Goal: Task Accomplishment & Management: Manage account settings

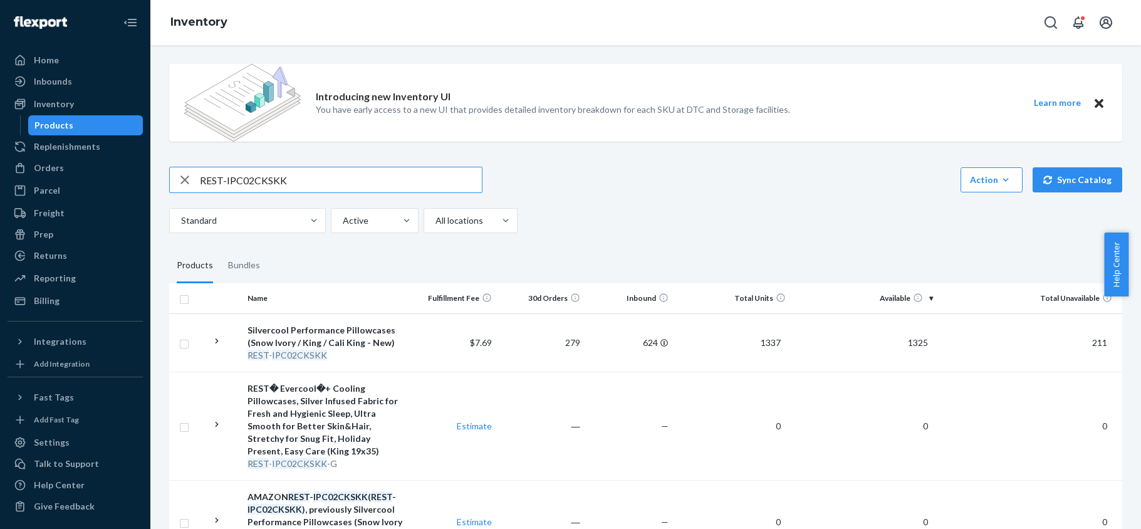
click at [281, 176] on input "REST-IPC02CKSKK" at bounding box center [341, 179] width 282 height 25
type input "REST-IFS06K"
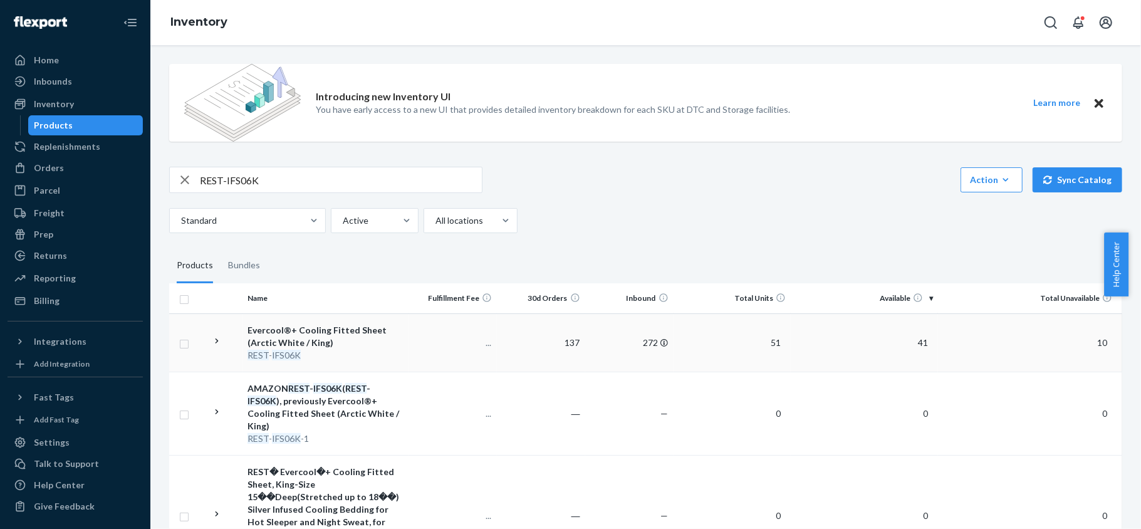
click at [913, 344] on span "41" at bounding box center [923, 342] width 20 height 11
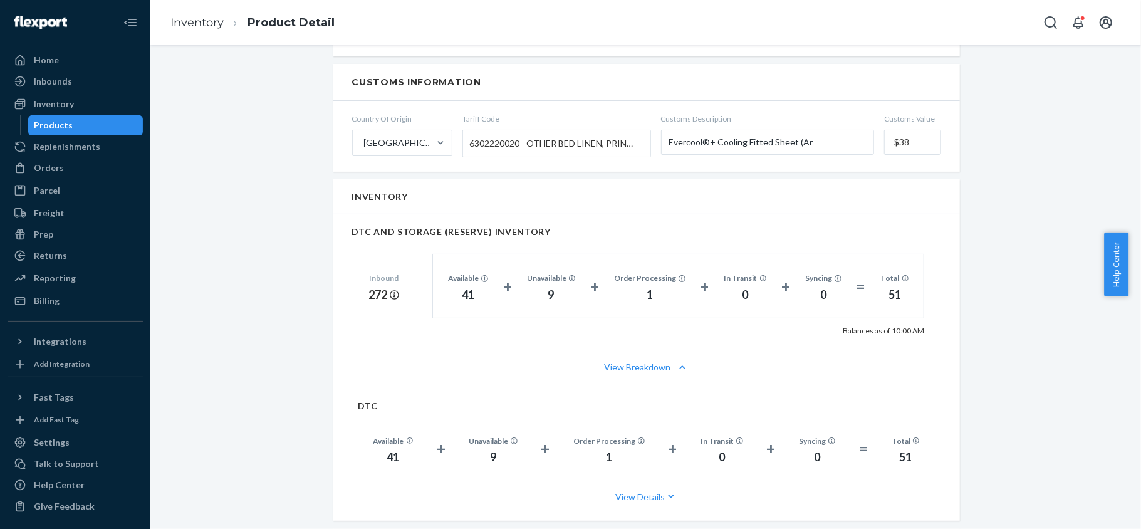
scroll to position [835, 0]
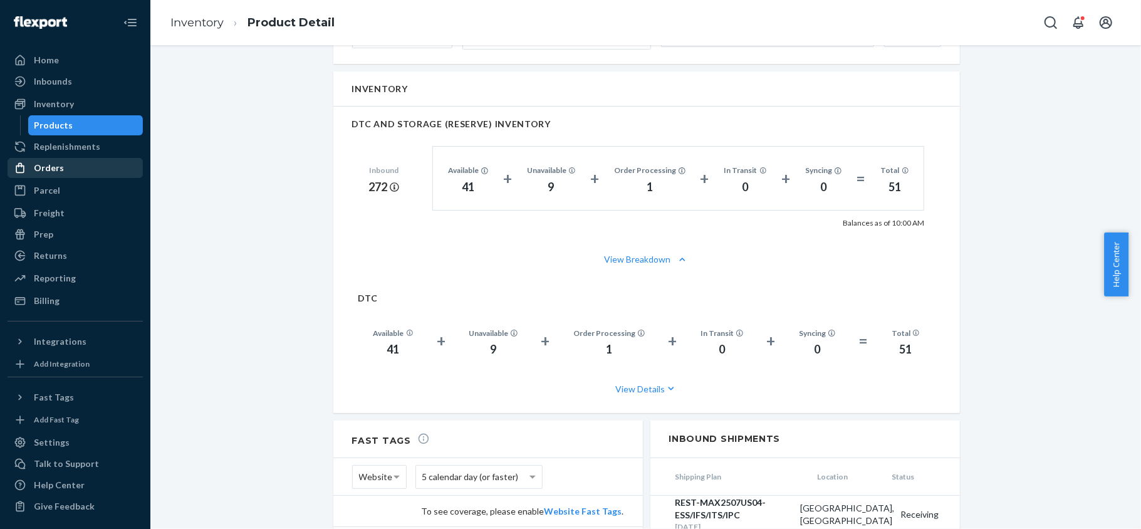
click at [108, 177] on link "Orders" at bounding box center [75, 168] width 135 height 20
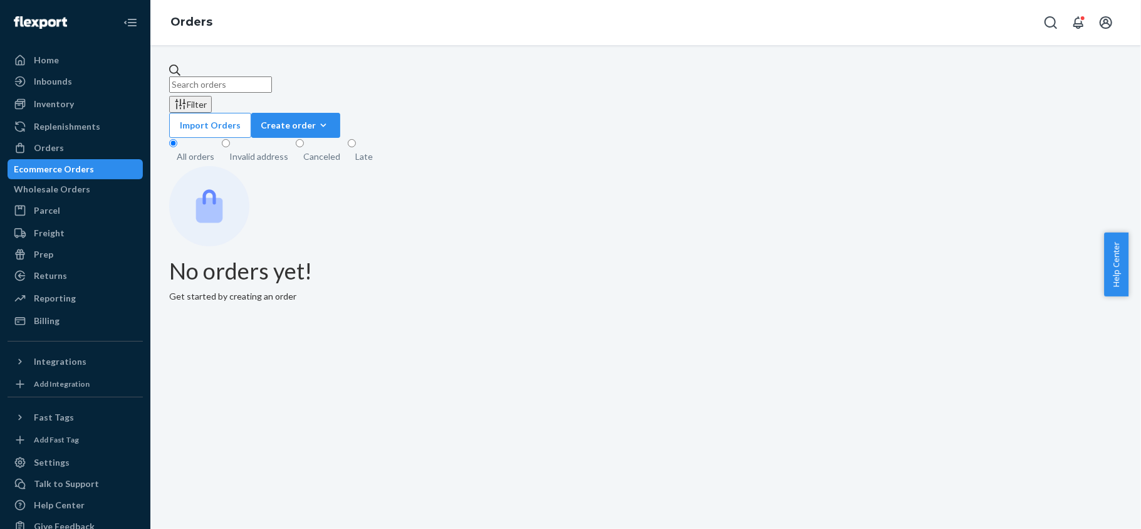
click at [256, 83] on input "text" at bounding box center [220, 84] width 103 height 16
paste input "US25337146"
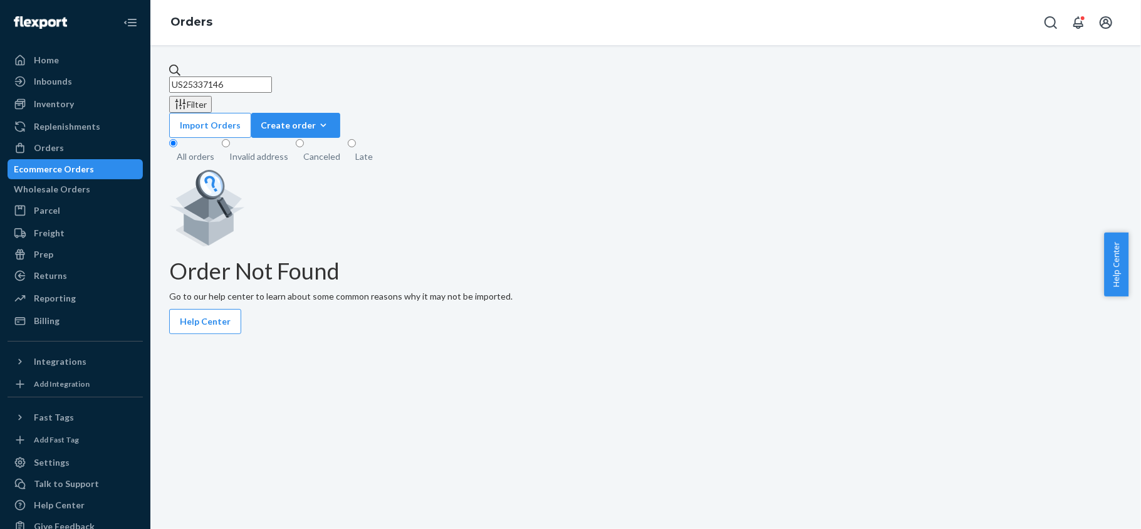
type input "US25337146"
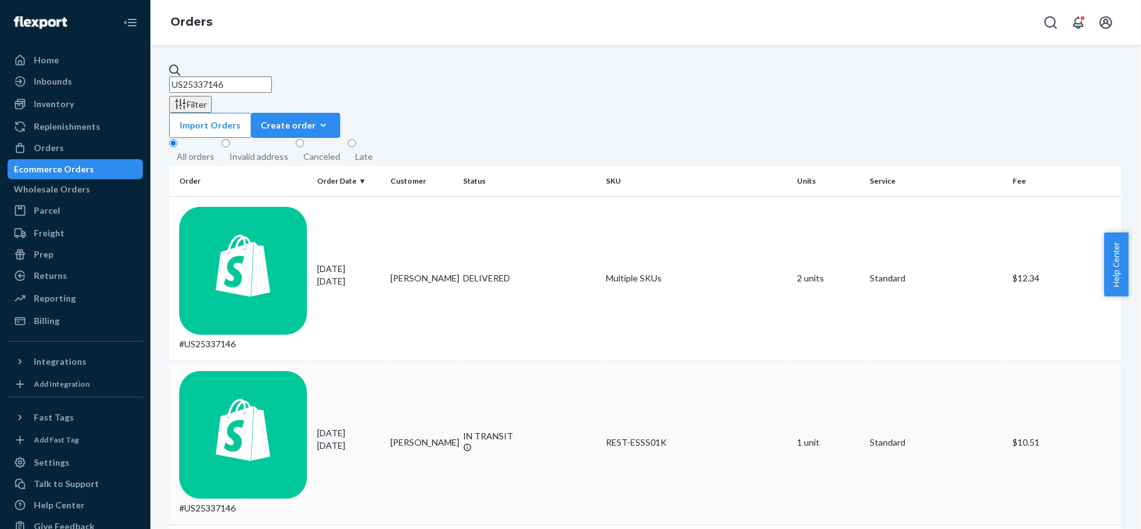
click at [216, 371] on div "#US25337146" at bounding box center [243, 443] width 128 height 144
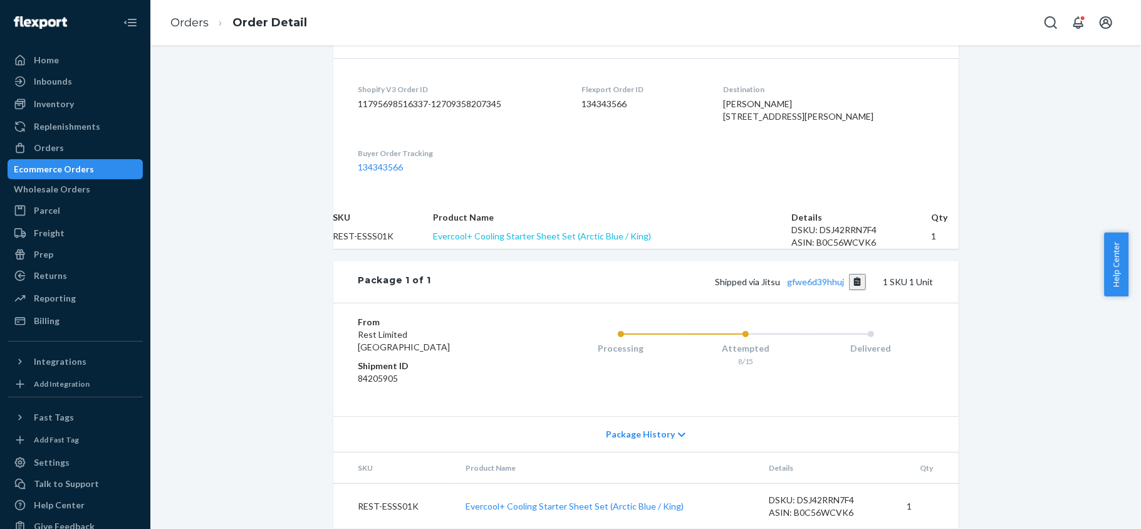
scroll to position [375, 0]
click at [806, 276] on link "gfwe6d39hhuj" at bounding box center [815, 281] width 57 height 11
click at [60, 105] on div "Inventory" at bounding box center [54, 104] width 40 height 13
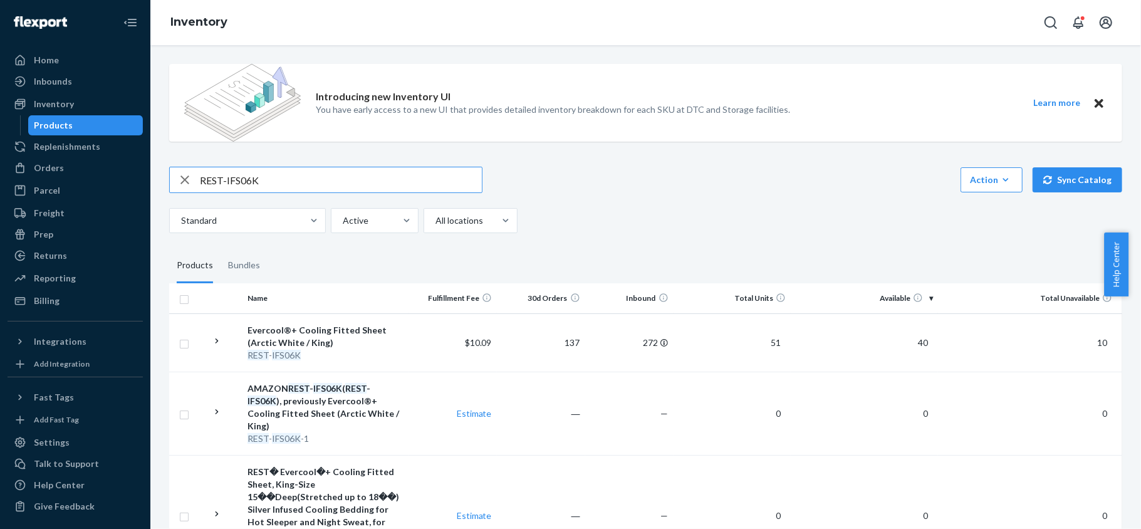
click at [331, 165] on div "Introducing new Inventory UI You have early access to a new UI that provides de…" at bounding box center [646, 349] width 972 height 590
click at [328, 169] on input "REST-IFS06K" at bounding box center [341, 179] width 282 height 25
click at [51, 158] on link "Orders" at bounding box center [75, 168] width 135 height 20
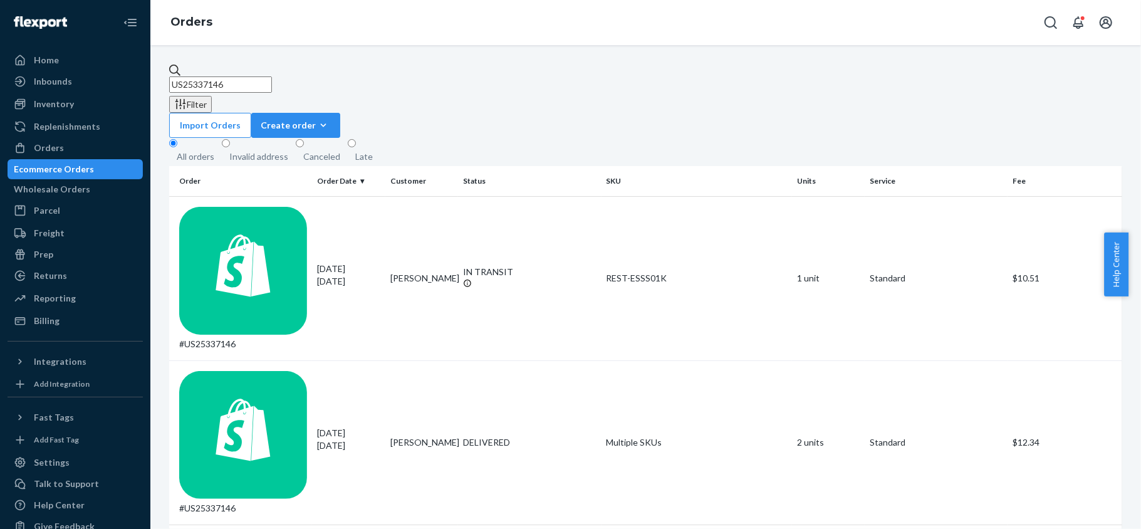
click at [261, 76] on input "US25337146" at bounding box center [220, 84] width 103 height 16
paste input "#US25306161"
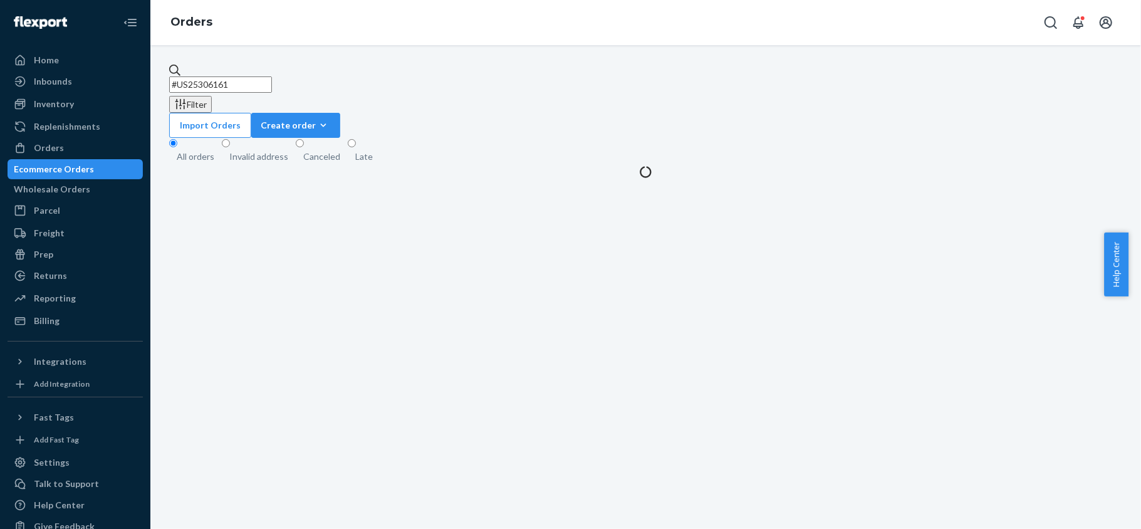
type input "#US25306161"
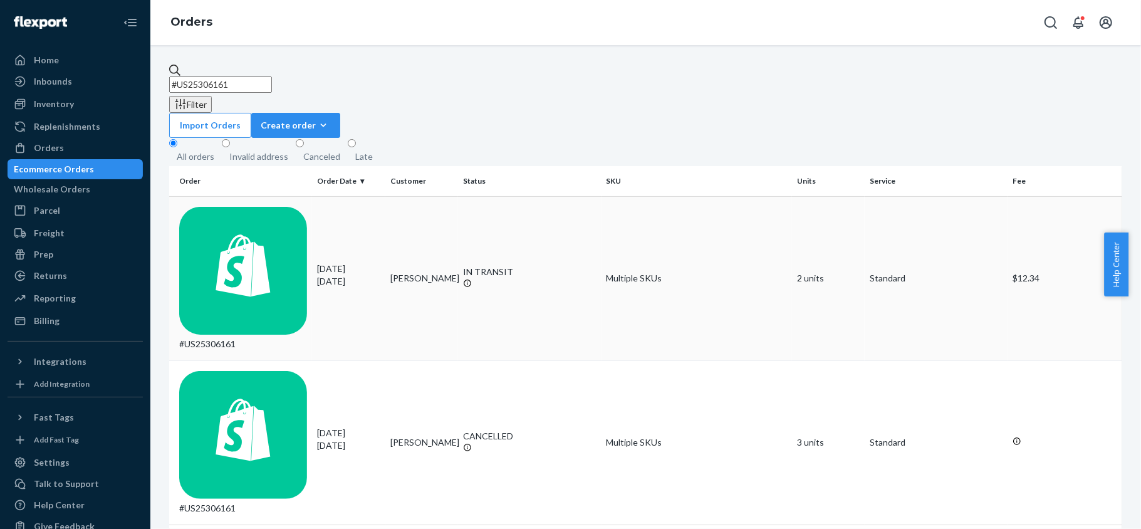
click at [290, 206] on td "#US25306161" at bounding box center [240, 278] width 143 height 164
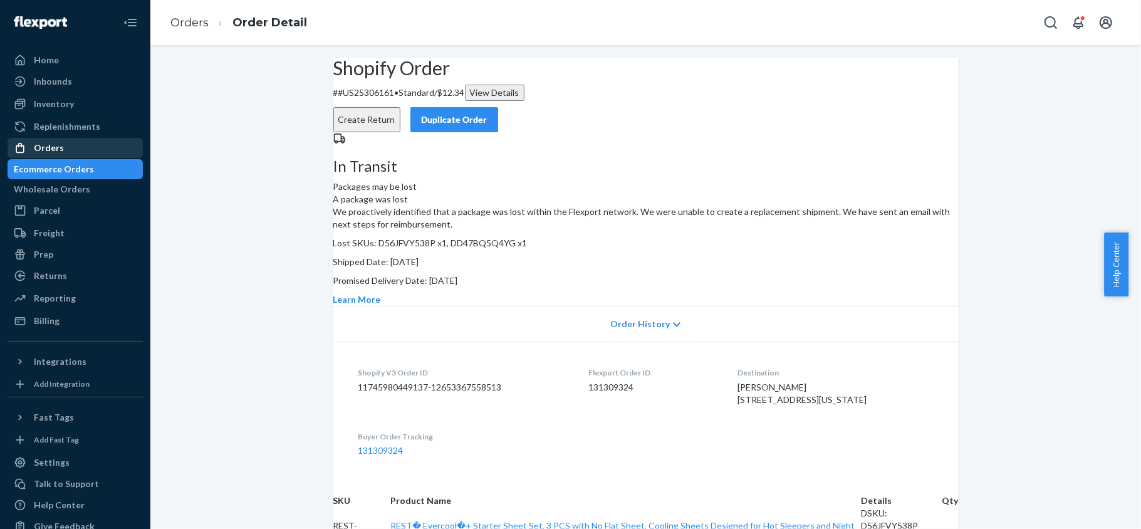
drag, startPoint x: 81, startPoint y: 141, endPoint x: 108, endPoint y: 141, distance: 27.6
click at [79, 141] on div "Orders" at bounding box center [75, 148] width 133 height 18
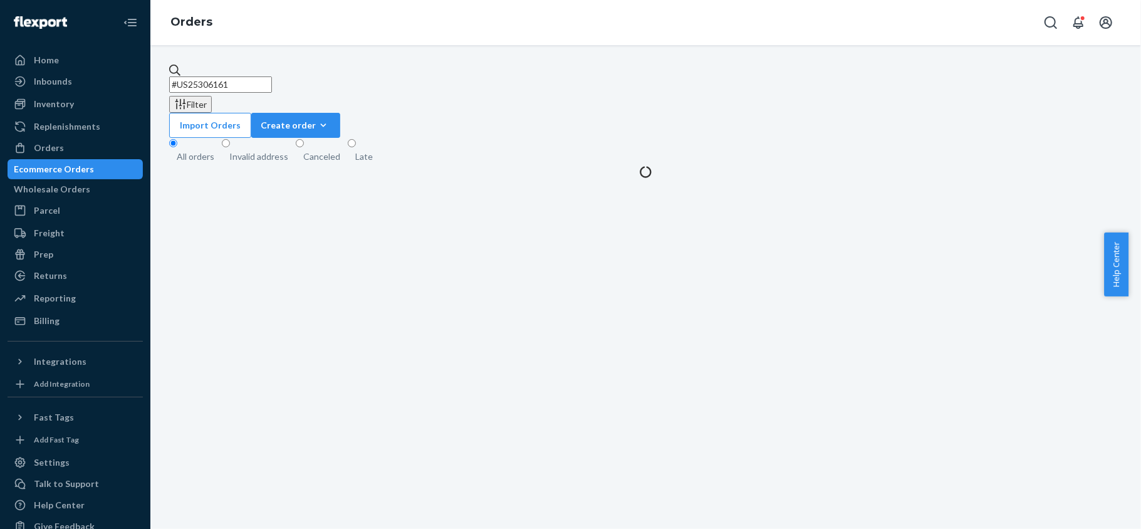
click at [268, 80] on input "#US25306161" at bounding box center [220, 84] width 103 height 16
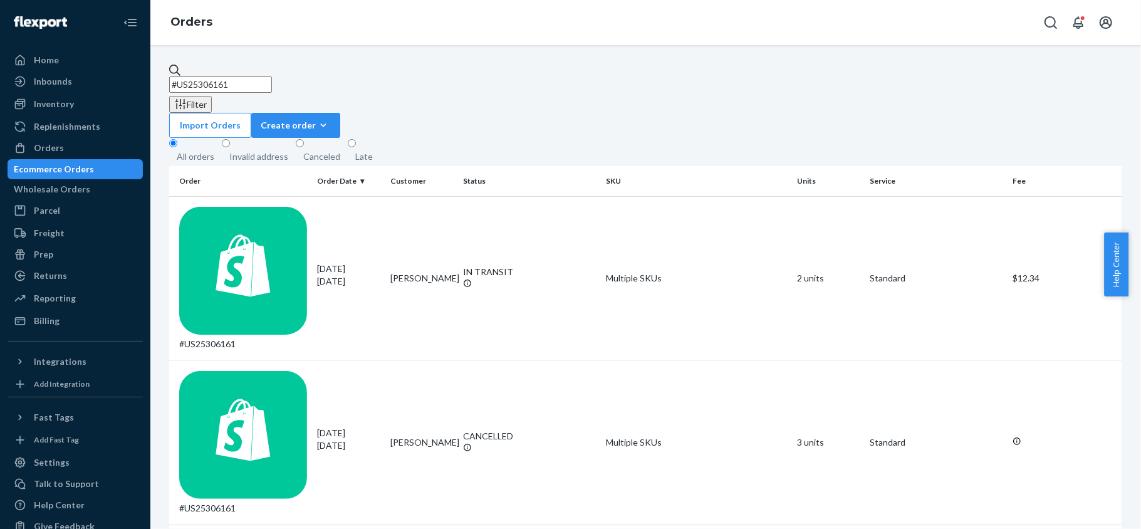
click at [268, 80] on input "#US25306161" at bounding box center [220, 84] width 103 height 16
type input "#"
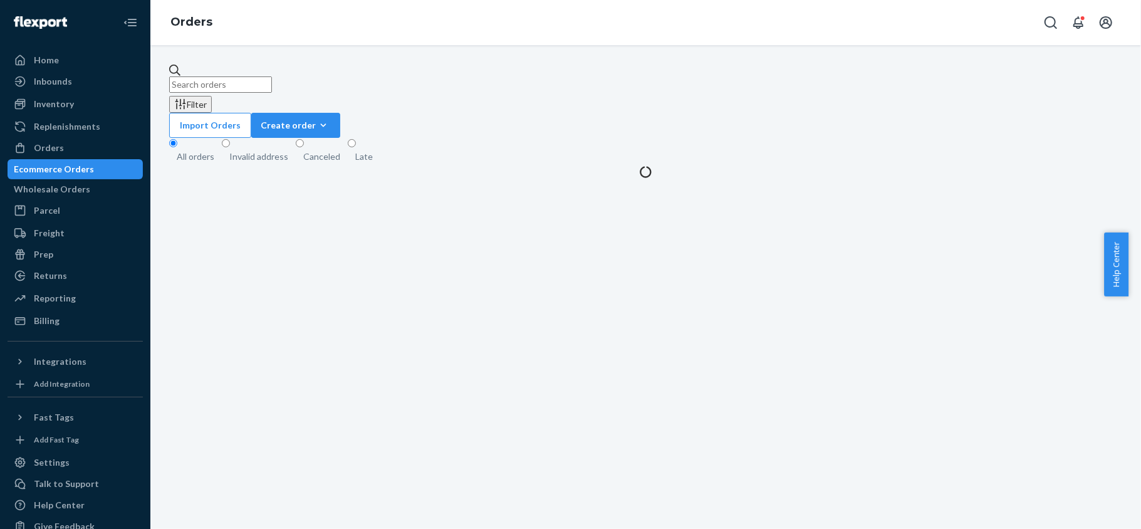
paste input "#US25328986"
type input "#US25328986"
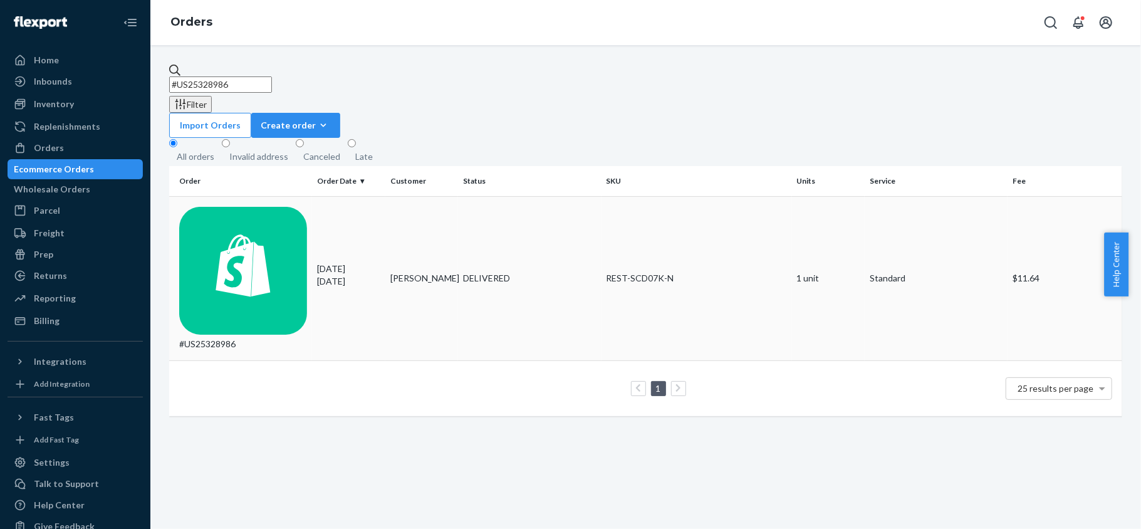
click at [292, 196] on td "#US25328986" at bounding box center [240, 278] width 143 height 164
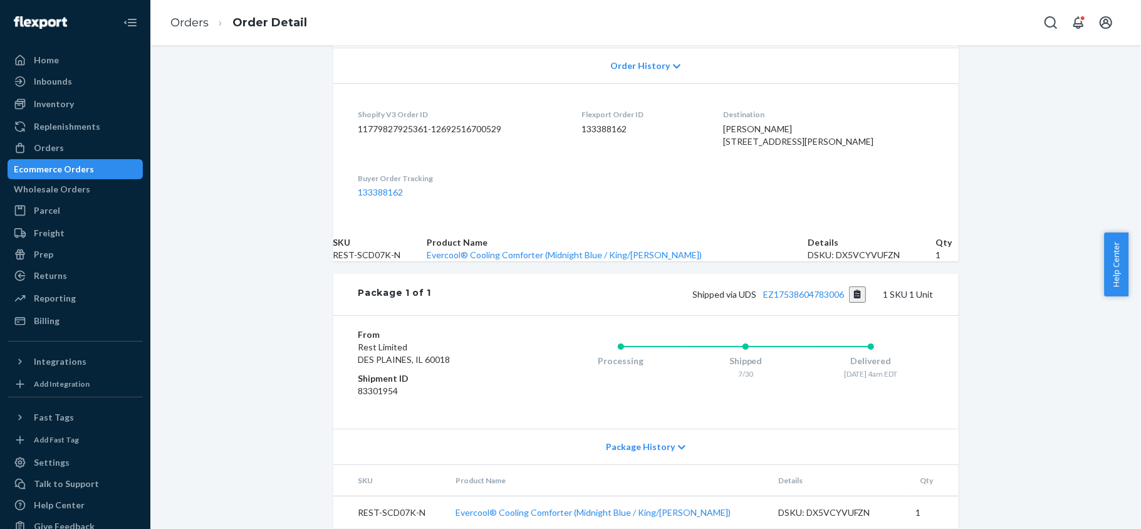
scroll to position [350, 0]
click at [798, 289] on link "EZ17538604783006" at bounding box center [803, 294] width 81 height 11
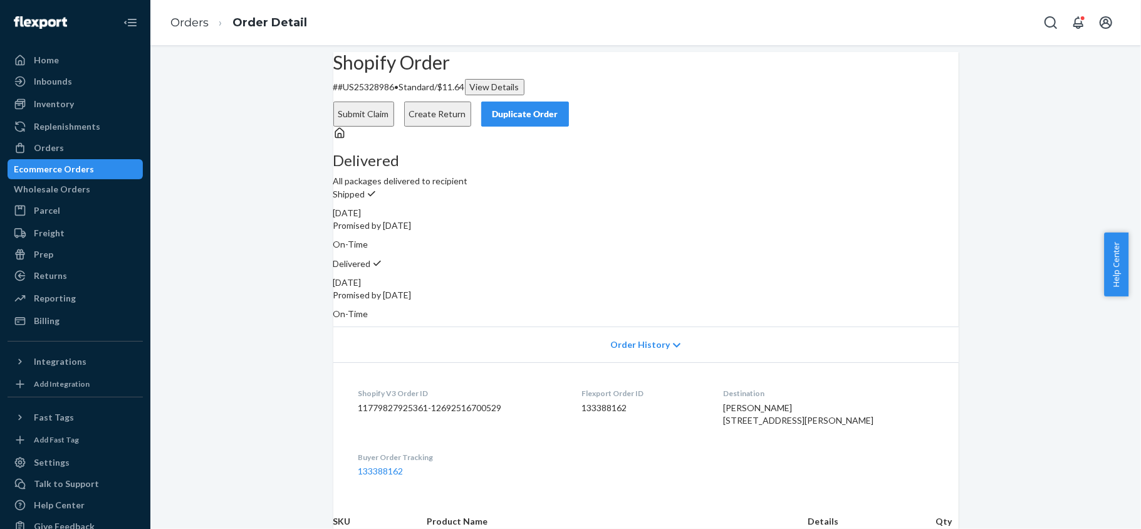
scroll to position [0, 0]
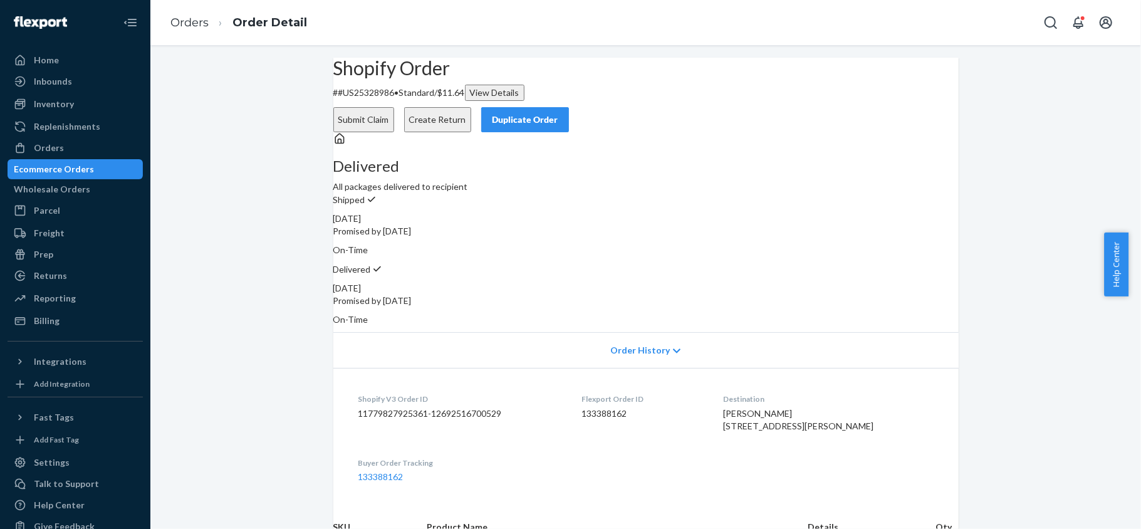
click at [394, 109] on button "Submit Claim" at bounding box center [363, 119] width 61 height 25
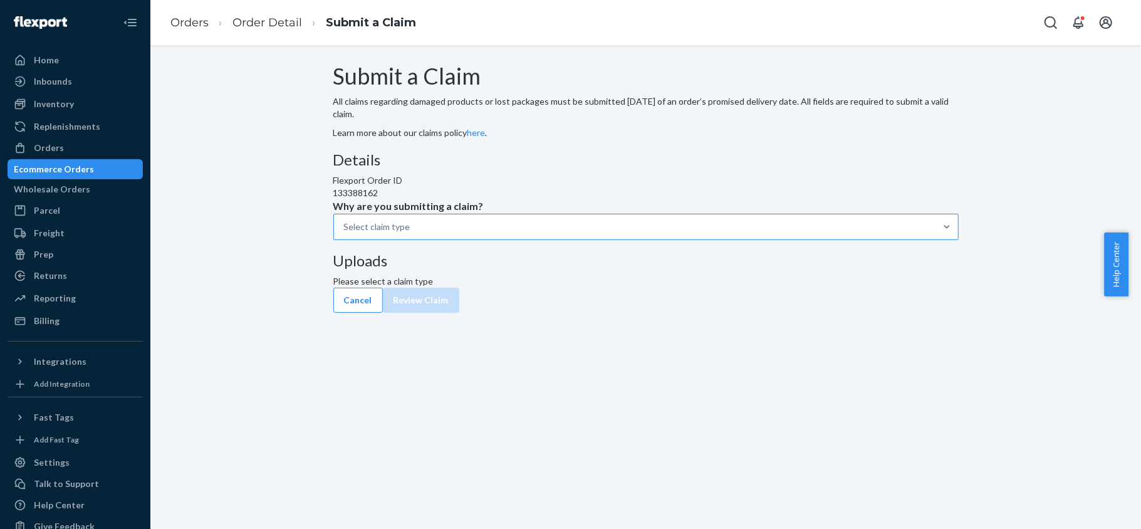
click at [549, 239] on div "Select claim type" at bounding box center [635, 226] width 602 height 25
click at [345, 233] on input "Why are you submitting a claim? Select claim type" at bounding box center [344, 227] width 1 height 13
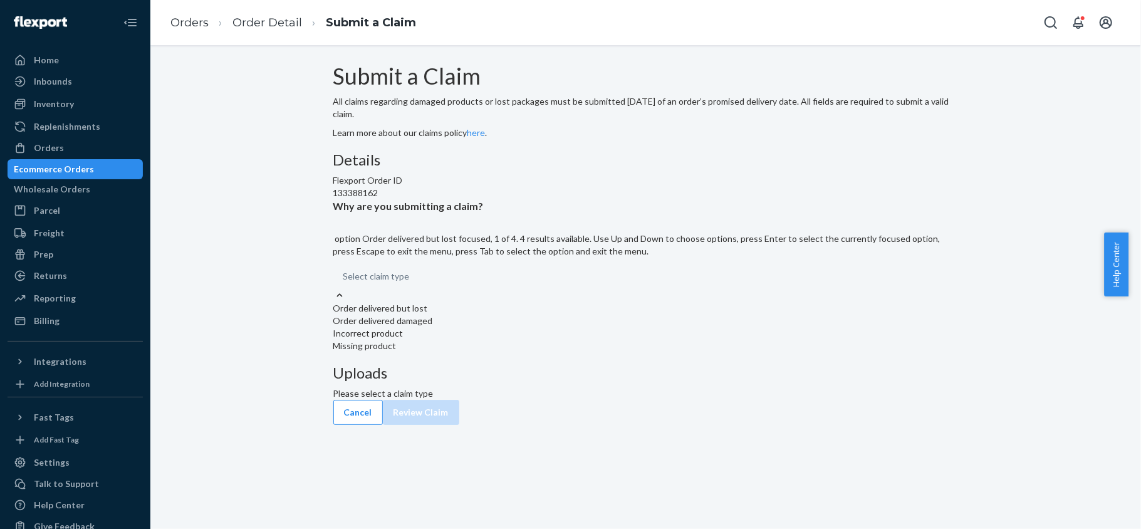
click at [543, 315] on div "Order delivered but lost" at bounding box center [645, 308] width 625 height 13
click at [345, 283] on input "Why are you submitting a claim? option Order delivered but lost focused, 1 of 4…" at bounding box center [343, 276] width 1 height 13
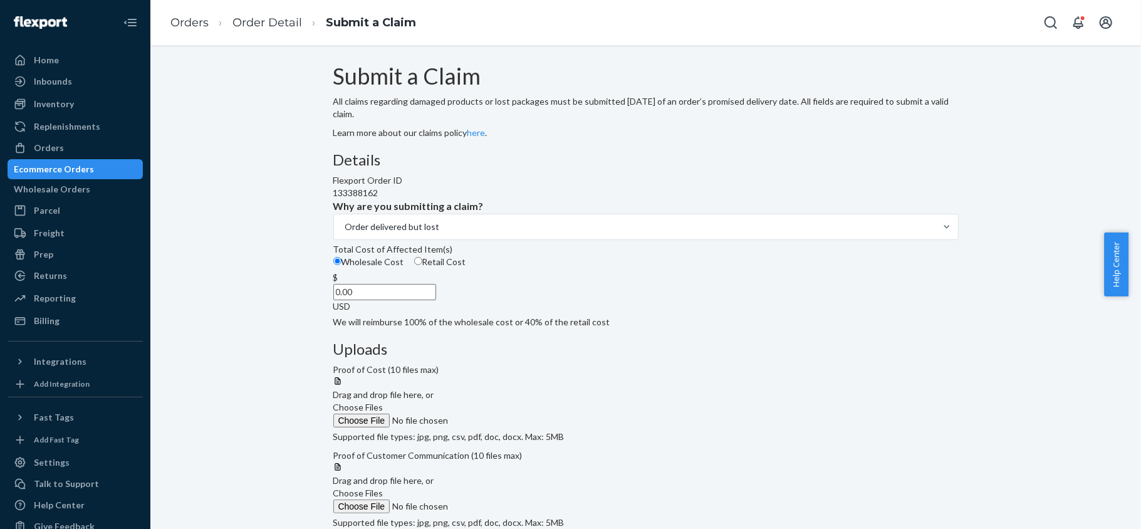
click at [466, 268] on label "Retail Cost" at bounding box center [440, 262] width 52 height 13
click at [422, 265] on input "Retail Cost" at bounding box center [418, 261] width 8 height 8
radio input "true"
radio input "false"
drag, startPoint x: 514, startPoint y: 395, endPoint x: 600, endPoint y: 379, distance: 86.7
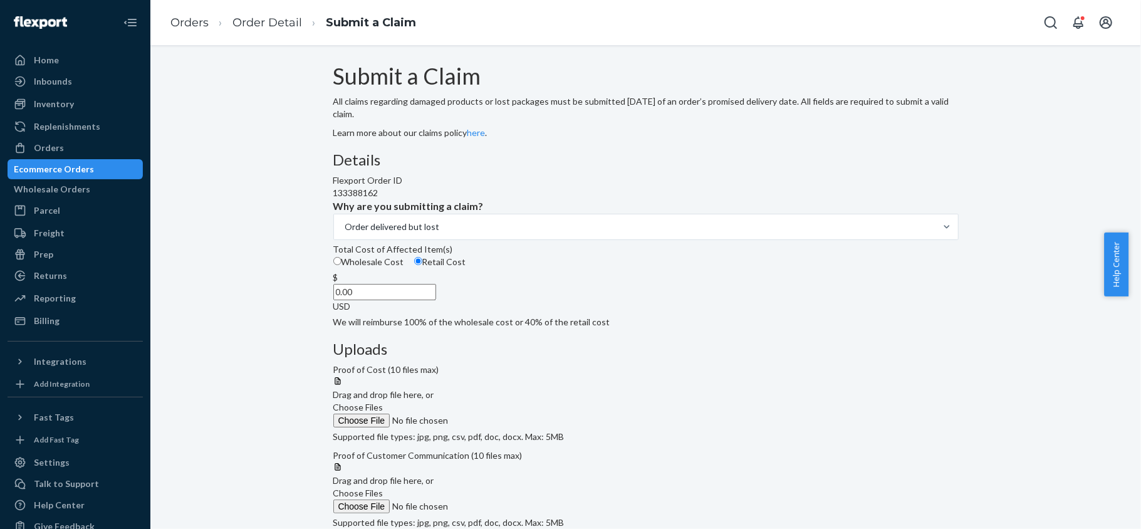
click at [575, 313] on div "$ 0.00 USD" at bounding box center [645, 291] width 625 height 41
paste input "174"
type input "174.00"
click at [384, 402] on span "Choose Files" at bounding box center [358, 407] width 50 height 11
click at [504, 414] on input "Choose Files" at bounding box center [418, 421] width 170 height 14
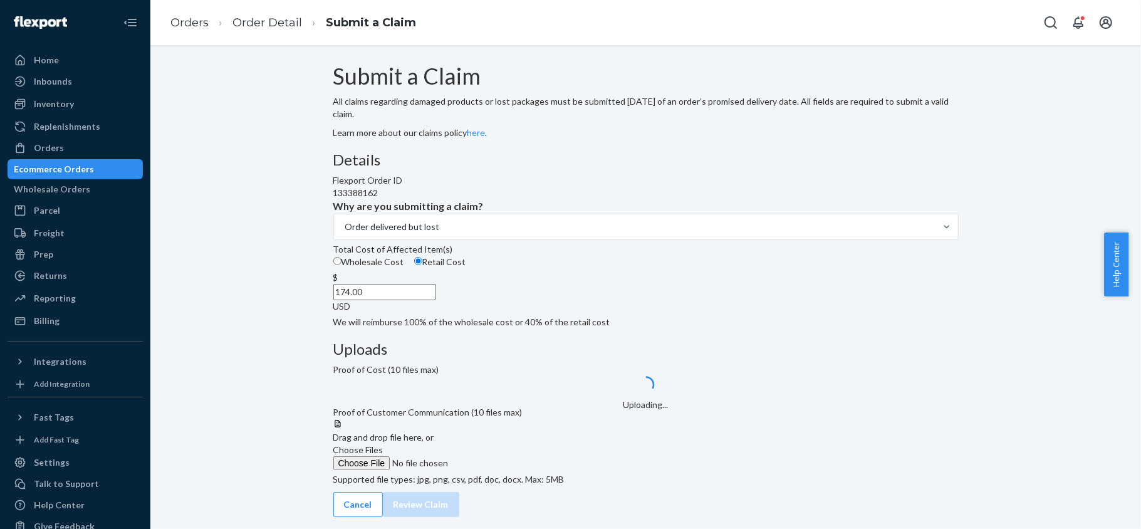
click at [384, 455] on span "Choose Files" at bounding box center [358, 449] width 50 height 11
click at [504, 470] on input "Choose Files" at bounding box center [418, 463] width 170 height 14
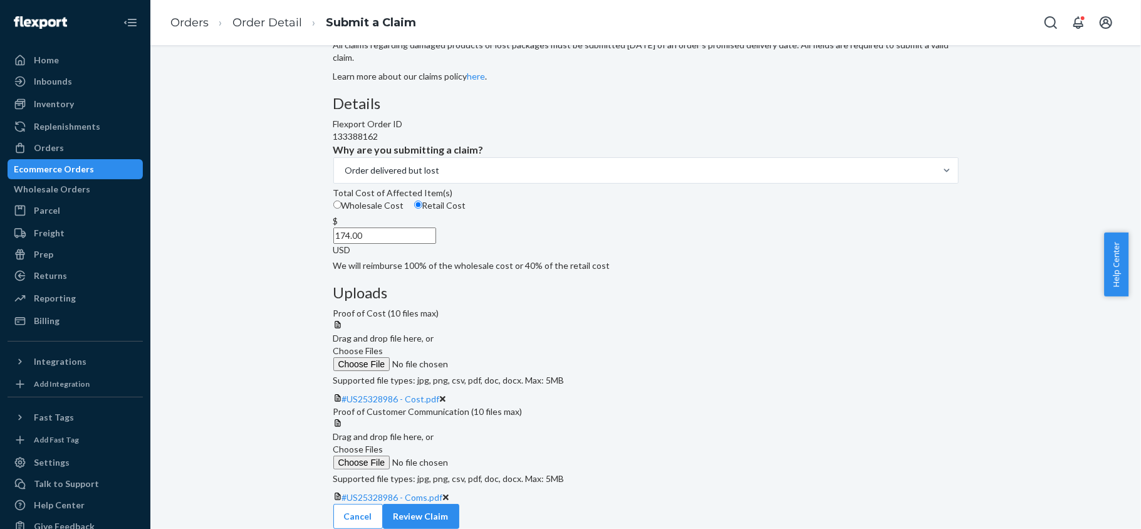
scroll to position [167, 0]
click at [440, 394] on span "#US25328986 - Cost.pdf" at bounding box center [391, 399] width 98 height 11
click at [443, 492] on span "#US25328986 - Coms.pdf" at bounding box center [392, 497] width 101 height 11
click at [459, 510] on button "Review Claim" at bounding box center [421, 516] width 76 height 25
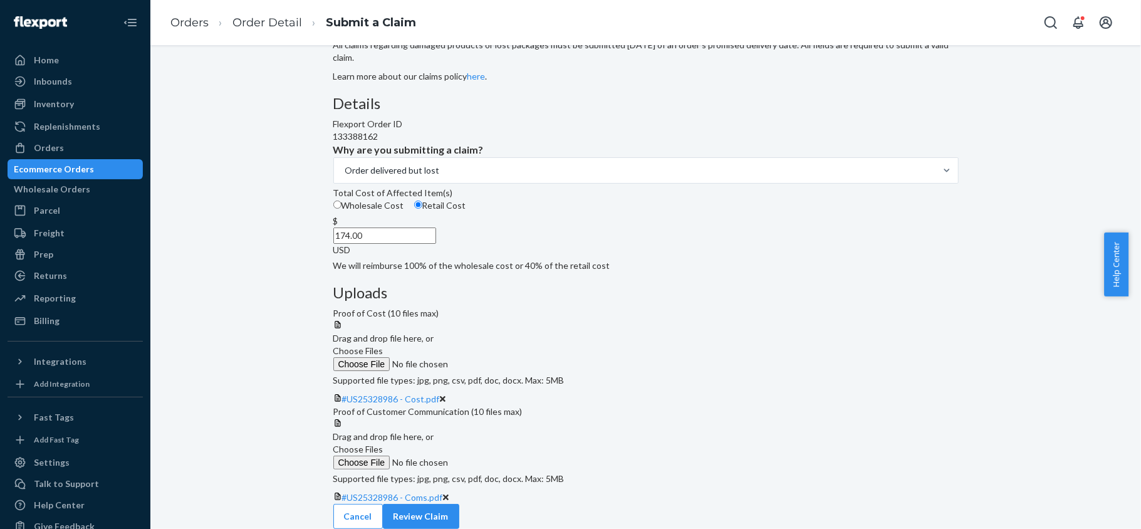
scroll to position [0, 0]
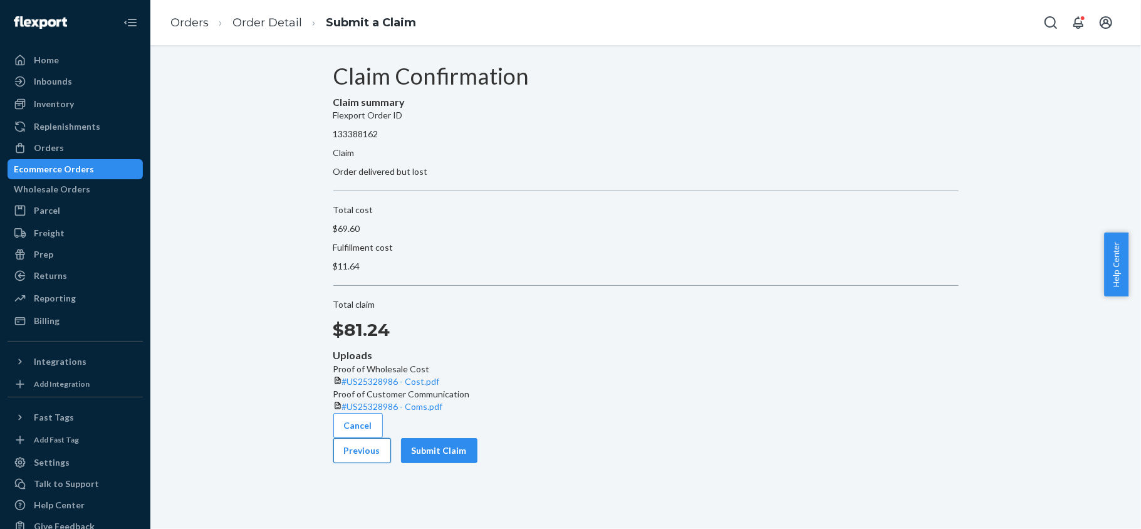
click at [391, 451] on button "Previous" at bounding box center [362, 450] width 58 height 25
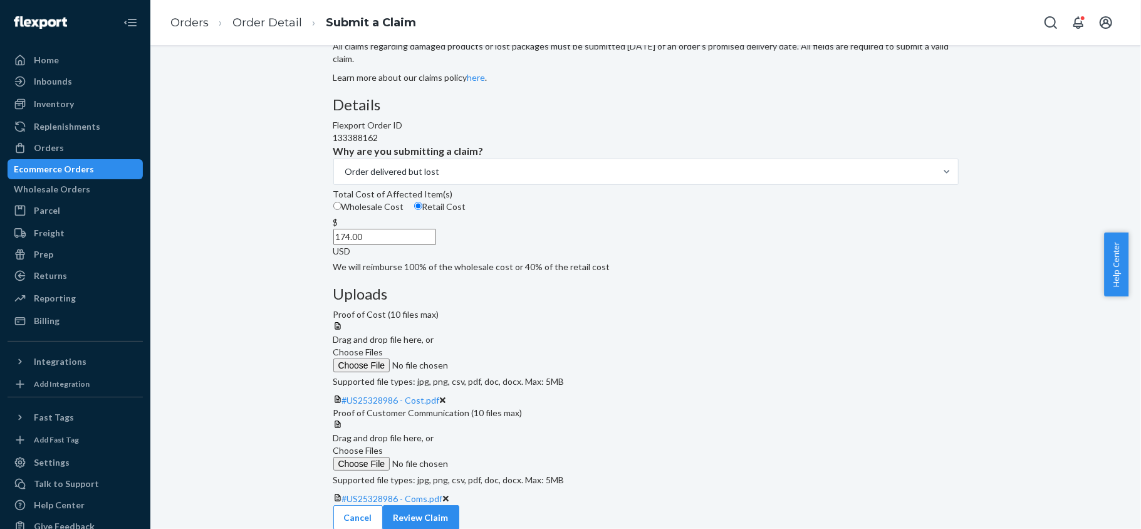
scroll to position [167, 0]
click at [459, 504] on button "Review Claim" at bounding box center [421, 516] width 76 height 25
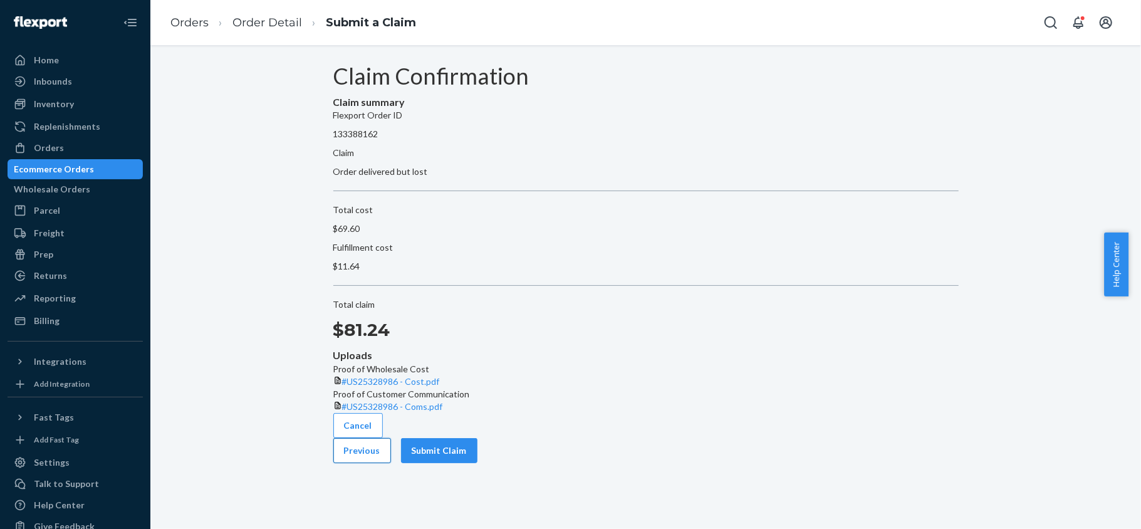
click at [391, 459] on button "Previous" at bounding box center [362, 450] width 58 height 25
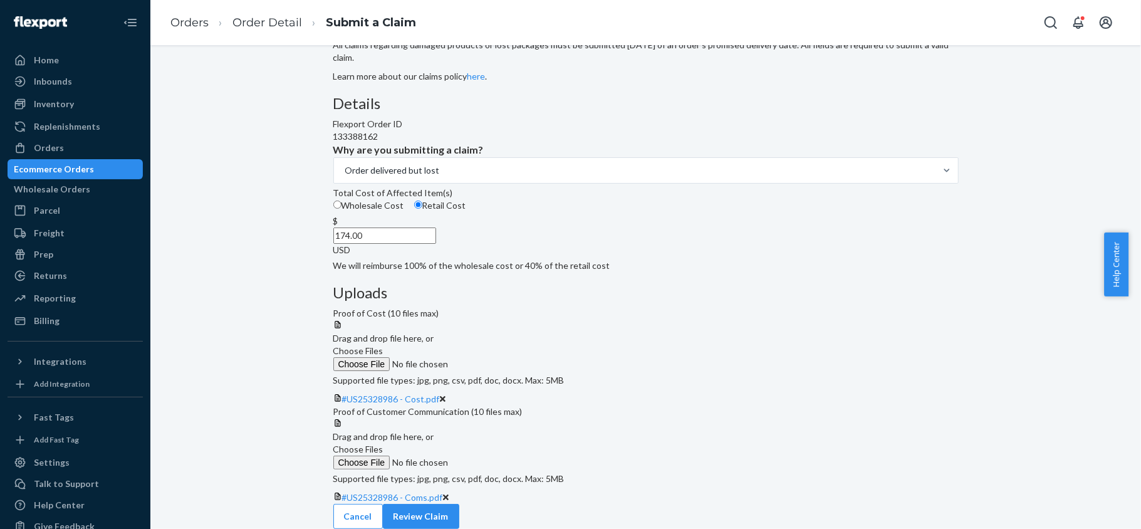
scroll to position [174, 0]
click at [459, 507] on button "Review Claim" at bounding box center [421, 516] width 76 height 25
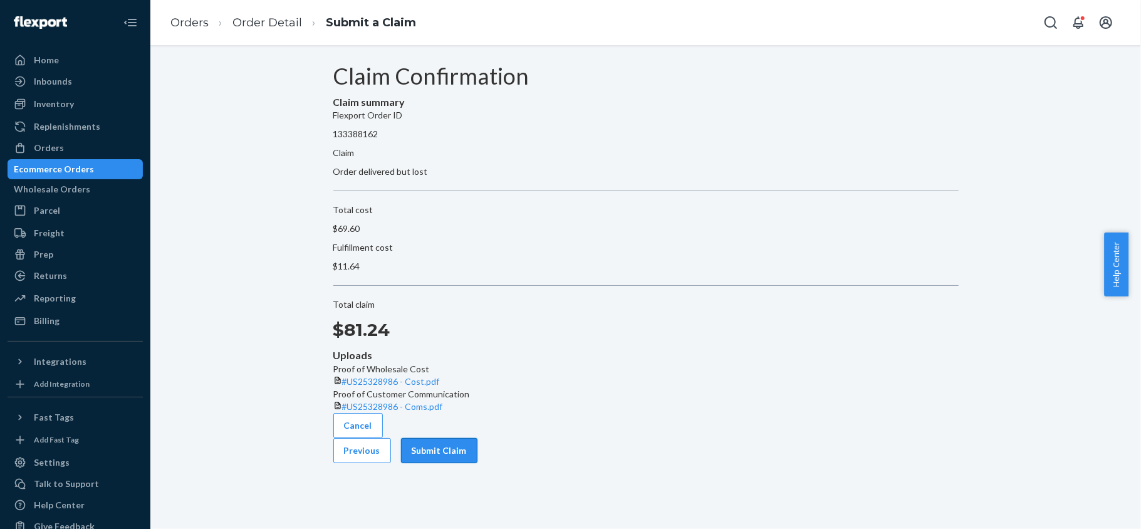
click at [478, 456] on button "Submit Claim" at bounding box center [439, 450] width 76 height 25
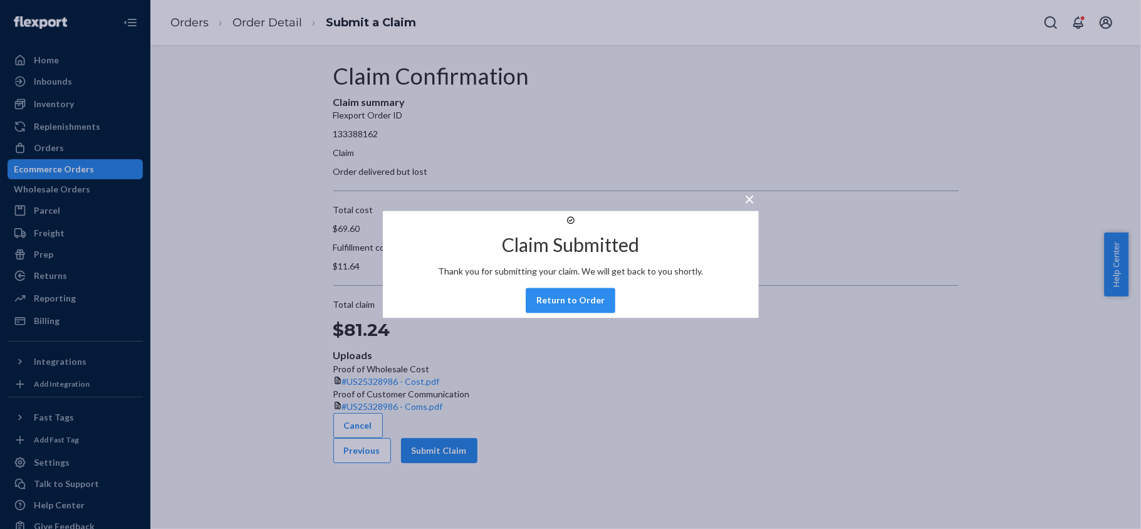
click at [542, 318] on div "Claim Submitted Thank you for submitting your claim. We will get back to you sh…" at bounding box center [571, 264] width 376 height 107
click at [568, 318] on div "Claim Submitted Thank you for submitting your claim. We will get back to you sh…" at bounding box center [571, 264] width 376 height 107
click at [568, 313] on button "Return to Order" at bounding box center [571, 300] width 90 height 25
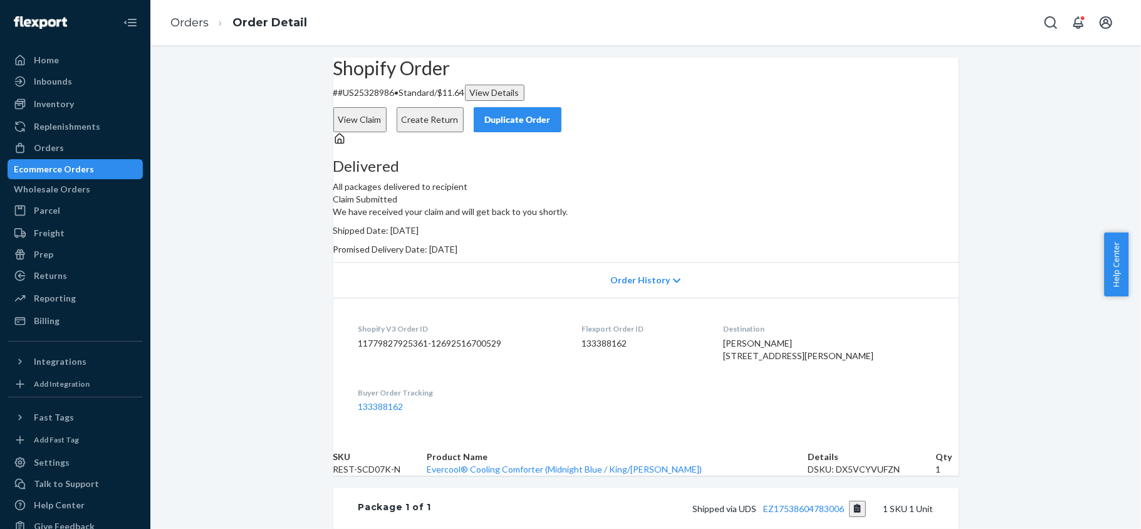
click at [387, 107] on button "View Claim" at bounding box center [359, 119] width 53 height 25
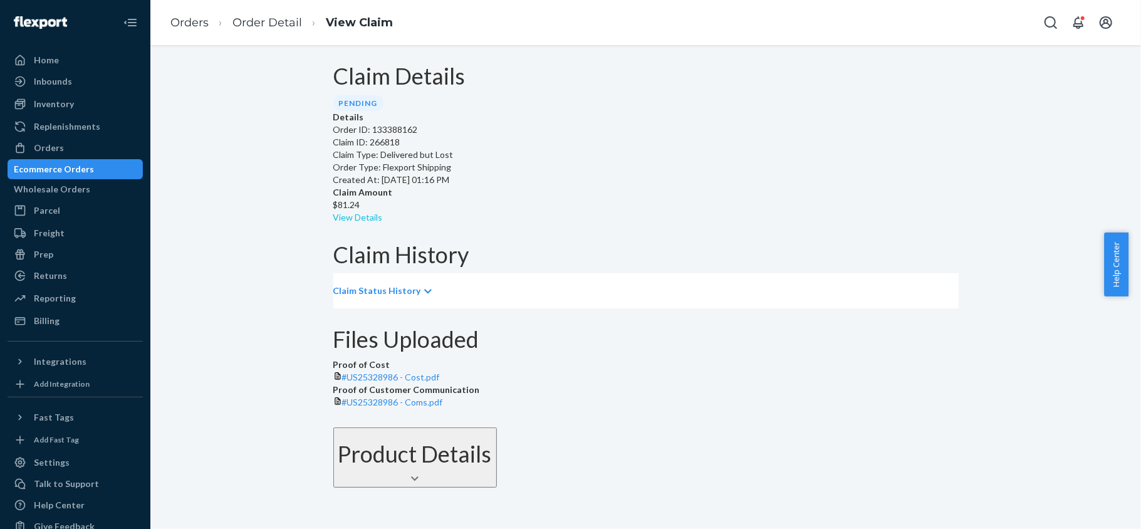
click at [383, 212] on link "View Details" at bounding box center [358, 217] width 50 height 11
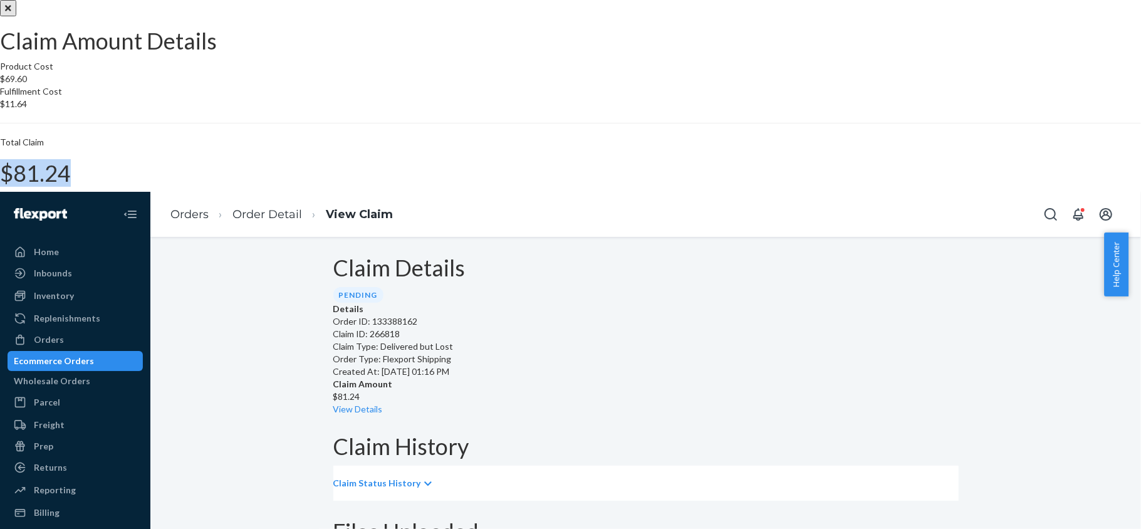
drag, startPoint x: 634, startPoint y: 318, endPoint x: 688, endPoint y: 321, distance: 54.0
click at [688, 186] on div "Total Claim $81.24" at bounding box center [570, 161] width 1141 height 50
copy h1 "$81.24"
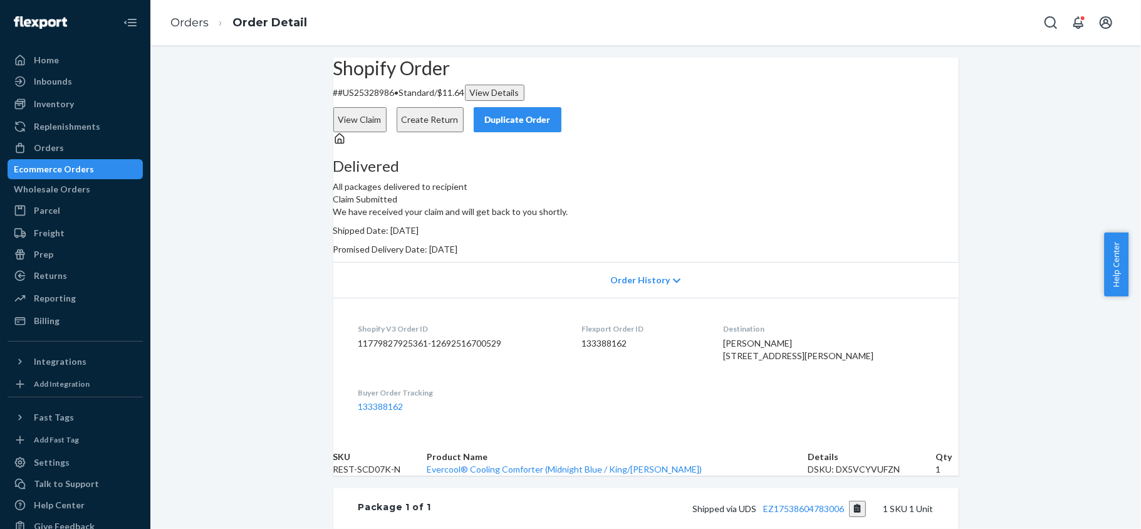
click at [627, 367] on div "Flexport Order ID 133388162" at bounding box center [643, 344] width 122 height 43
click at [625, 350] on dd "133388162" at bounding box center [643, 343] width 122 height 13
copy dd "133388162"
copy p "#US25328986"
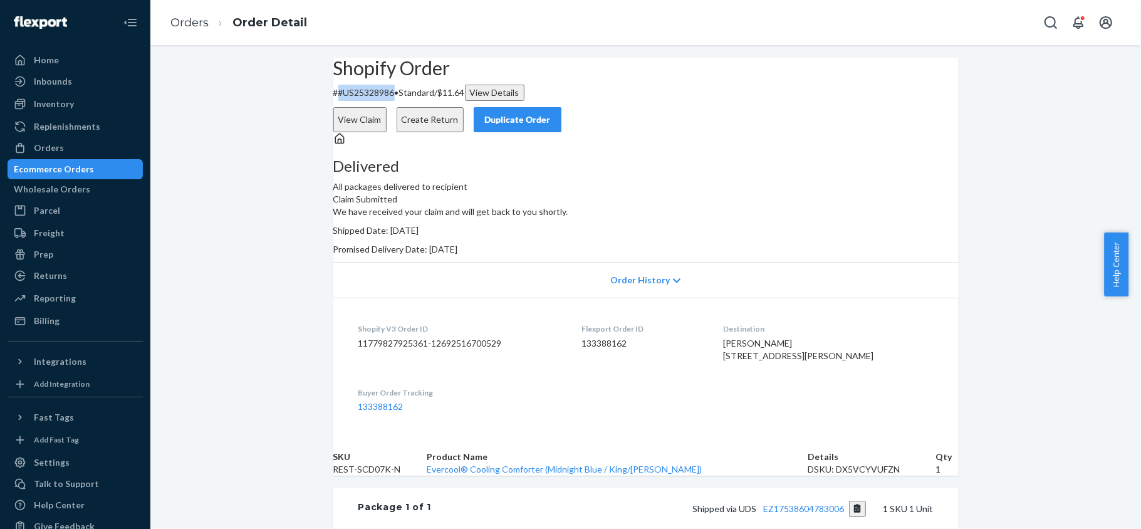
drag, startPoint x: 412, startPoint y: 123, endPoint x: 357, endPoint y: 124, distance: 54.5
click at [357, 101] on p "# #US25328986 • Standard / $11.64 View Details" at bounding box center [645, 93] width 625 height 16
click at [108, 139] on div "Orders" at bounding box center [75, 148] width 133 height 18
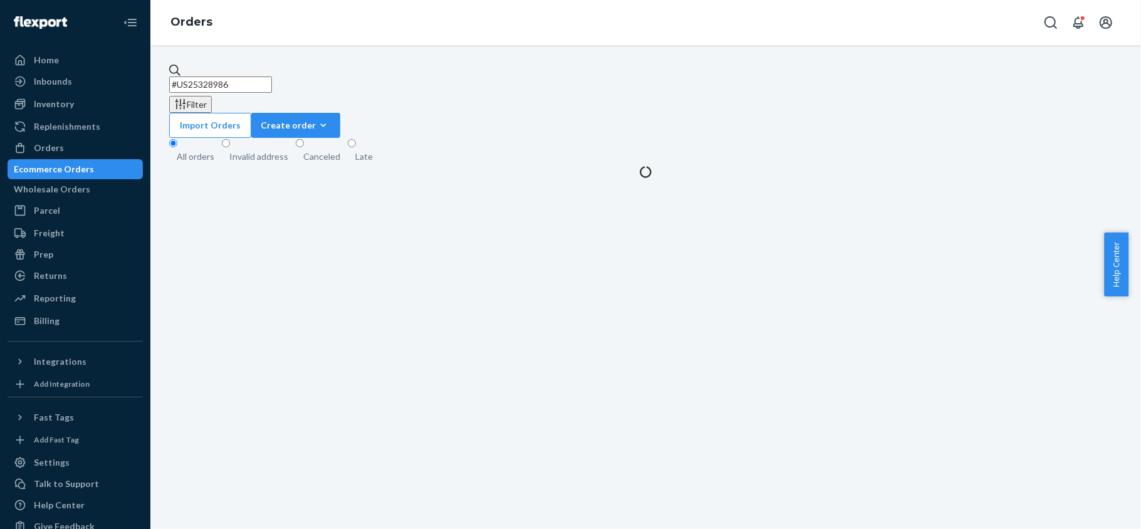
click at [271, 76] on input "#US25328986" at bounding box center [220, 84] width 103 height 16
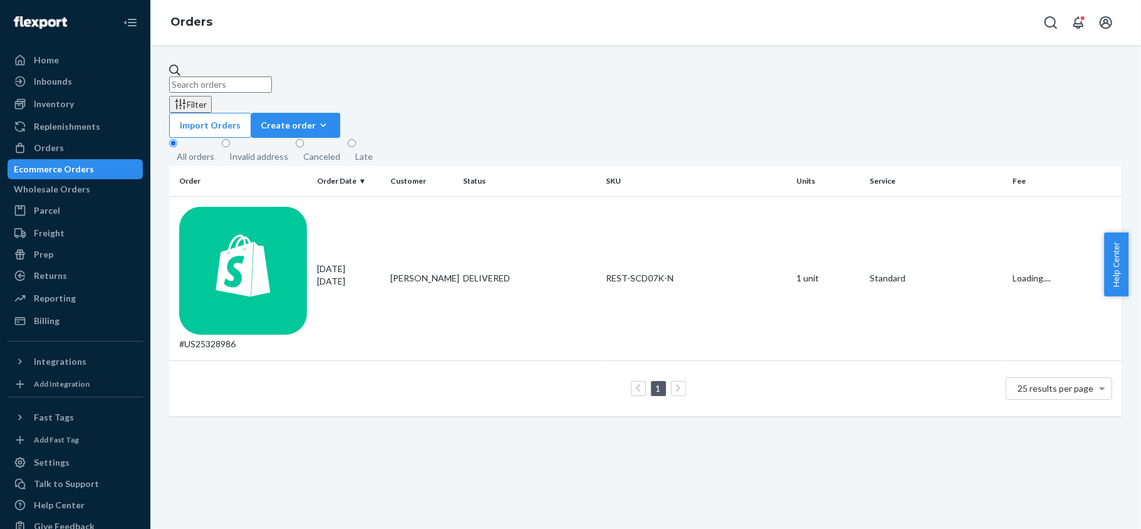
paste input "PD3281830"
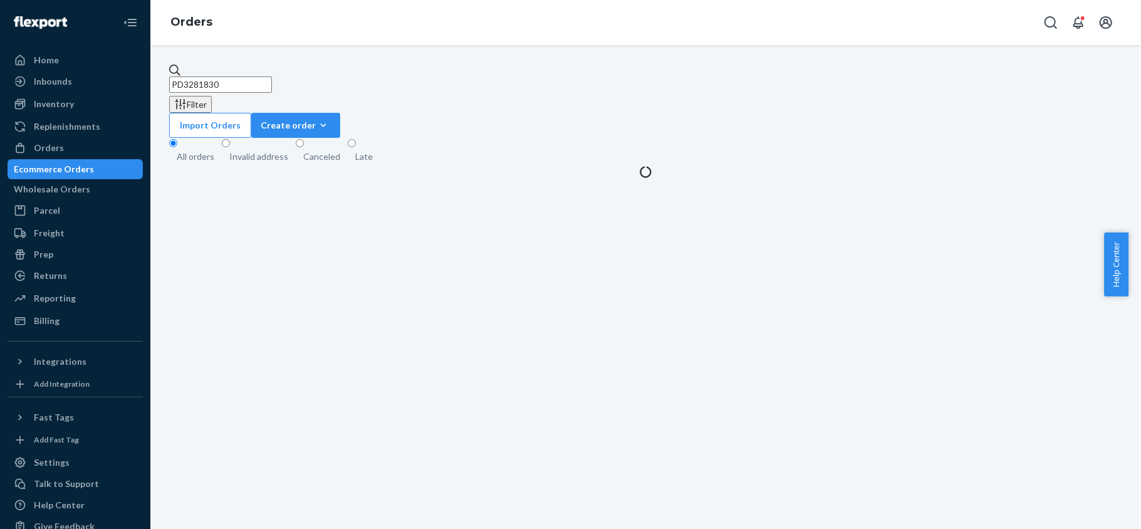
type input "PD3281830"
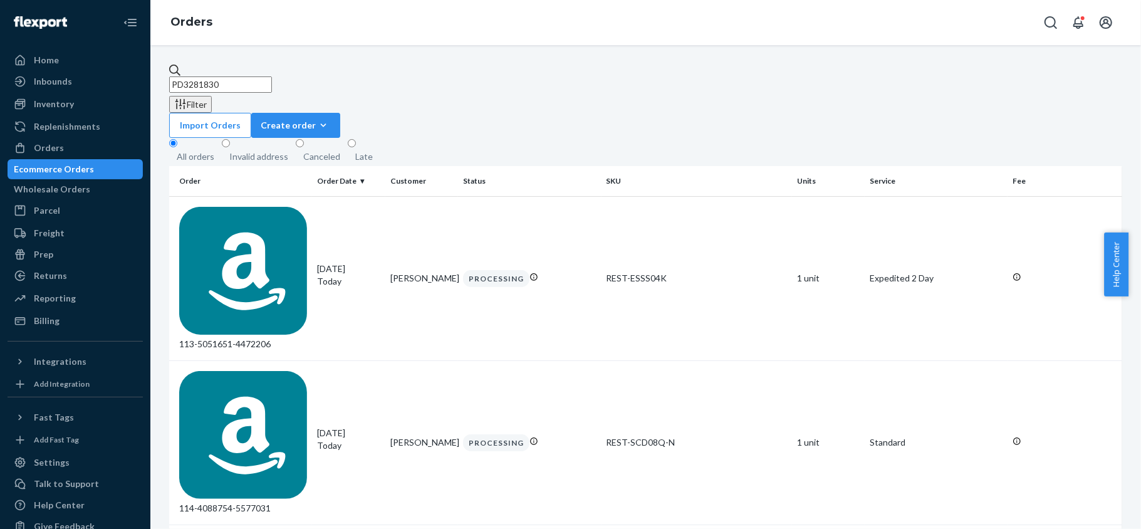
click at [246, 76] on input "PD3281830" at bounding box center [220, 84] width 103 height 16
click at [244, 76] on input "PD3281830" at bounding box center [220, 84] width 103 height 16
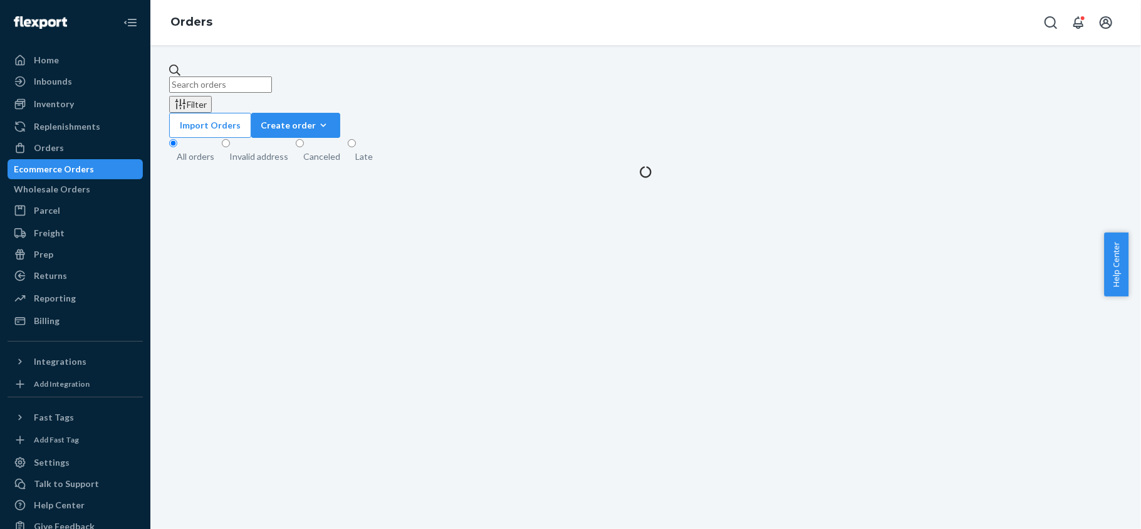
paste input "PD3281830"
type input "PD3281830"
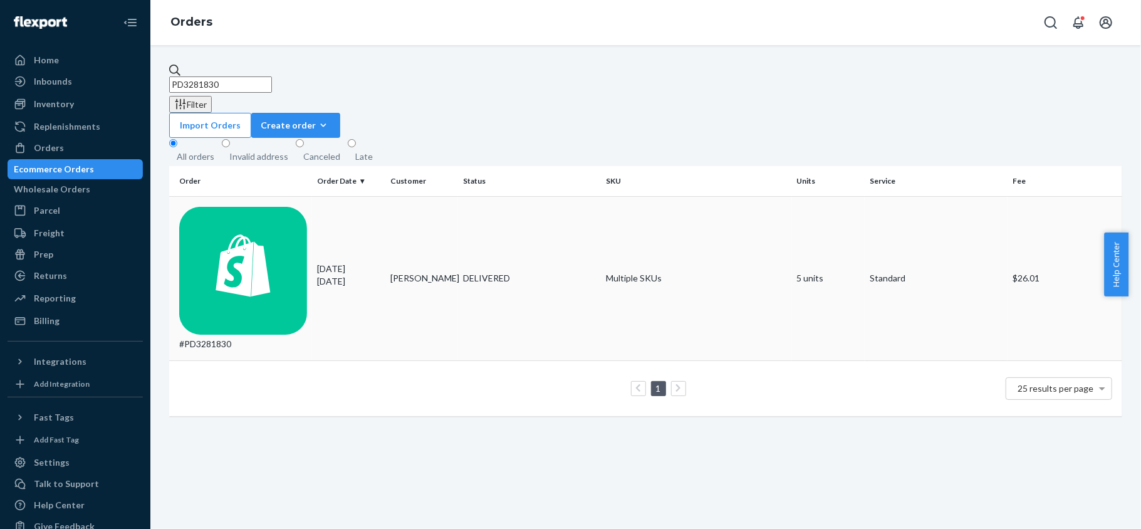
click at [274, 196] on td "#PD3281830" at bounding box center [240, 278] width 143 height 164
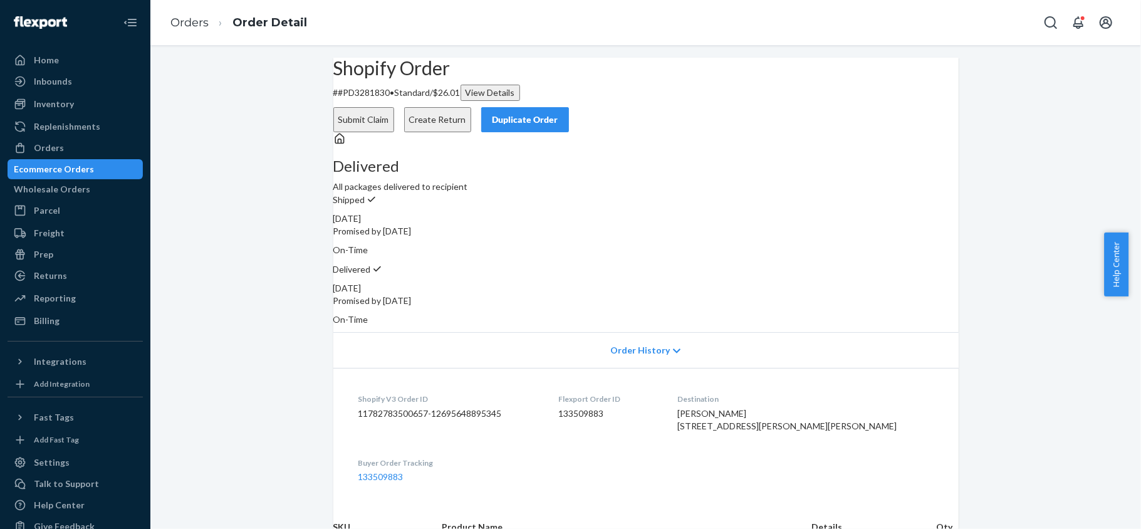
click at [394, 107] on button "Submit Claim" at bounding box center [363, 119] width 61 height 25
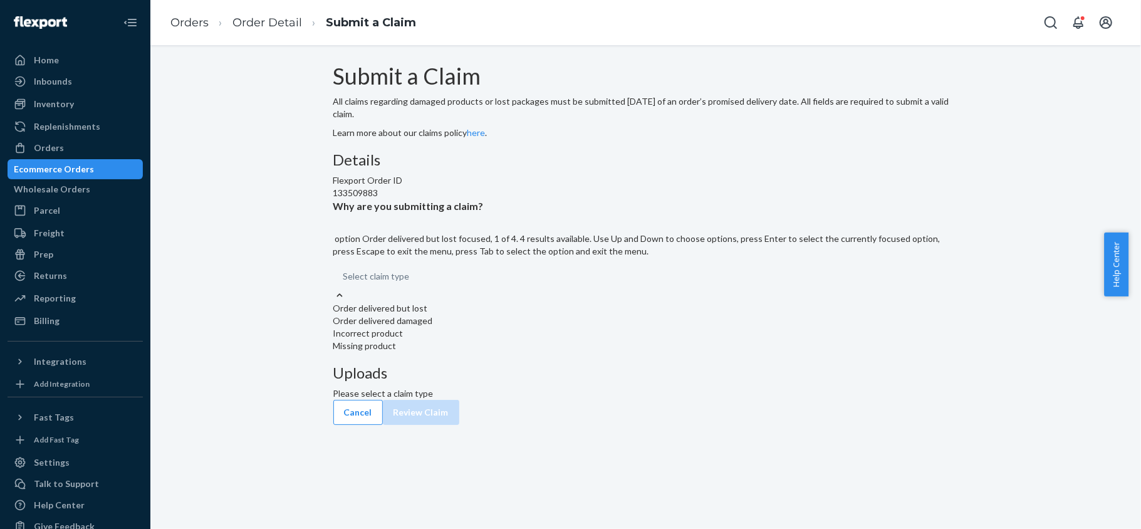
click at [521, 289] on div "Select claim type" at bounding box center [645, 276] width 625 height 25
click at [345, 283] on input "Why are you submitting a claim? option Order delivered but lost focused, 1 of 4…" at bounding box center [343, 276] width 1 height 13
click at [533, 352] on div "Missing product" at bounding box center [645, 346] width 625 height 13
click at [345, 283] on input "Why are you submitting a claim? option Missing product focused, 0 of 4. 4 resul…" at bounding box center [343, 276] width 1 height 13
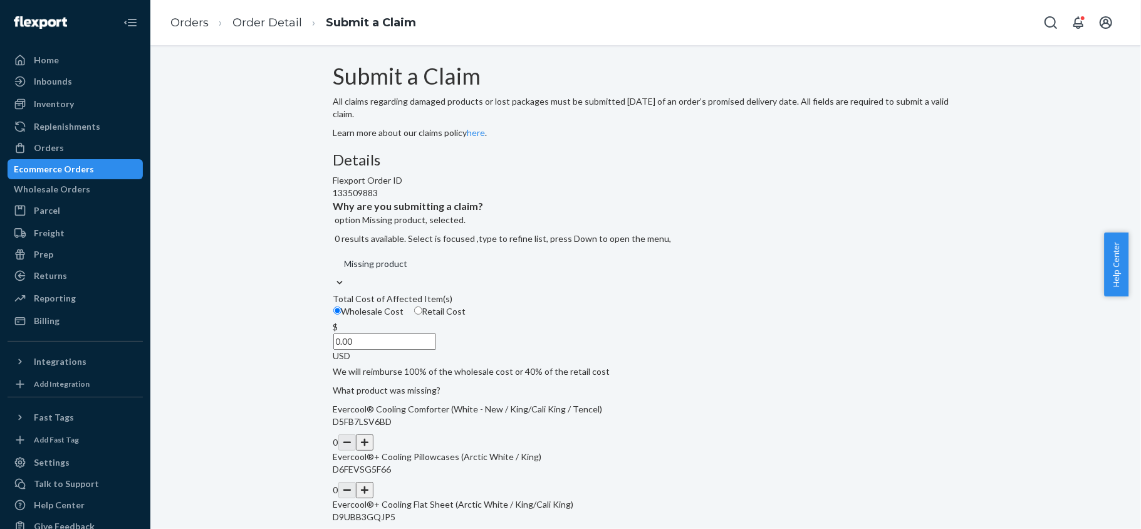
click at [474, 365] on label "Total Cost of Affected Item(s) Wholesale Cost Retail Cost $ 0.00 USD We will re…" at bounding box center [645, 335] width 625 height 85
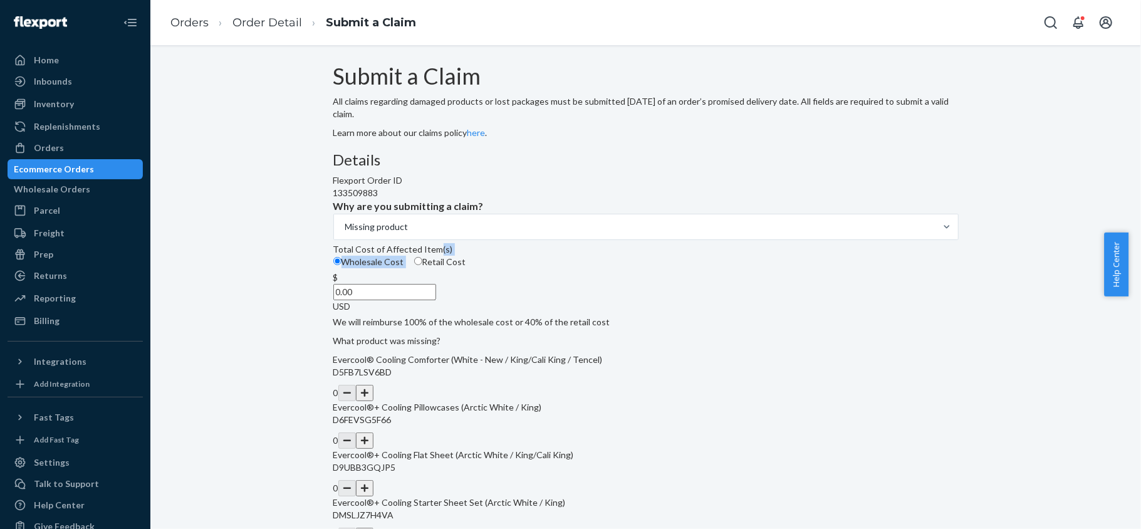
click at [466, 268] on label "Retail Cost" at bounding box center [440, 262] width 52 height 13
click at [422, 265] on input "Retail Cost" at bounding box center [418, 261] width 8 height 8
radio input "true"
radio input "false"
drag, startPoint x: 519, startPoint y: 389, endPoint x: 605, endPoint y: 401, distance: 86.1
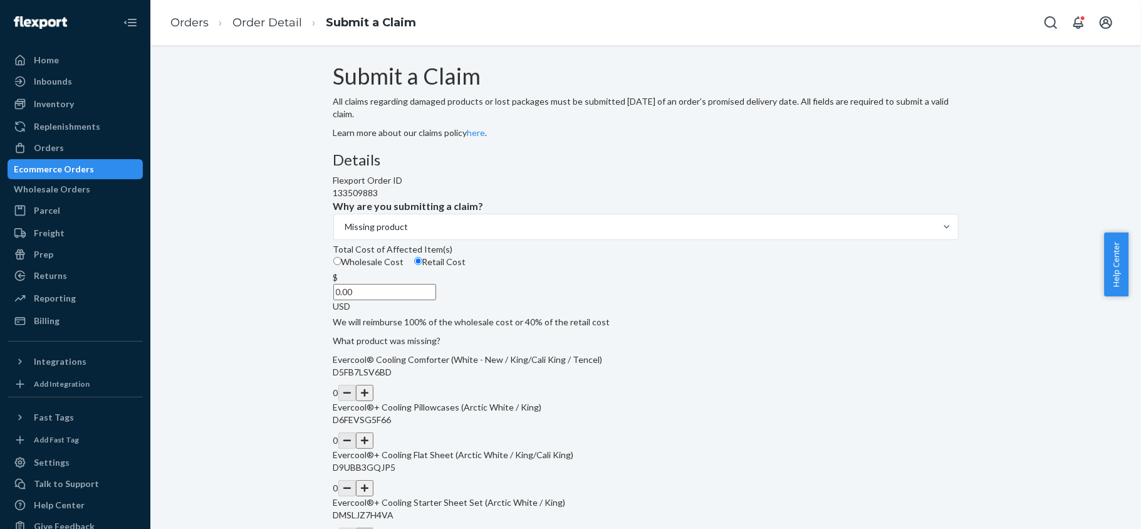
click at [605, 401] on div "Details Flexport Order ID 133509883 Why are you submitting a claim? Missing pro…" at bounding box center [645, 378] width 625 height 452
paste input "119"
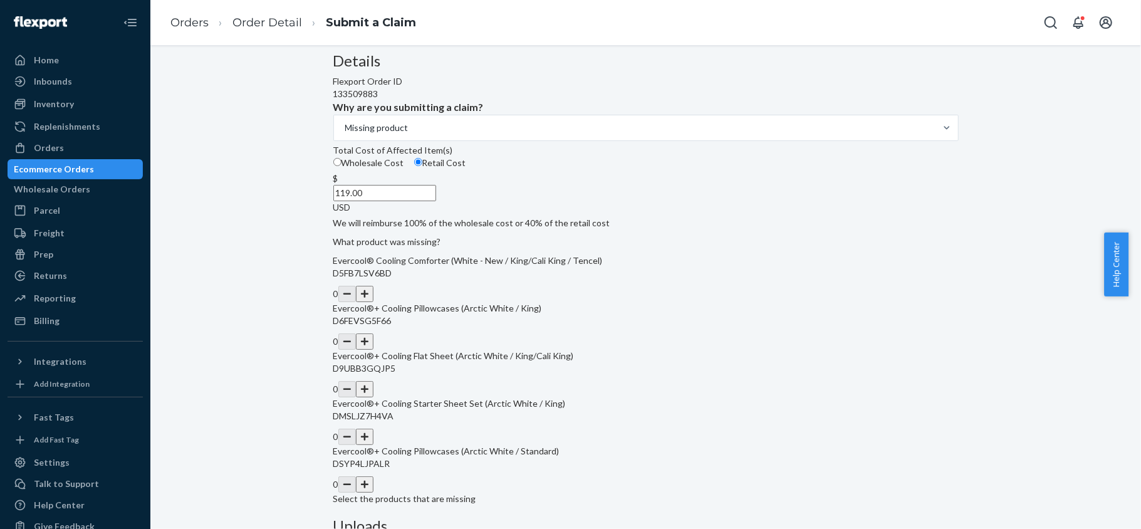
scroll to position [251, 0]
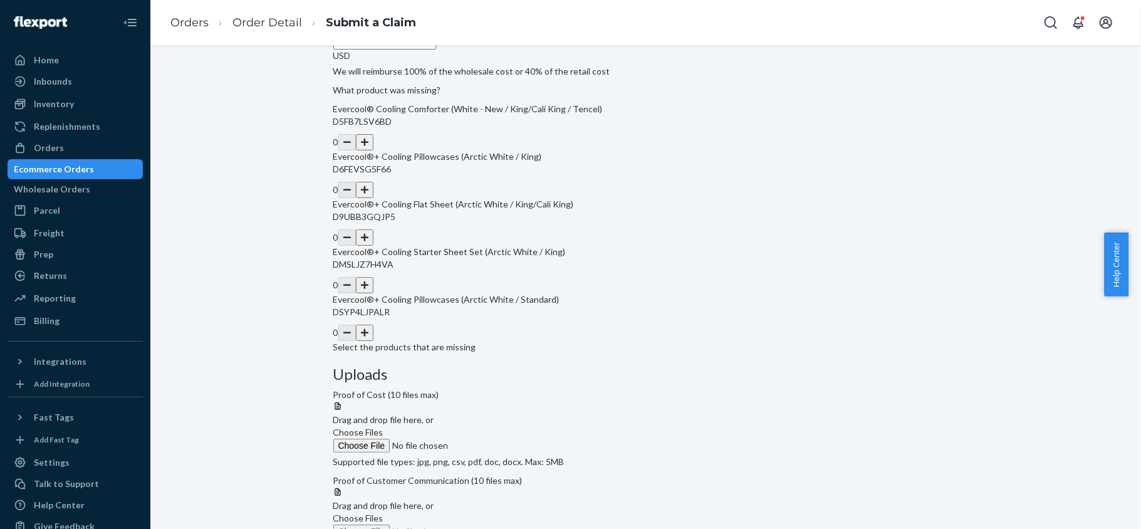
type input "119.00"
click at [373, 246] on button "button" at bounding box center [365, 237] width 18 height 16
click at [384, 427] on span "Choose Files" at bounding box center [358, 432] width 50 height 11
click at [504, 439] on input "Choose Files" at bounding box center [418, 446] width 170 height 14
click at [384, 427] on span "Choose Files" at bounding box center [358, 432] width 50 height 11
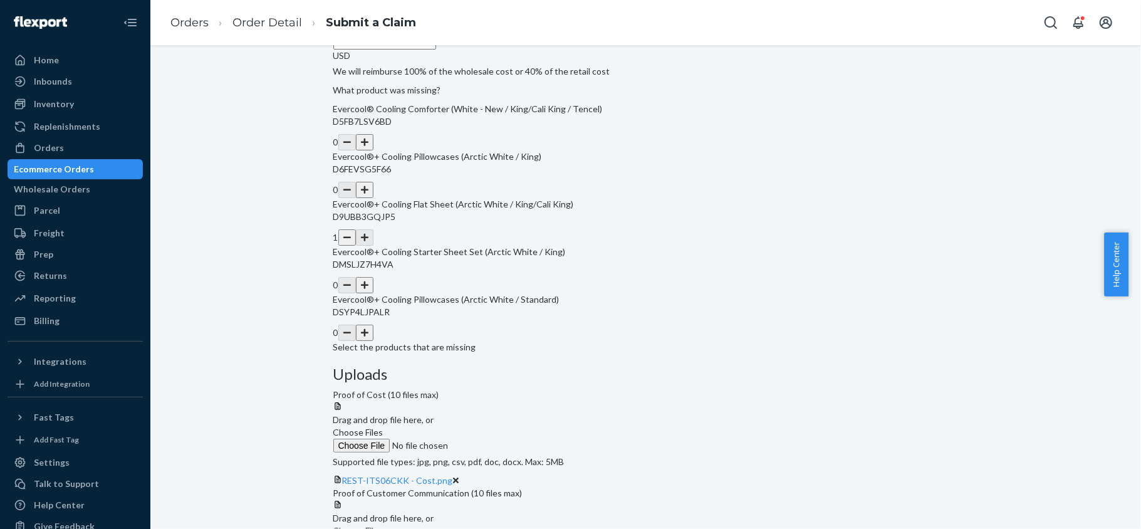
click at [504, 439] on input "Choose Files" at bounding box center [418, 446] width 170 height 14
click at [436, 488] on link "#PD3281830 - Cost.pdf" at bounding box center [388, 493] width 93 height 11
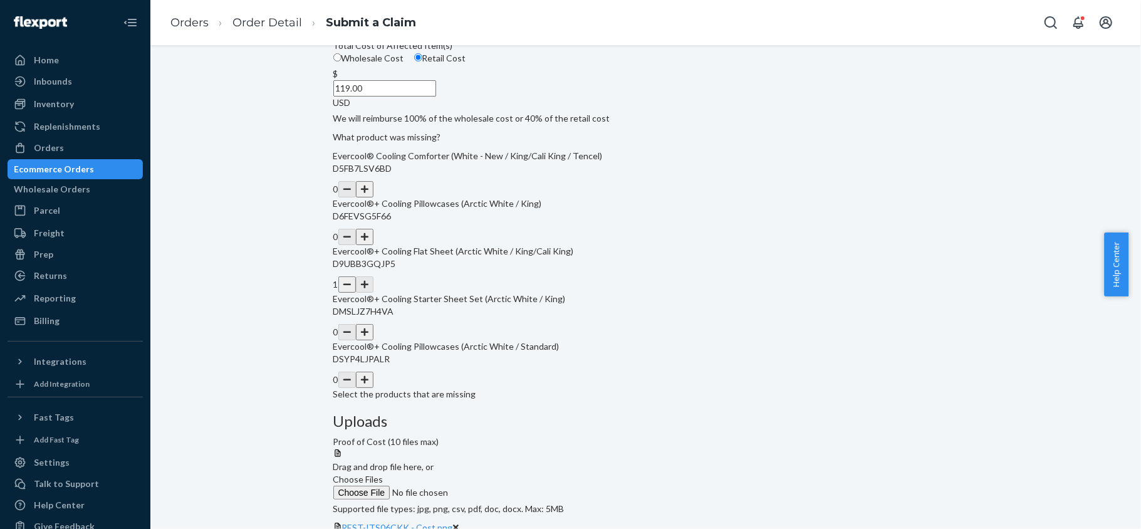
scroll to position [286, 0]
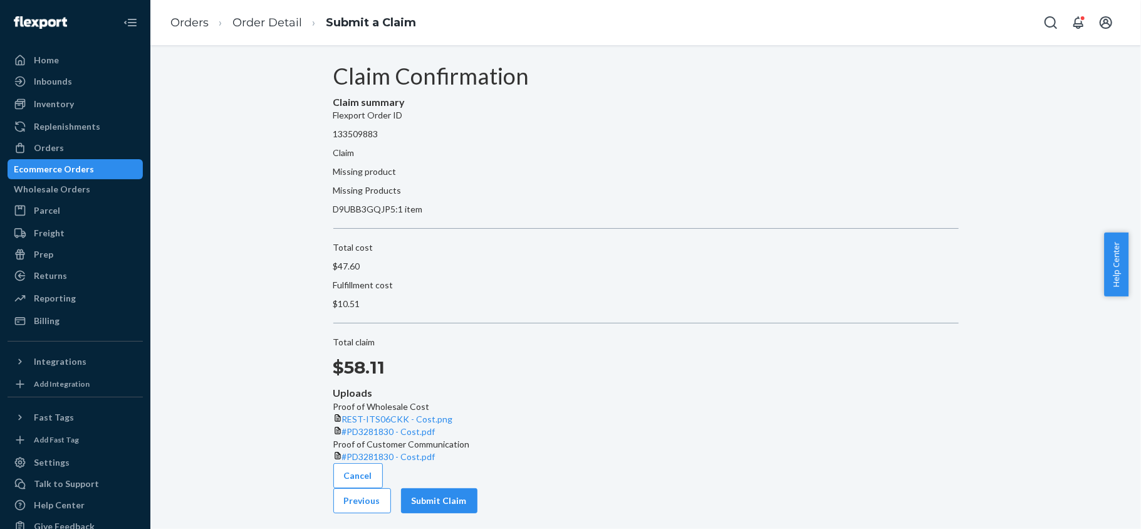
scroll to position [0, 0]
click at [478, 501] on button "Submit Claim" at bounding box center [439, 500] width 76 height 25
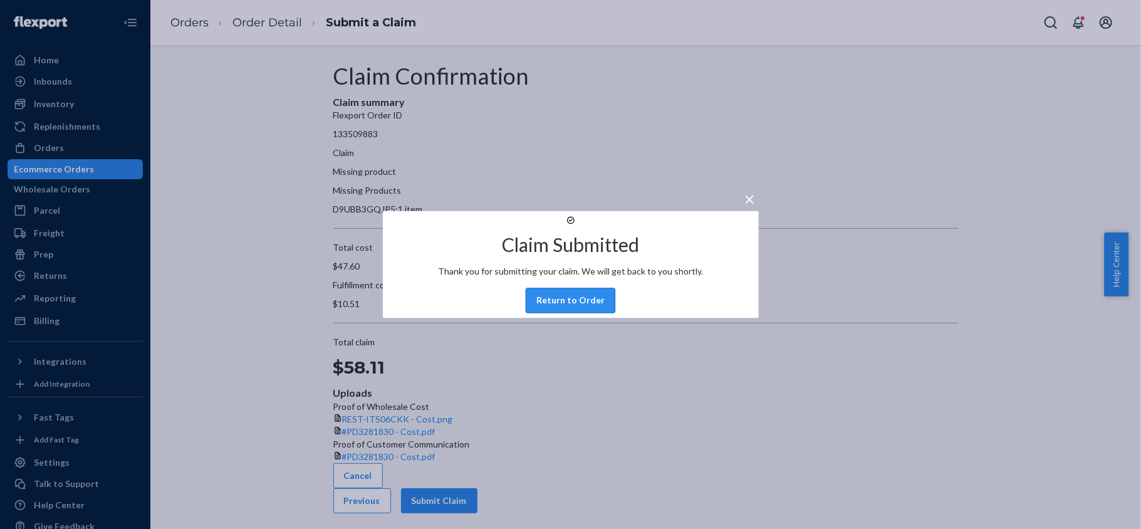
click at [579, 308] on button "Return to Order" at bounding box center [571, 300] width 90 height 25
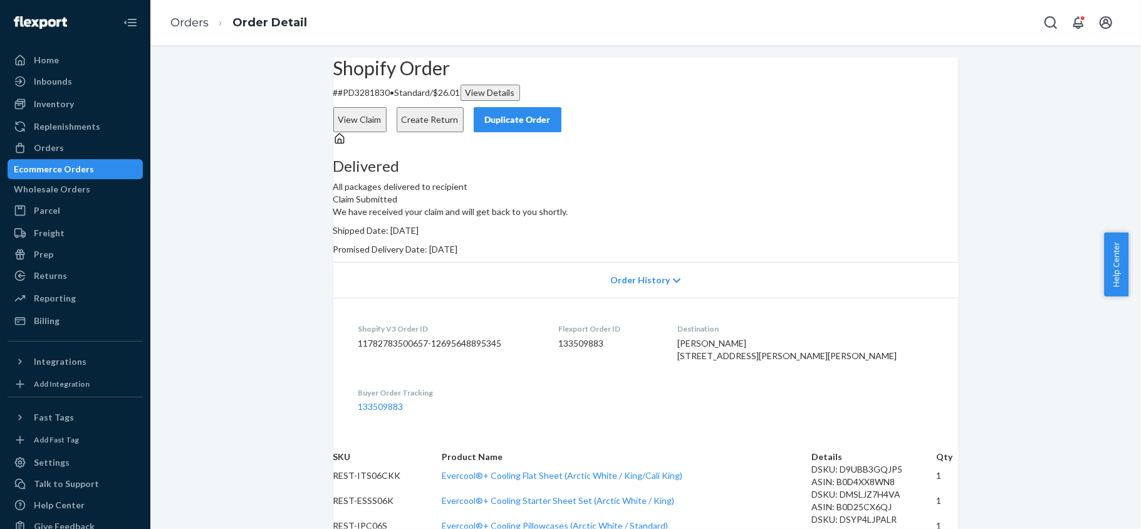
click at [387, 107] on button "View Claim" at bounding box center [359, 119] width 53 height 25
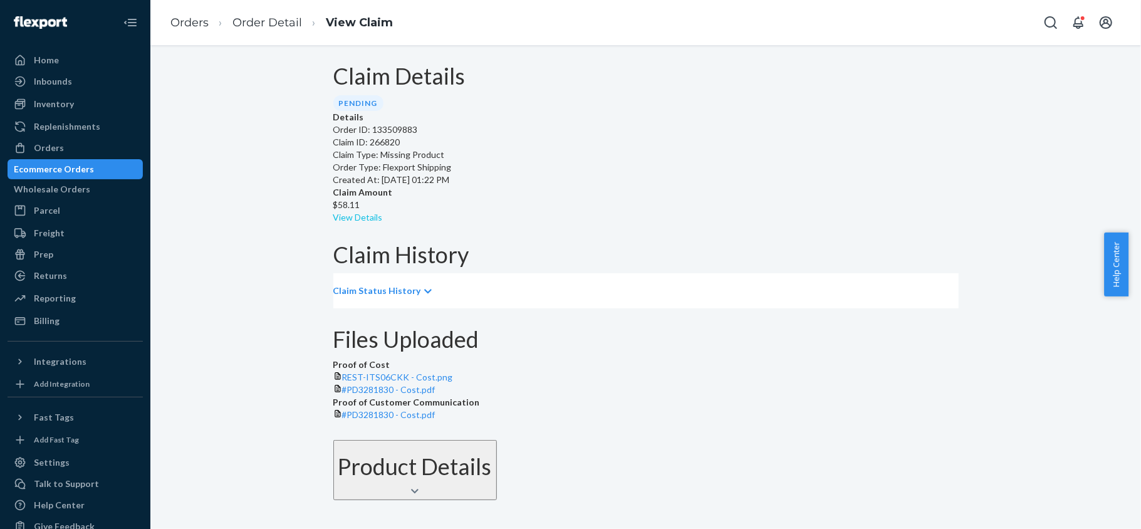
click at [383, 212] on link "View Details" at bounding box center [358, 217] width 50 height 11
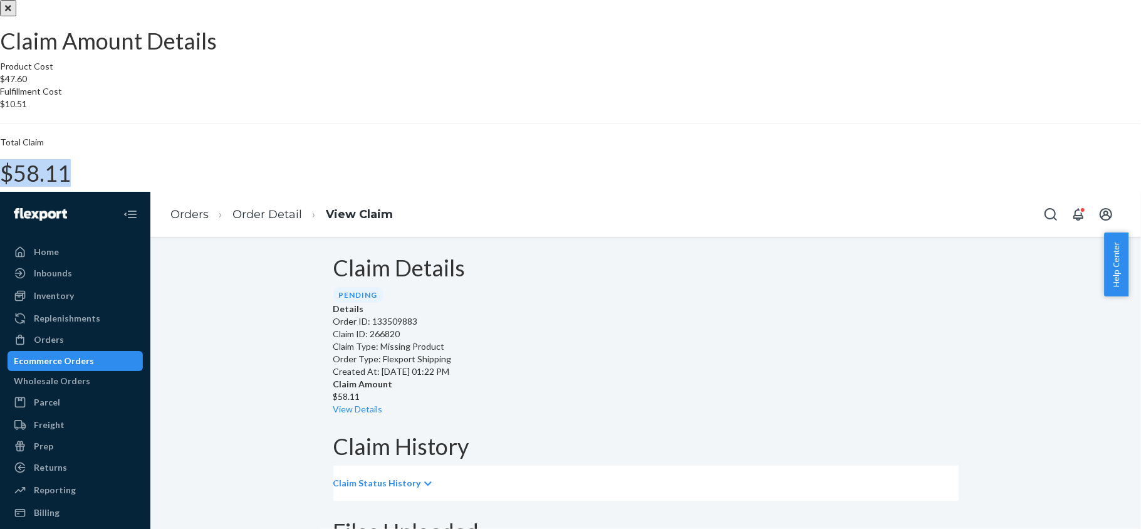
drag, startPoint x: 650, startPoint y: 315, endPoint x: 691, endPoint y: 315, distance: 40.7
click at [691, 186] on div "Total Claim $58.11" at bounding box center [570, 161] width 1141 height 50
copy h1 "$58.11"
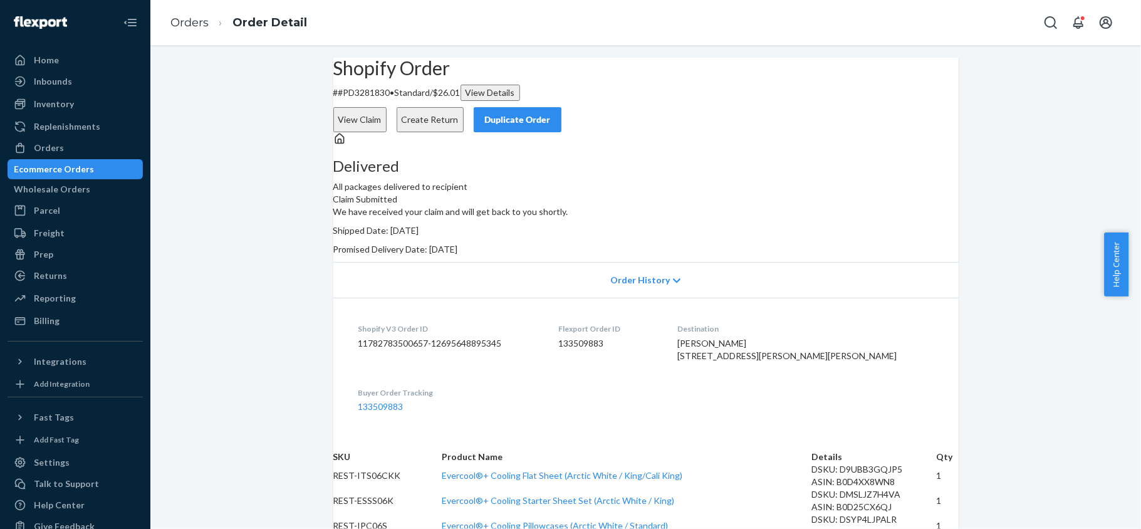
click at [625, 367] on div "Flexport Order ID 133509883" at bounding box center [607, 344] width 99 height 43
copy dd "133509883"
drag, startPoint x: 407, startPoint y: 123, endPoint x: 357, endPoint y: 130, distance: 51.2
click at [357, 130] on div "Shopify Order # #PD3281830 • Standard / $26.01 View Details View Claim Create R…" at bounding box center [645, 95] width 625 height 75
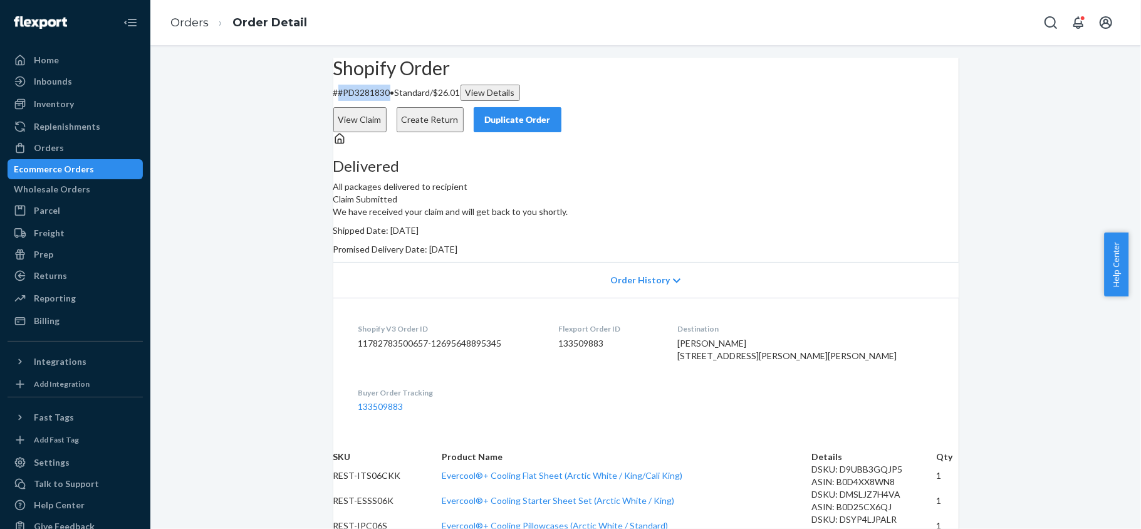
copy p "#PD3281830"
click at [642, 350] on dd "133509883" at bounding box center [607, 343] width 99 height 13
copy dd "133509883"
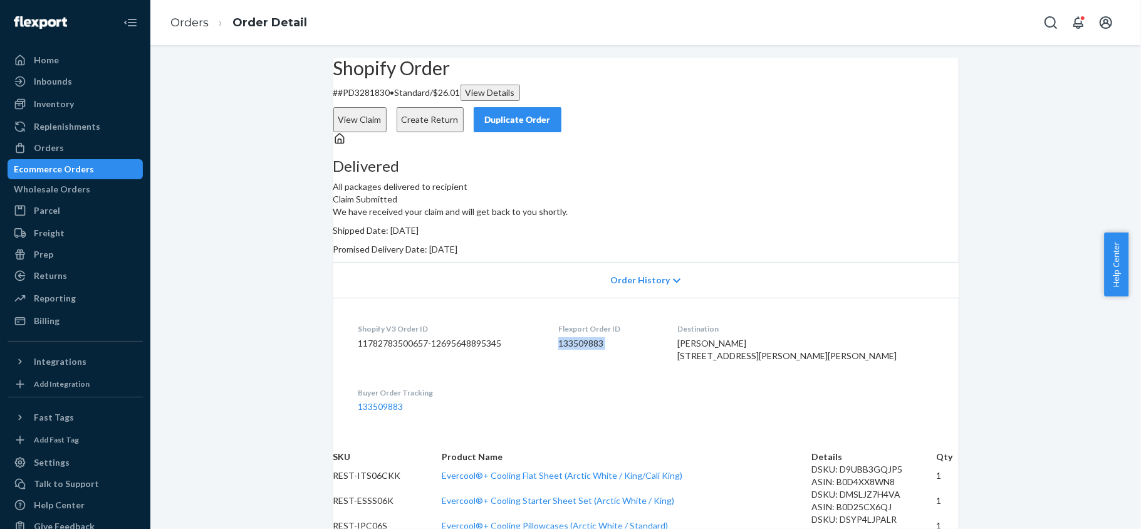
copy dd "133509883"
copy p "#PD3281830"
drag, startPoint x: 407, startPoint y: 121, endPoint x: 358, endPoint y: 132, distance: 50.0
click at [358, 132] on div "Shopify Order # #PD3281830 • Standard / $26.01 View Details View Claim Create R…" at bounding box center [645, 95] width 625 height 75
click at [105, 145] on div "Orders" at bounding box center [75, 148] width 133 height 18
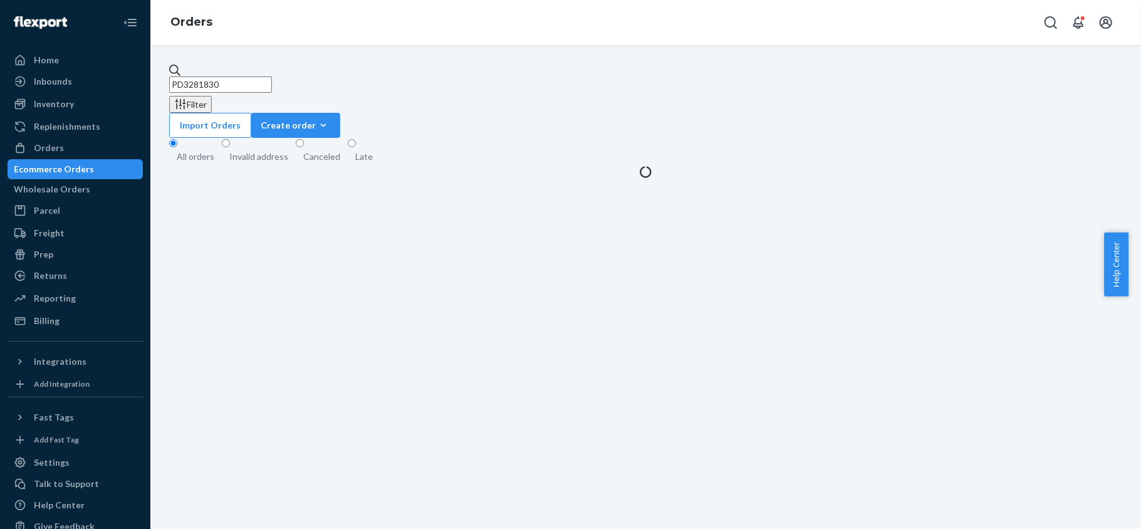
click at [251, 76] on input "PD3281830" at bounding box center [220, 84] width 103 height 16
paste input "US25331554"
type input "US25331554"
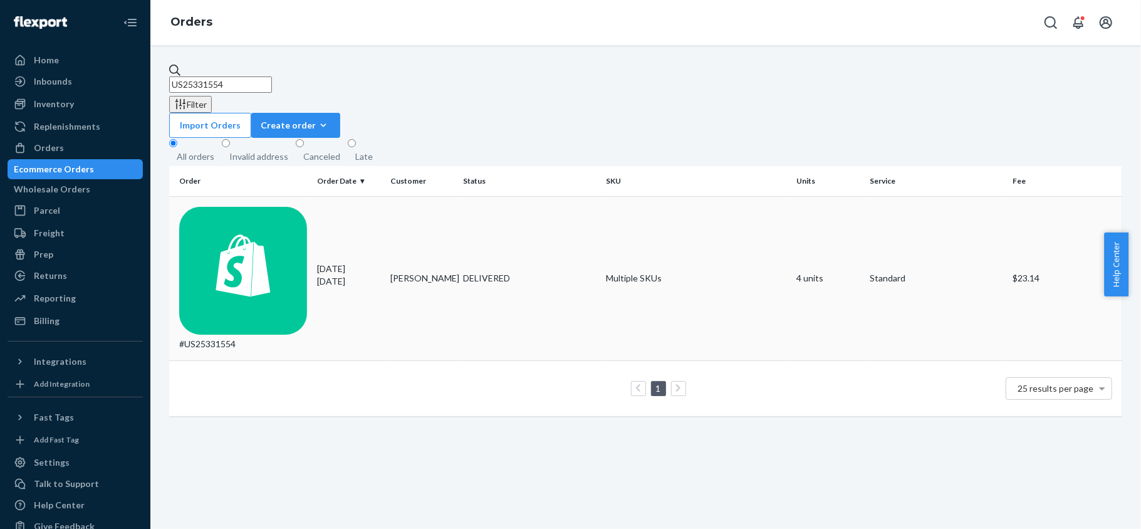
click at [369, 275] on p "[DATE]" at bounding box center [348, 281] width 63 height 13
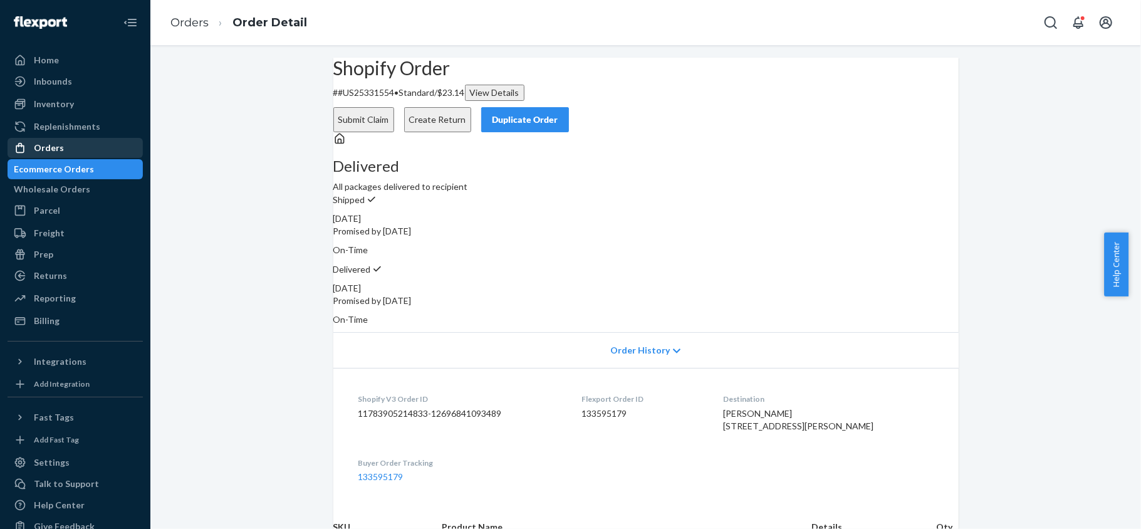
drag, startPoint x: 86, startPoint y: 148, endPoint x: 94, endPoint y: 144, distance: 9.3
click at [85, 148] on div "Orders" at bounding box center [75, 148] width 133 height 18
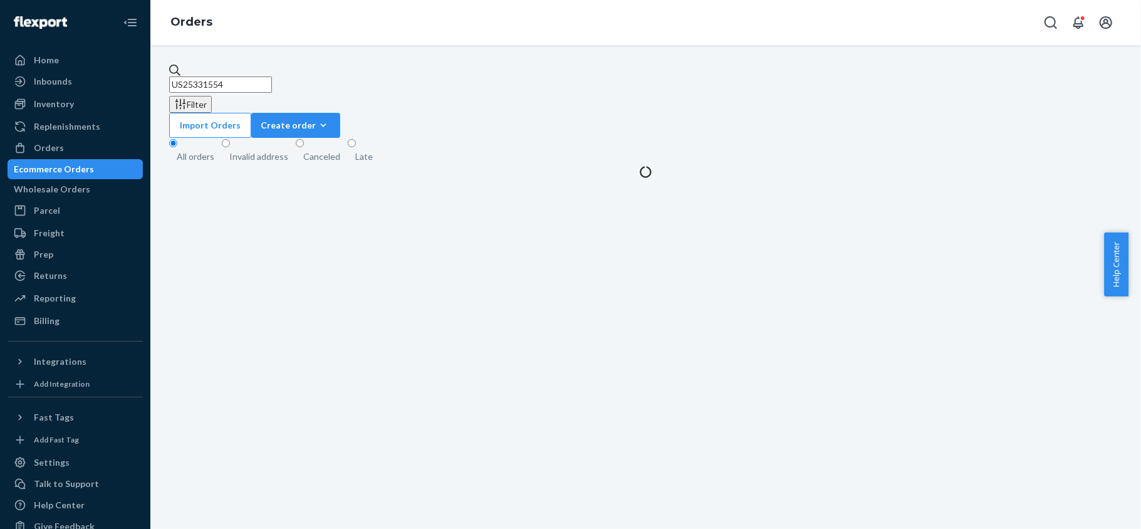
click at [269, 78] on input "US25331554" at bounding box center [220, 84] width 103 height 16
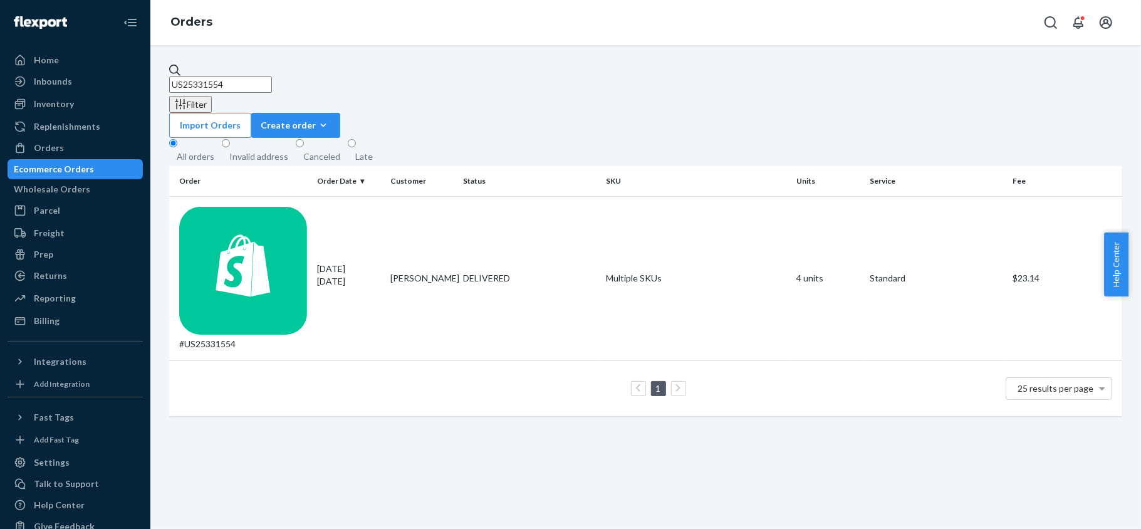
click at [269, 78] on input "US25331554" at bounding box center [220, 84] width 103 height 16
click at [269, 76] on input "US25331554" at bounding box center [220, 84] width 103 height 16
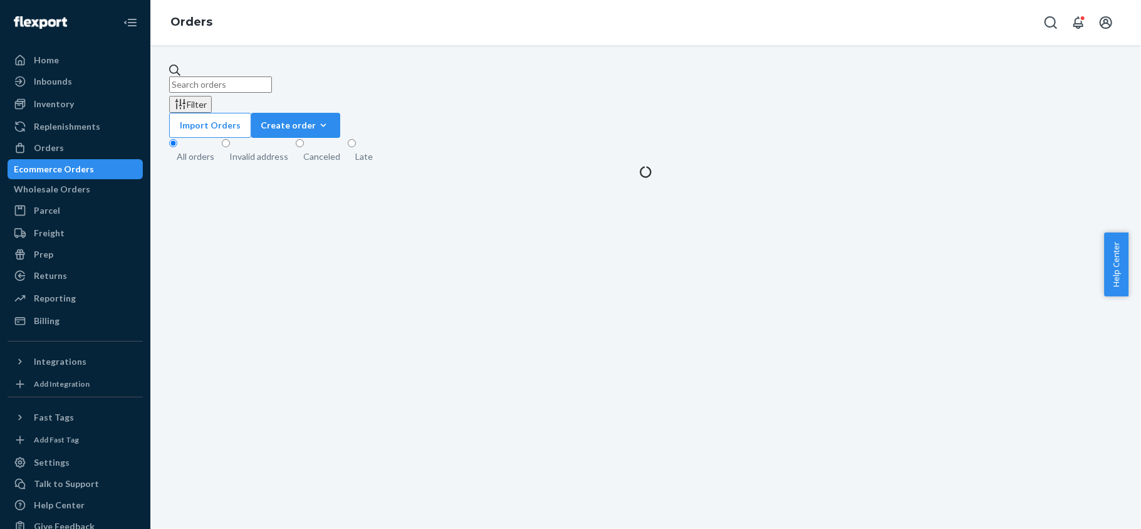
paste input "PD2581219"
type input "PD2581219"
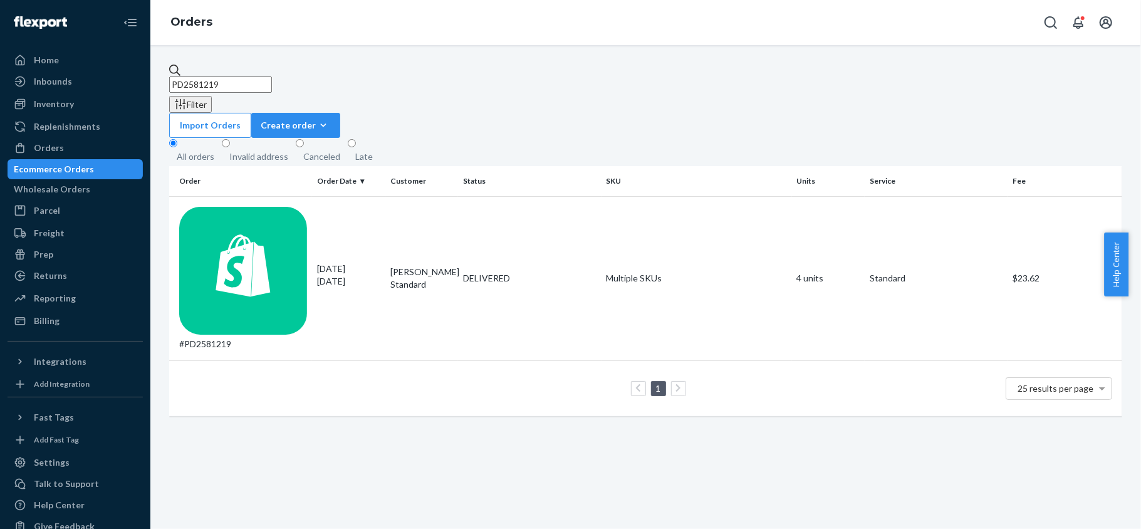
click at [273, 360] on td "1 25 results per page" at bounding box center [645, 388] width 953 height 56
click at [259, 209] on td "#PD2581219" at bounding box center [240, 278] width 143 height 164
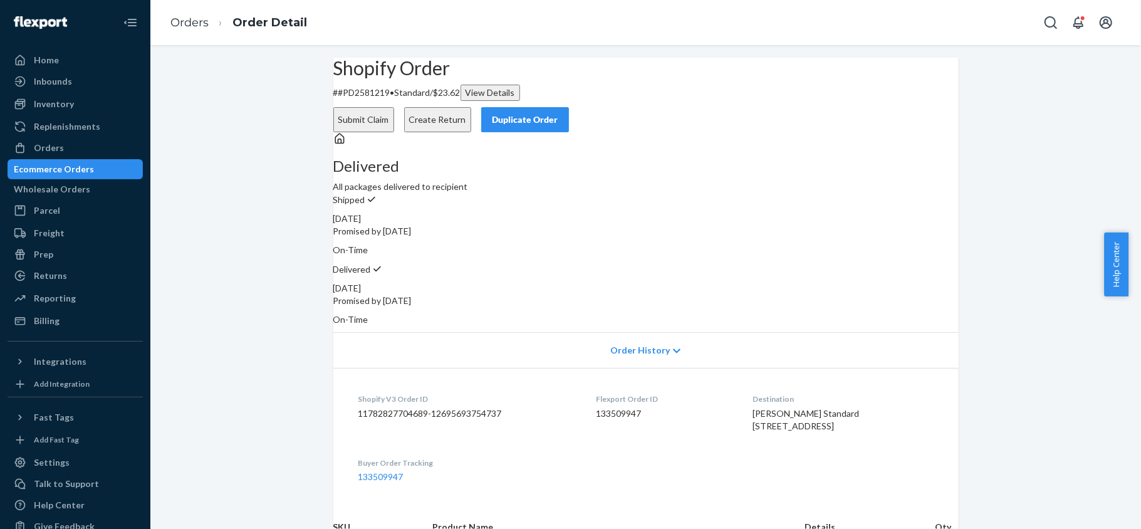
click at [394, 107] on button "Submit Claim" at bounding box center [363, 119] width 61 height 25
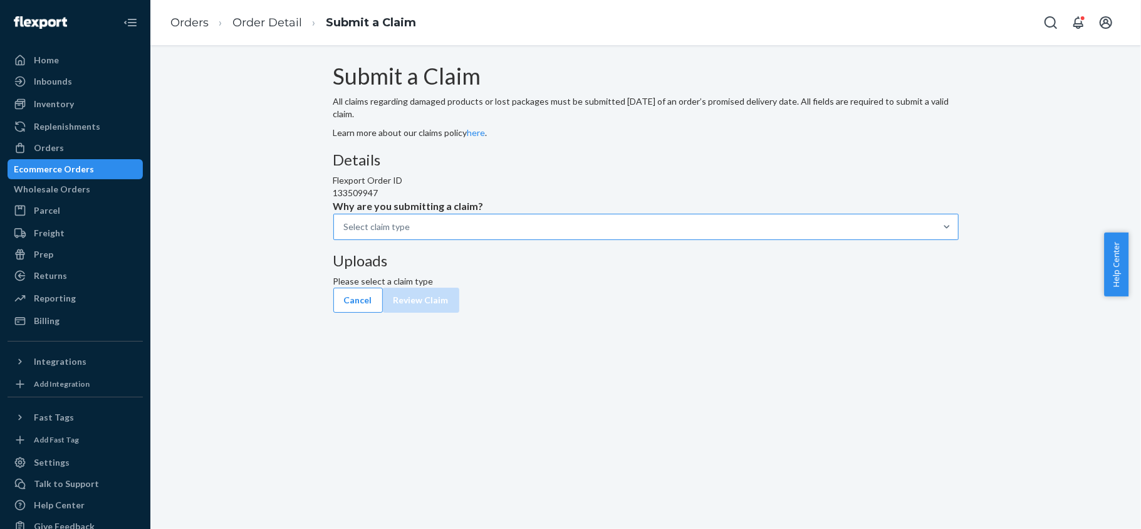
click at [936, 239] on div at bounding box center [947, 226] width 23 height 25
click at [345, 233] on input "Why are you submitting a claim? Select claim type" at bounding box center [344, 227] width 1 height 13
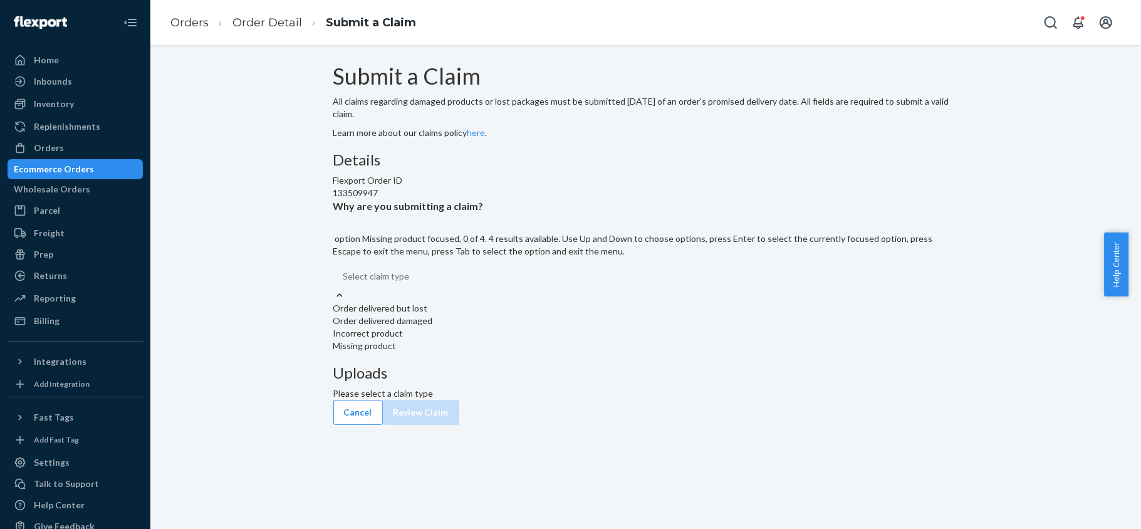
click at [560, 352] on div "Missing product" at bounding box center [645, 346] width 625 height 13
click at [345, 283] on input "Why are you submitting a claim? option Missing product focused, 0 of 4. 4 resul…" at bounding box center [343, 276] width 1 height 13
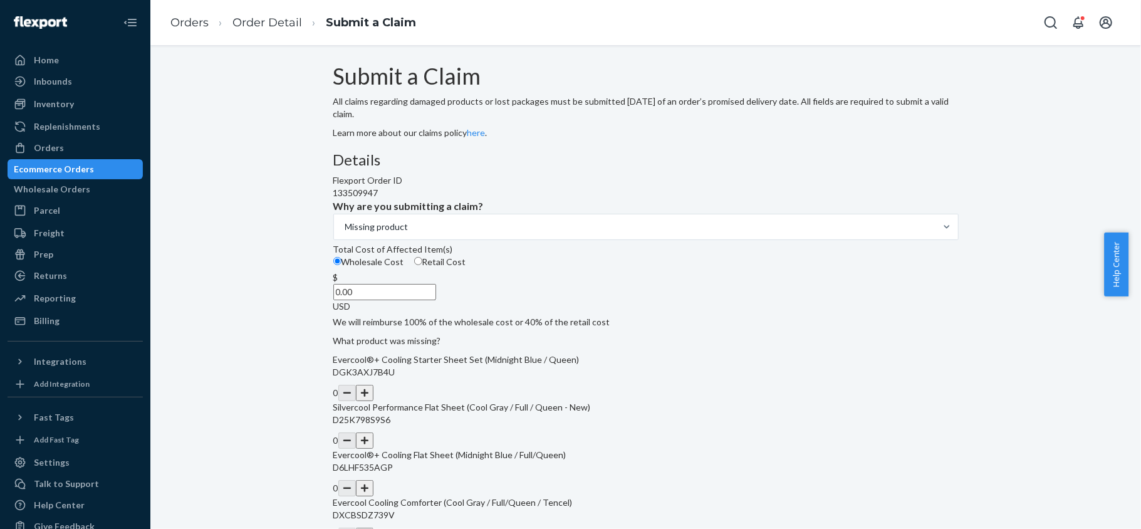
click at [466, 267] on span "Retail Cost" at bounding box center [444, 261] width 44 height 11
click at [422, 265] on input "Retail Cost" at bounding box center [418, 261] width 8 height 8
radio input "true"
radio input "false"
drag, startPoint x: 534, startPoint y: 392, endPoint x: 580, endPoint y: 394, distance: 45.8
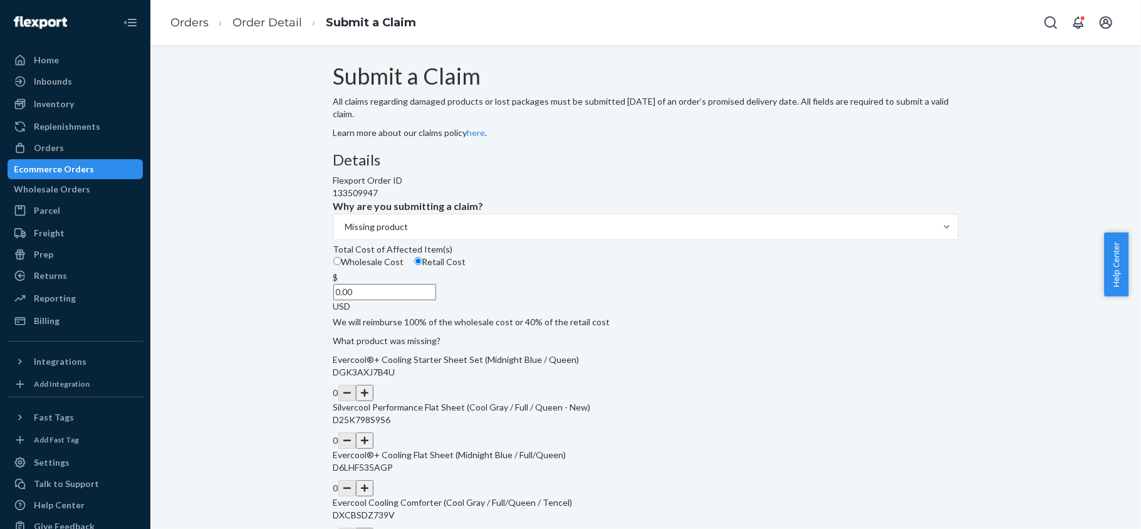
click at [580, 313] on div "$ 0.00 USD" at bounding box center [645, 291] width 625 height 41
paste input "206"
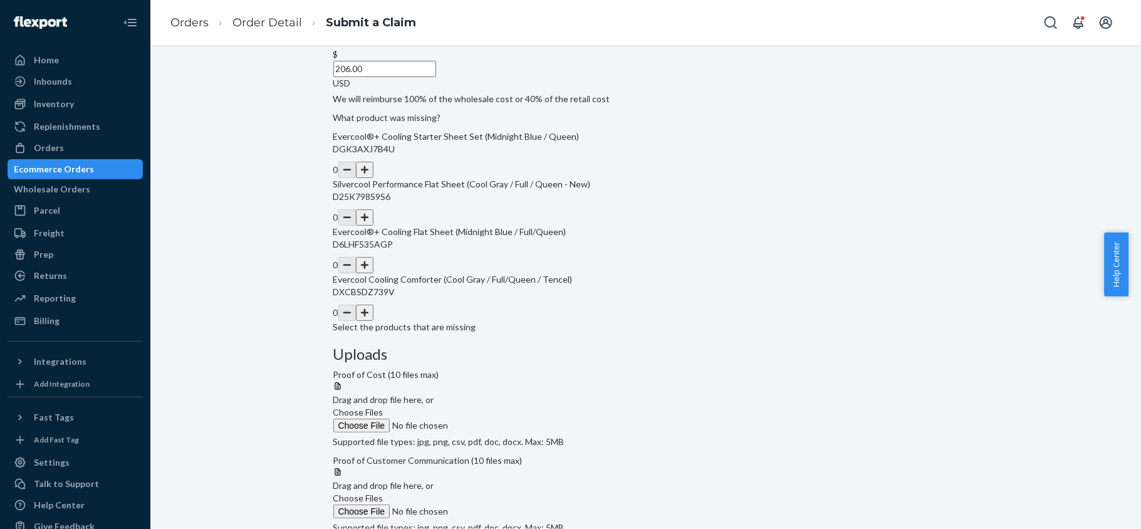
scroll to position [232, 0]
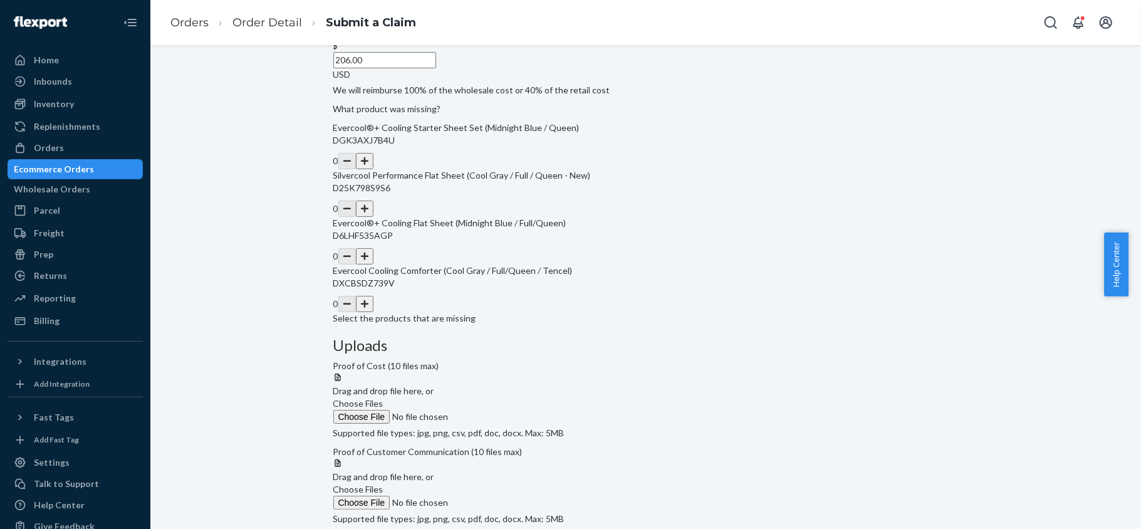
type input "206.00"
click at [373, 217] on button "button" at bounding box center [365, 209] width 18 height 16
click at [373, 264] on button "button" at bounding box center [365, 256] width 18 height 16
click at [504, 397] on label "Choose Files" at bounding box center [418, 410] width 170 height 26
click at [504, 410] on input "Choose Files" at bounding box center [418, 417] width 170 height 14
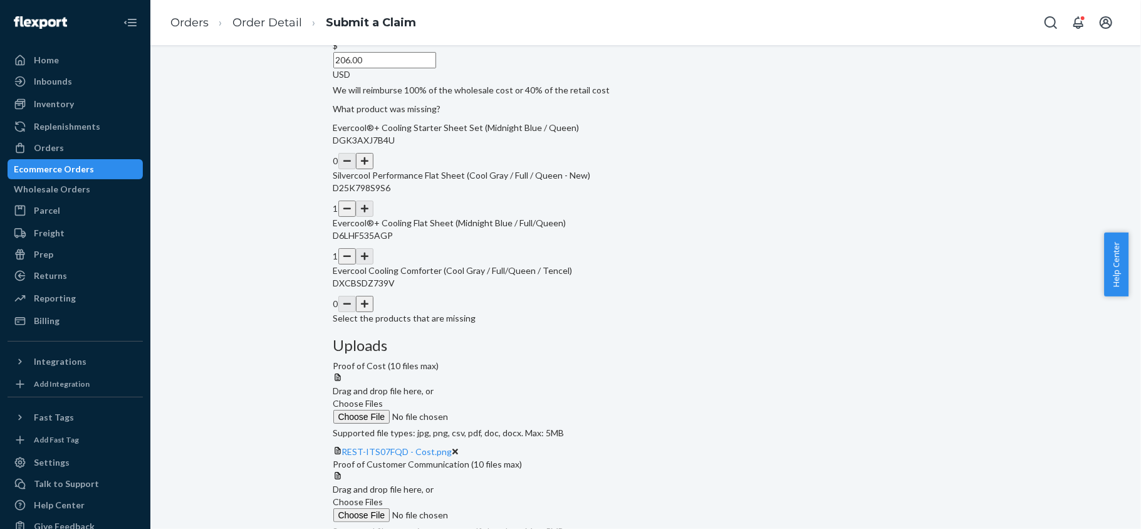
click at [384, 398] on span "Choose Files" at bounding box center [358, 403] width 50 height 11
click at [504, 410] on input "Choose Files" at bounding box center [418, 417] width 170 height 14
click at [384, 509] on span "Choose Files" at bounding box center [358, 514] width 50 height 11
click at [504, 521] on input "Choose Files" at bounding box center [418, 528] width 170 height 14
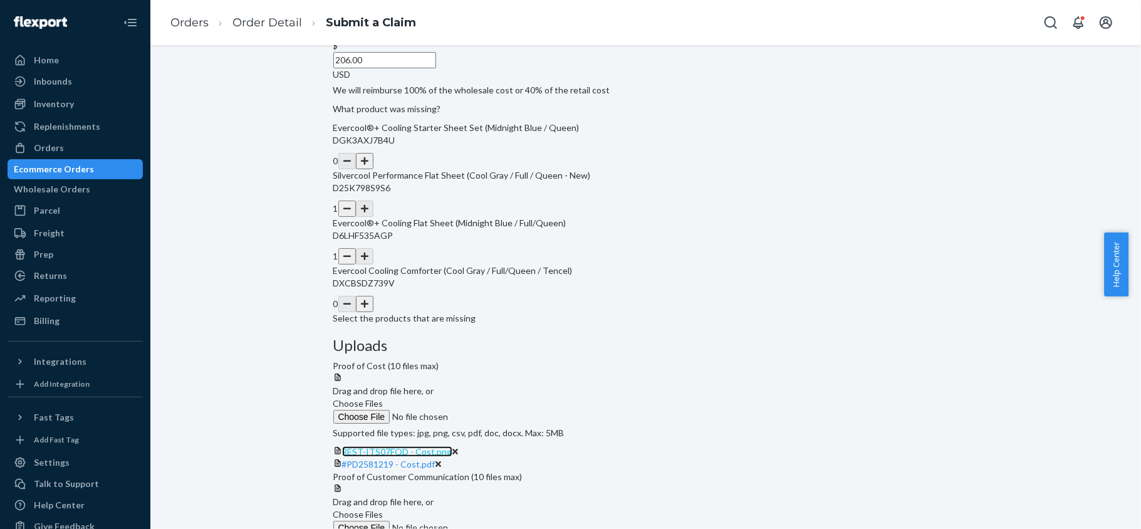
click at [452, 446] on span "REST-ITS07FQD - Cost.png" at bounding box center [397, 451] width 110 height 11
click at [736, 458] on div "#PD2581219 - Cost.pdf" at bounding box center [645, 464] width 625 height 13
click at [436, 459] on span "#PD2581219 - Cost.pdf" at bounding box center [388, 464] width 93 height 11
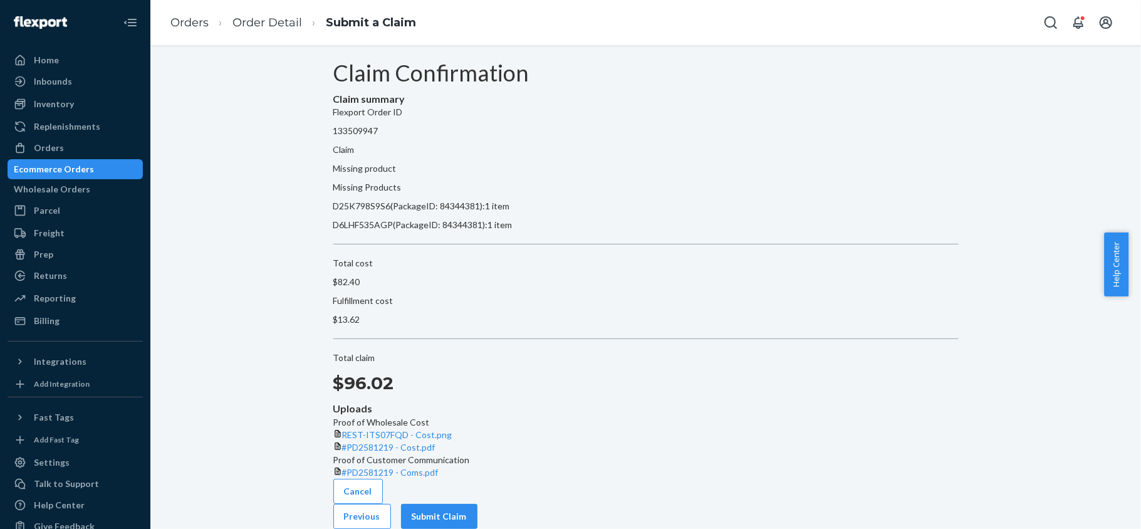
click at [391, 504] on button "Previous" at bounding box center [362, 516] width 58 height 25
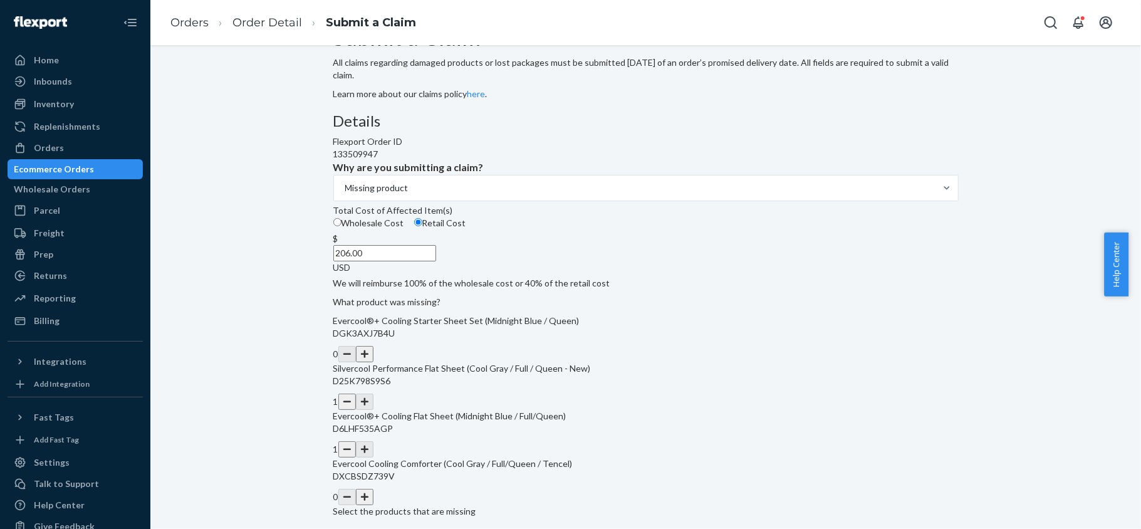
scroll to position [232, 0]
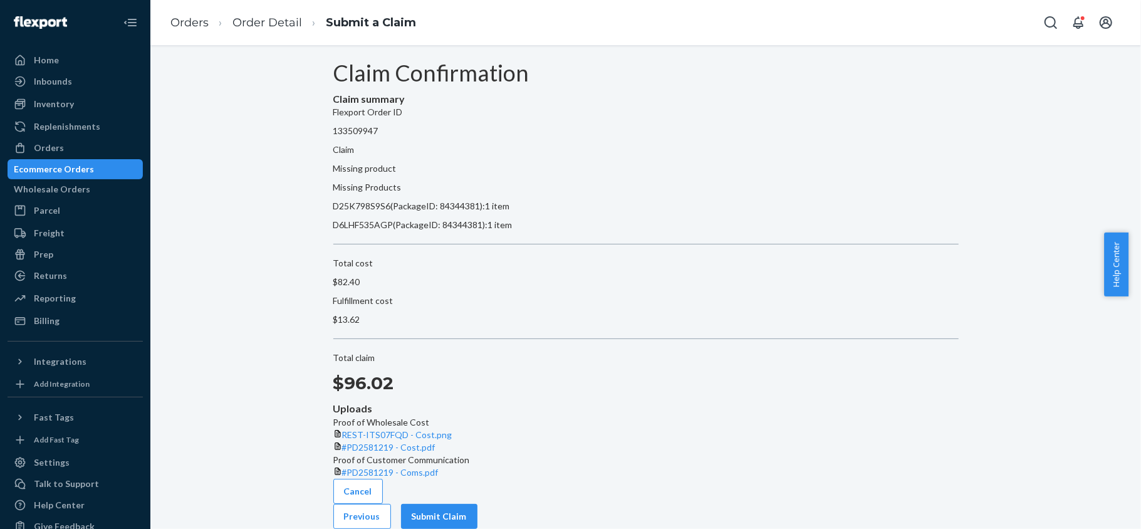
click at [478, 504] on button "Submit Claim" at bounding box center [439, 516] width 76 height 25
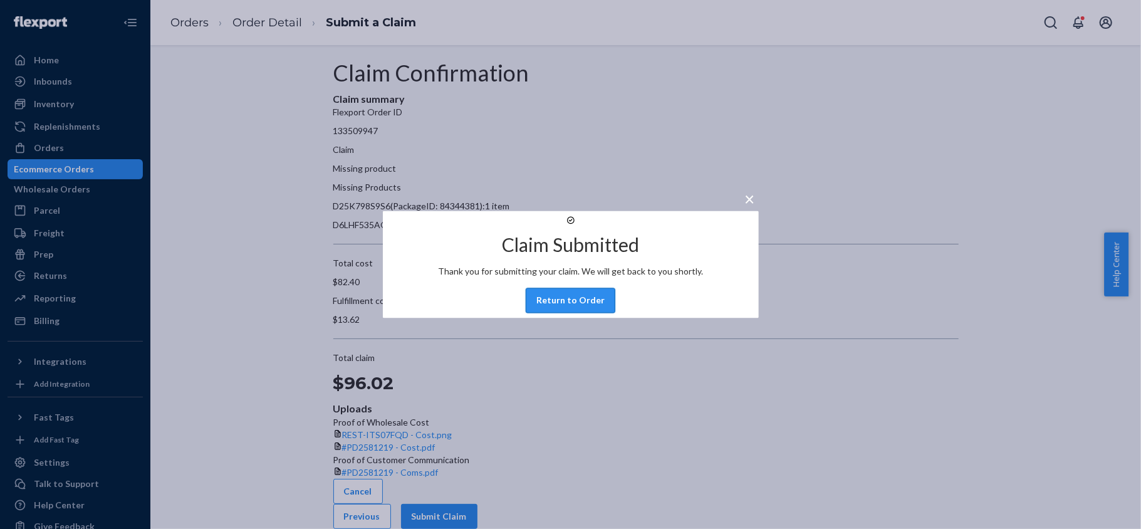
click at [572, 313] on button "Return to Order" at bounding box center [571, 300] width 90 height 25
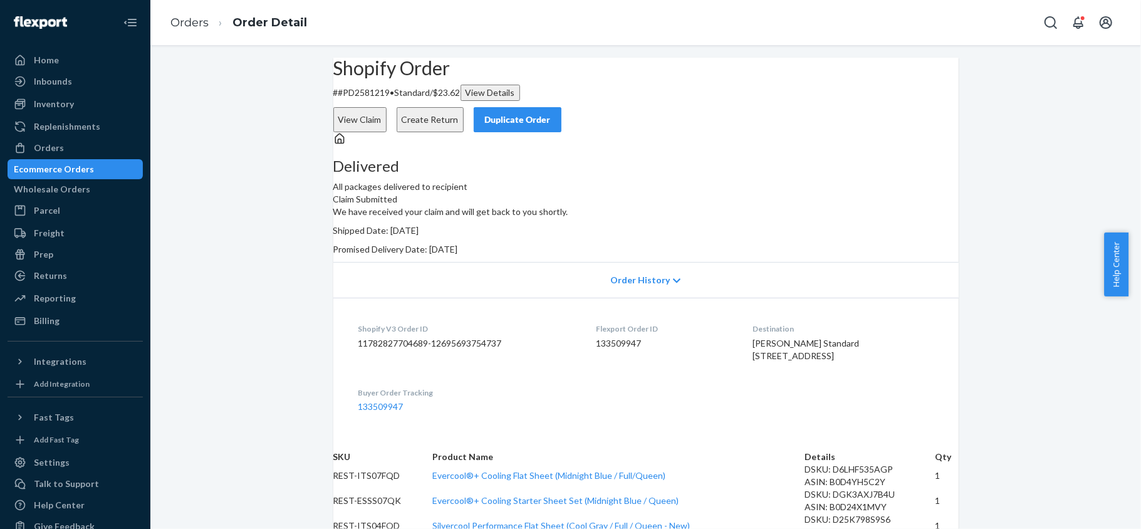
click at [387, 107] on button "View Claim" at bounding box center [359, 119] width 53 height 25
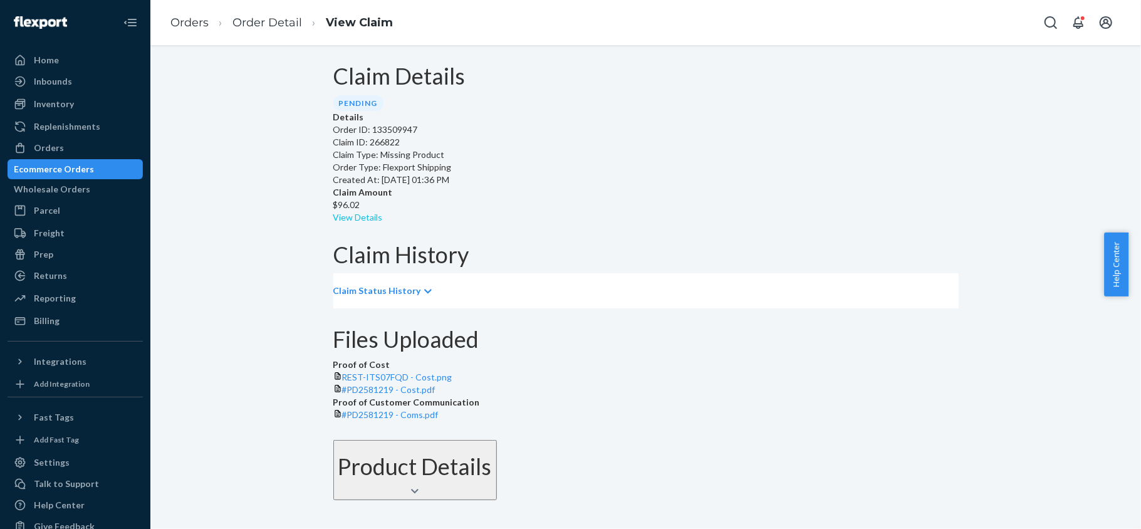
click at [383, 212] on link "View Details" at bounding box center [358, 217] width 50 height 11
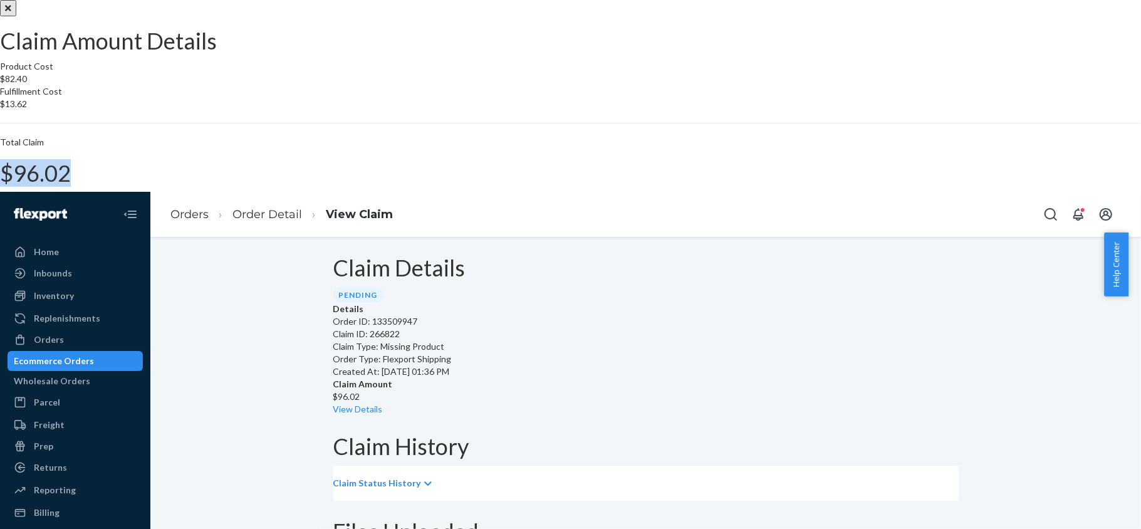
drag, startPoint x: 643, startPoint y: 310, endPoint x: 689, endPoint y: 319, distance: 47.3
click at [689, 186] on div "Total Claim $96.02" at bounding box center [570, 161] width 1141 height 50
copy h1 "$96.02"
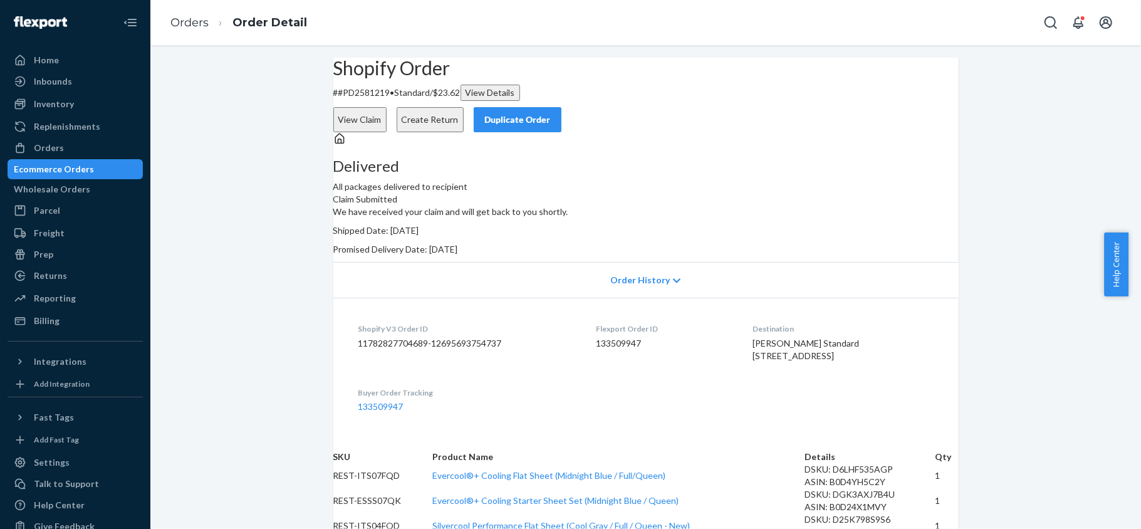
click at [610, 350] on dd "133509947" at bounding box center [664, 343] width 137 height 13
drag, startPoint x: 410, startPoint y: 124, endPoint x: 356, endPoint y: 123, distance: 53.9
click at [356, 101] on p "# #PD2581219 • Standard / $23.62 View Details" at bounding box center [645, 93] width 625 height 16
click at [59, 150] on div "Orders" at bounding box center [49, 148] width 30 height 13
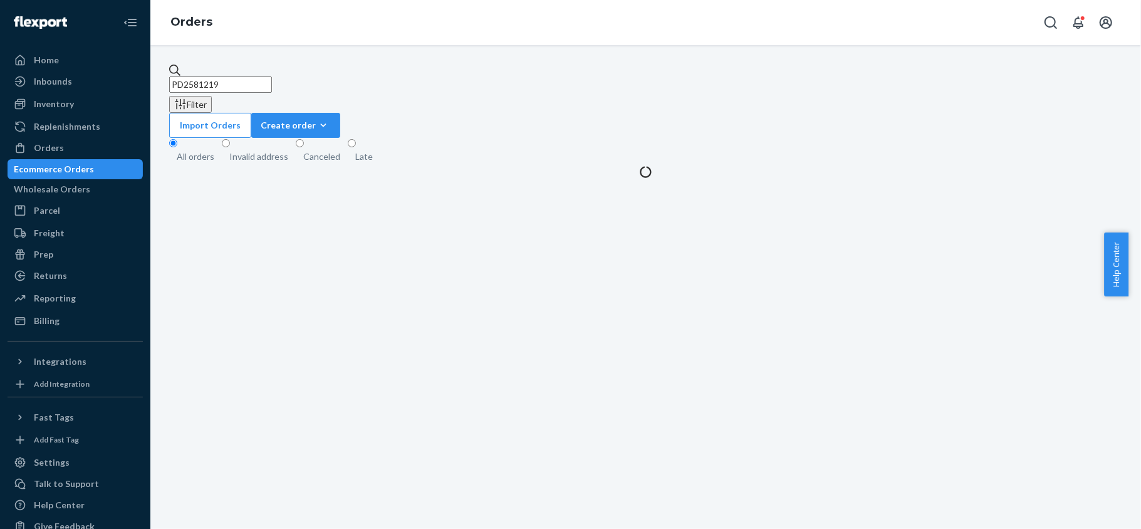
click at [264, 78] on input "PD2581219" at bounding box center [220, 84] width 103 height 16
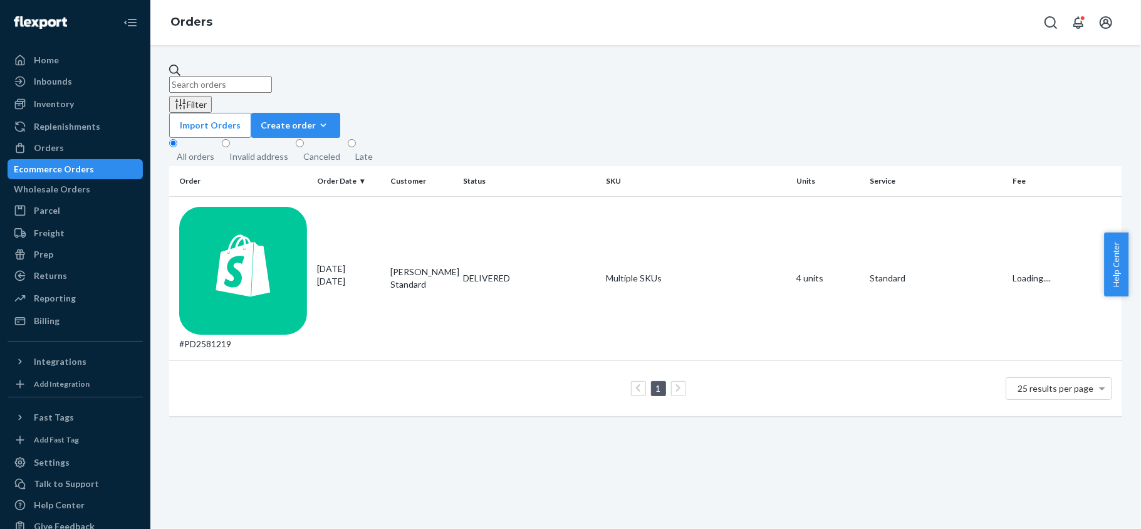
paste input "PD2001645"
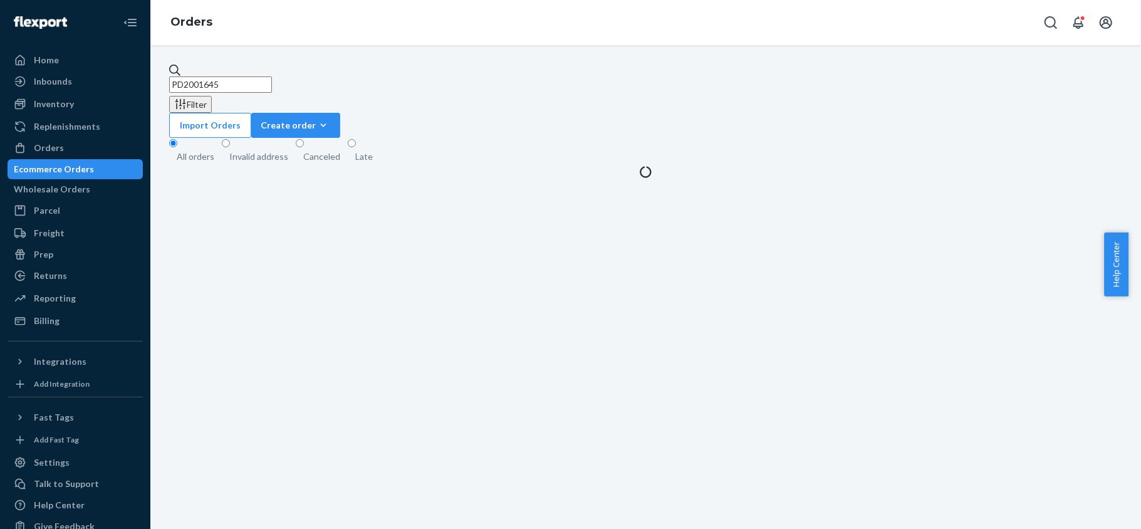
type input "PD2001645"
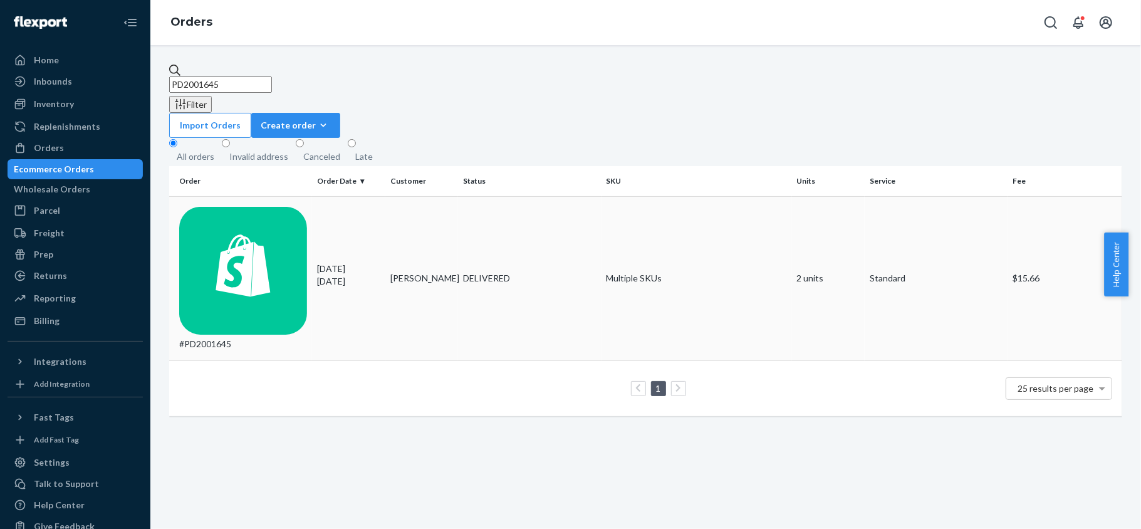
click at [340, 207] on td "[DATE] [DATE]" at bounding box center [348, 278] width 73 height 164
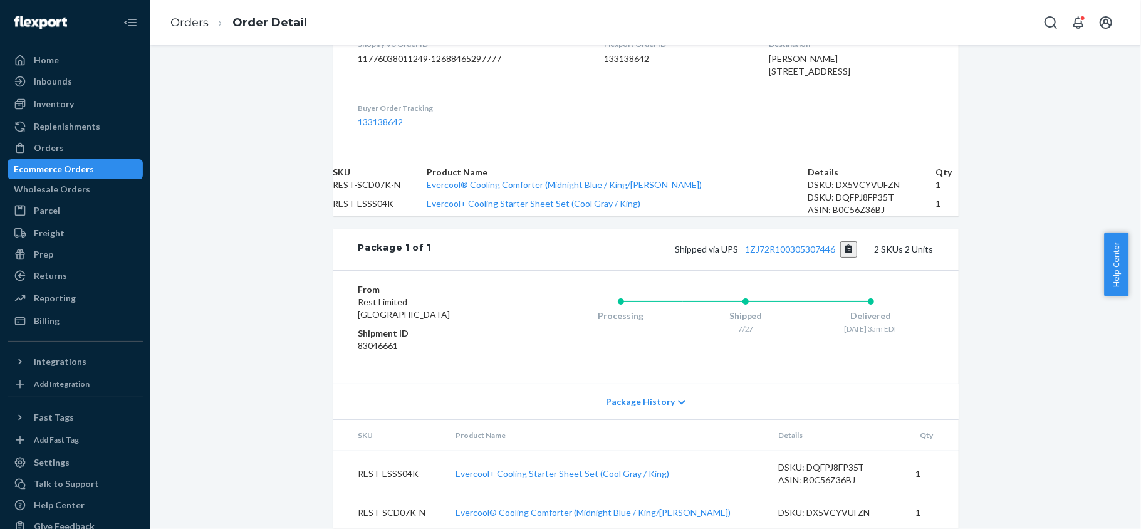
scroll to position [440, 0]
click at [778, 241] on div "Shipped via UPS 1ZJ72R100305307446 2 SKUs 2 Units" at bounding box center [682, 249] width 502 height 16
click at [777, 244] on link "1ZJ72R100305307446" at bounding box center [790, 249] width 90 height 11
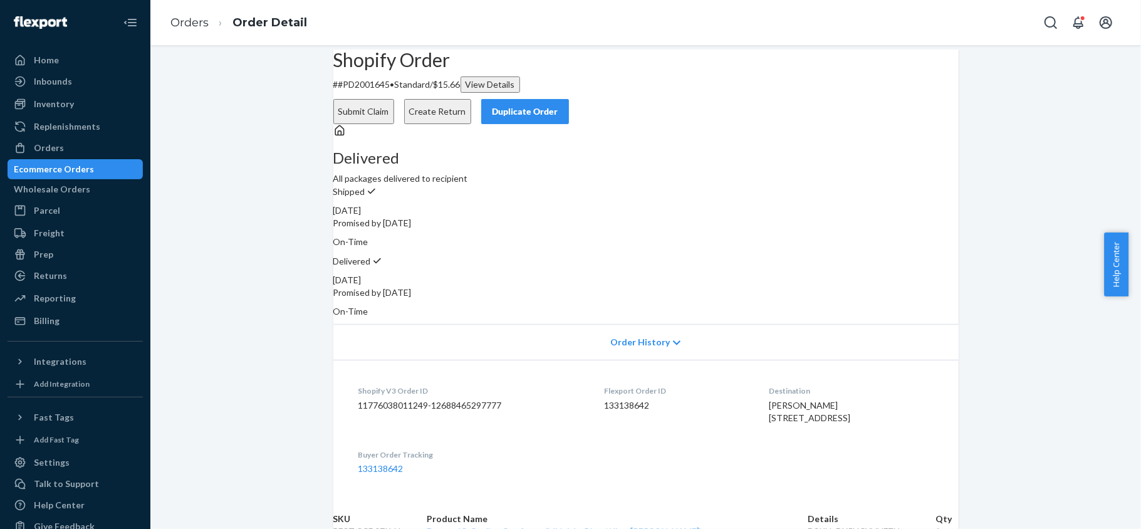
scroll to position [0, 0]
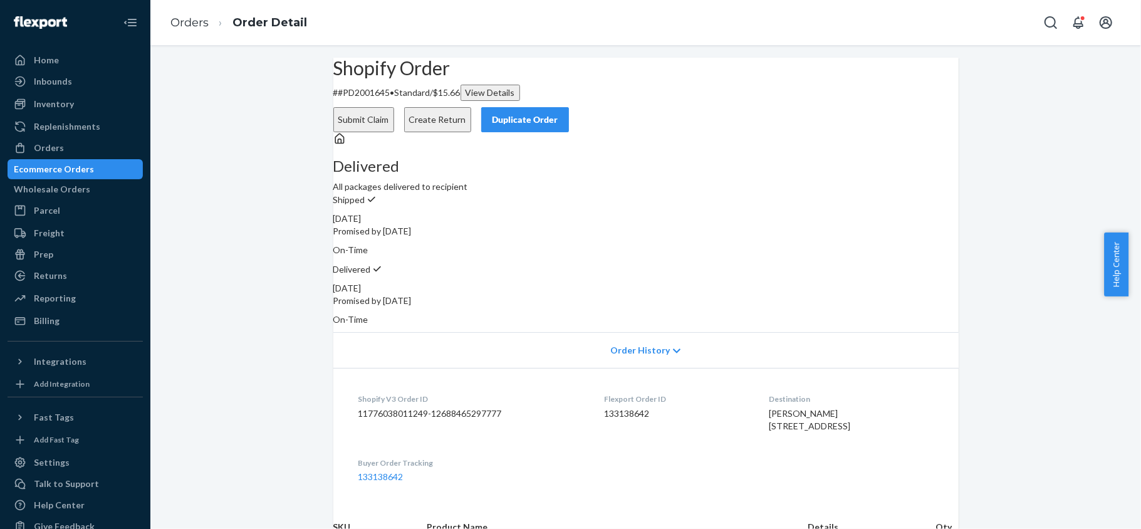
click at [394, 107] on button "Submit Claim" at bounding box center [363, 119] width 61 height 25
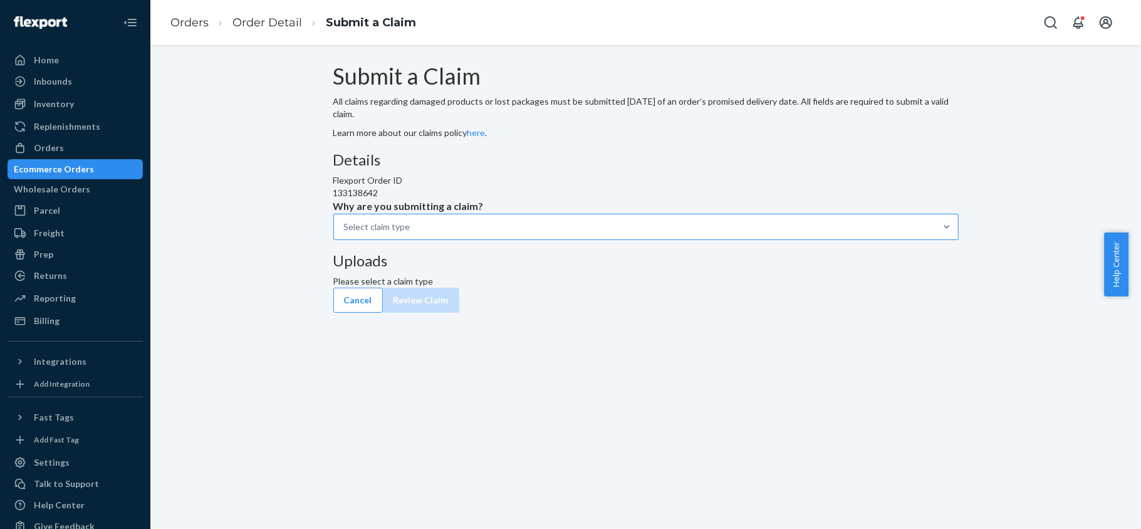
click at [535, 239] on div "Select claim type" at bounding box center [635, 226] width 602 height 25
click at [345, 233] on input "Why are you submitting a claim? Select claim type" at bounding box center [344, 227] width 1 height 13
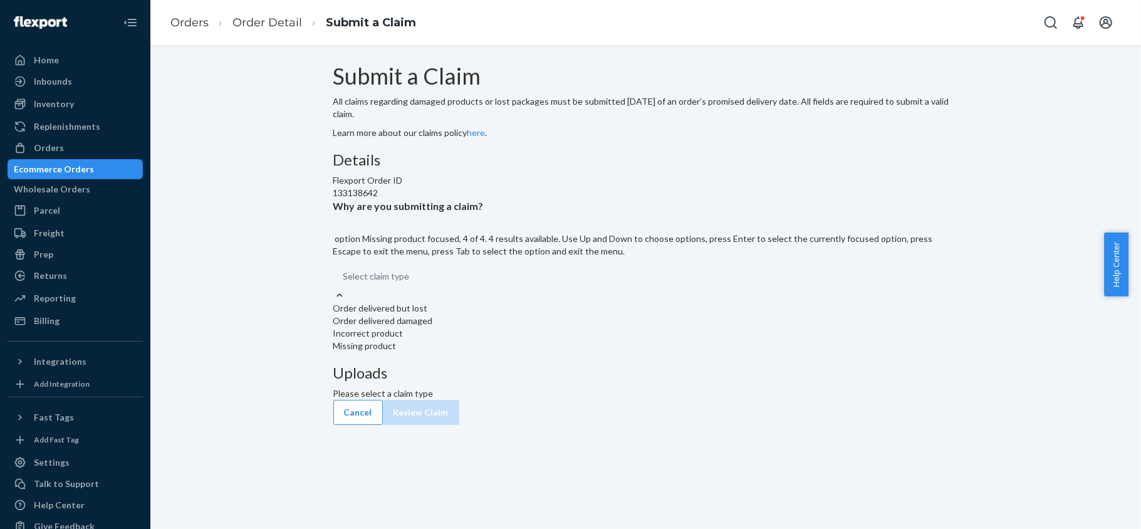
click at [543, 352] on div "Missing product" at bounding box center [645, 346] width 625 height 13
click at [345, 283] on input "Why are you submitting a claim? option Missing product focused, 4 of 4. 4 resul…" at bounding box center [343, 276] width 1 height 13
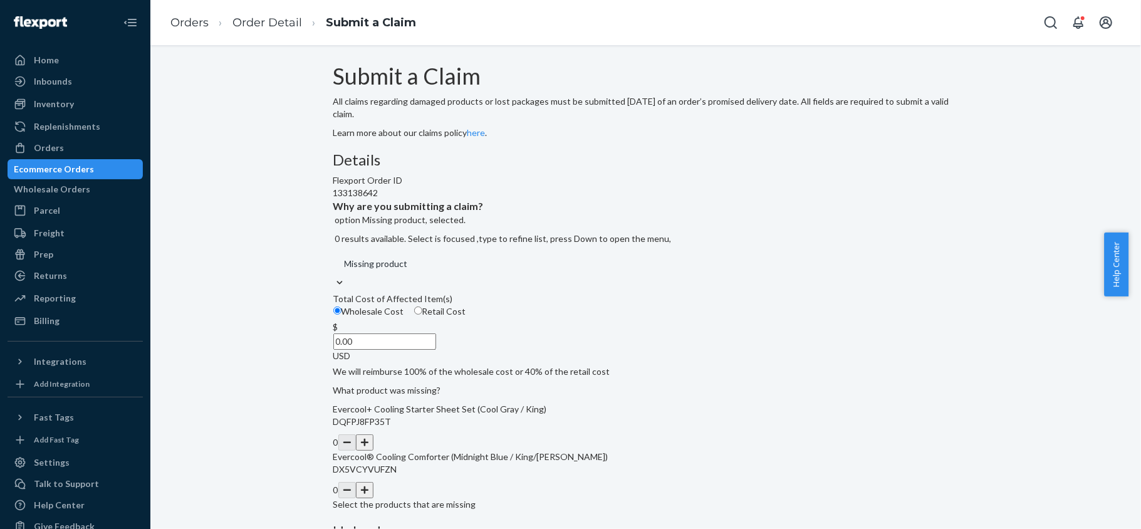
click at [501, 305] on div "Total Cost of Affected Item(s)" at bounding box center [645, 299] width 625 height 13
click at [342, 315] on input "Wholesale Cost" at bounding box center [337, 310] width 8 height 8
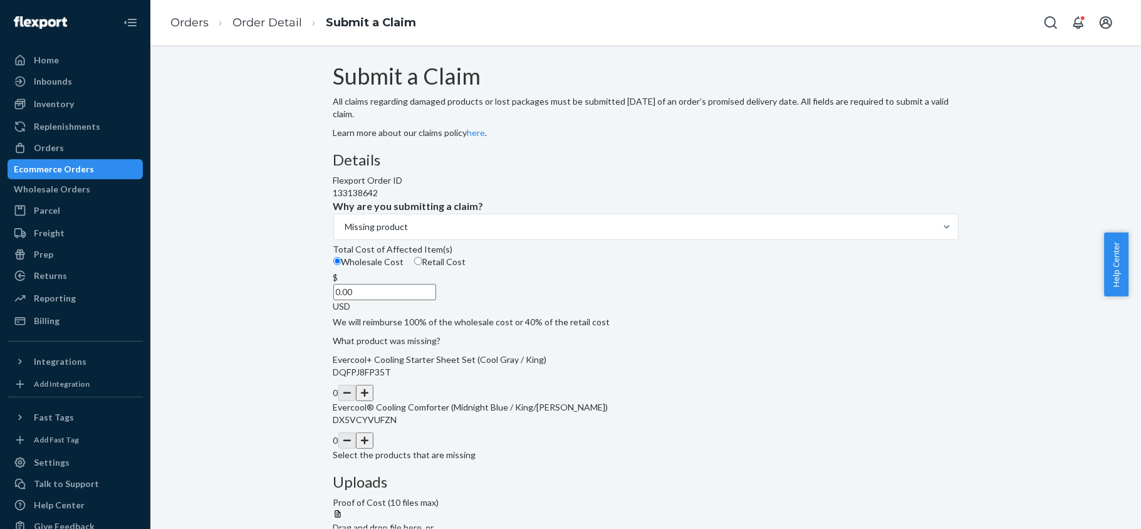
click at [498, 256] on div "Total Cost of Affected Item(s)" at bounding box center [645, 249] width 625 height 13
click at [342, 265] on input "Wholesale Cost" at bounding box center [337, 261] width 8 height 8
click at [466, 267] on span "Retail Cost" at bounding box center [444, 261] width 44 height 11
click at [422, 265] on input "Retail Cost" at bounding box center [418, 261] width 8 height 8
radio input "true"
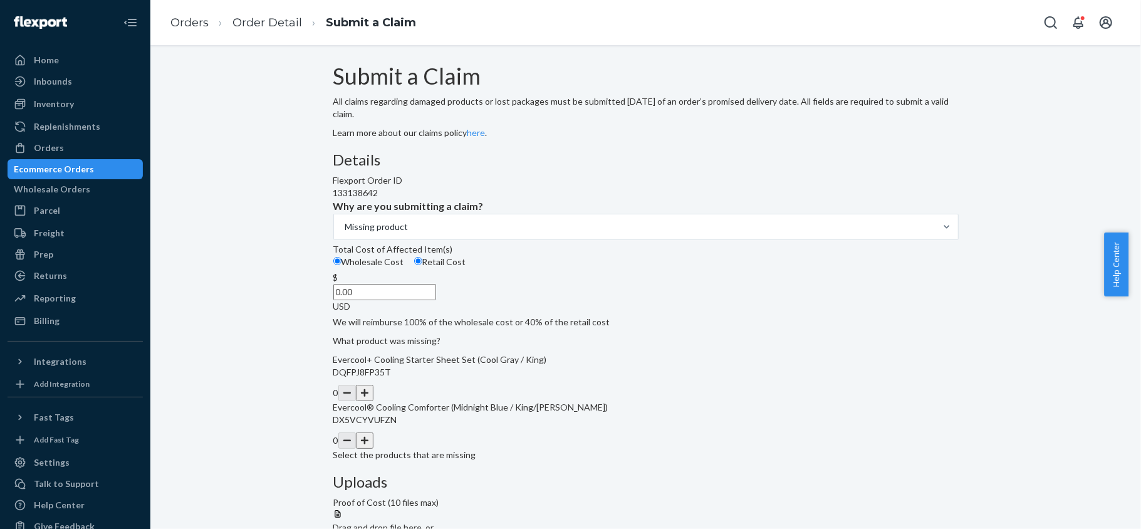
radio input "false"
drag, startPoint x: 517, startPoint y: 392, endPoint x: 572, endPoint y: 394, distance: 54.6
click at [569, 313] on div "$ 0.00 USD" at bounding box center [645, 291] width 625 height 41
paste input "175"
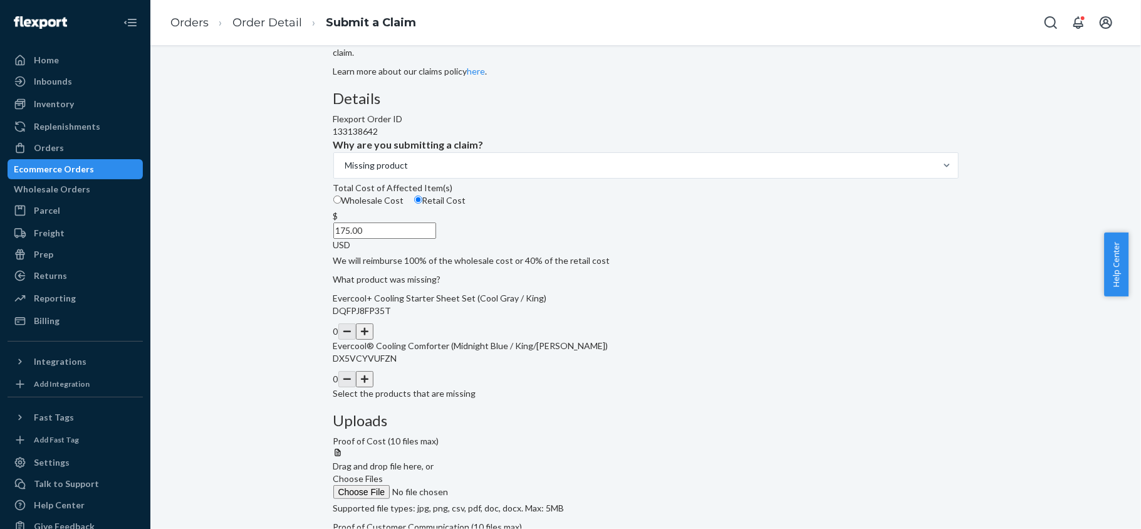
scroll to position [126, 0]
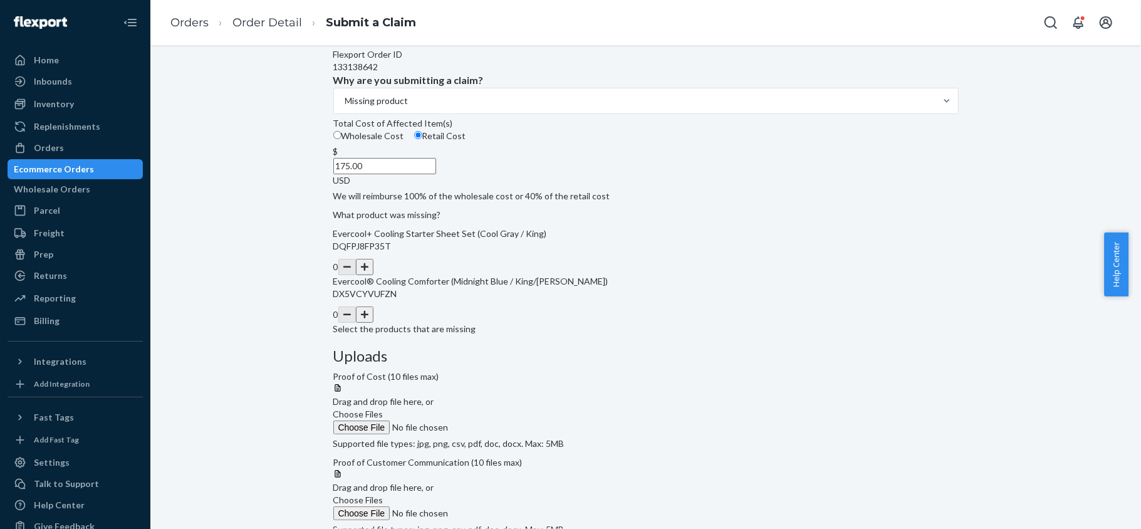
type input "175.00"
click at [373, 275] on button "button" at bounding box center [365, 267] width 18 height 16
click at [384, 409] on span "Choose Files" at bounding box center [358, 414] width 50 height 11
click at [504, 420] on input "Choose Files" at bounding box center [418, 427] width 170 height 14
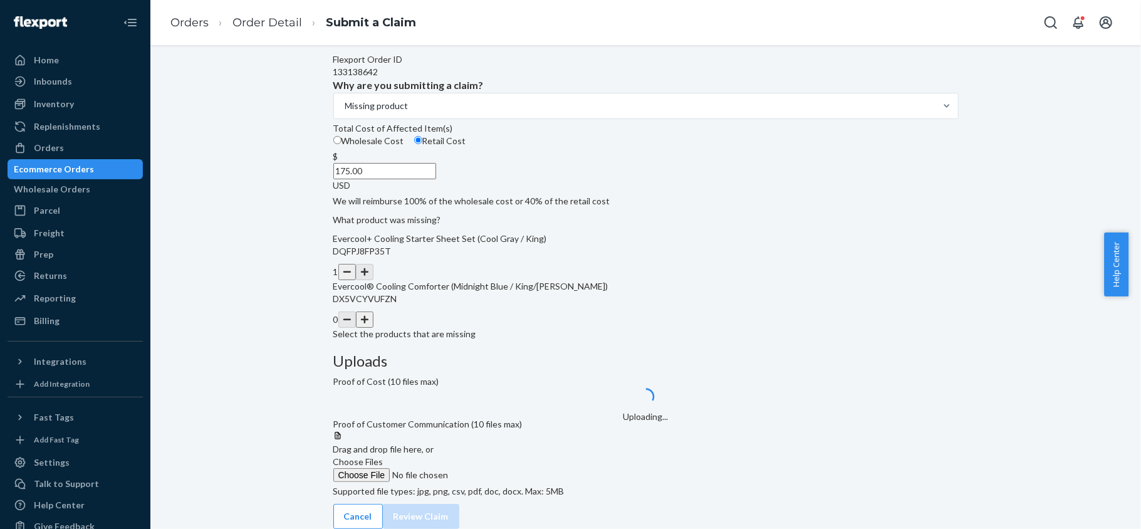
click at [384, 456] on span "Choose Files" at bounding box center [358, 461] width 50 height 11
click at [504, 468] on input "Choose Files" at bounding box center [418, 475] width 170 height 14
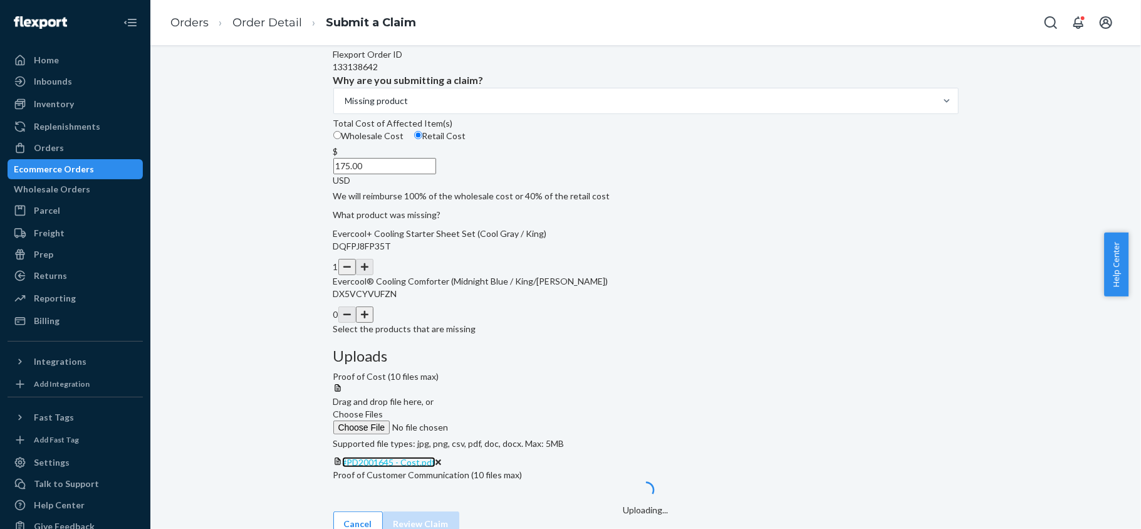
click at [436, 457] on span "#PD2001645 - Cost.pdf" at bounding box center [388, 462] width 93 height 11
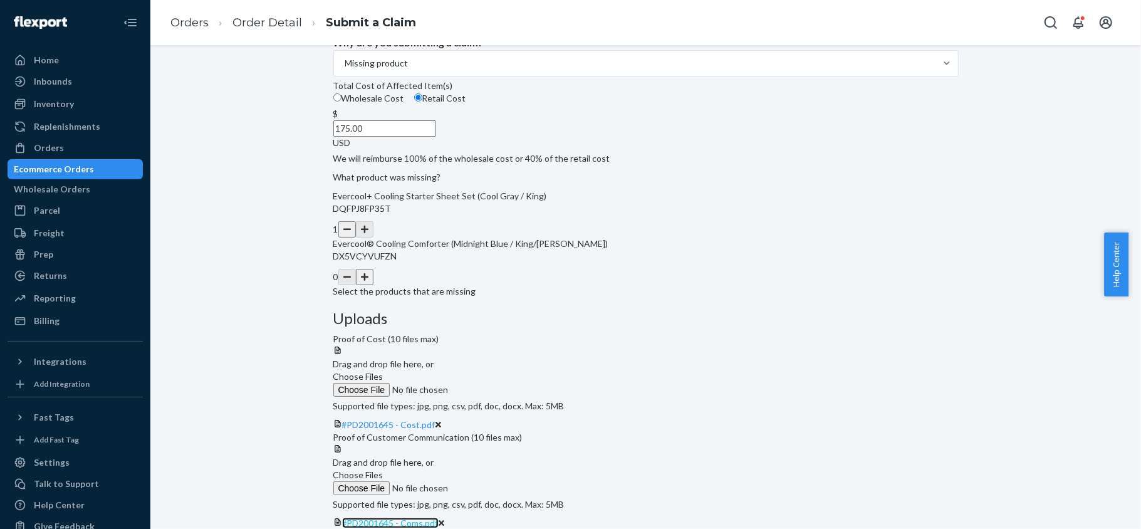
scroll to position [174, 0]
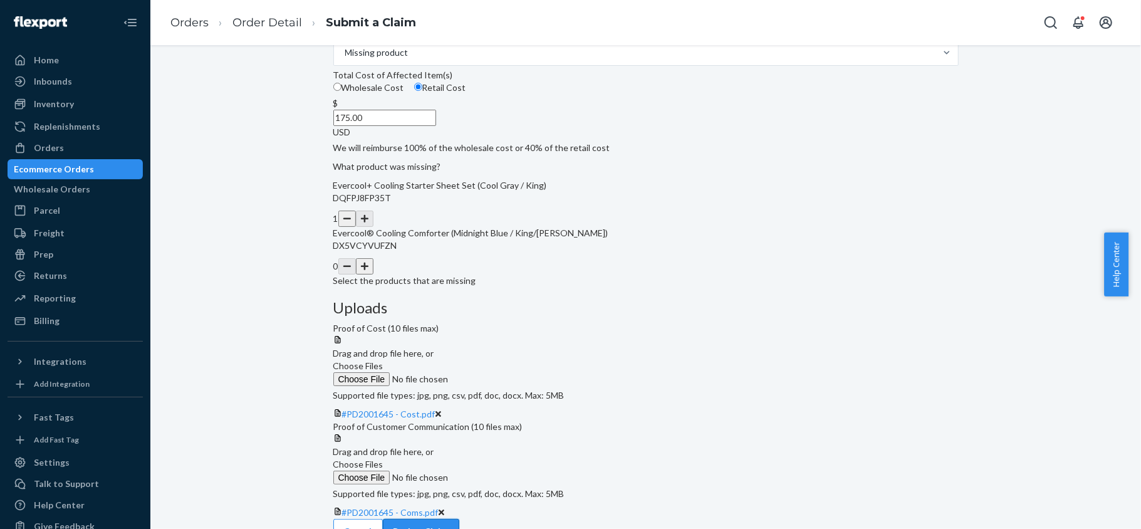
click at [459, 519] on button "Review Claim" at bounding box center [421, 531] width 76 height 25
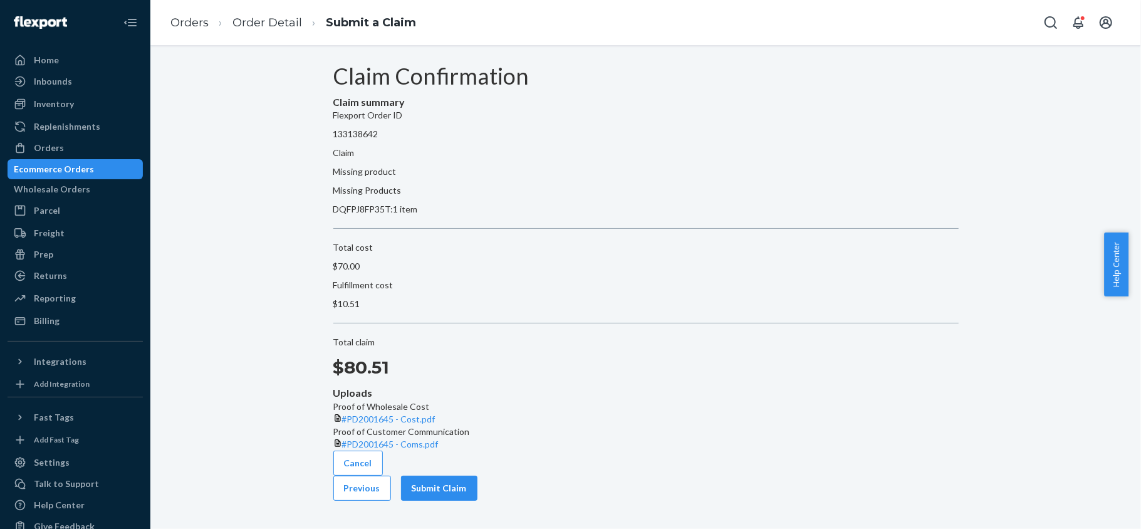
scroll to position [0, 0]
click at [391, 501] on button "Previous" at bounding box center [362, 488] width 58 height 25
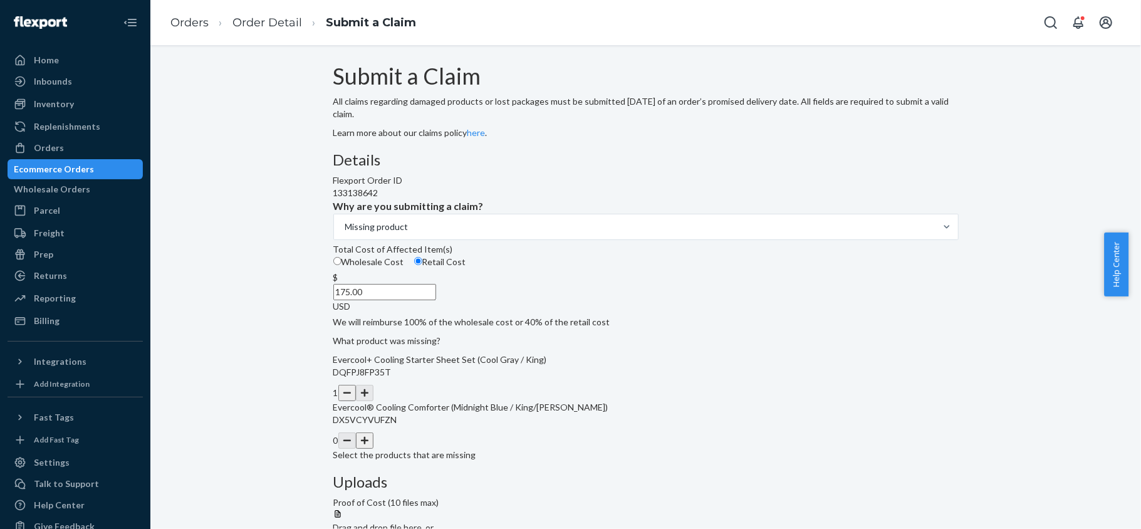
scroll to position [174, 0]
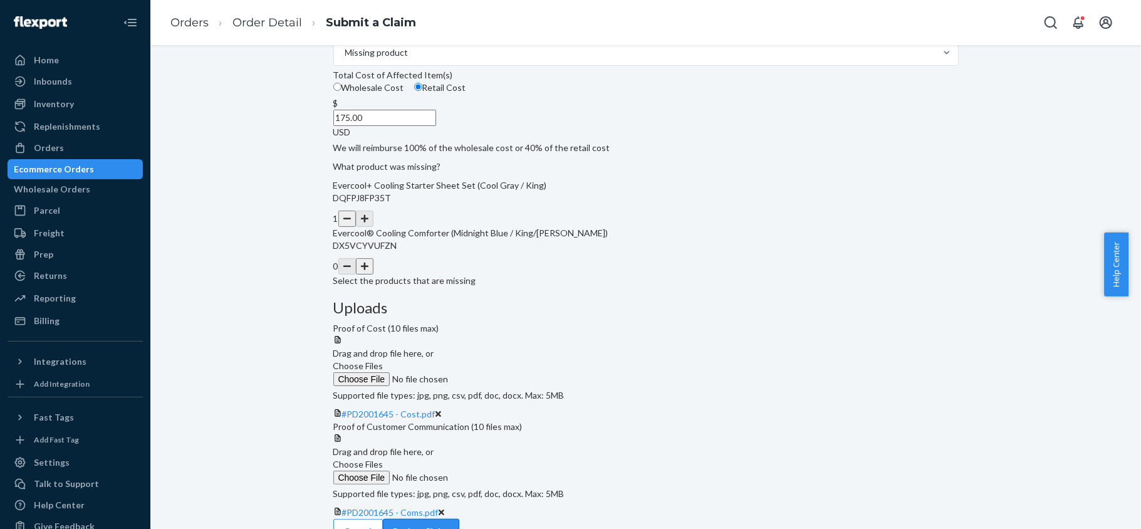
click at [459, 519] on button "Review Claim" at bounding box center [421, 531] width 76 height 25
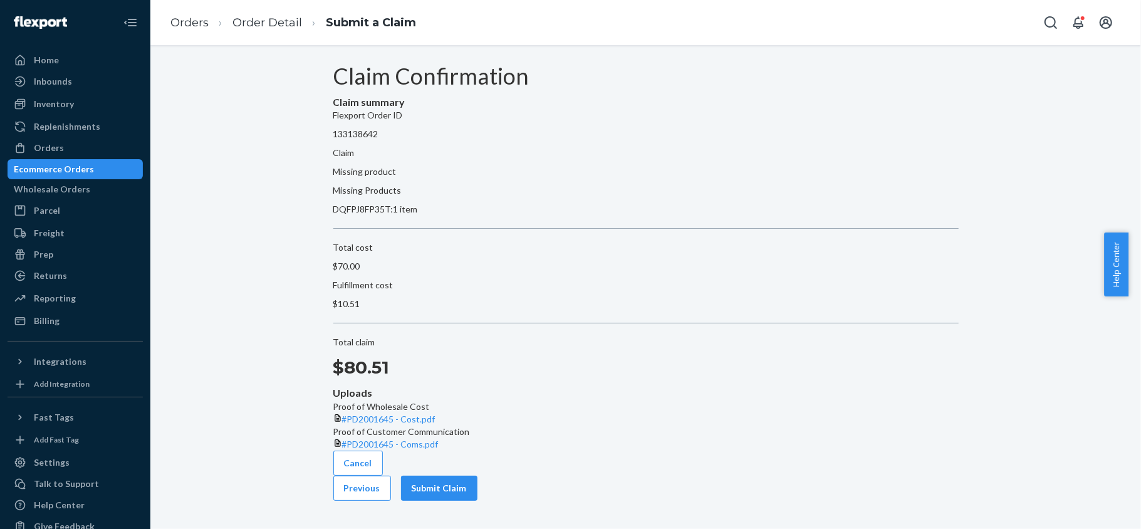
scroll to position [0, 0]
click at [478, 499] on button "Submit Claim" at bounding box center [439, 488] width 76 height 25
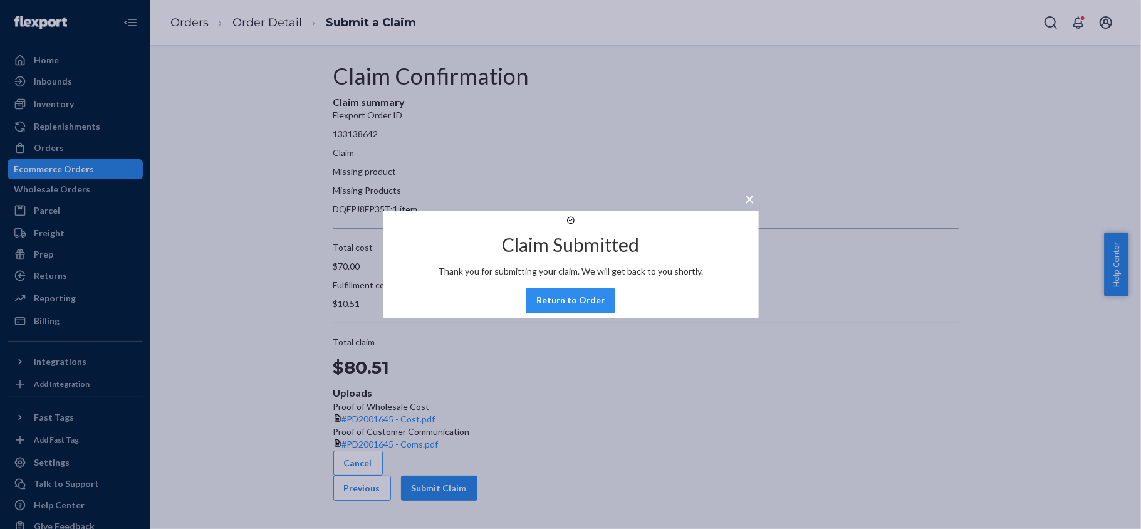
drag, startPoint x: 580, startPoint y: 316, endPoint x: 567, endPoint y: 317, distance: 12.6
click at [580, 313] on button "Return to Order" at bounding box center [571, 300] width 90 height 25
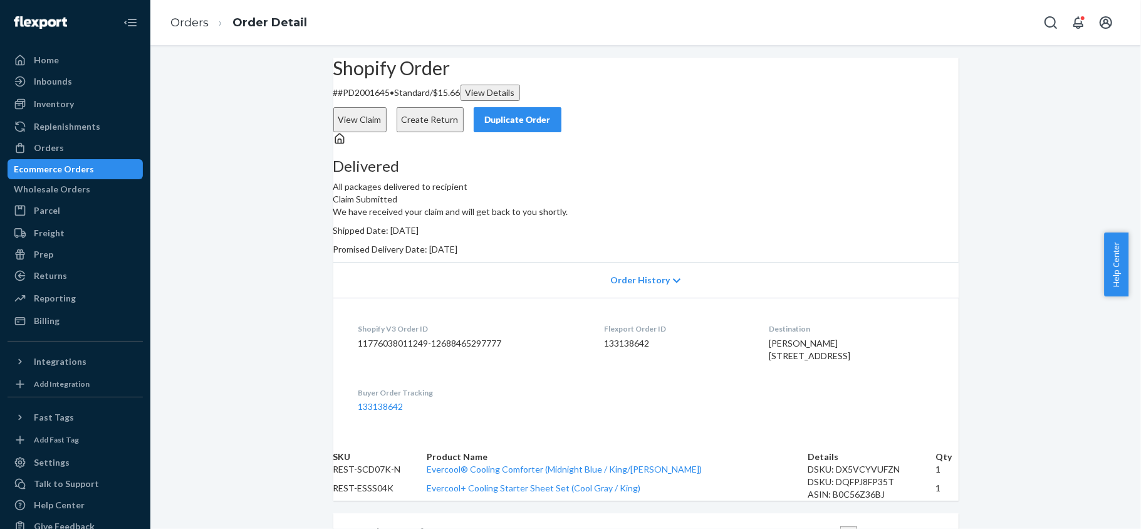
click at [387, 107] on button "View Claim" at bounding box center [359, 119] width 53 height 25
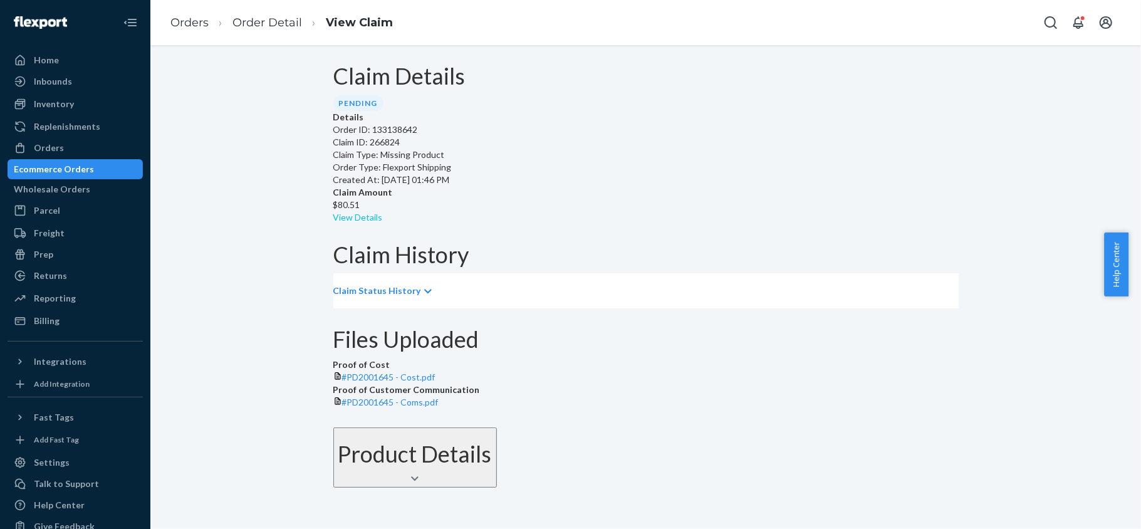
click at [383, 212] on link "View Details" at bounding box center [358, 217] width 50 height 11
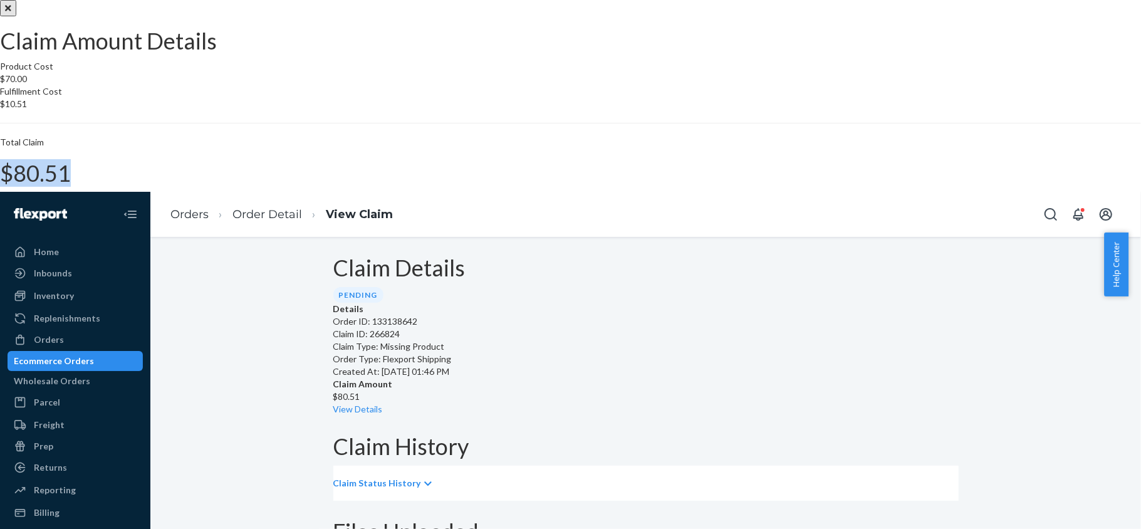
drag, startPoint x: 645, startPoint y: 311, endPoint x: 688, endPoint y: 321, distance: 43.6
click at [688, 186] on div "Total Claim $80.51" at bounding box center [570, 161] width 1141 height 50
click at [313, 216] on div "Claim Amount Details Product Cost $70.00 Fulfillment Cost $10.51 Total Claim $8…" at bounding box center [570, 360] width 1141 height 721
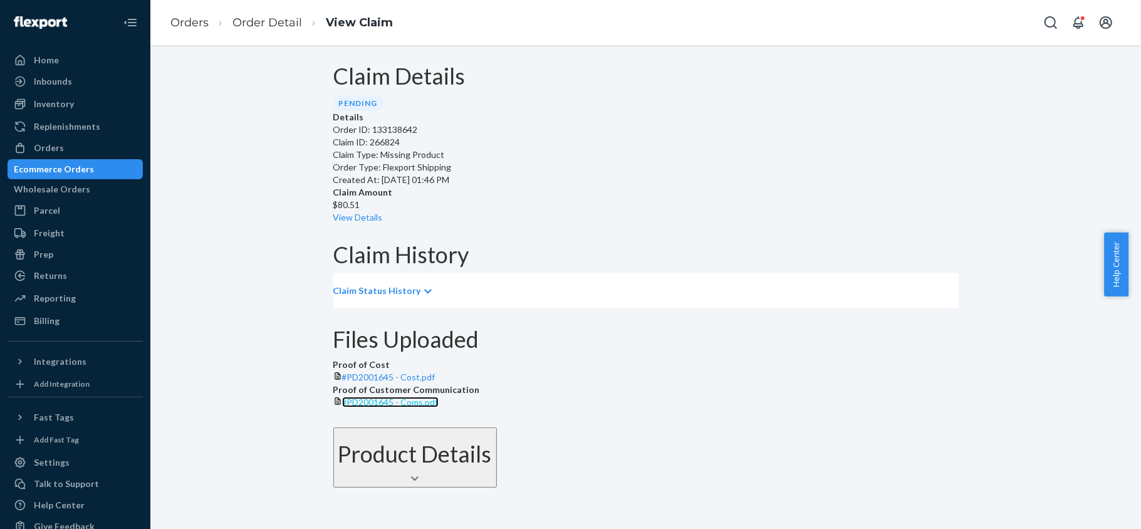
click at [439, 407] on span "#PD2001645 - Coms.pdf" at bounding box center [390, 402] width 97 height 11
click at [436, 382] on span "#PD2001645 - Cost.pdf" at bounding box center [388, 377] width 93 height 11
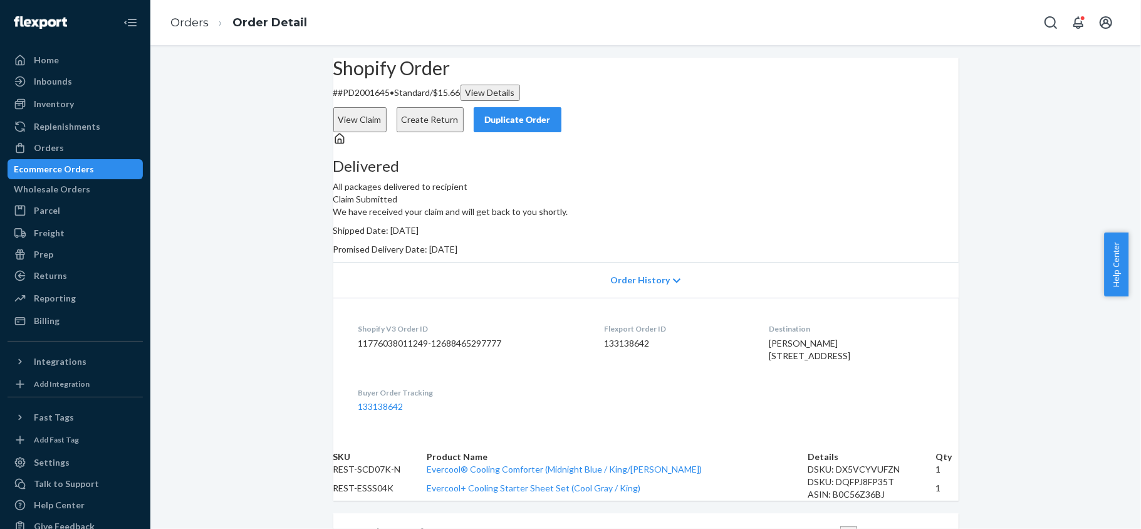
click at [617, 350] on dd "133138642" at bounding box center [677, 343] width 145 height 13
drag, startPoint x: 410, startPoint y: 124, endPoint x: 357, endPoint y: 130, distance: 53.6
click at [357, 130] on div "Shopify Order # #PD2001645 • Standard / $15.66 View Details View Claim Create R…" at bounding box center [645, 95] width 625 height 75
drag, startPoint x: 61, startPoint y: 146, endPoint x: 68, endPoint y: 150, distance: 8.2
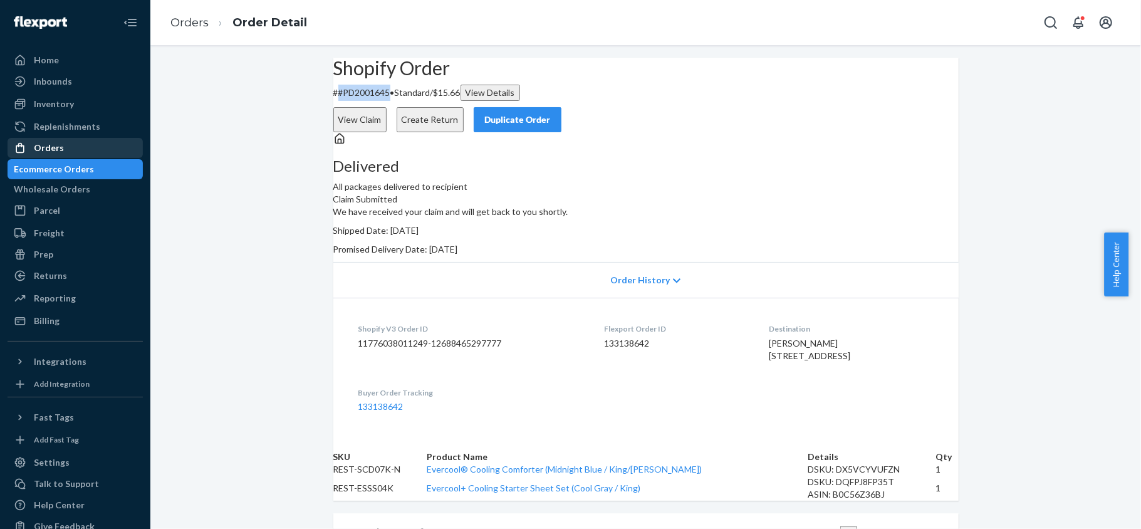
click at [63, 146] on div "Orders" at bounding box center [75, 148] width 133 height 18
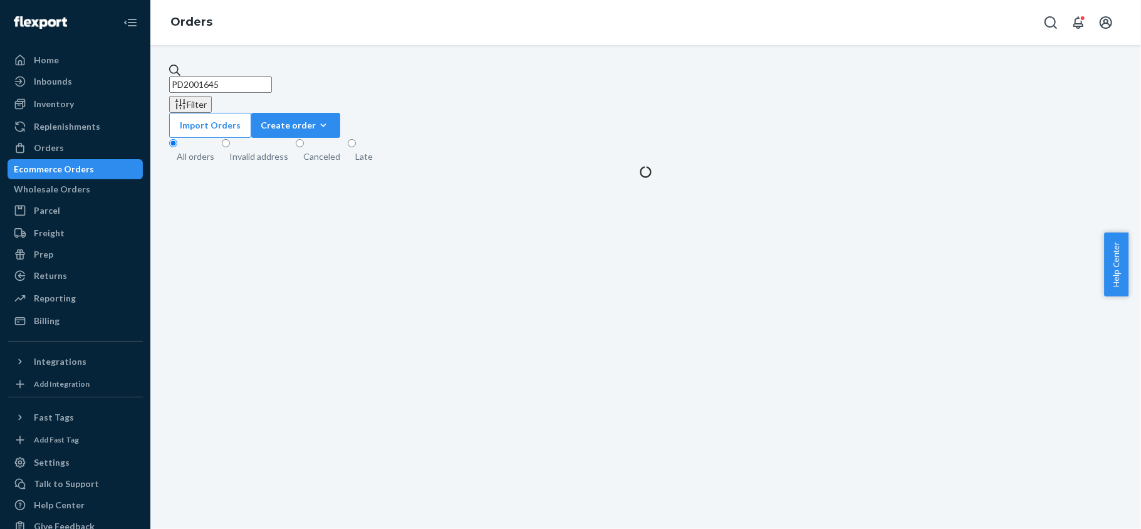
click at [254, 83] on input "PD2001645" at bounding box center [220, 84] width 103 height 16
paste input "US25326855"
type input "US25326855"
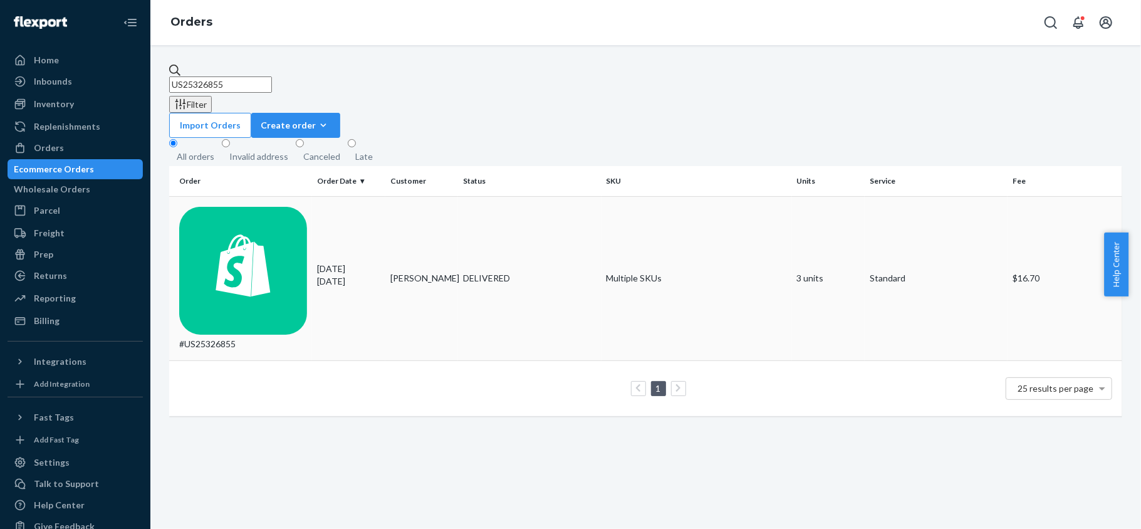
click at [290, 196] on td "#US25326855" at bounding box center [240, 278] width 143 height 164
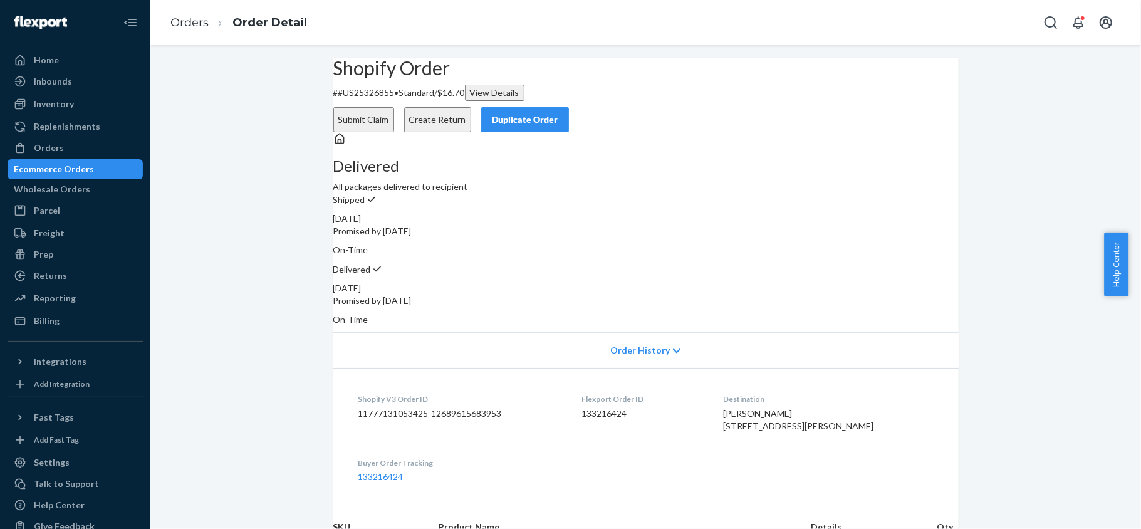
click at [394, 107] on button "Submit Claim" at bounding box center [363, 119] width 61 height 25
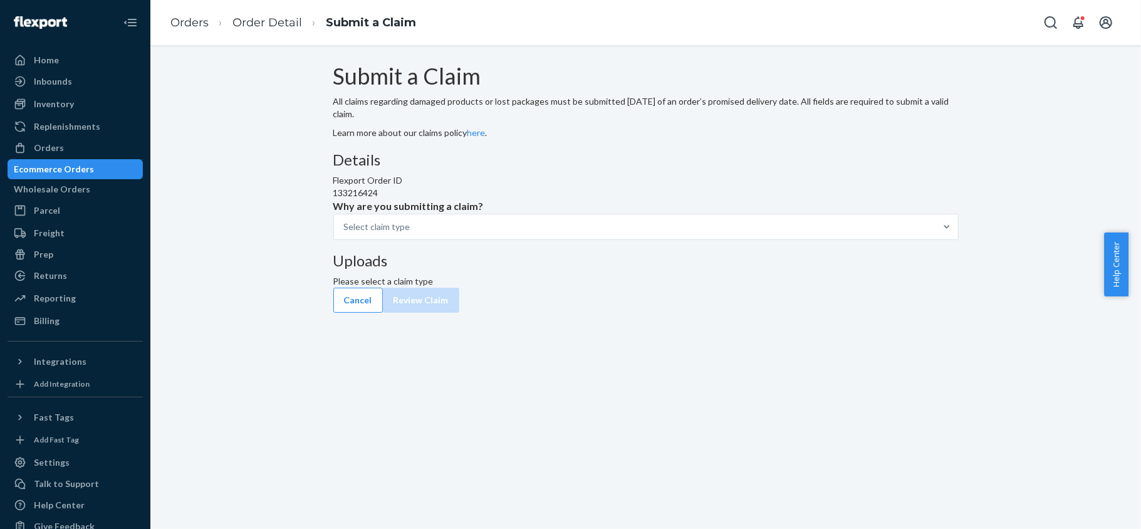
click at [564, 240] on div "Details Flexport Order ID 133216424 Why are you submitting a claim? Select clai…" at bounding box center [645, 196] width 625 height 88
click at [936, 233] on div at bounding box center [947, 227] width 23 height 13
click at [345, 233] on input "Why are you submitting a claim? Select claim type" at bounding box center [344, 227] width 1 height 13
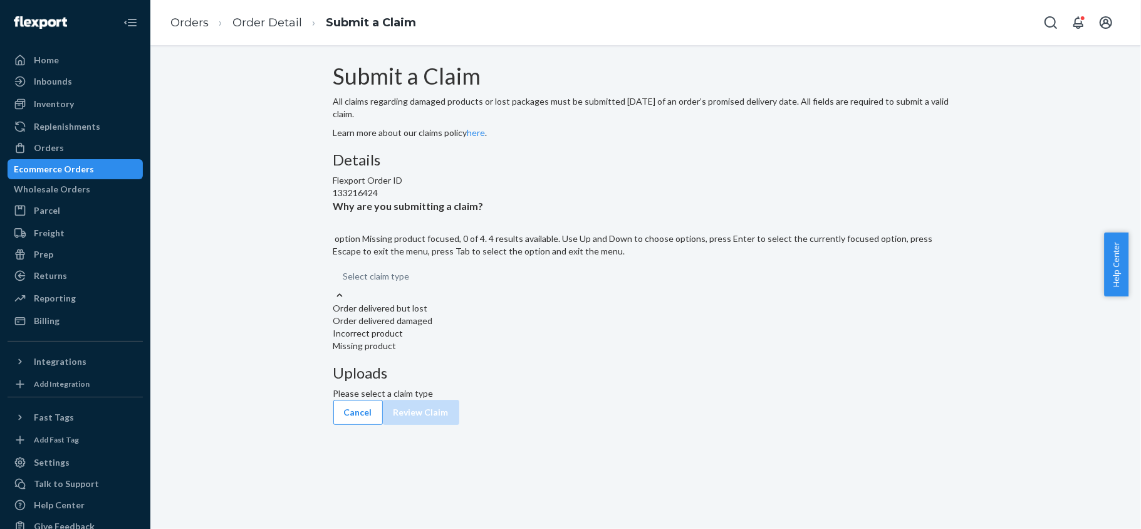
click at [550, 352] on div "Missing product" at bounding box center [645, 346] width 625 height 13
click at [345, 283] on input "Why are you submitting a claim? option Missing product focused, 0 of 4. 4 resul…" at bounding box center [343, 276] width 1 height 13
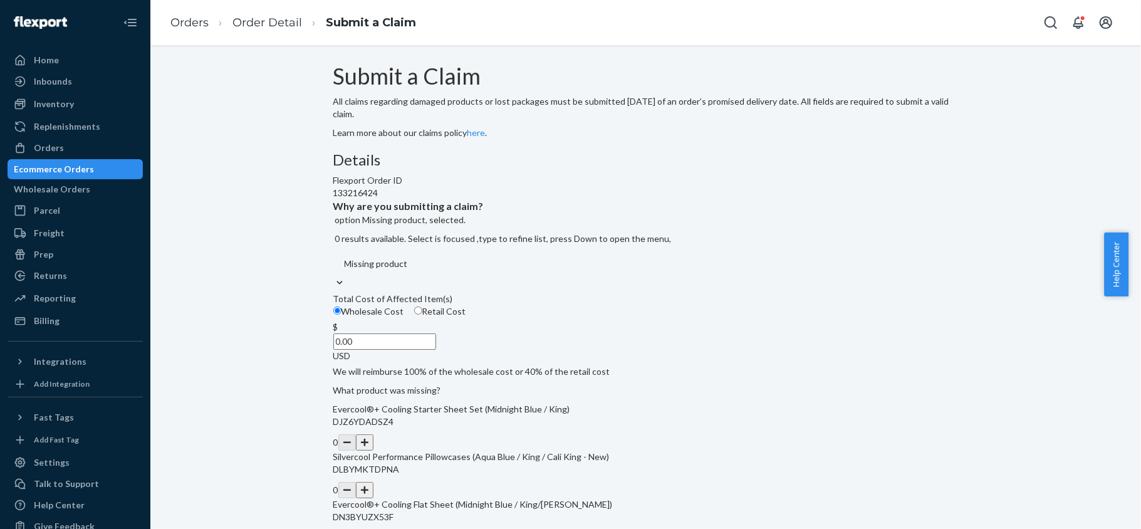
click at [491, 321] on div "Wholesale Cost Retail Cost" at bounding box center [645, 313] width 635 height 16
click at [342, 315] on input "Wholesale Cost" at bounding box center [337, 310] width 8 height 8
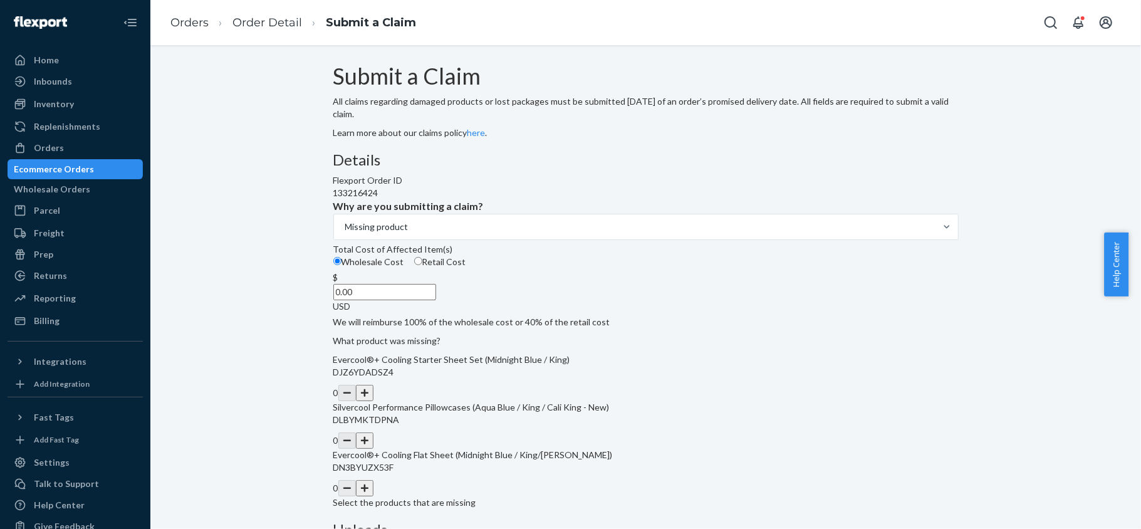
click at [466, 267] on span "Retail Cost" at bounding box center [444, 261] width 44 height 11
click at [422, 265] on input "Retail Cost" at bounding box center [418, 261] width 8 height 8
radio input "true"
radio input "false"
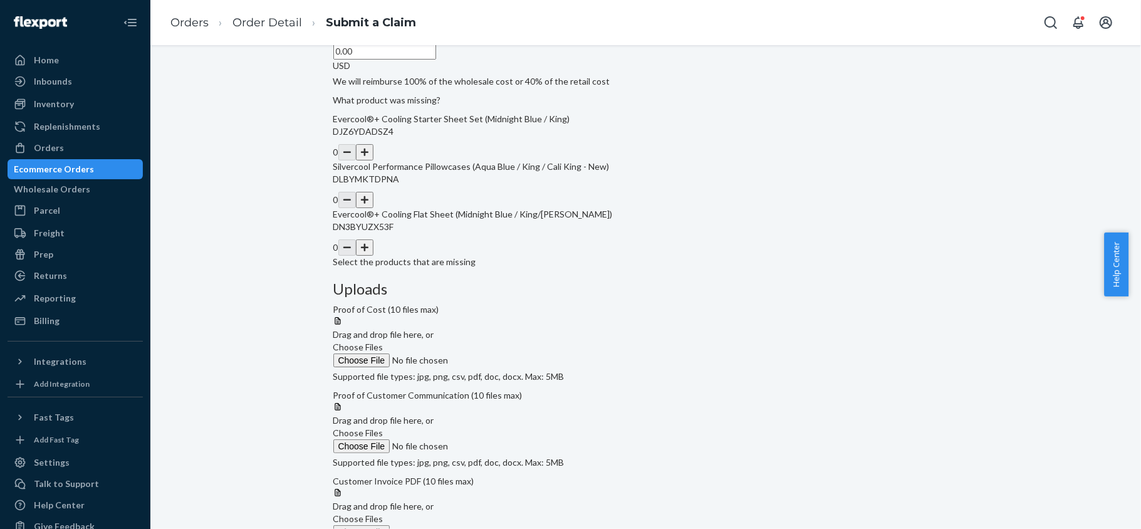
scroll to position [244, 0]
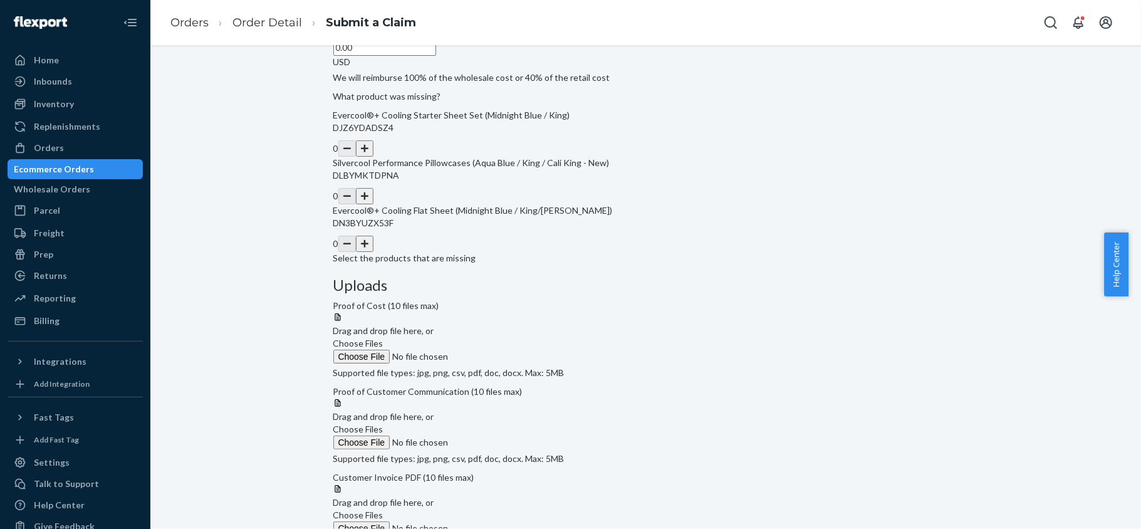
drag, startPoint x: 512, startPoint y: 144, endPoint x: 610, endPoint y: 149, distance: 98.5
click at [610, 149] on div "Details Flexport Order ID 133216424 Why are you submitting a claim? Missing pro…" at bounding box center [645, 85] width 625 height 357
paste input "71"
type input "71.00"
click at [373, 204] on button "button" at bounding box center [365, 196] width 18 height 16
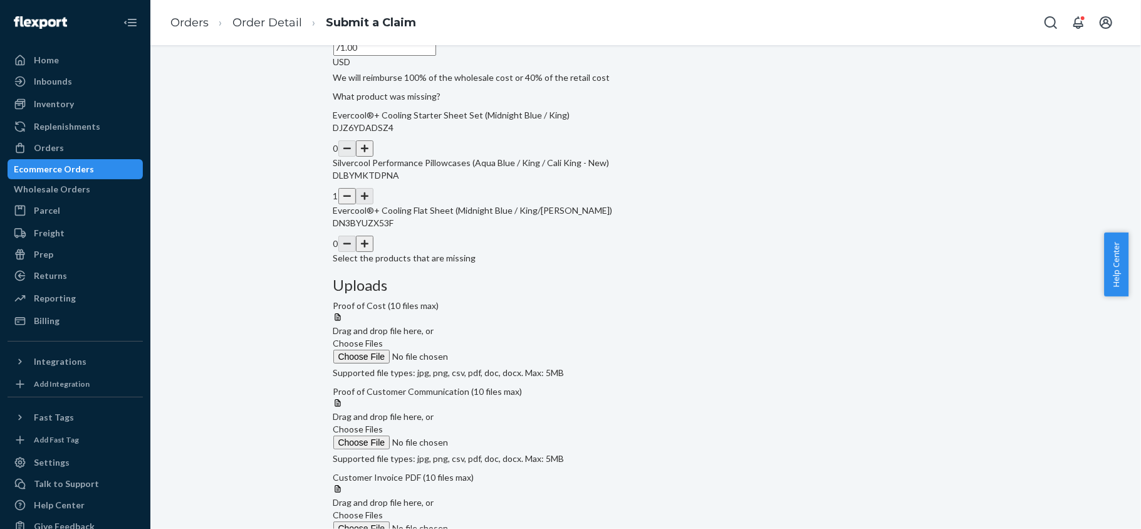
click at [384, 338] on span "Choose Files" at bounding box center [358, 343] width 50 height 11
click at [504, 350] on input "Choose Files" at bounding box center [418, 357] width 170 height 14
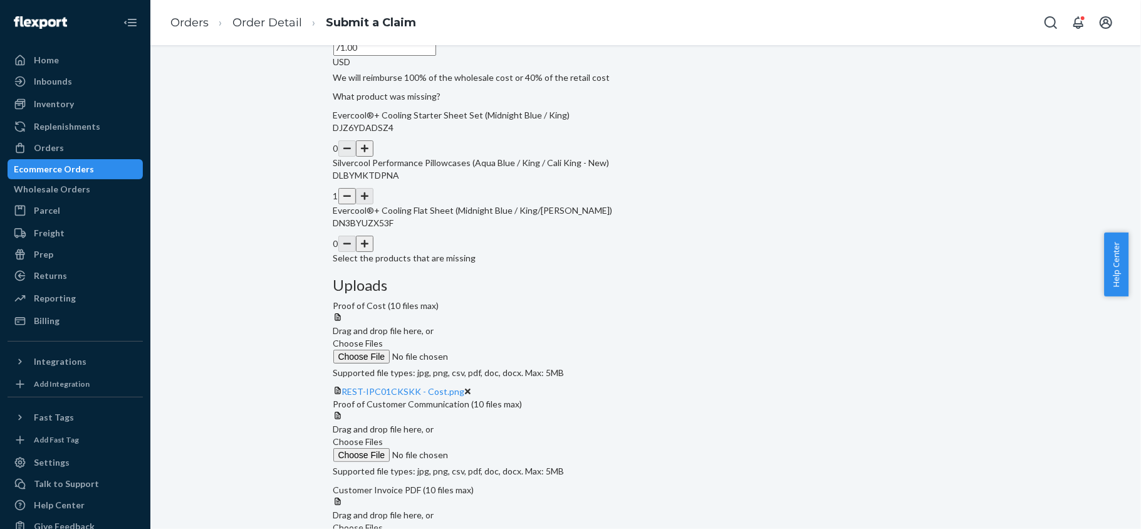
click at [772, 410] on div at bounding box center [645, 410] width 625 height 0
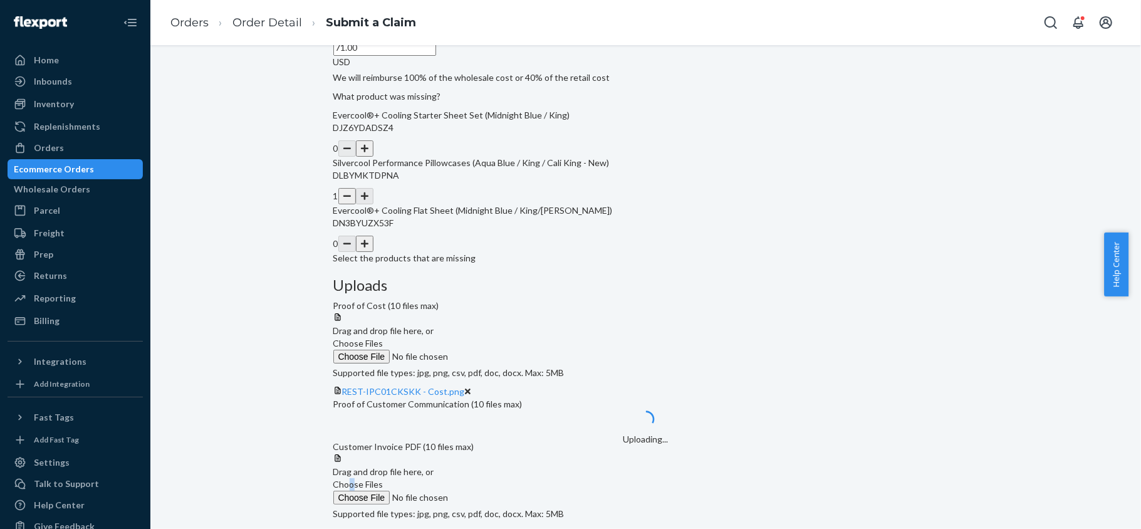
click at [504, 478] on label "Choose Files" at bounding box center [418, 491] width 170 height 26
click at [504, 491] on input "Choose Files" at bounding box center [418, 498] width 170 height 14
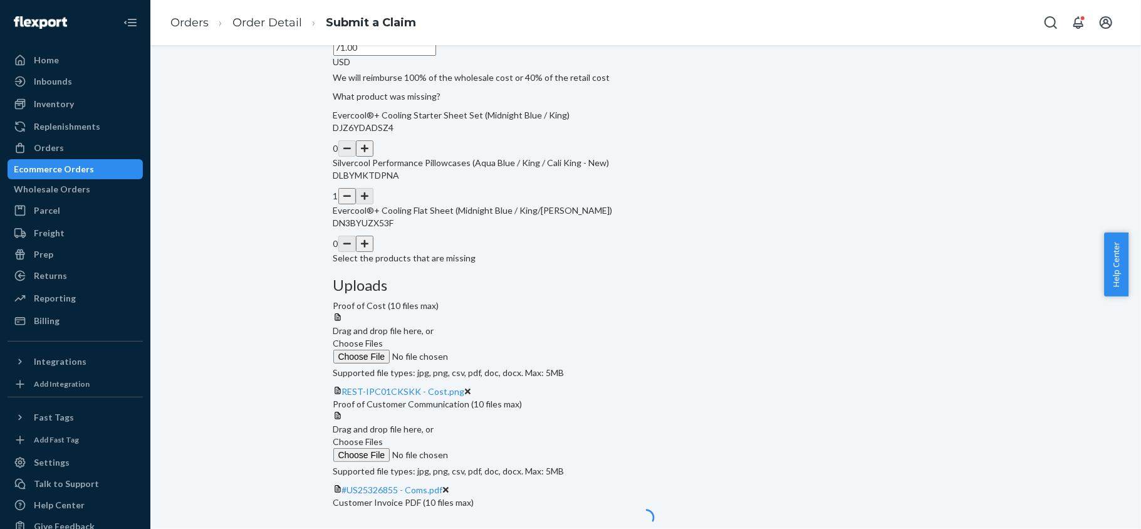
click at [504, 337] on label "Choose Files" at bounding box center [418, 350] width 170 height 26
click at [504, 350] on input "Choose Files" at bounding box center [418, 357] width 170 height 14
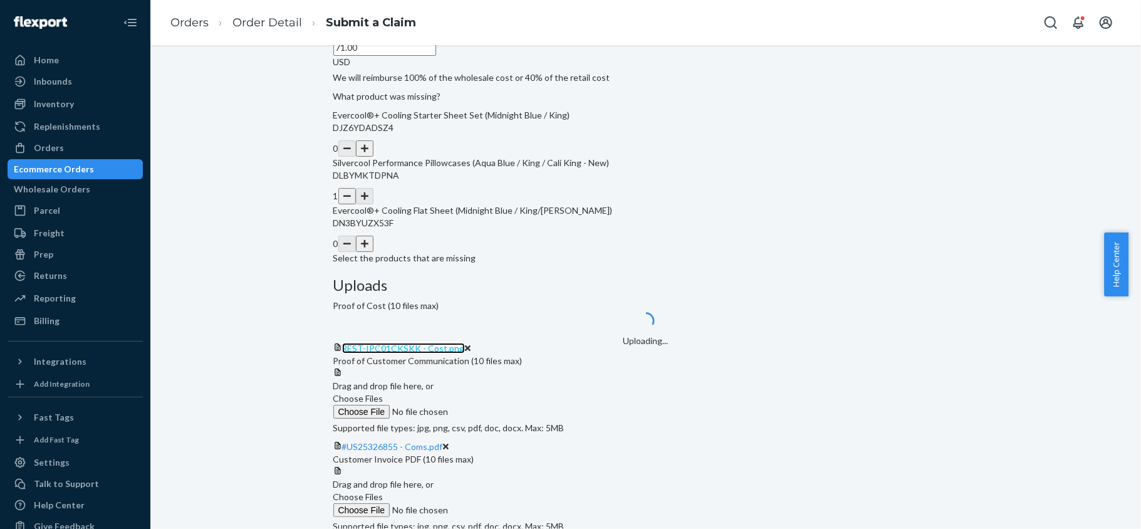
click at [465, 343] on span "REST-IPC01CKSKK - Cost.png" at bounding box center [403, 348] width 123 height 11
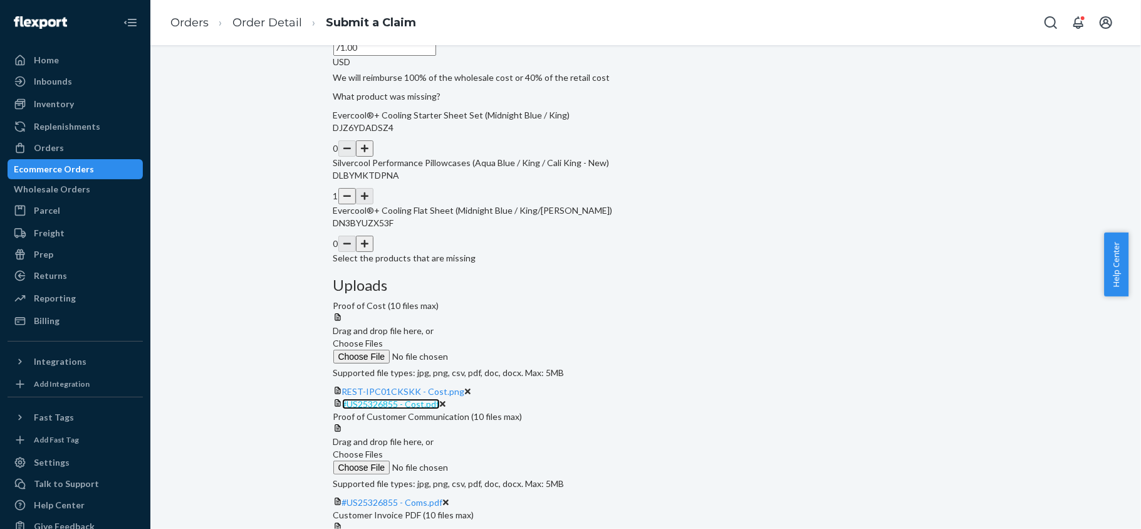
click at [440, 399] on span "#US25326855 - Cost.pdf" at bounding box center [391, 404] width 98 height 11
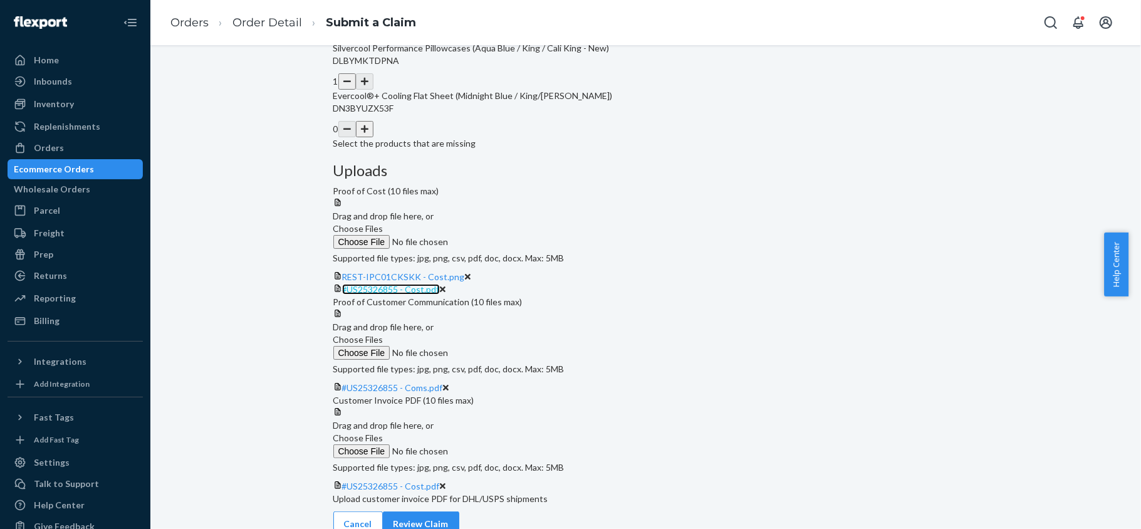
scroll to position [442, 0]
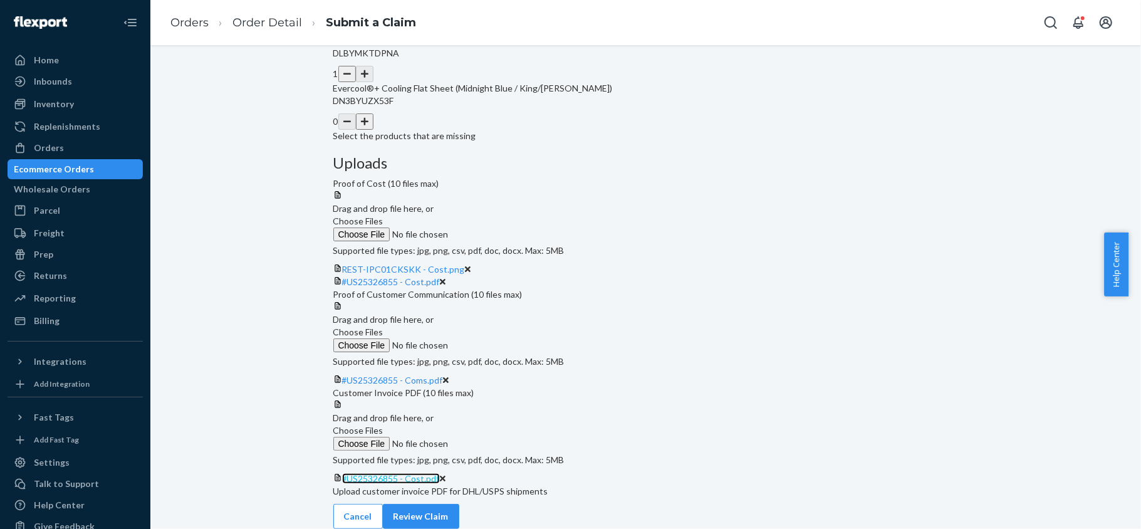
click at [440, 473] on span "#US25326855 - Cost.pdf" at bounding box center [391, 478] width 98 height 11
click at [443, 375] on link "#US25326855 - Coms.pdf" at bounding box center [392, 380] width 101 height 11
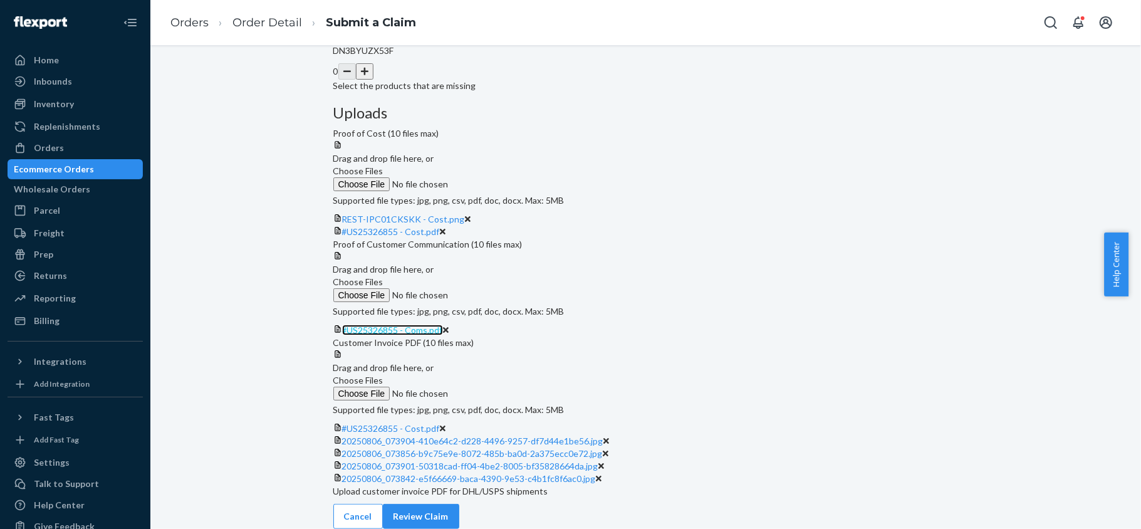
scroll to position [669, 0]
click at [459, 504] on button "Review Claim" at bounding box center [421, 516] width 76 height 25
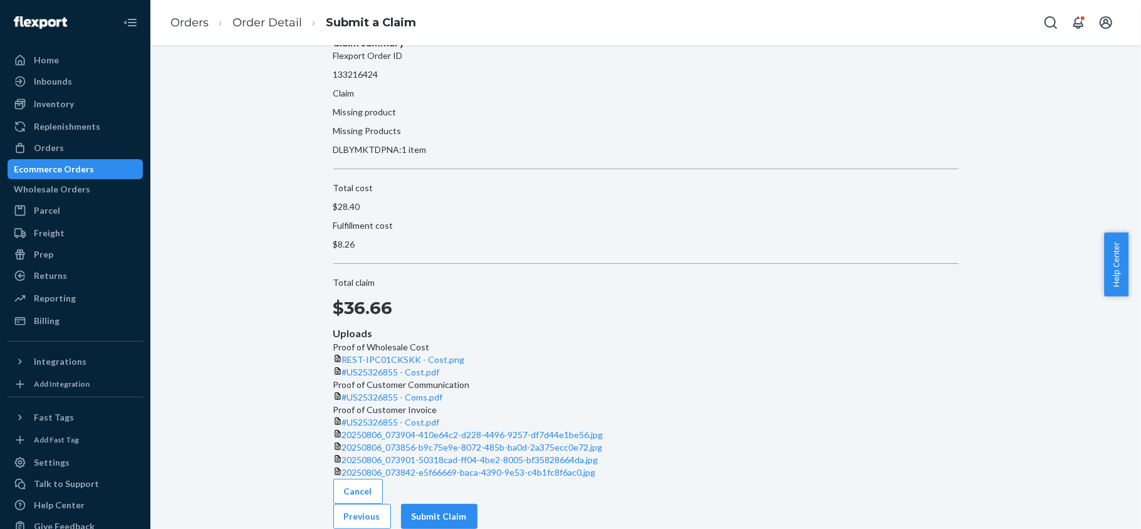
scroll to position [301, 0]
click at [478, 504] on button "Submit Claim" at bounding box center [439, 516] width 76 height 25
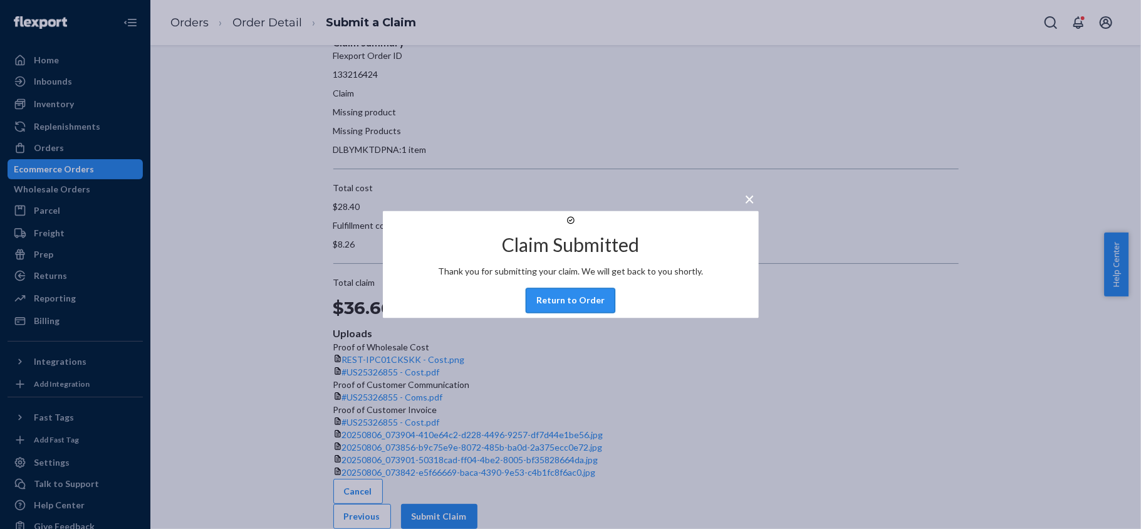
click at [560, 313] on button "Return to Order" at bounding box center [571, 300] width 90 height 25
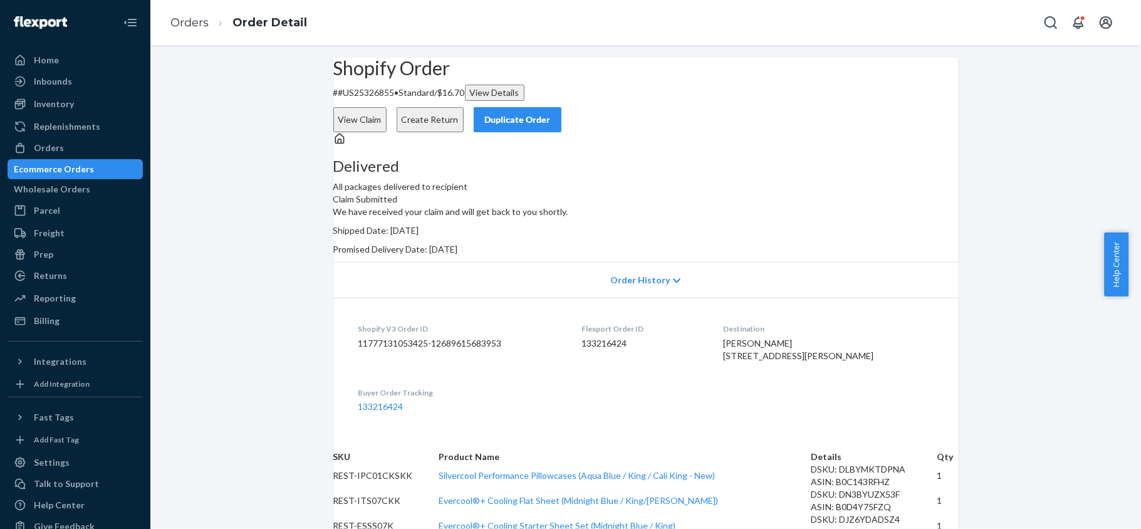
click at [387, 107] on button "View Claim" at bounding box center [359, 119] width 53 height 25
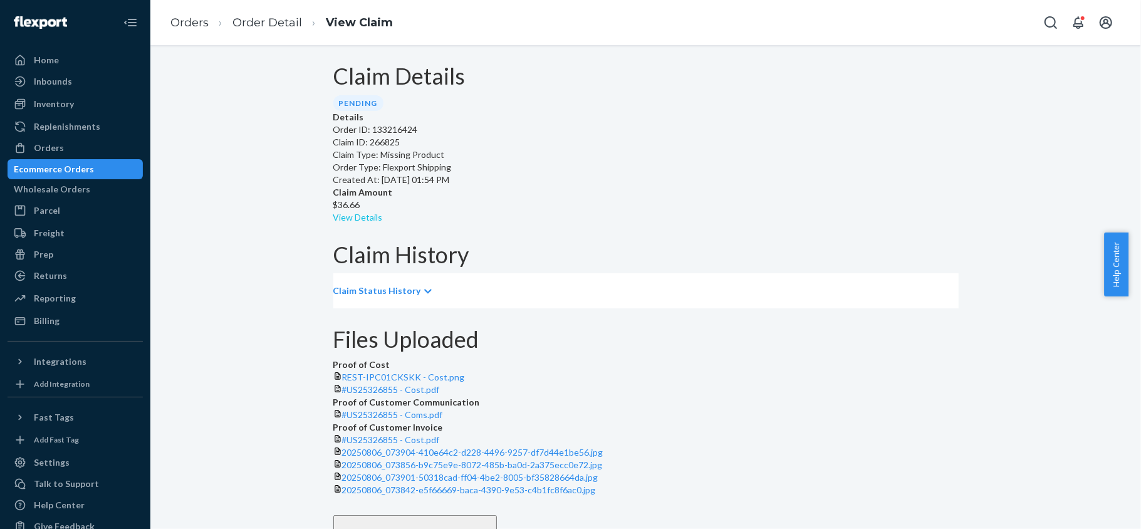
click at [383, 212] on link "View Details" at bounding box center [358, 217] width 50 height 11
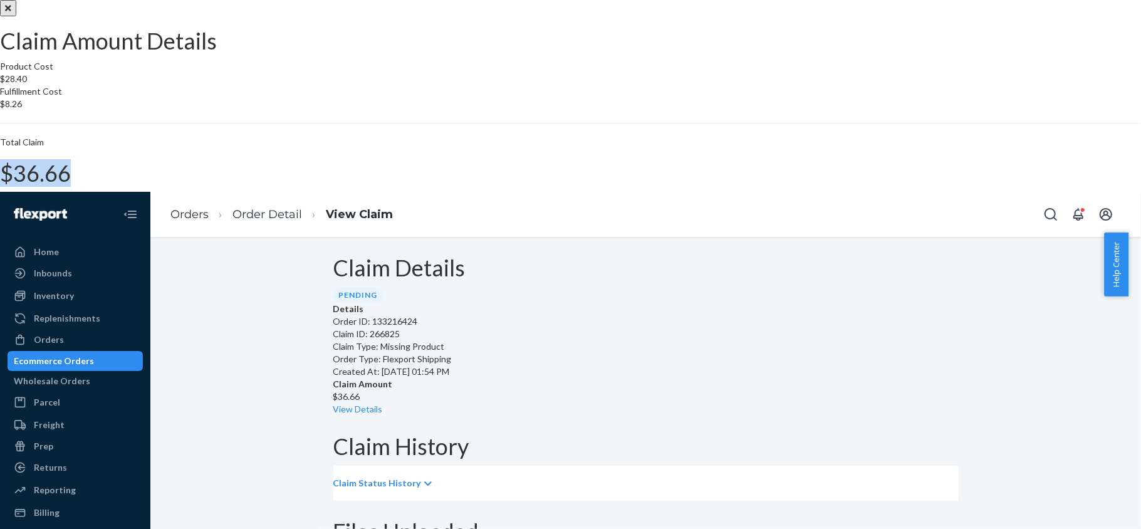
drag, startPoint x: 642, startPoint y: 324, endPoint x: 687, endPoint y: 325, distance: 45.7
click at [687, 186] on div "Total Claim $36.66" at bounding box center [570, 161] width 1141 height 50
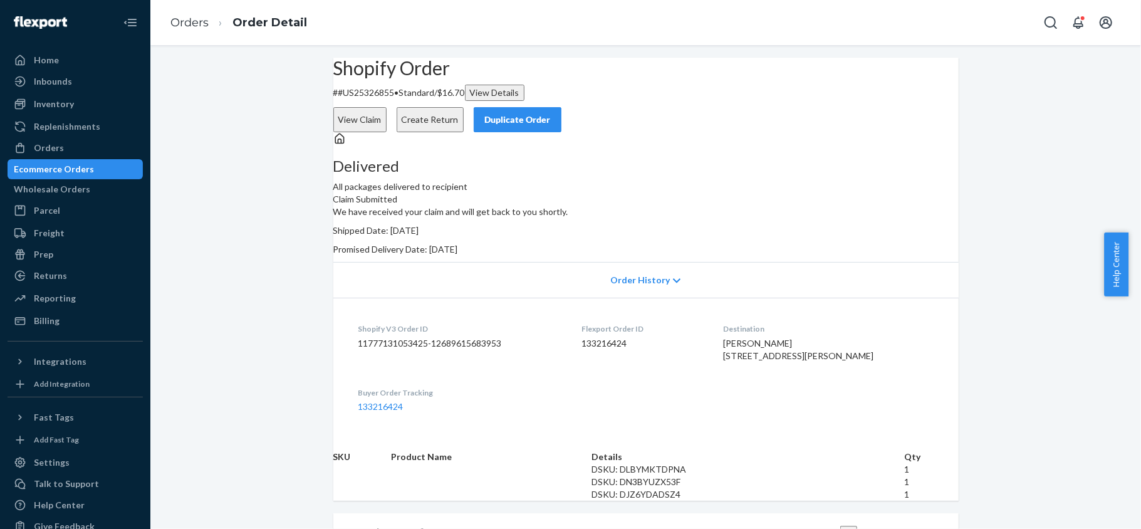
click at [622, 334] on dt "Flexport Order ID" at bounding box center [643, 328] width 122 height 11
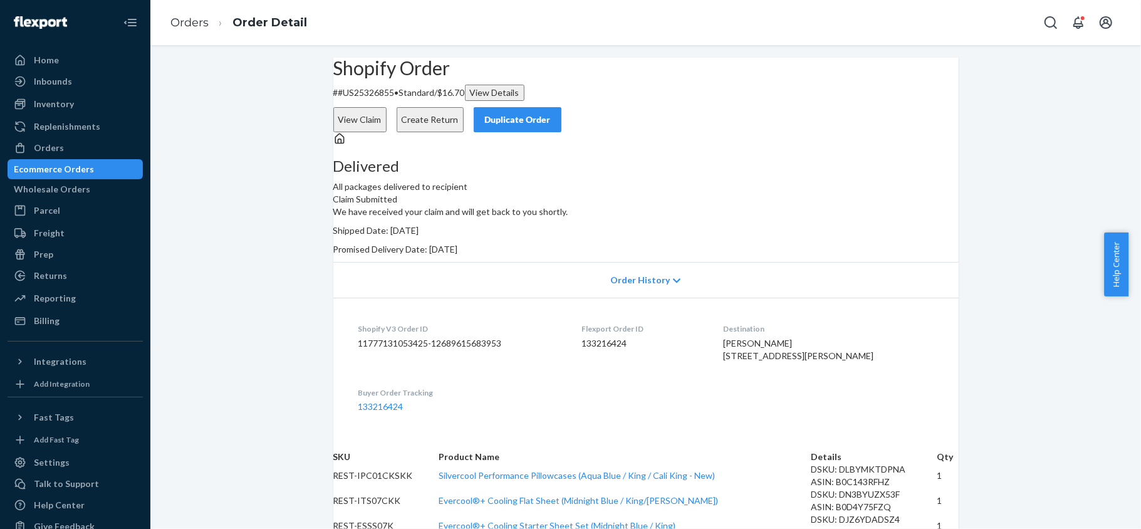
click at [613, 350] on dd "133216424" at bounding box center [643, 343] width 122 height 13
drag, startPoint x: 414, startPoint y: 124, endPoint x: 357, endPoint y: 128, distance: 57.8
click at [357, 128] on div "Shopify Order # #US25326855 • Standard / $16.70 View Details View Claim Create …" at bounding box center [645, 95] width 625 height 75
drag, startPoint x: 90, startPoint y: 145, endPoint x: 80, endPoint y: 145, distance: 10.0
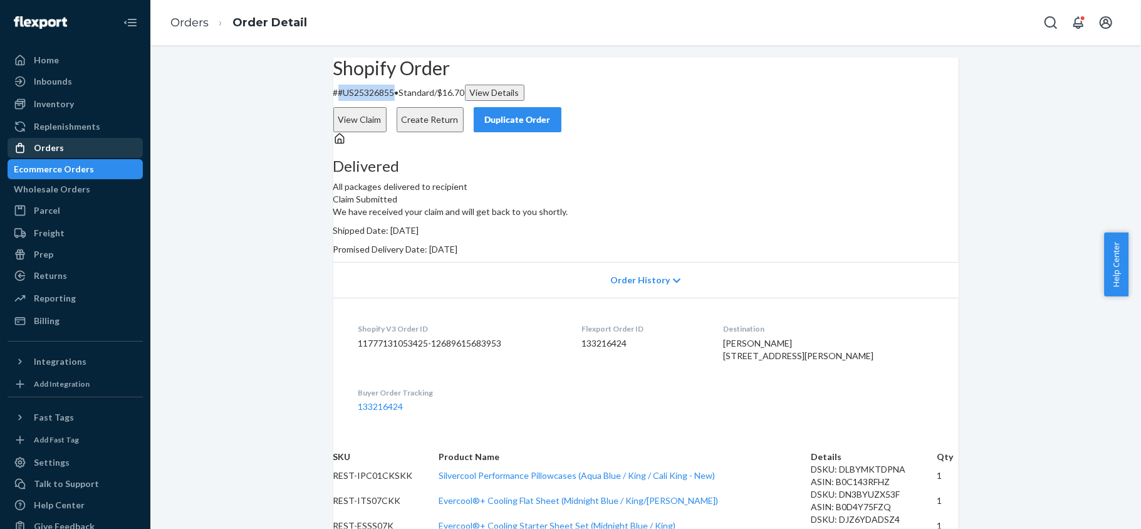
click at [89, 145] on div "Orders" at bounding box center [75, 148] width 133 height 18
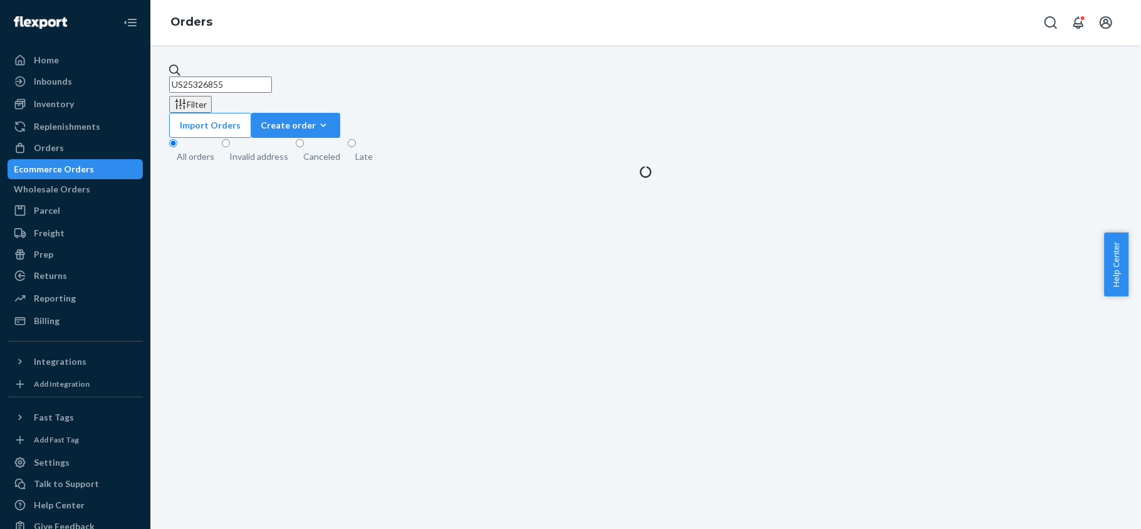
click at [272, 86] on input "US25326855" at bounding box center [220, 84] width 103 height 16
paste input "US25331962"
type input "US25331962"
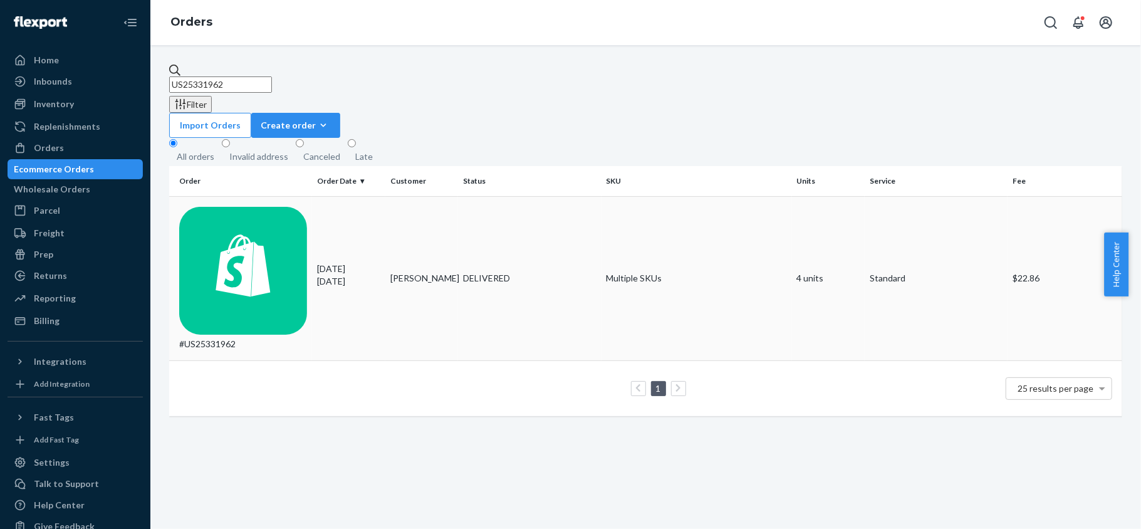
click at [392, 211] on td "[PERSON_NAME]" at bounding box center [421, 278] width 73 height 164
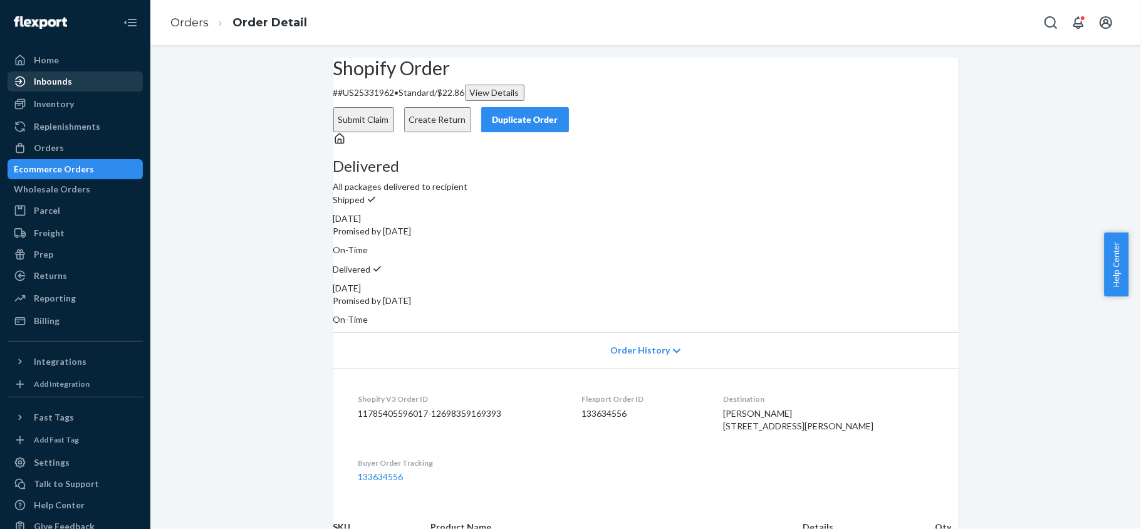
click at [80, 105] on div "Inventory" at bounding box center [75, 104] width 133 height 18
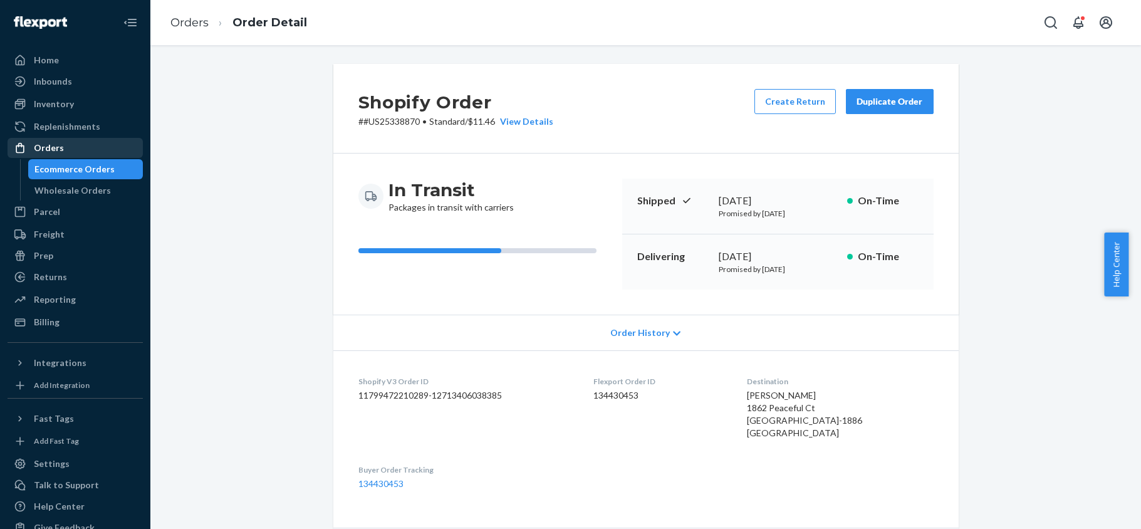
click at [101, 139] on div "Orders" at bounding box center [75, 148] width 133 height 18
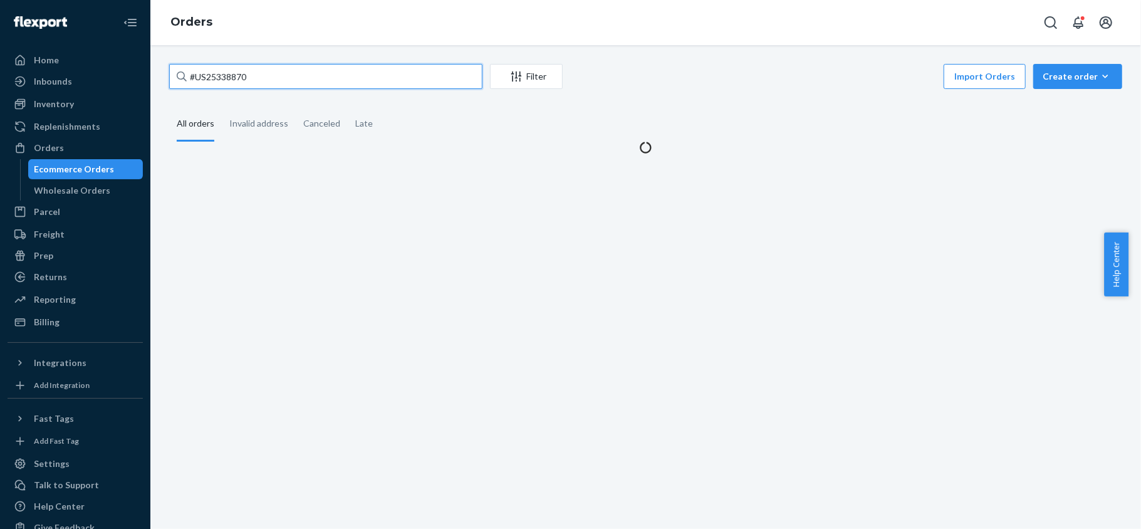
click at [289, 83] on input "#US25338870" at bounding box center [325, 76] width 313 height 25
paste input "#US25342901"
type input "#US25342901"
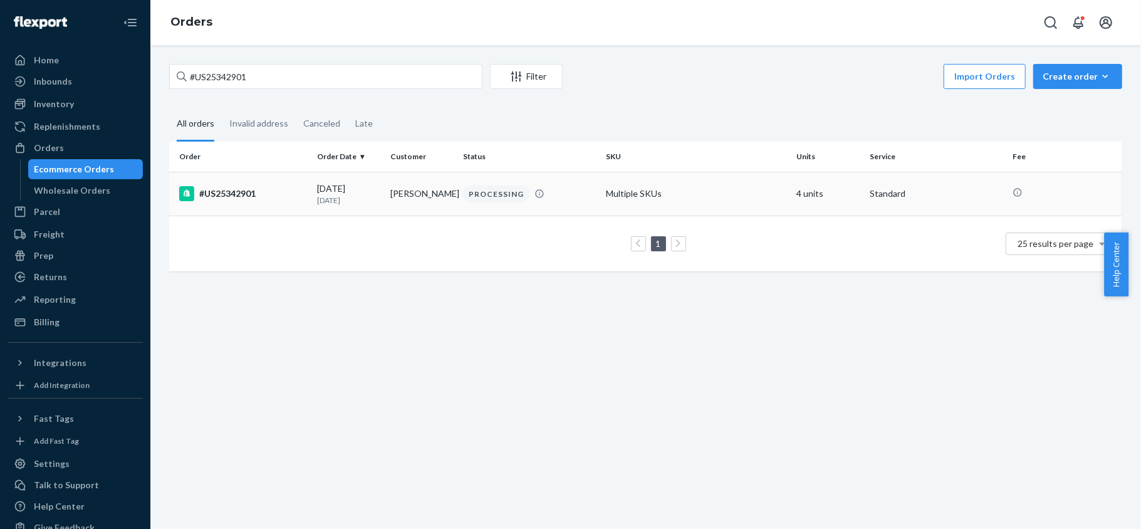
click at [331, 196] on p "1 day ago" at bounding box center [348, 200] width 63 height 11
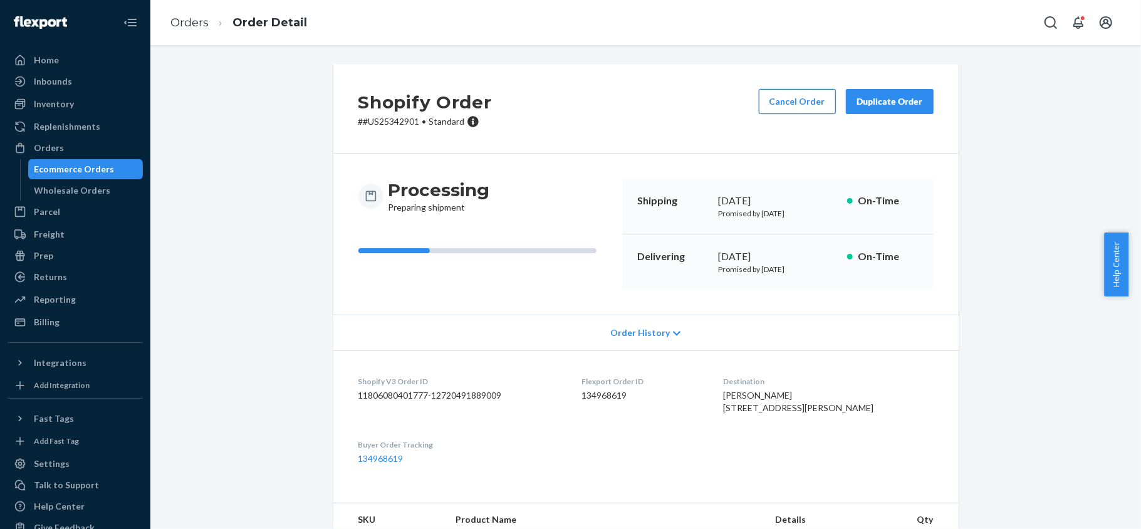
click at [785, 103] on button "Cancel Order" at bounding box center [797, 101] width 77 height 25
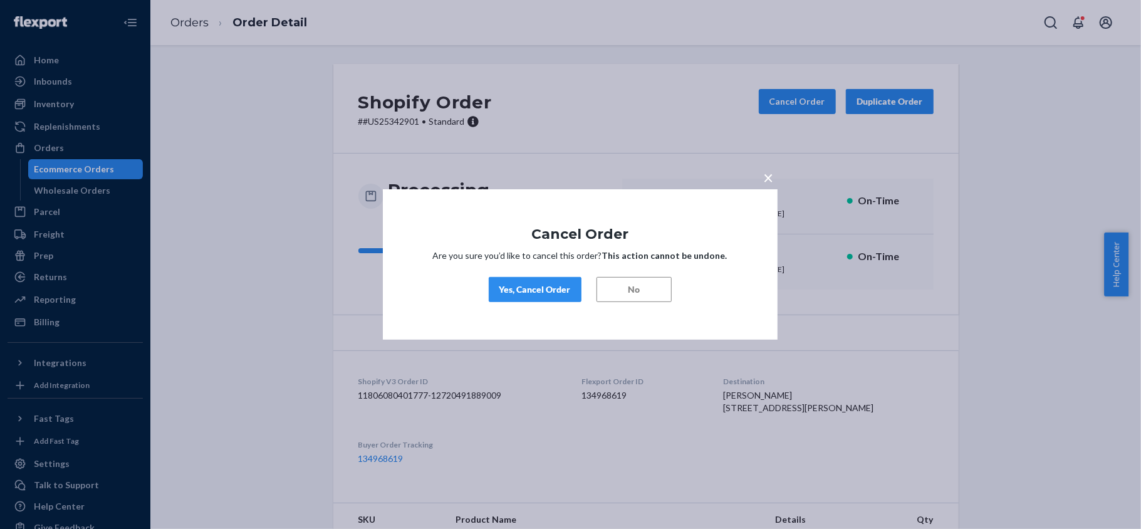
click at [549, 294] on div "Yes, Cancel Order" at bounding box center [534, 289] width 71 height 13
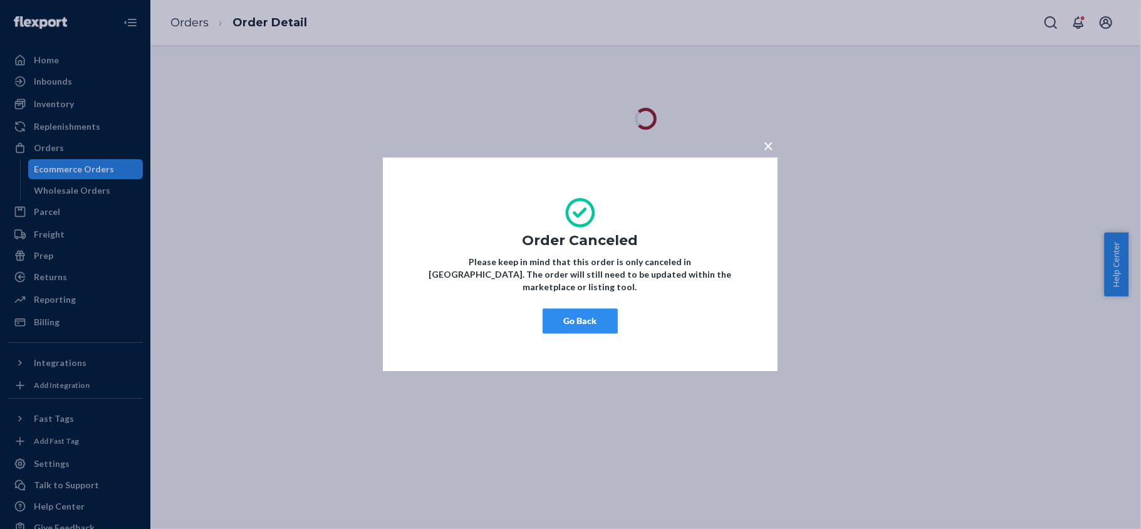
click at [607, 314] on button "Go Back" at bounding box center [580, 321] width 75 height 25
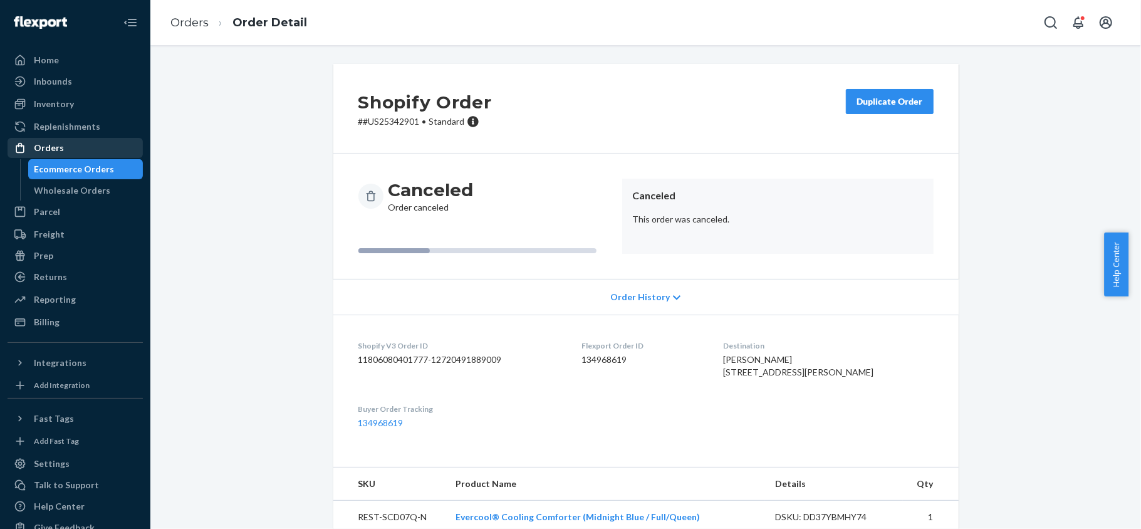
click at [93, 148] on div "Orders" at bounding box center [75, 148] width 133 height 18
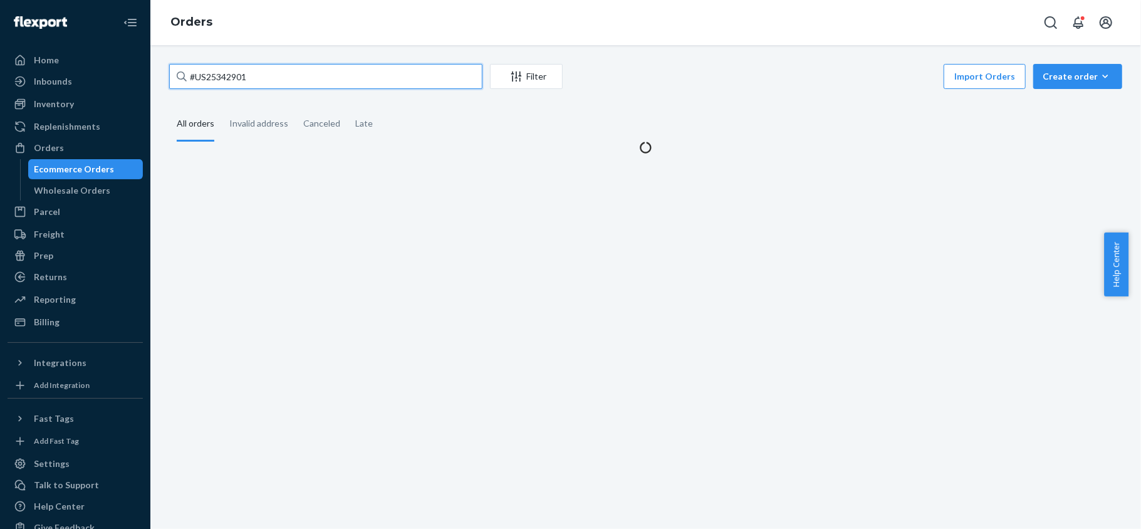
click at [267, 76] on input "#US25342901" at bounding box center [325, 76] width 313 height 25
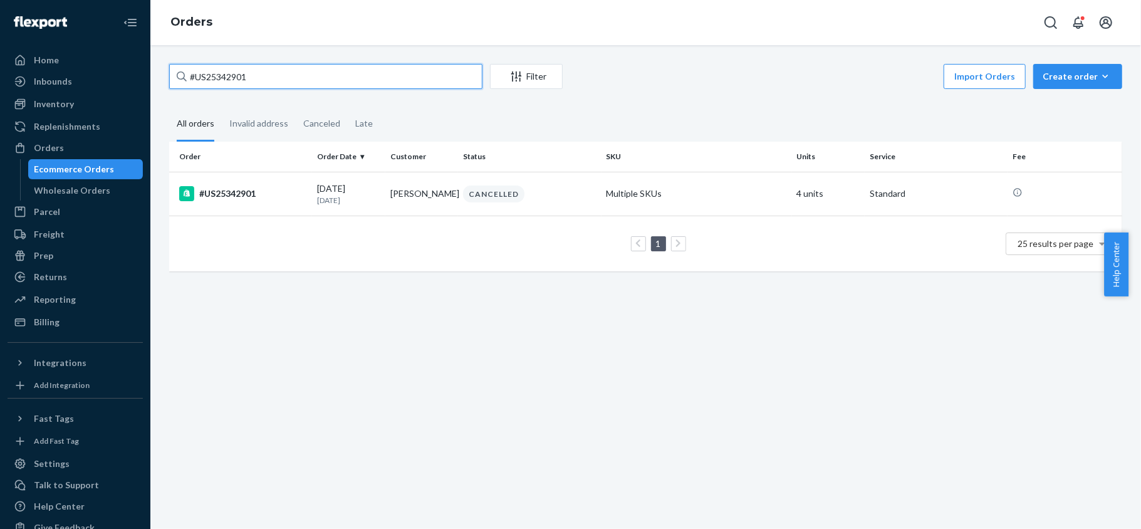
click at [267, 76] on input "#US25342901" at bounding box center [325, 76] width 313 height 25
paste input "US25331657"
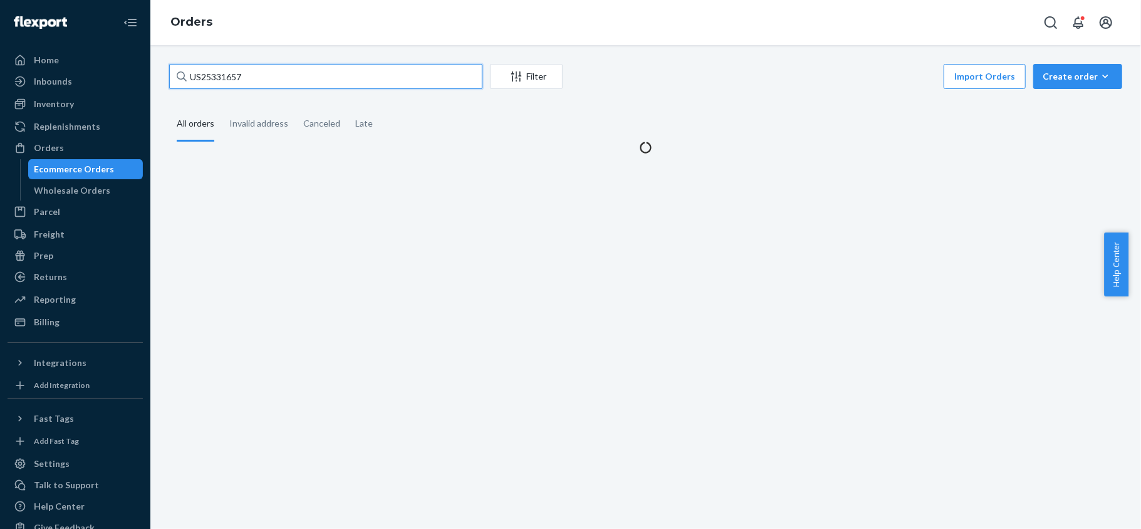
type input "US25331657"
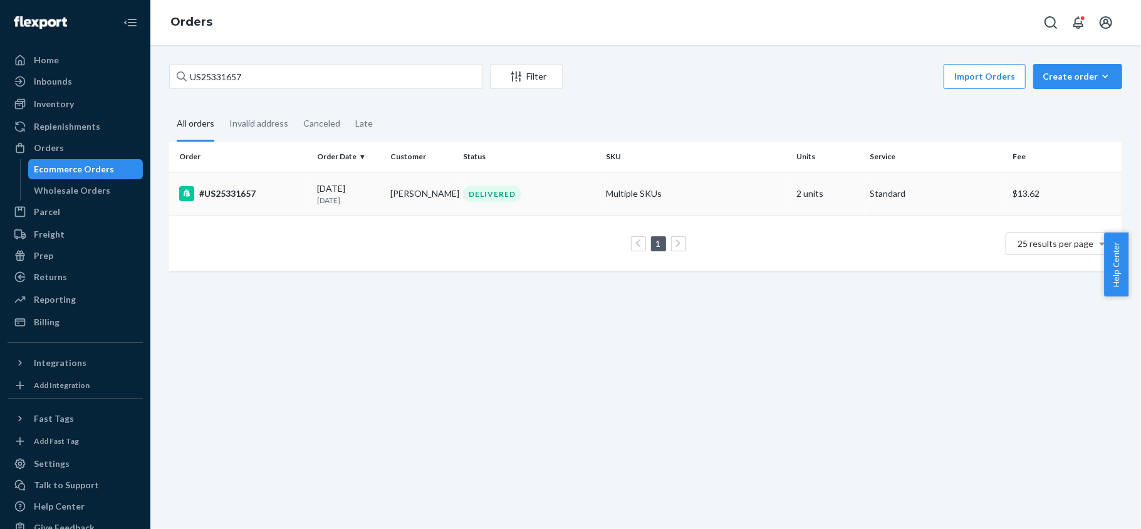
click at [296, 199] on div "#US25331657" at bounding box center [243, 193] width 128 height 15
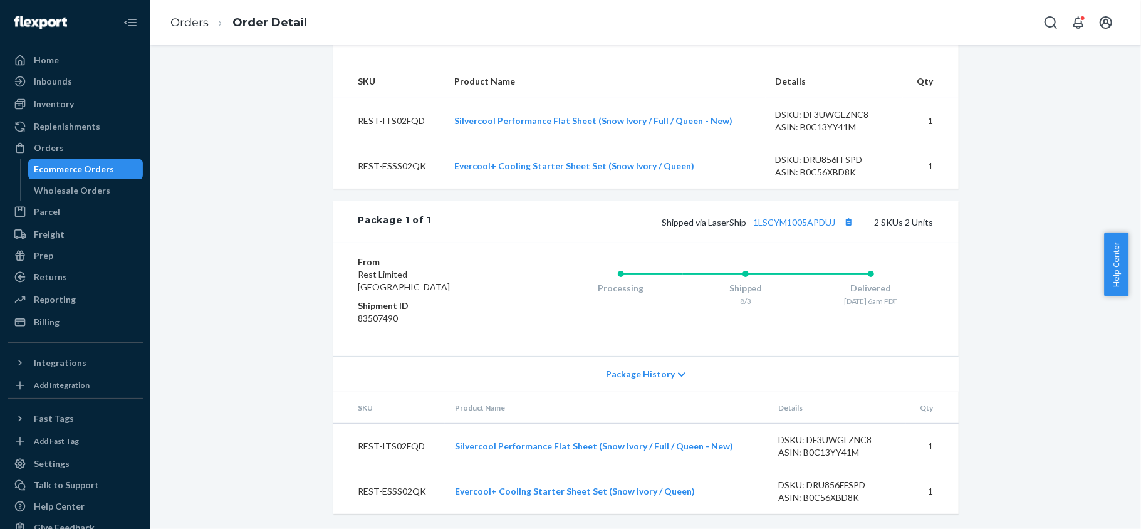
scroll to position [465, 0]
click at [788, 221] on link "1LSCYM1005APDUJ" at bounding box center [795, 222] width 82 height 11
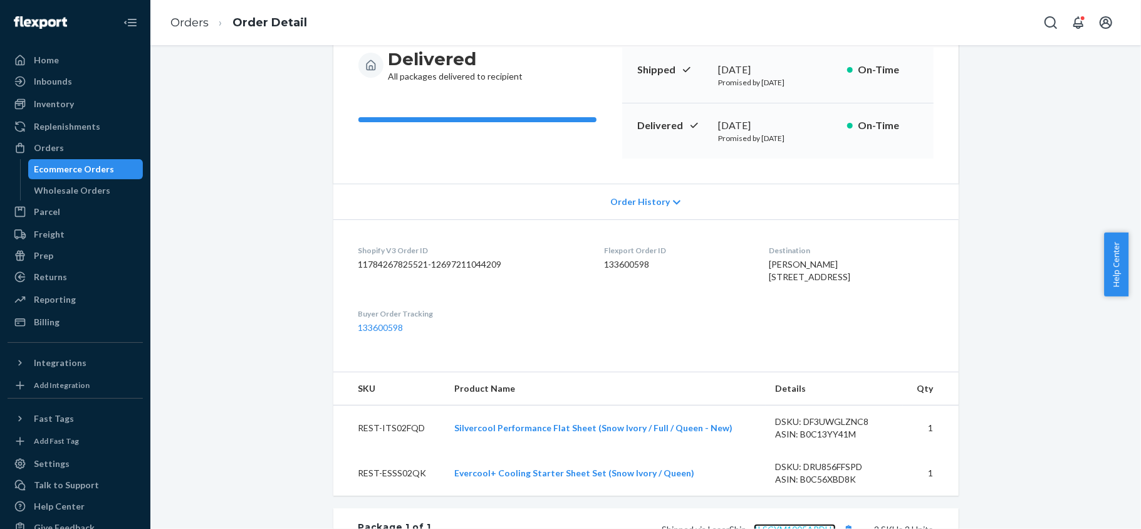
scroll to position [0, 0]
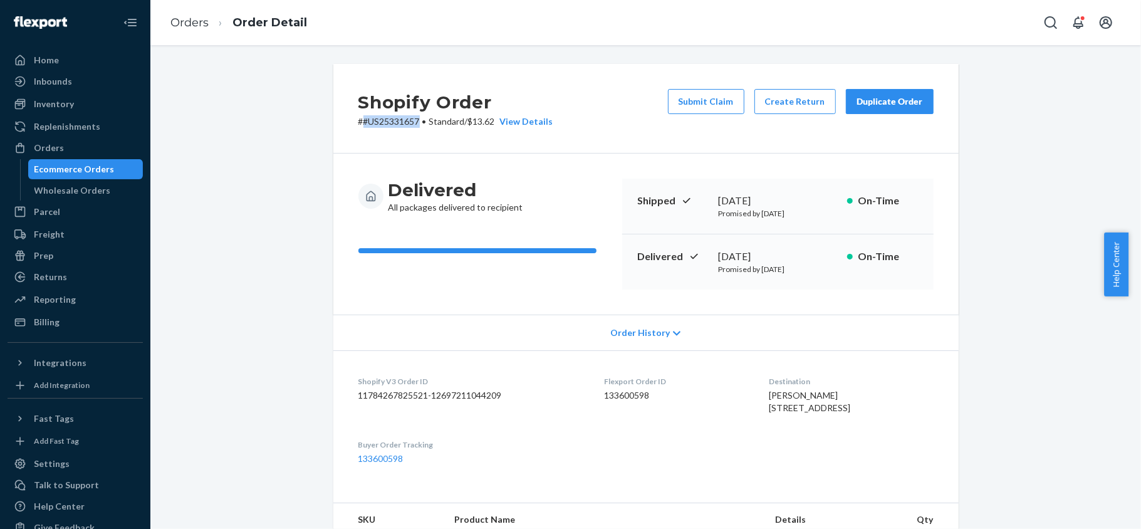
drag, startPoint x: 411, startPoint y: 123, endPoint x: 357, endPoint y: 127, distance: 54.0
click at [358, 127] on p "# #US25331657 • Standard / $13.62 View Details" at bounding box center [455, 121] width 195 height 13
copy p "#US25331657"
click at [690, 98] on button "Submit Claim" at bounding box center [706, 101] width 76 height 25
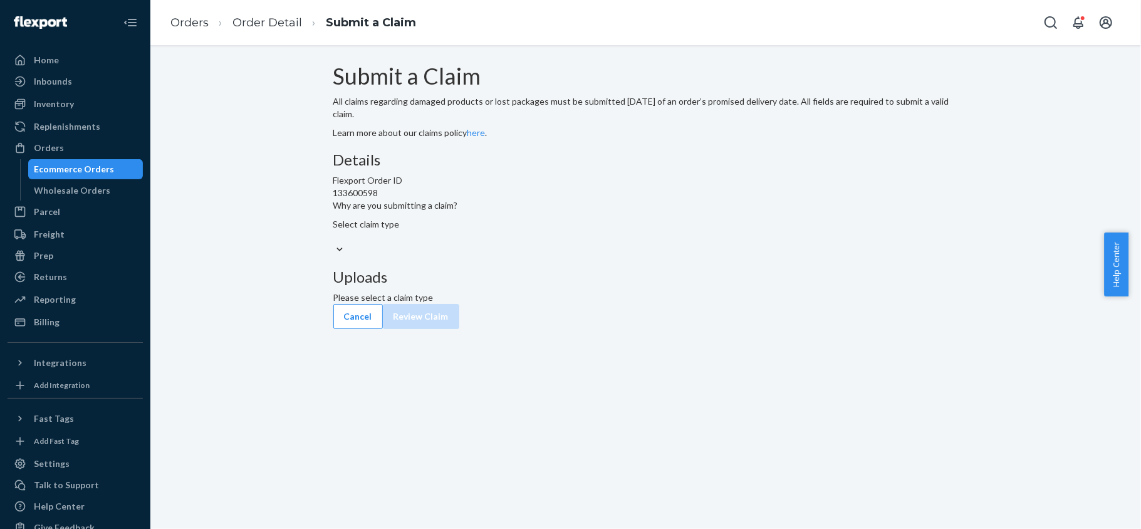
click at [570, 256] on div "Select claim type" at bounding box center [645, 237] width 625 height 38
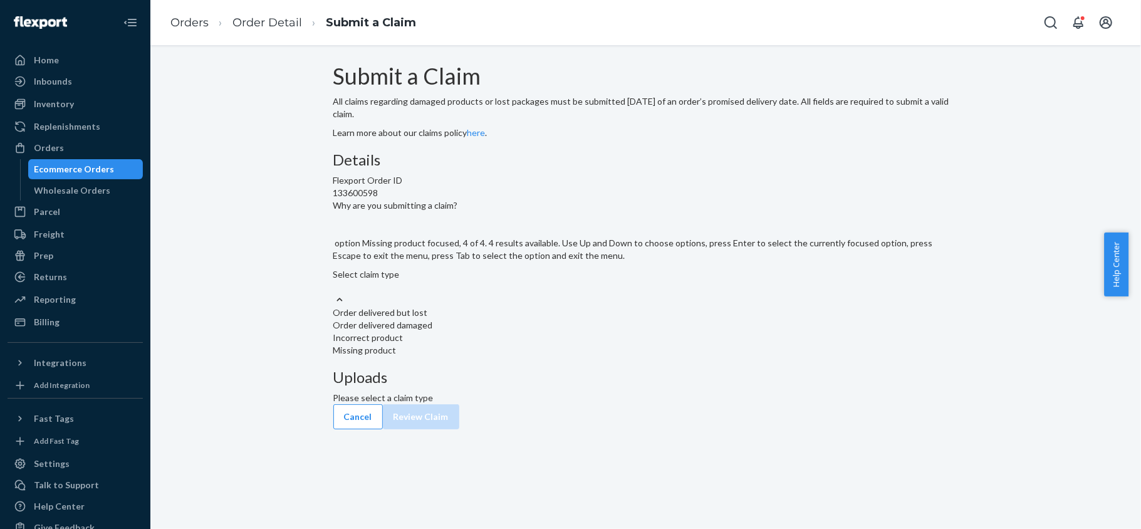
click at [547, 357] on div "Missing product" at bounding box center [645, 350] width 625 height 13
click at [335, 293] on input "Why are you submitting a claim? option Missing product focused, 4 of 4. 4 resul…" at bounding box center [333, 287] width 1 height 13
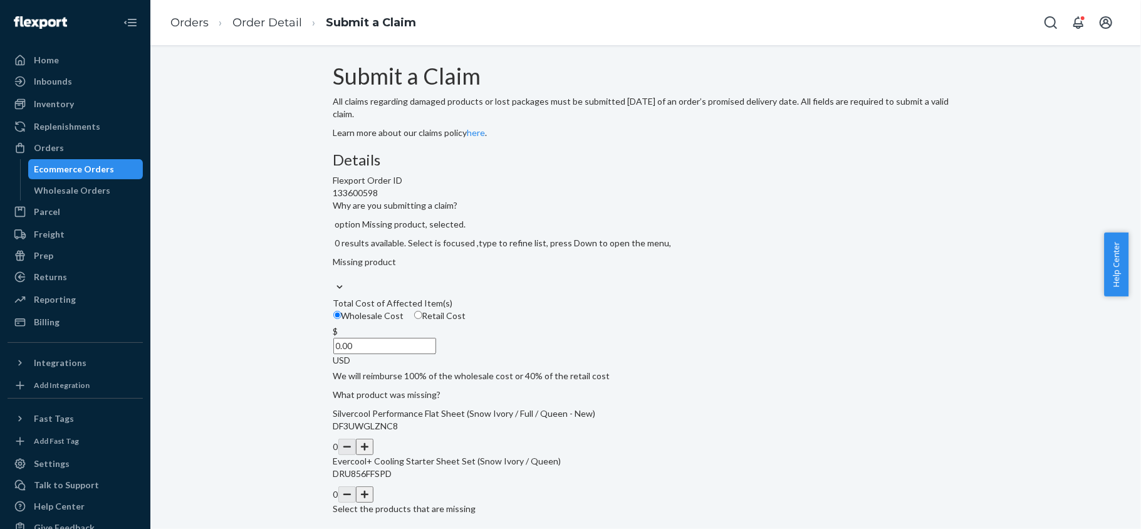
click at [466, 321] on span "Retail Cost" at bounding box center [444, 315] width 44 height 11
click at [422, 319] on input "Retail Cost" at bounding box center [418, 315] width 8 height 8
radio input "true"
radio input "false"
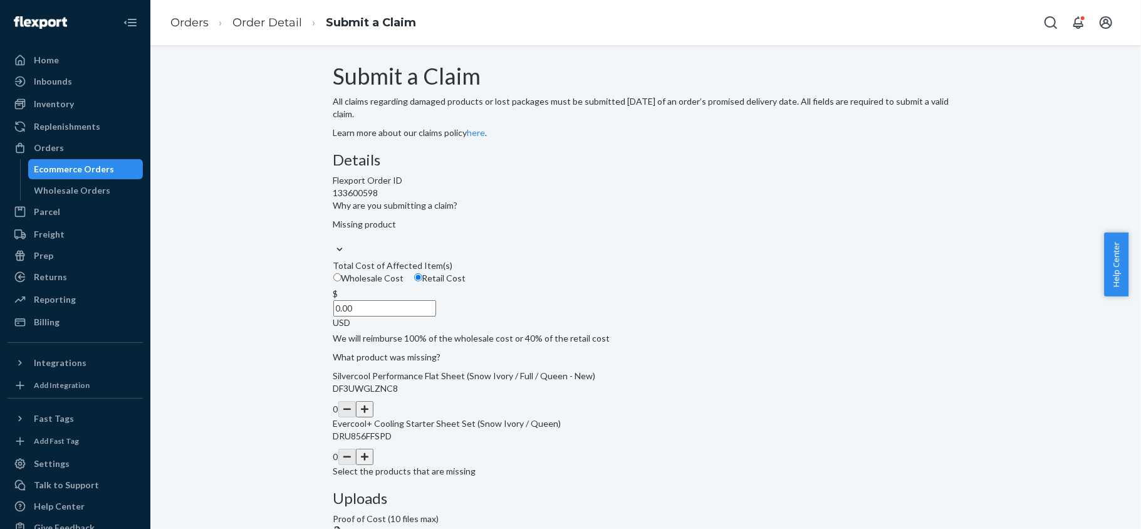
drag, startPoint x: 527, startPoint y: 395, endPoint x: 575, endPoint y: 396, distance: 47.6
click at [575, 329] on div "$ 0.00 USD" at bounding box center [645, 308] width 625 height 41
paste input "147.82"
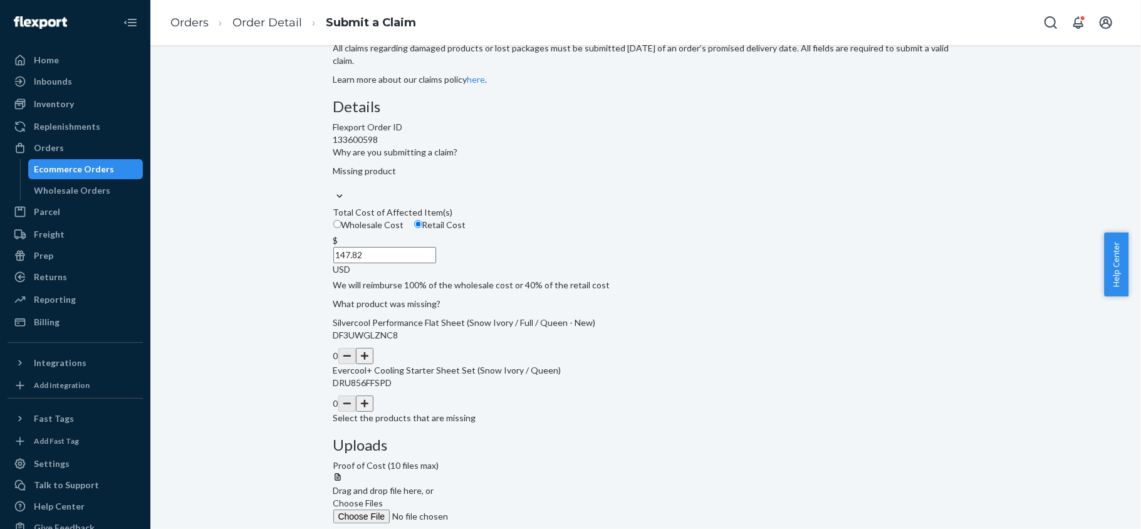
scroll to position [83, 0]
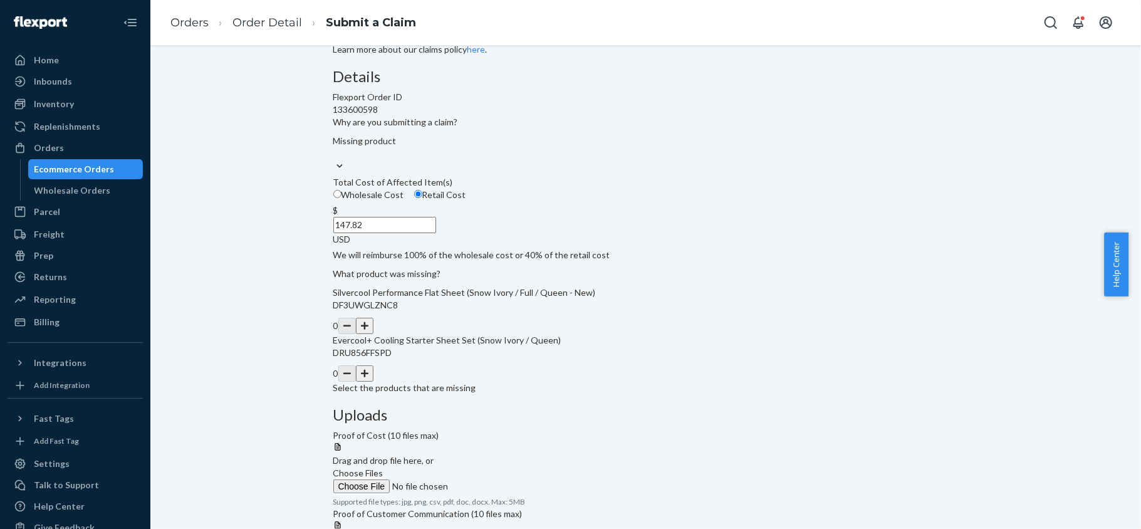
type input "147.82"
click at [373, 382] on button "button" at bounding box center [365, 373] width 18 height 16
click at [384, 467] on span "Choose Files" at bounding box center [358, 472] width 50 height 11
click at [504, 479] on input "Choose Files" at bounding box center [418, 486] width 170 height 14
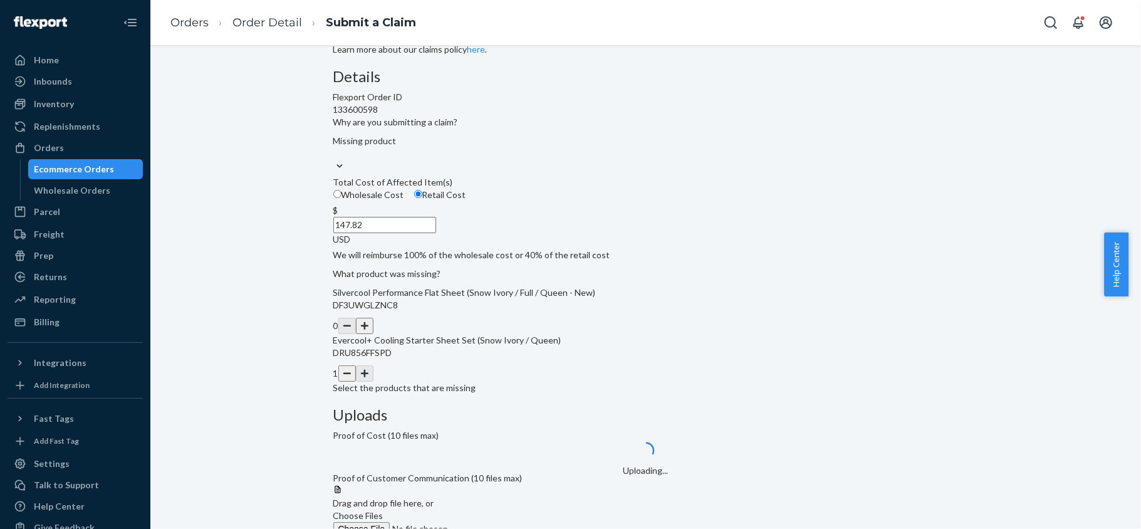
click at [384, 510] on span "Choose Files" at bounding box center [358, 515] width 50 height 11
click at [504, 522] on input "Choose Files" at bounding box center [418, 529] width 170 height 14
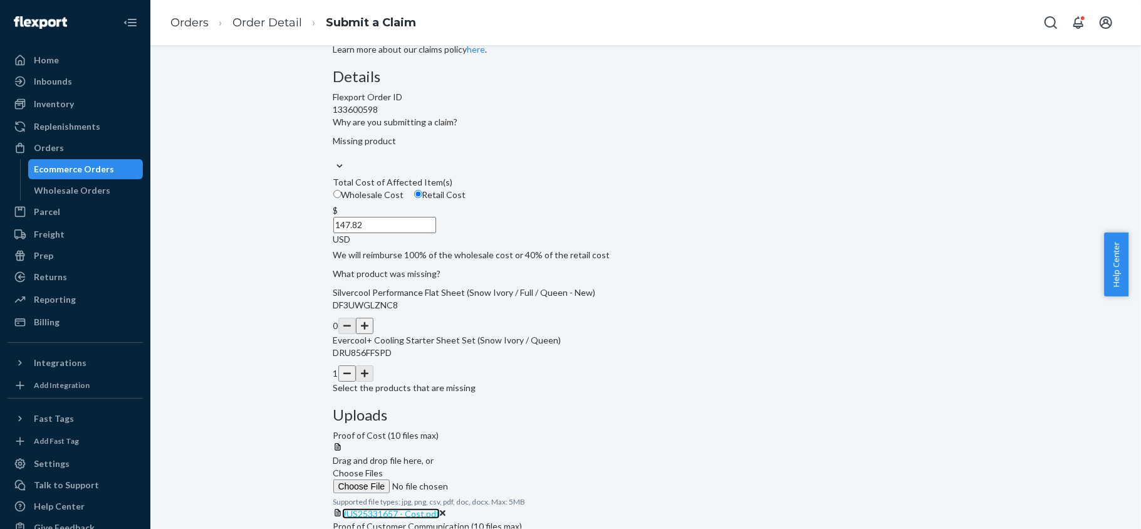
click at [440, 508] on span "#US25331657 - Cost.pdf" at bounding box center [391, 513] width 98 height 11
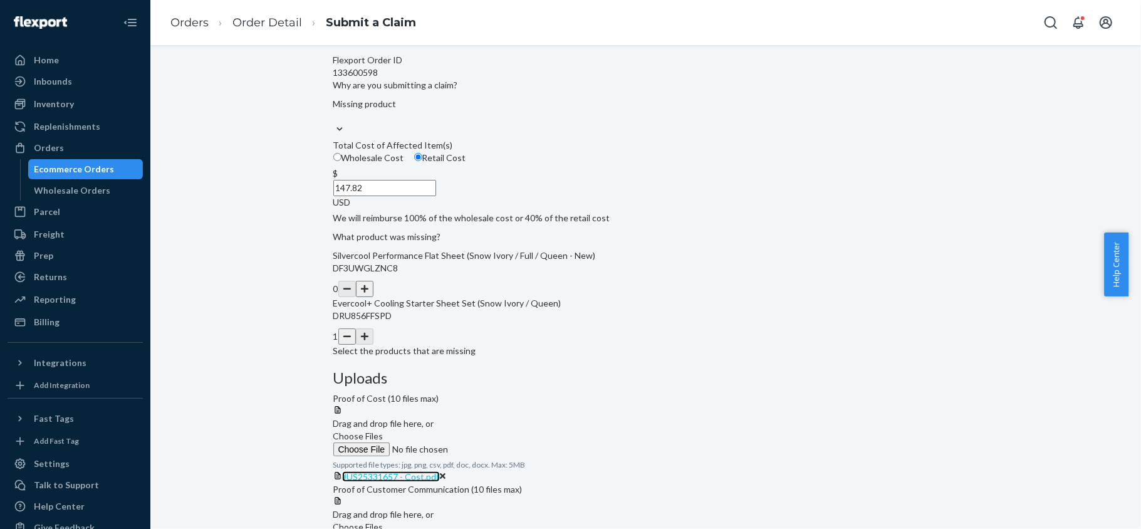
scroll to position [174, 0]
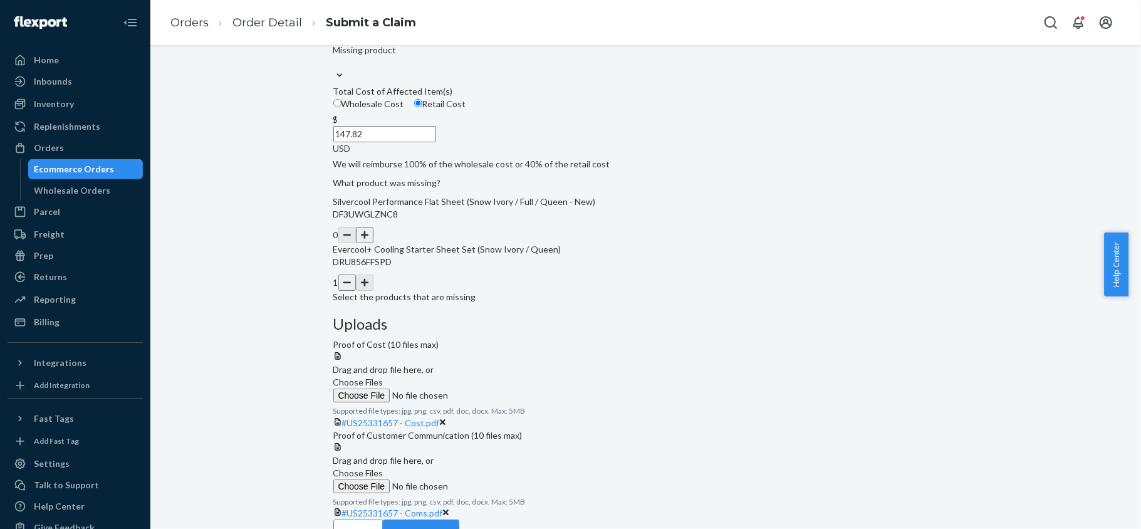
click at [753, 507] on div "#US25331657 - Coms.pdf" at bounding box center [645, 513] width 625 height 13
click at [443, 508] on span "#US25331657 - Coms.pdf" at bounding box center [392, 513] width 101 height 11
click at [459, 519] on button "Review Claim" at bounding box center [421, 531] width 76 height 25
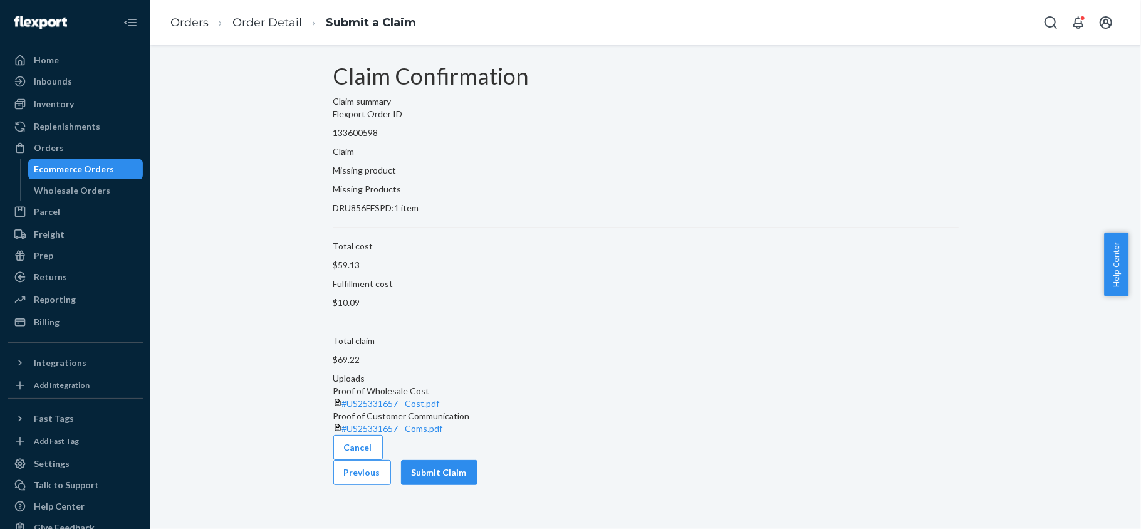
scroll to position [0, 0]
click at [478, 485] on button "Submit Claim" at bounding box center [439, 472] width 76 height 25
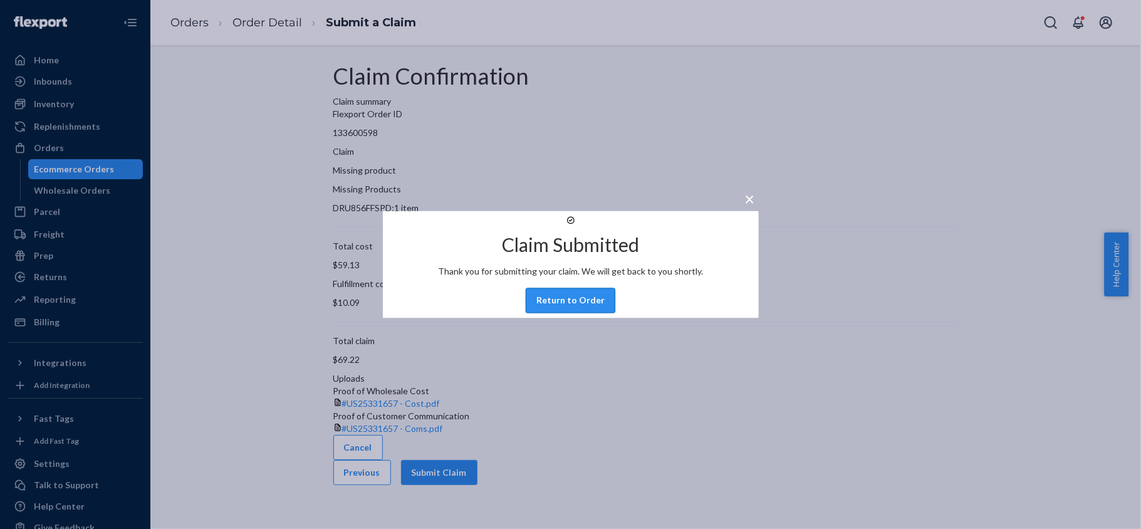
click at [564, 313] on button "Return to Order" at bounding box center [571, 300] width 90 height 25
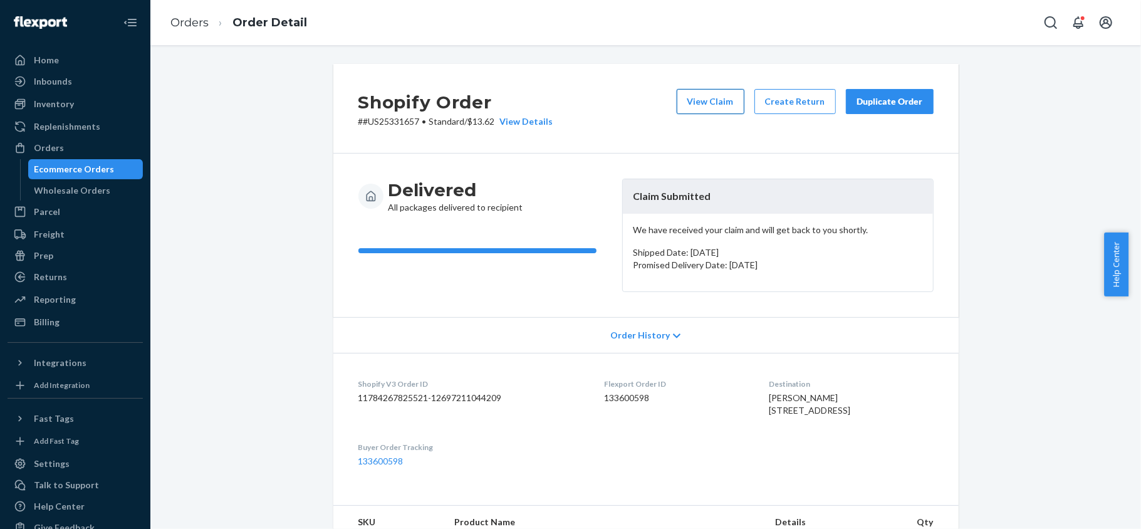
click at [691, 103] on button "View Claim" at bounding box center [711, 101] width 68 height 25
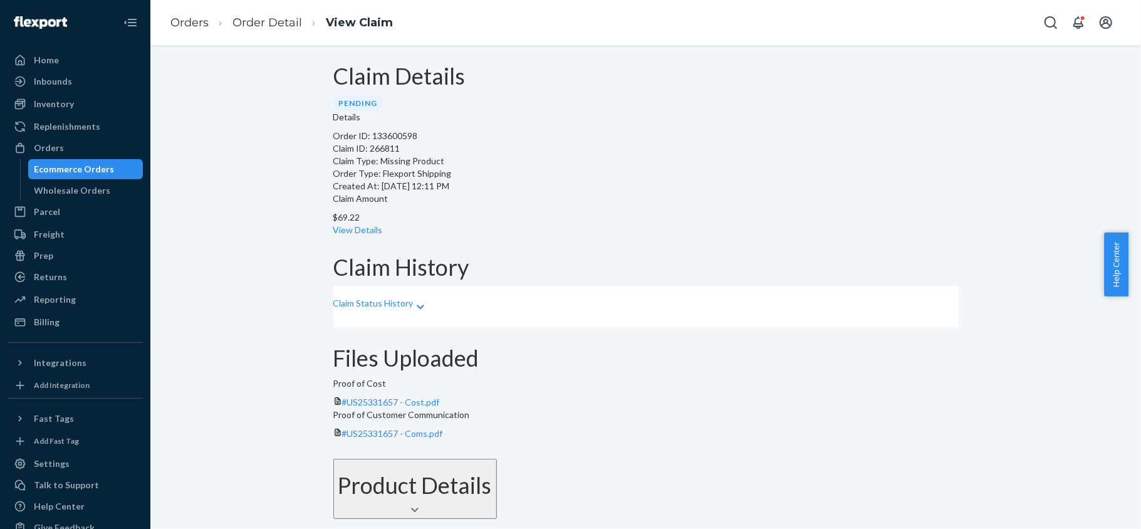
click at [592, 198] on div "Claim Amount $69.22 View Details" at bounding box center [645, 214] width 625 height 44
click at [383, 224] on link "View Details" at bounding box center [358, 229] width 50 height 11
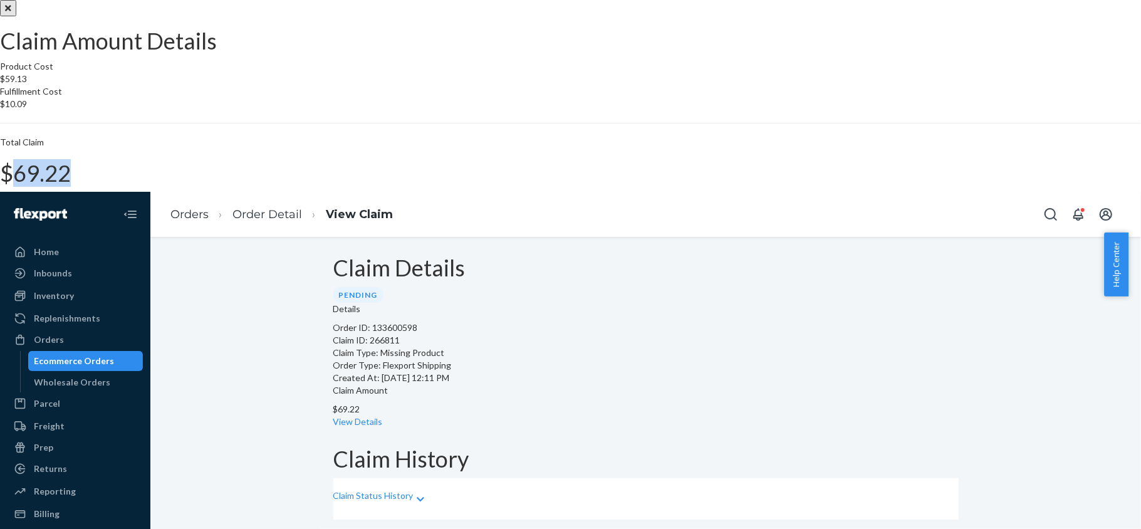
drag, startPoint x: 647, startPoint y: 311, endPoint x: 690, endPoint y: 316, distance: 43.5
click at [690, 186] on div "Total Claim $69.22" at bounding box center [570, 161] width 1141 height 50
click at [642, 186] on h1 "$69.22" at bounding box center [570, 173] width 1141 height 25
copy h1 "$69.22"
drag, startPoint x: 640, startPoint y: 314, endPoint x: 688, endPoint y: 319, distance: 47.9
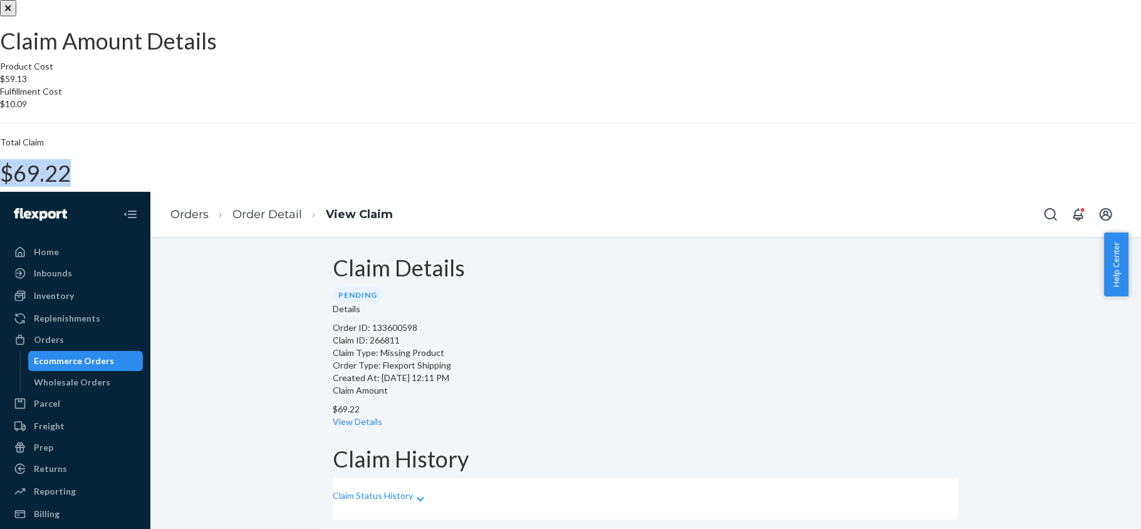
click at [688, 186] on div "Total Claim $69.22" at bounding box center [570, 161] width 1141 height 50
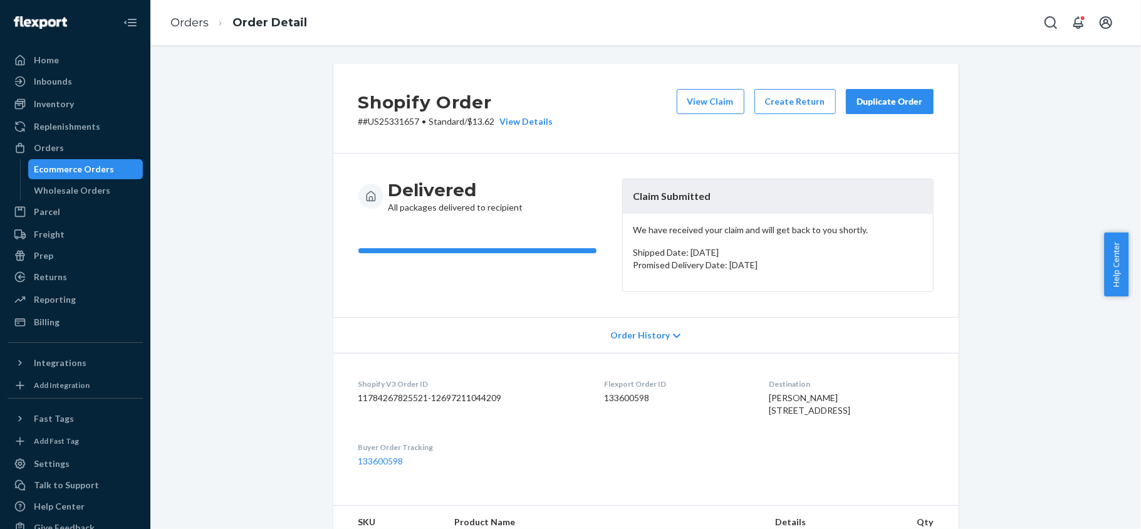
click at [625, 402] on dd "133600598" at bounding box center [677, 398] width 145 height 13
copy dd "133600598"
drag, startPoint x: 414, startPoint y: 121, endPoint x: 357, endPoint y: 130, distance: 57.8
click at [357, 130] on div "Shopify Order # #US25331657 • Standard / $13.62 View Details View Claim Create …" at bounding box center [645, 109] width 625 height 90
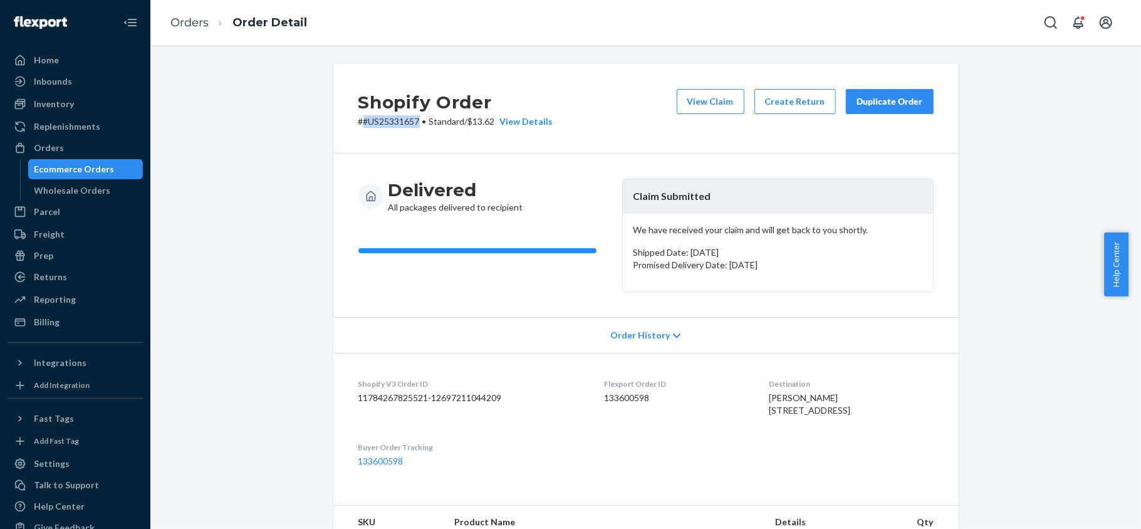
copy p "#US25331657"
click at [613, 401] on dd "133600598" at bounding box center [677, 398] width 145 height 13
copy dd "133600598"
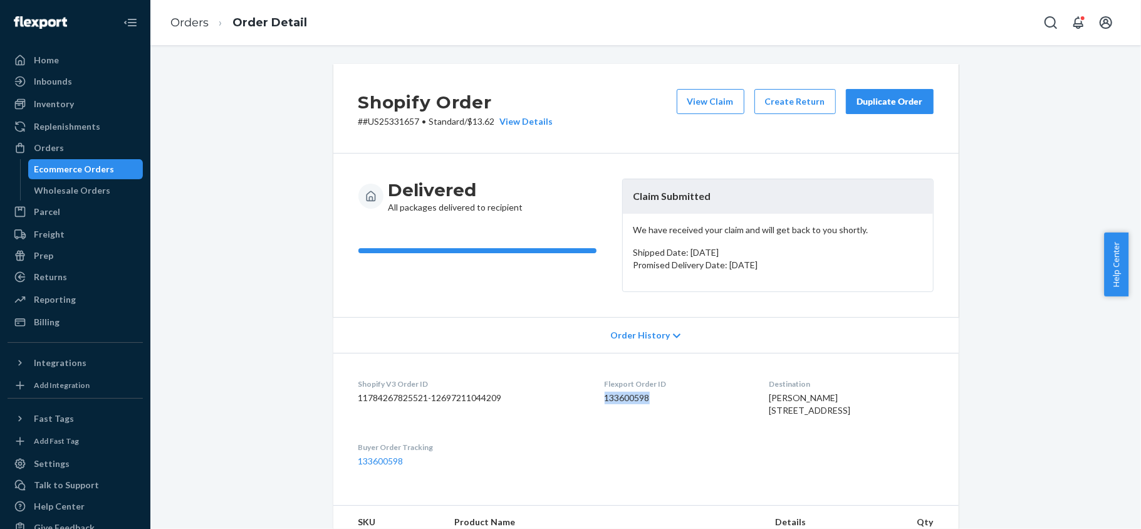
copy dd "133600598"
click at [55, 149] on div "Orders" at bounding box center [49, 148] width 30 height 13
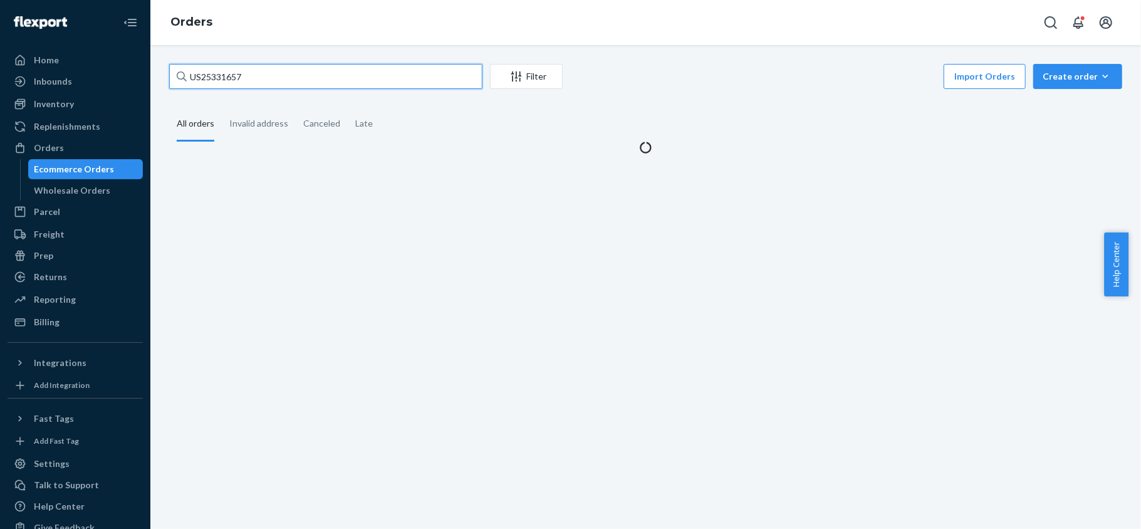
click at [256, 88] on input "US25331657" at bounding box center [325, 76] width 313 height 25
click at [256, 85] on input "US25331657" at bounding box center [325, 76] width 313 height 25
paste input "#PD2863210"
type input "#PD2863210"
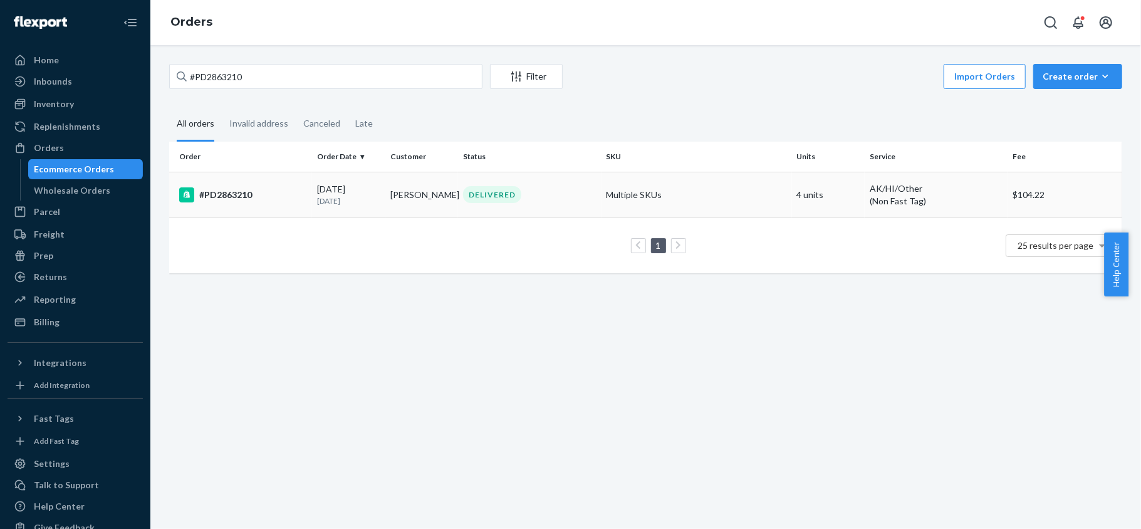
click at [263, 206] on td "#PD2863210" at bounding box center [240, 195] width 143 height 46
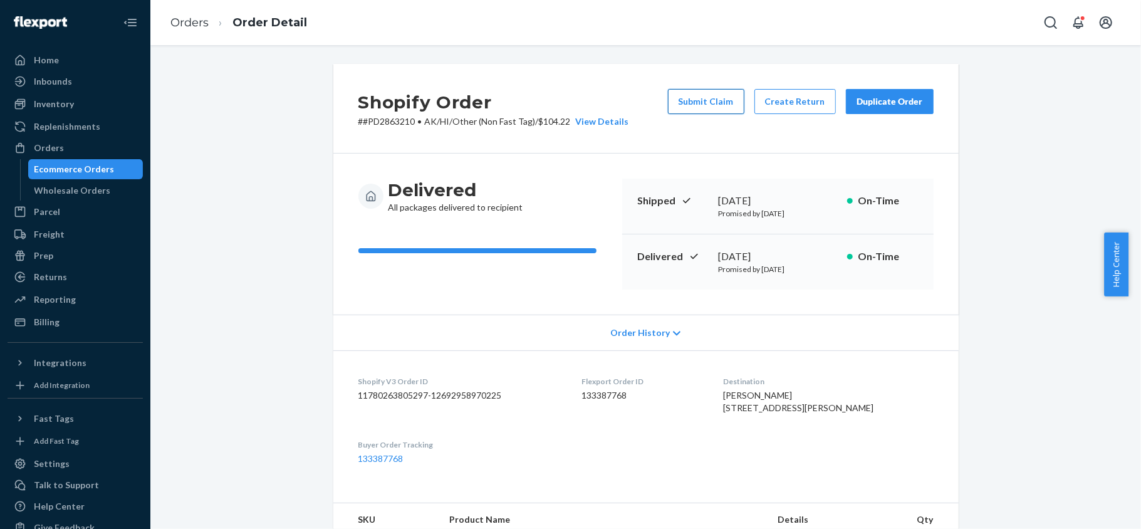
click at [684, 104] on button "Submit Claim" at bounding box center [706, 101] width 76 height 25
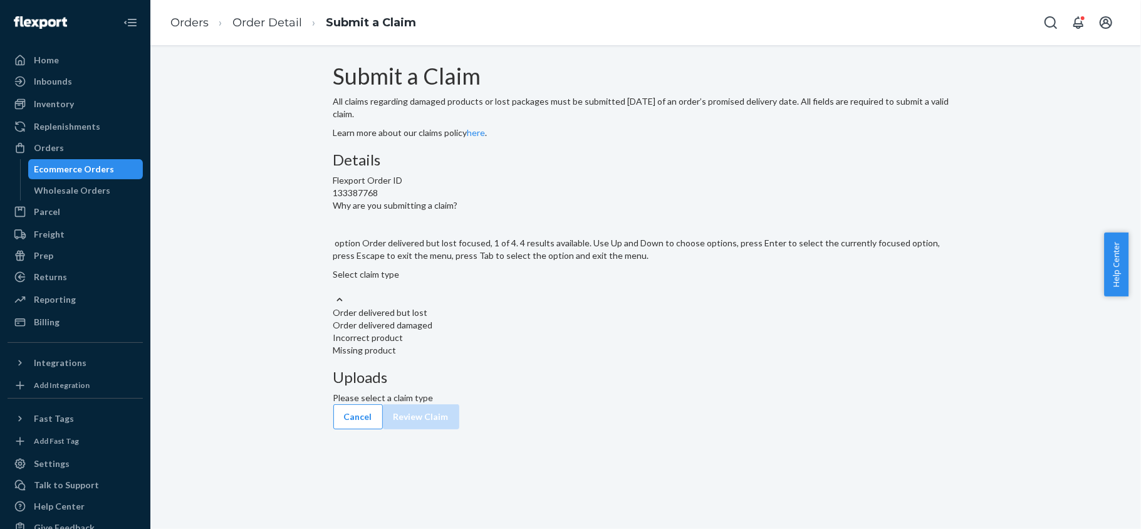
click at [568, 306] on div at bounding box center [645, 299] width 625 height 13
click at [335, 293] on input "Why are you submitting a claim? option Order delivered but lost focused, 1 of 4…" at bounding box center [333, 287] width 1 height 13
click at [570, 319] on div "Order delivered but lost" at bounding box center [645, 312] width 625 height 13
click at [335, 293] on input "Why are you submitting a claim? option Order delivered but lost focused, 0 of 4…" at bounding box center [333, 287] width 1 height 13
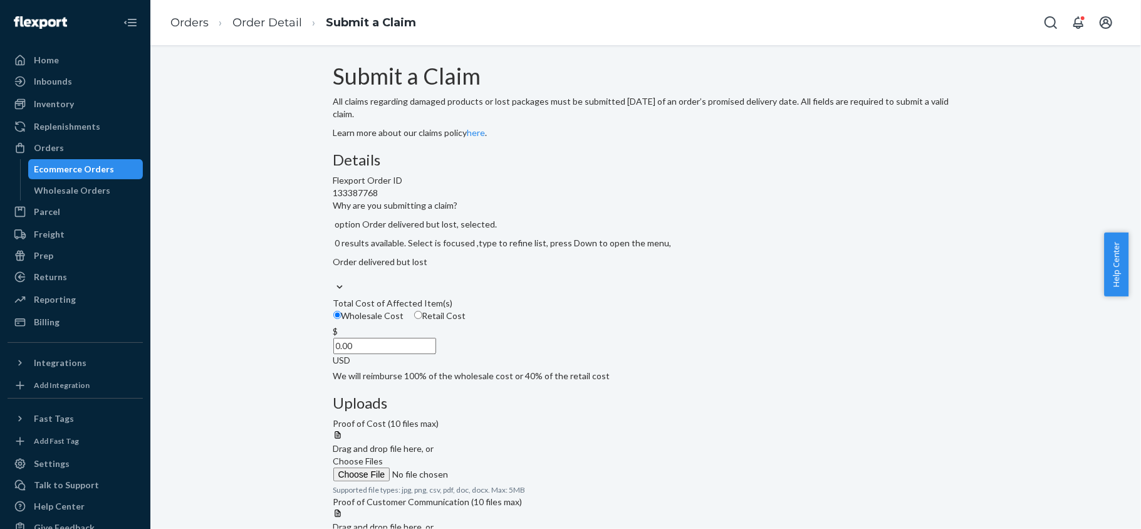
click at [560, 281] on div "Order delivered but lost" at bounding box center [645, 268] width 625 height 25
click at [335, 281] on input "Why are you submitting a claim? option Order delivered but lost, selected. 0 re…" at bounding box center [333, 274] width 1 height 13
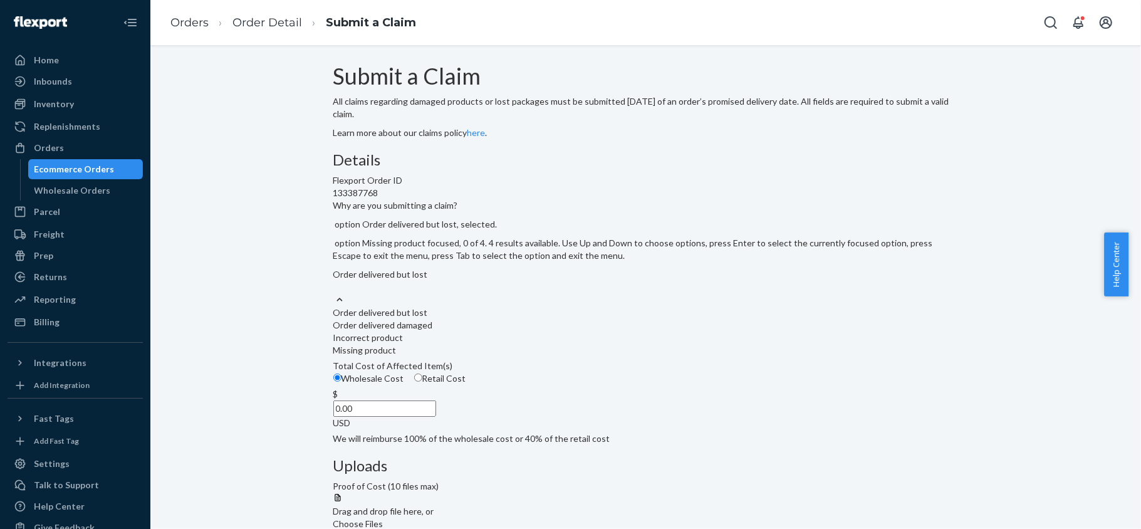
click at [514, 357] on div "Missing product" at bounding box center [645, 350] width 625 height 13
click at [335, 293] on input "Why are you submitting a claim? option Order delivered but lost, selected. opti…" at bounding box center [333, 287] width 1 height 13
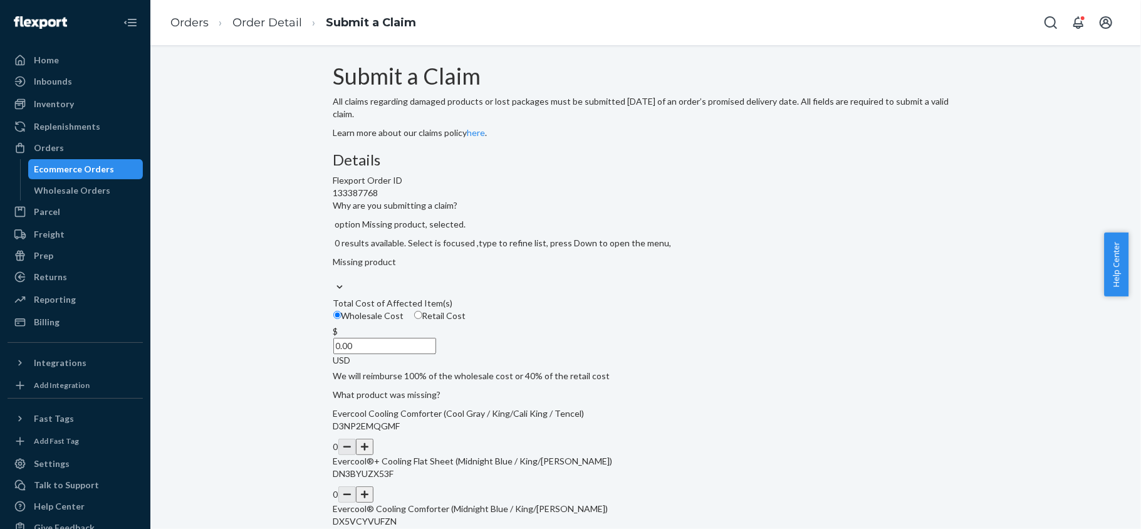
click at [466, 321] on span "Retail Cost" at bounding box center [444, 315] width 44 height 11
click at [422, 319] on input "Retail Cost" at bounding box center [418, 315] width 8 height 8
radio input "true"
radio input "false"
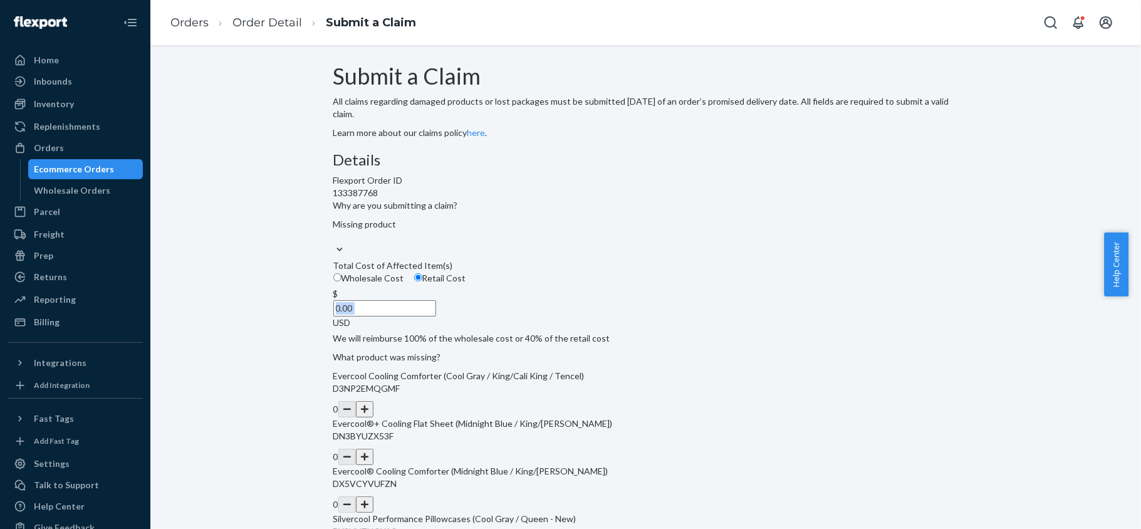
drag, startPoint x: 522, startPoint y: 402, endPoint x: 545, endPoint y: 394, distance: 24.2
click at [550, 329] on div "$ 0.00 USD" at bounding box center [645, 308] width 625 height 41
drag, startPoint x: 527, startPoint y: 385, endPoint x: 551, endPoint y: 390, distance: 24.9
click at [436, 316] on input "0.00" at bounding box center [384, 308] width 103 height 16
paste input "174"
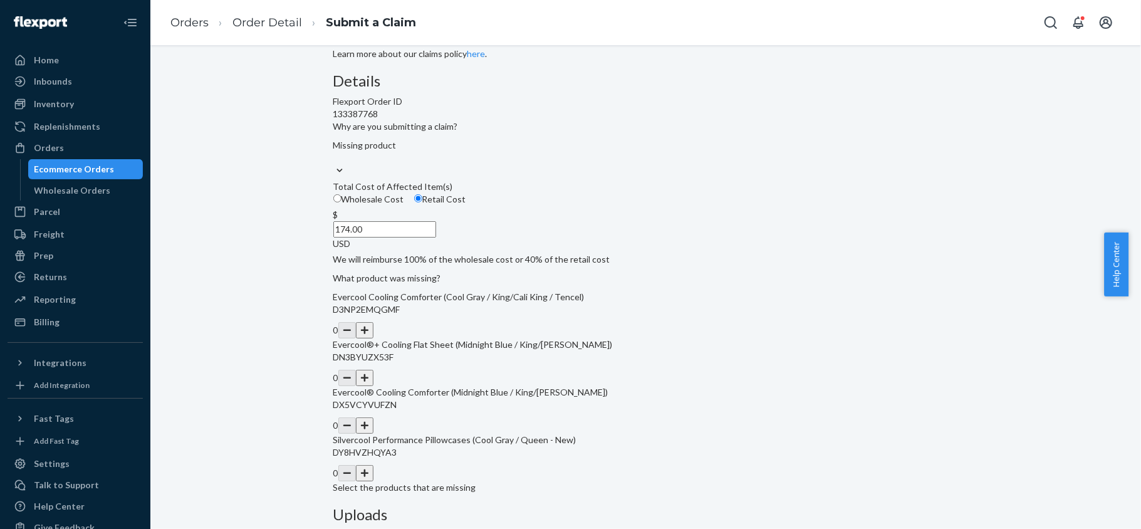
scroll to position [232, 0]
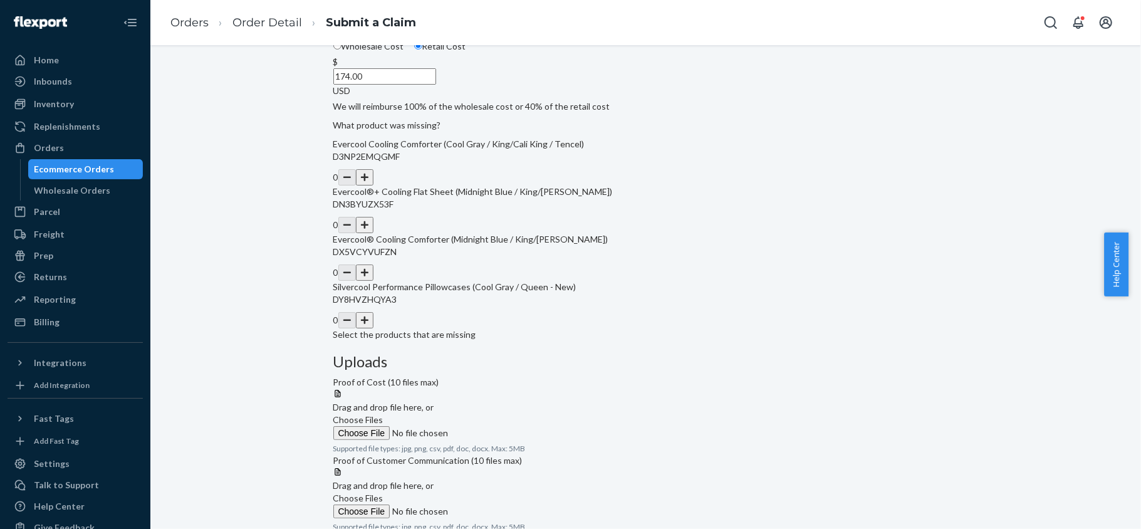
type input "174.00"
click at [373, 281] on button "button" at bounding box center [365, 272] width 18 height 16
click at [384, 414] on span "Choose Files" at bounding box center [358, 419] width 50 height 11
click at [504, 426] on input "Choose Files" at bounding box center [418, 433] width 170 height 14
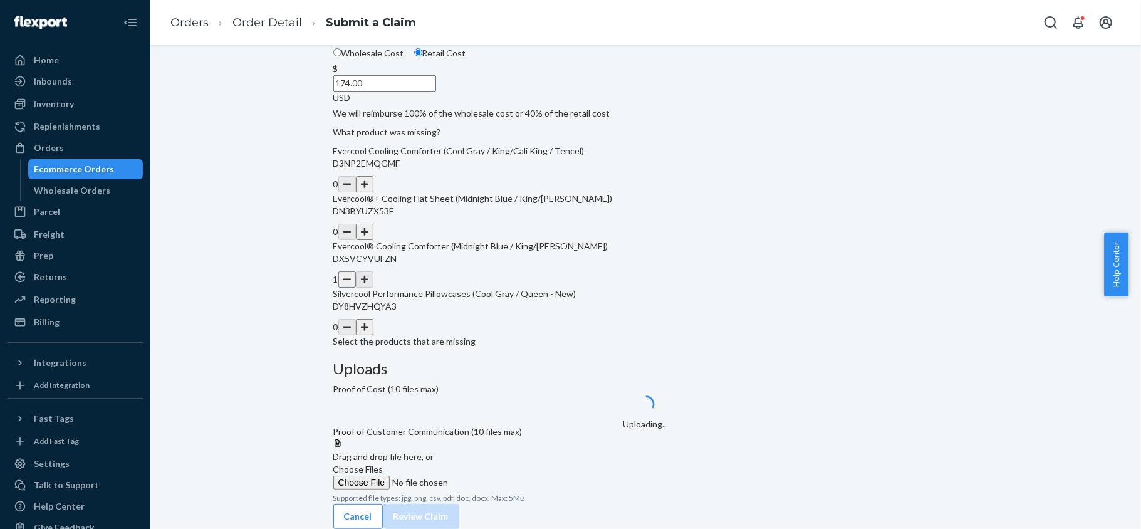
click at [504, 463] on label "Choose Files" at bounding box center [418, 476] width 170 height 26
click at [504, 476] on input "Choose Files" at bounding box center [418, 483] width 170 height 14
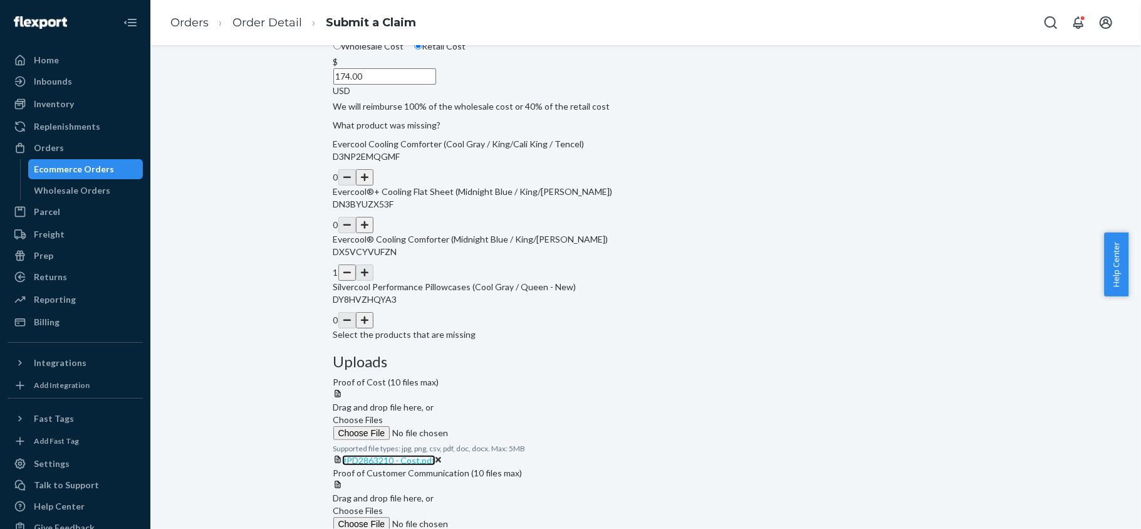
click at [436, 455] on span "#PD2863210 - Cost.pdf" at bounding box center [388, 460] width 93 height 11
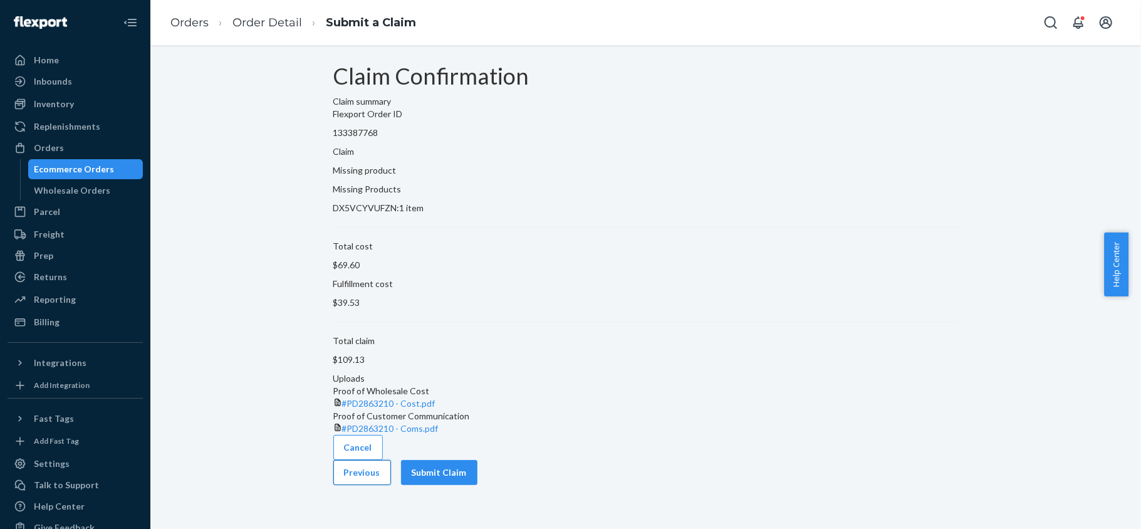
click at [391, 485] on button "Previous" at bounding box center [362, 472] width 58 height 25
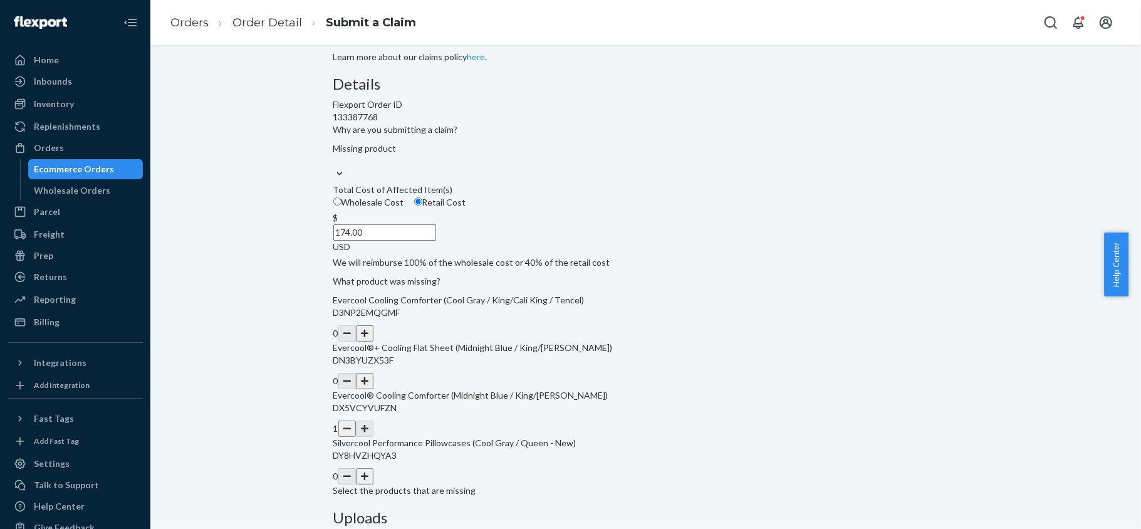
scroll to position [232, 0]
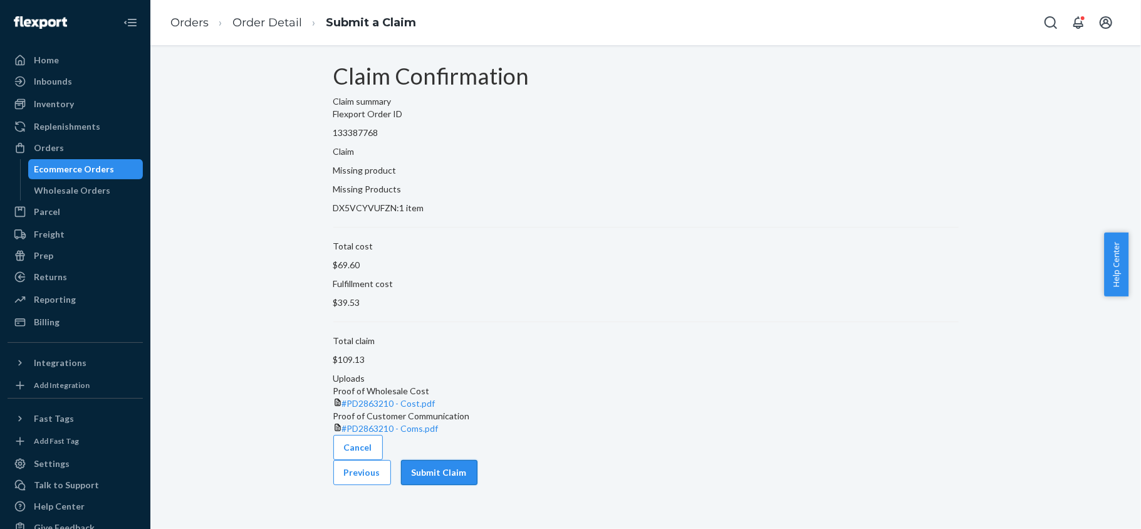
click at [478, 485] on button "Submit Claim" at bounding box center [439, 472] width 76 height 25
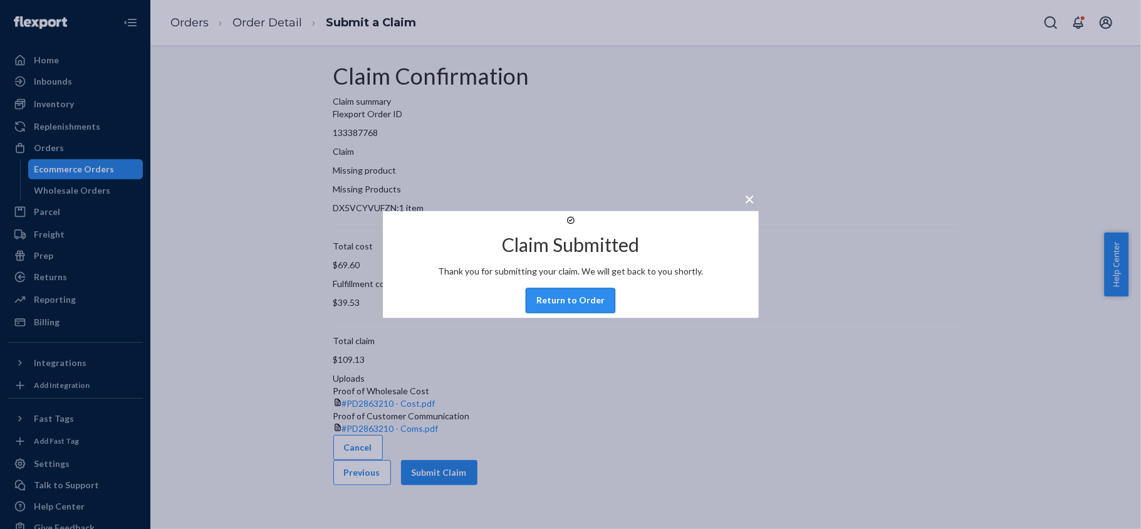
click at [572, 313] on button "Return to Order" at bounding box center [571, 300] width 90 height 25
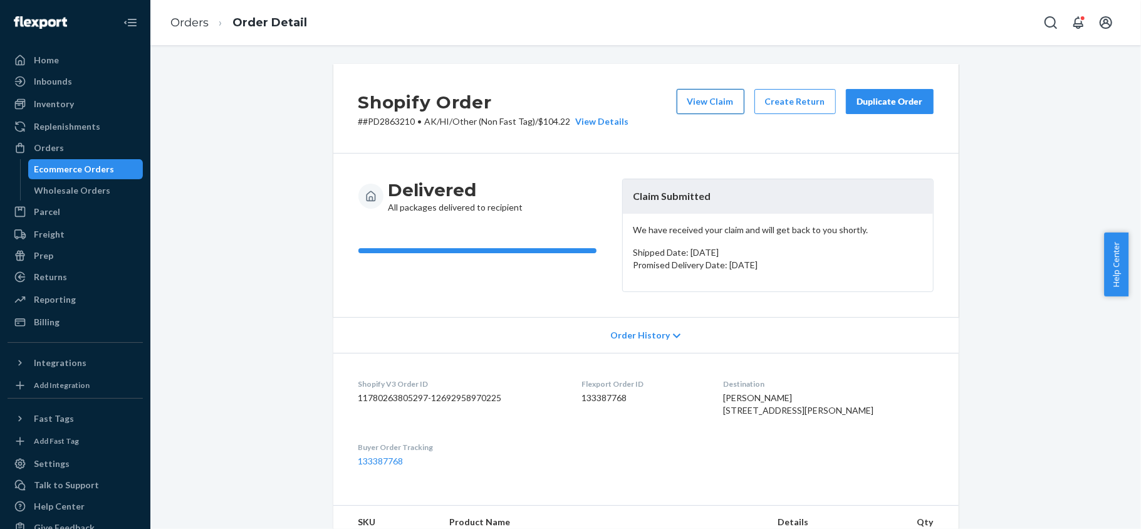
click at [724, 99] on button "View Claim" at bounding box center [711, 101] width 68 height 25
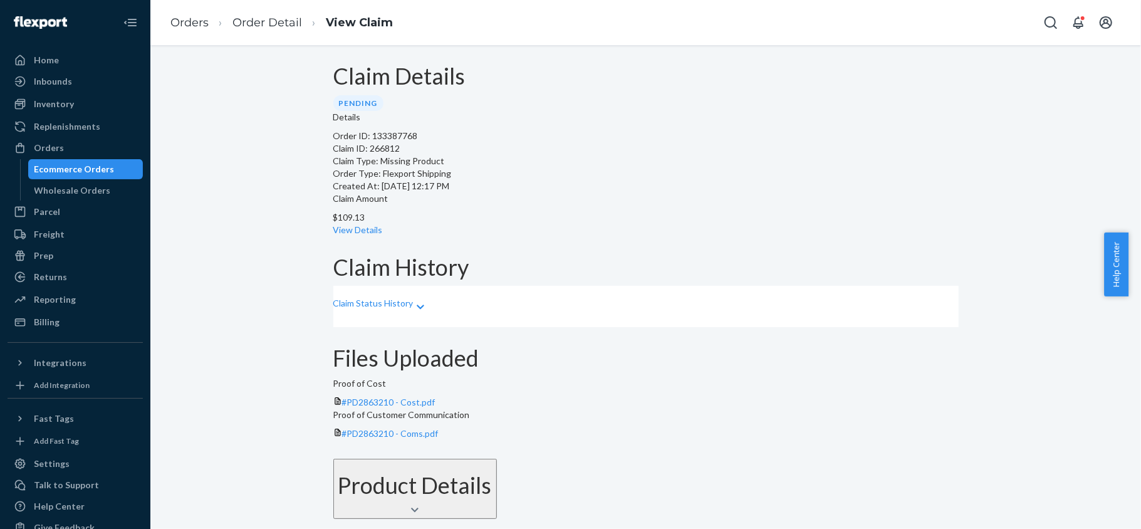
click at [595, 211] on p "$109.13" at bounding box center [645, 217] width 625 height 13
click at [383, 224] on link "View Details" at bounding box center [358, 229] width 50 height 11
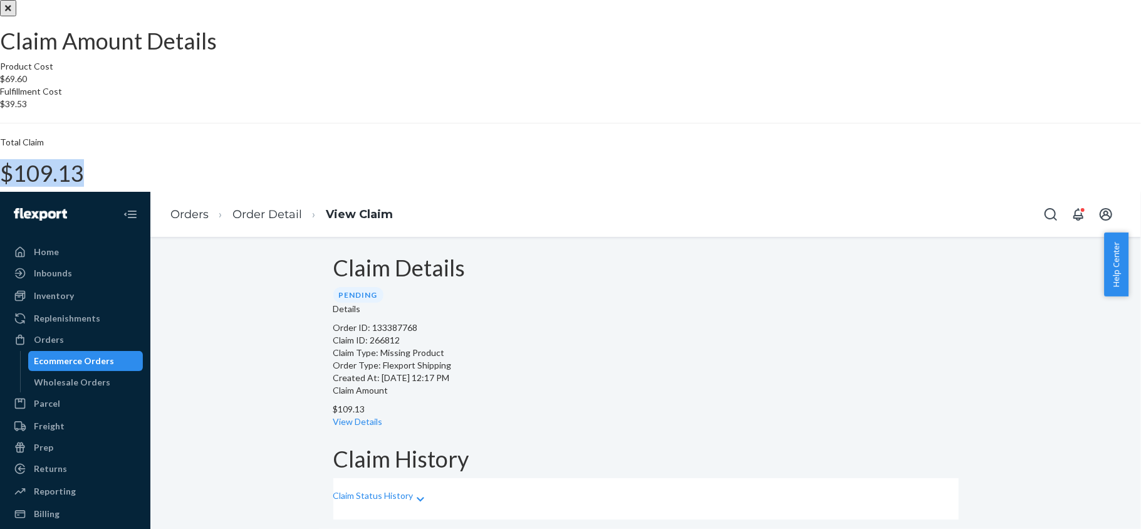
drag, startPoint x: 635, startPoint y: 316, endPoint x: 690, endPoint y: 319, distance: 55.2
click at [690, 186] on div "Total Claim $109.13" at bounding box center [570, 161] width 1141 height 50
copy h1 "$109.13"
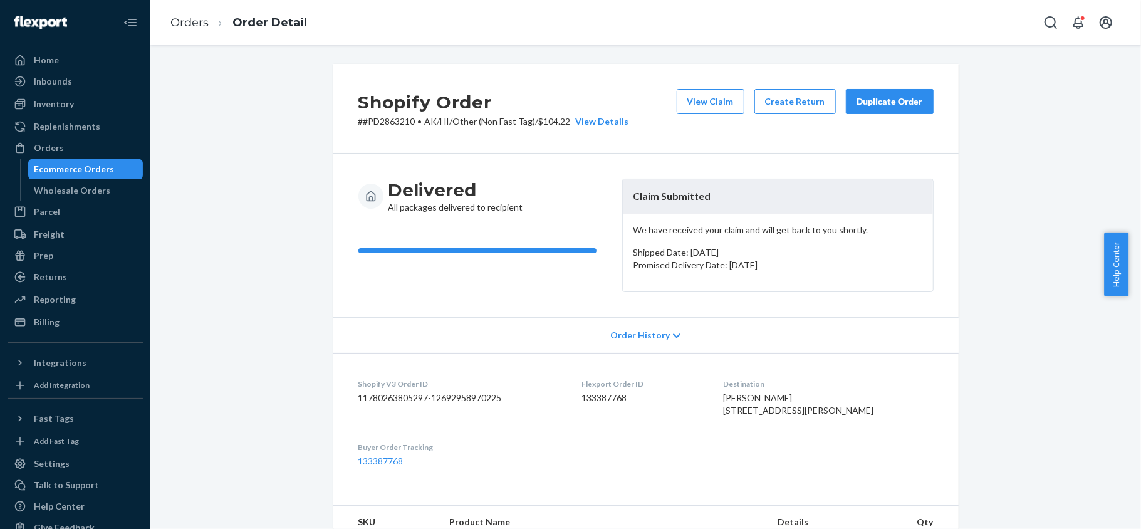
click at [635, 390] on div "Flexport Order ID 133387768" at bounding box center [643, 399] width 122 height 43
copy dd "133387768"
drag, startPoint x: 411, startPoint y: 123, endPoint x: 358, endPoint y: 127, distance: 52.8
click at [358, 127] on p "# #PD2863210 • AK/HI/Other (Non Fast Tag) / $104.22 View Details" at bounding box center [493, 121] width 271 height 13
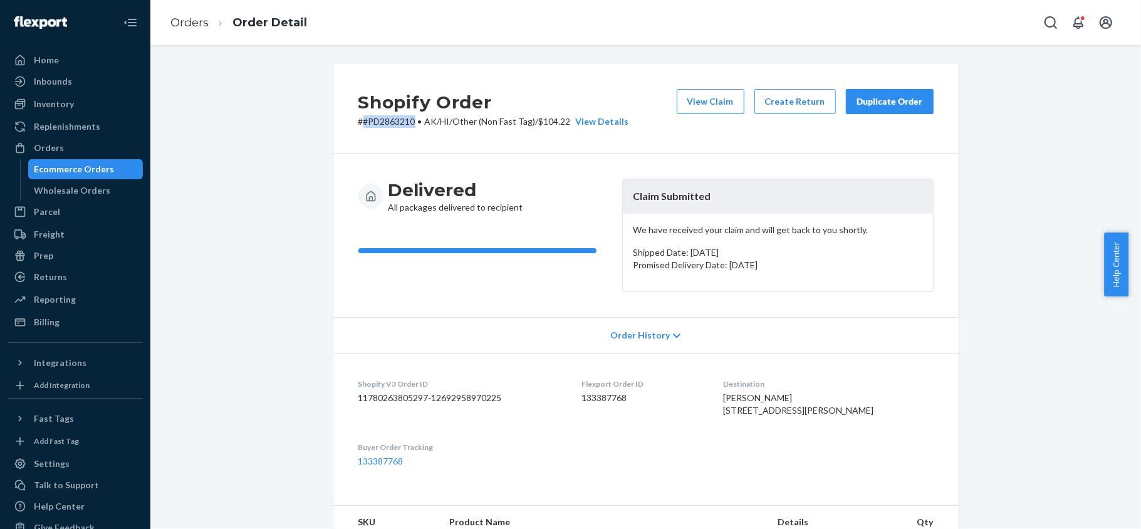
copy p "#PD2863210"
click at [79, 144] on div "Orders" at bounding box center [75, 148] width 133 height 18
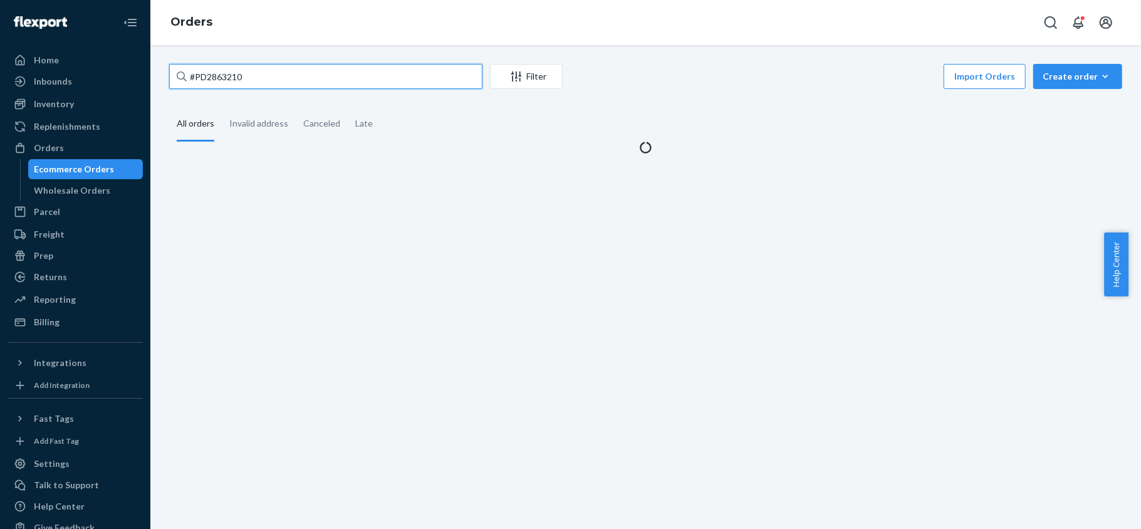
click at [233, 86] on input "#PD2863210" at bounding box center [325, 76] width 313 height 25
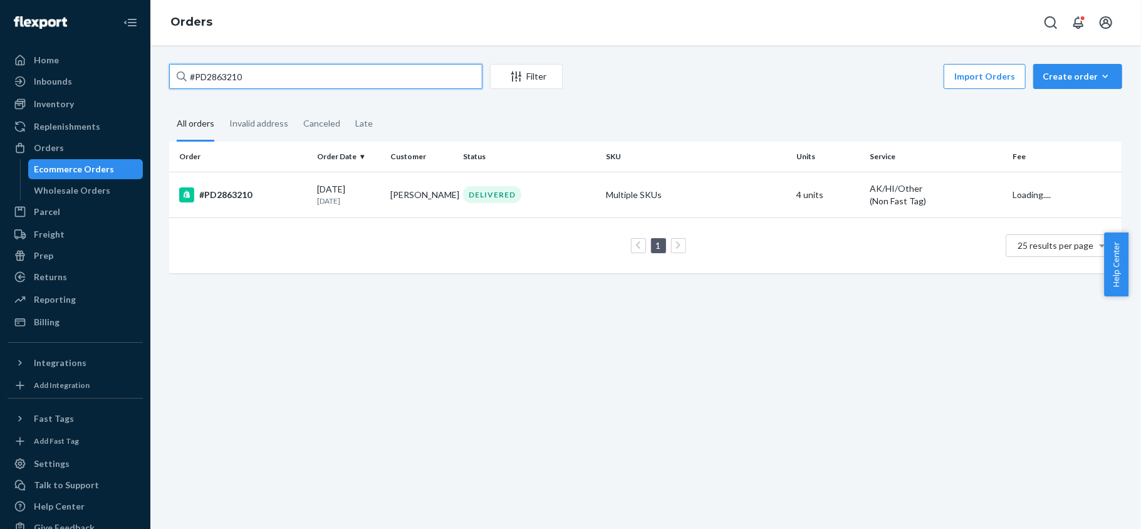
click at [236, 86] on input "#PD2863210" at bounding box center [325, 76] width 313 height 25
type input "#"
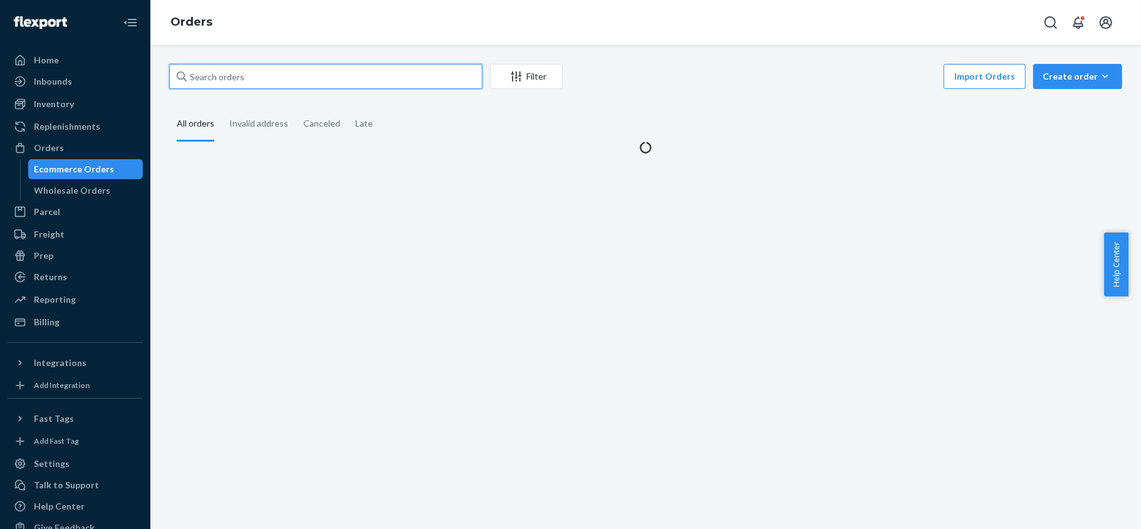
paste input "#PD1615671"
type input "#PD1615671"
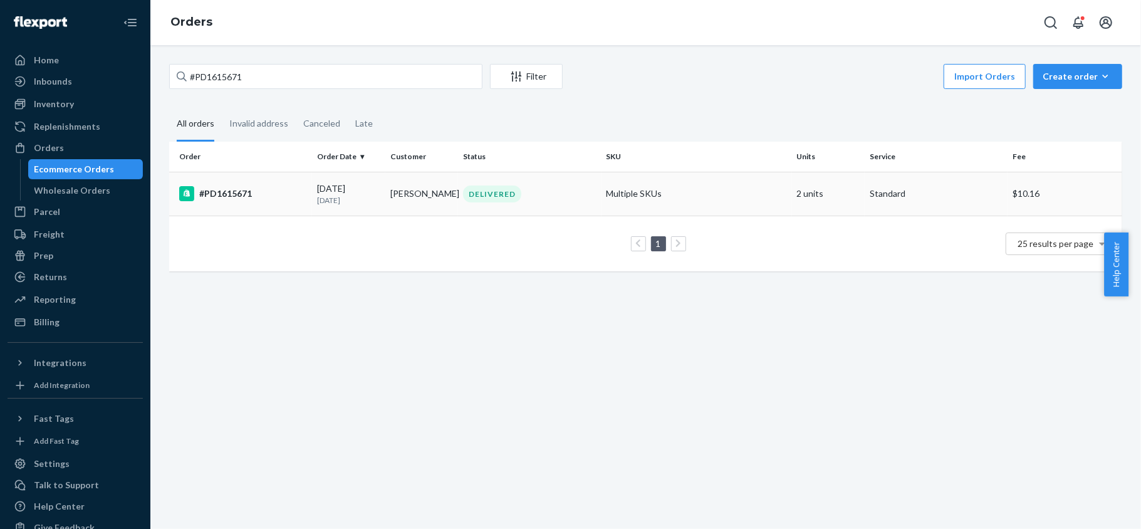
click at [258, 203] on td "#PD1615671" at bounding box center [240, 194] width 143 height 44
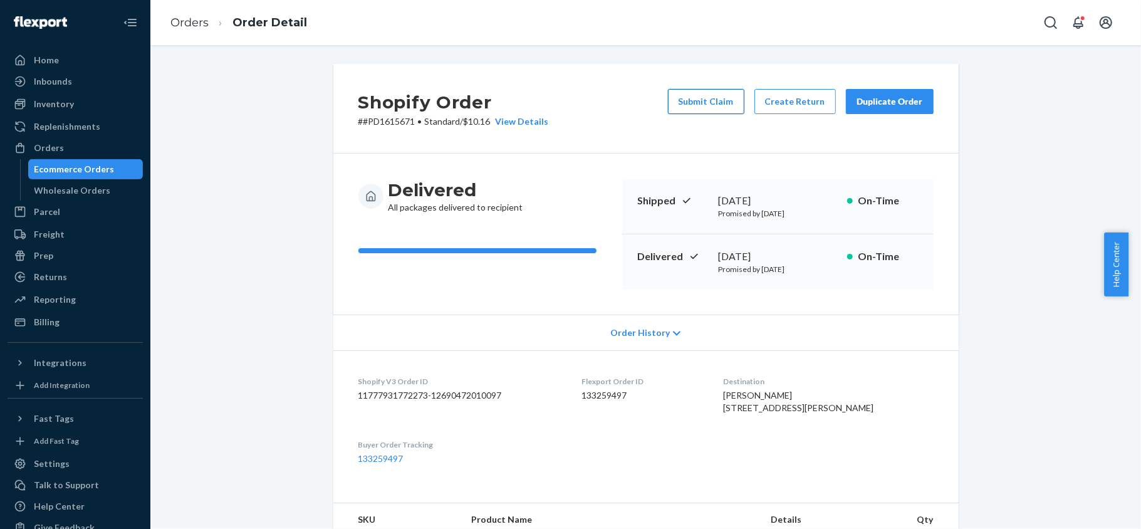
click at [707, 98] on button "Submit Claim" at bounding box center [706, 101] width 76 height 25
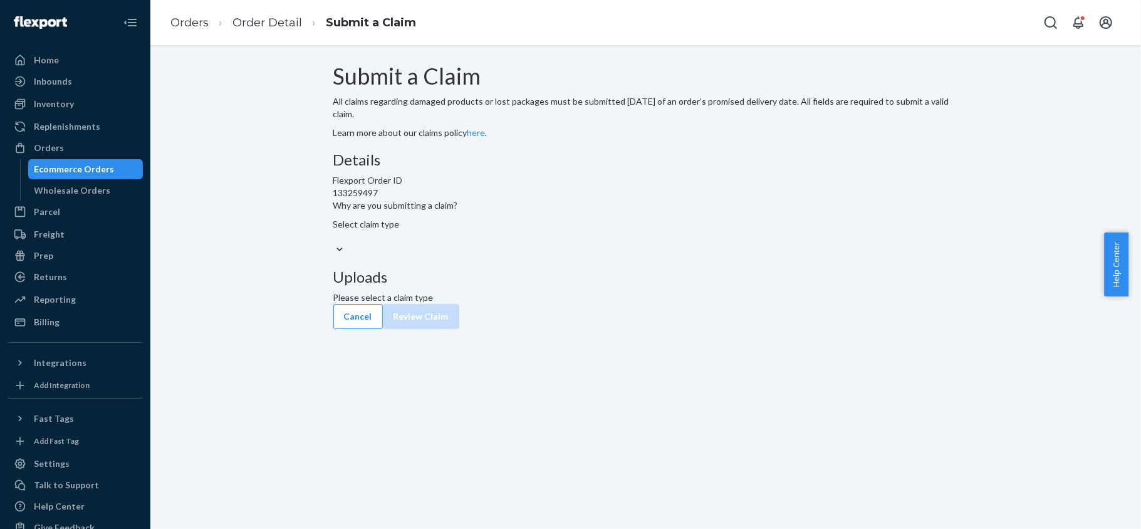
click at [565, 256] on div at bounding box center [645, 249] width 625 height 13
click at [335, 243] on input "Why are you submitting a claim? Select claim type" at bounding box center [333, 237] width 1 height 13
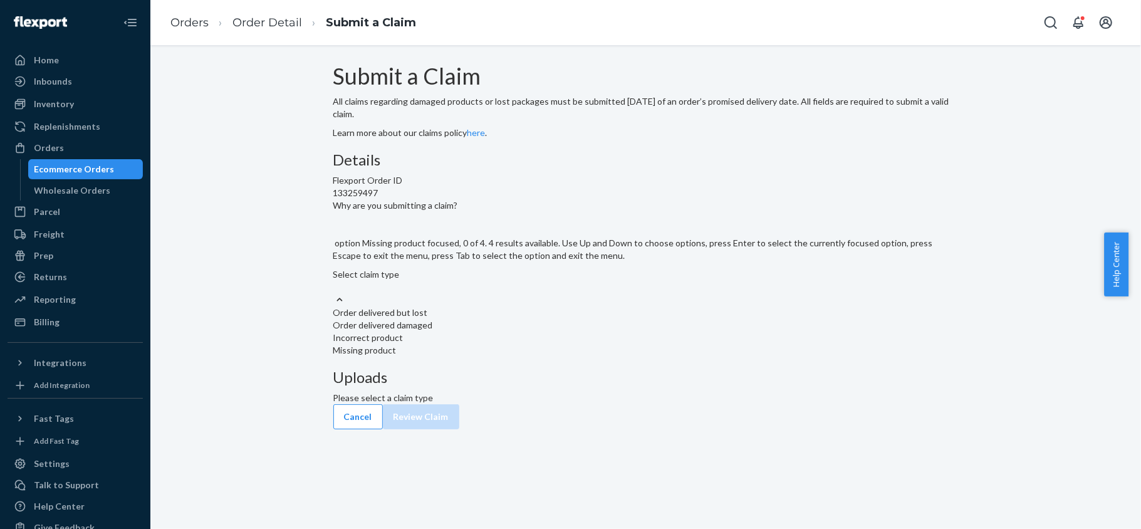
click at [525, 357] on div "Missing product" at bounding box center [645, 350] width 625 height 13
click at [335, 293] on input "Why are you submitting a claim? option Missing product focused, 0 of 4. 4 resul…" at bounding box center [333, 287] width 1 height 13
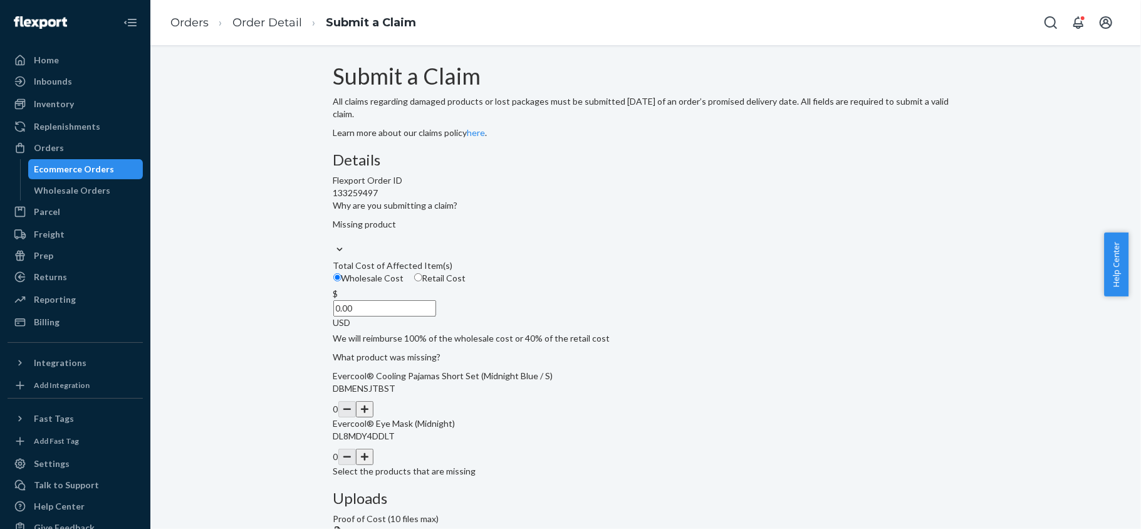
click at [520, 288] on div "Wholesale Cost Retail Cost" at bounding box center [645, 280] width 635 height 16
click at [342, 281] on input "Wholesale Cost" at bounding box center [337, 277] width 8 height 8
click at [466, 283] on span "Retail Cost" at bounding box center [444, 278] width 44 height 11
click at [422, 281] on input "Retail Cost" at bounding box center [418, 277] width 8 height 8
radio input "true"
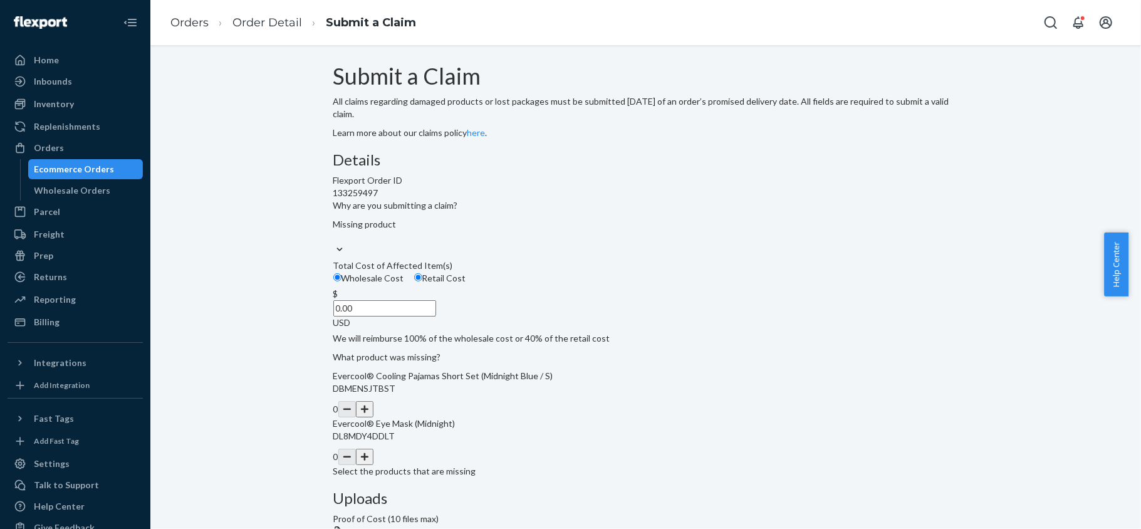
radio input "false"
drag, startPoint x: 528, startPoint y: 384, endPoint x: 568, endPoint y: 387, distance: 40.2
click at [568, 329] on div "$ 0.00 USD" at bounding box center [645, 308] width 625 height 41
paste input "38.5"
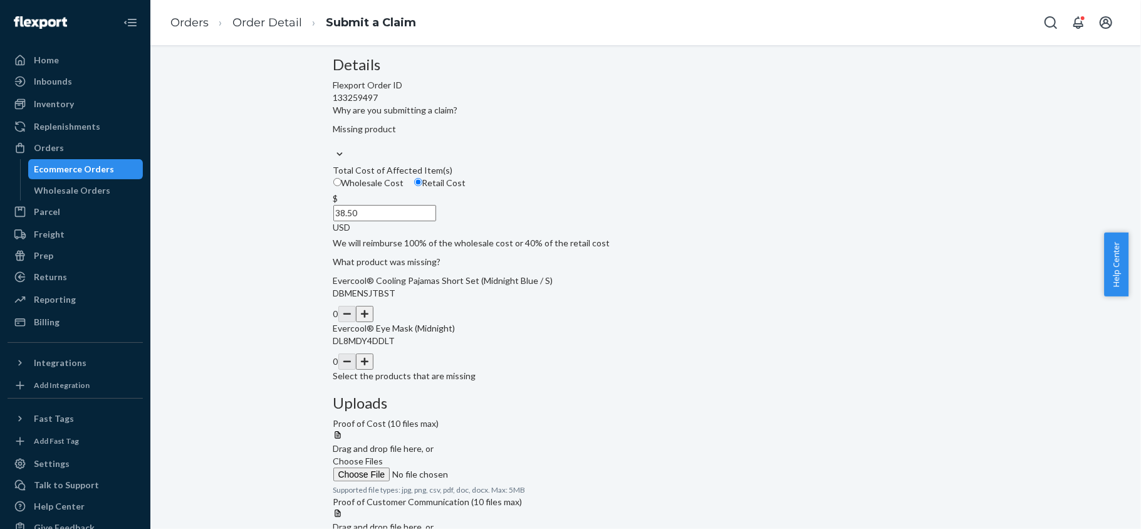
scroll to position [244, 0]
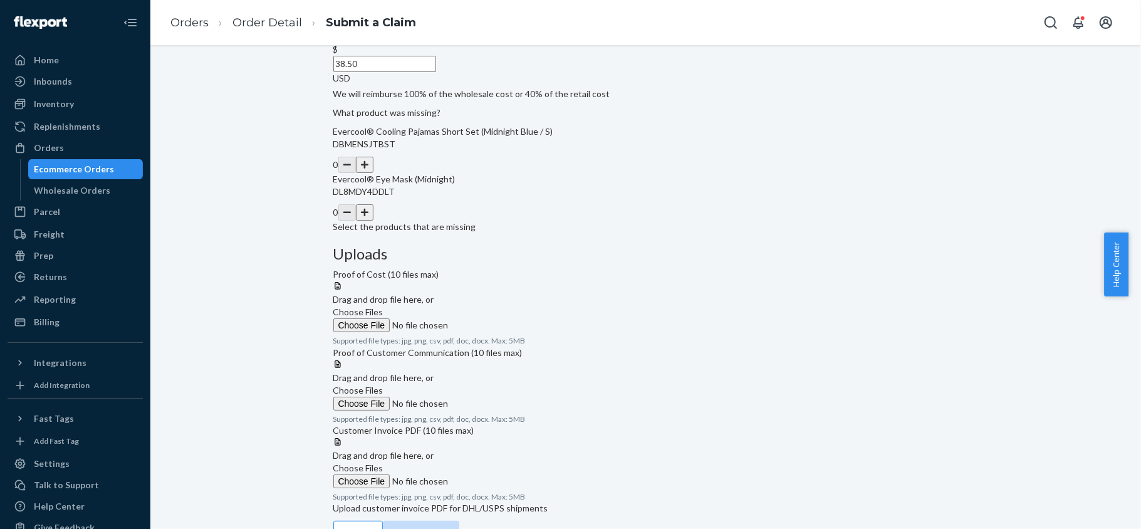
type input "38.50"
click at [373, 221] on button "button" at bounding box center [365, 212] width 18 height 16
click at [504, 306] on label "Choose Files" at bounding box center [418, 319] width 170 height 26
click at [504, 318] on input "Choose Files" at bounding box center [418, 325] width 170 height 14
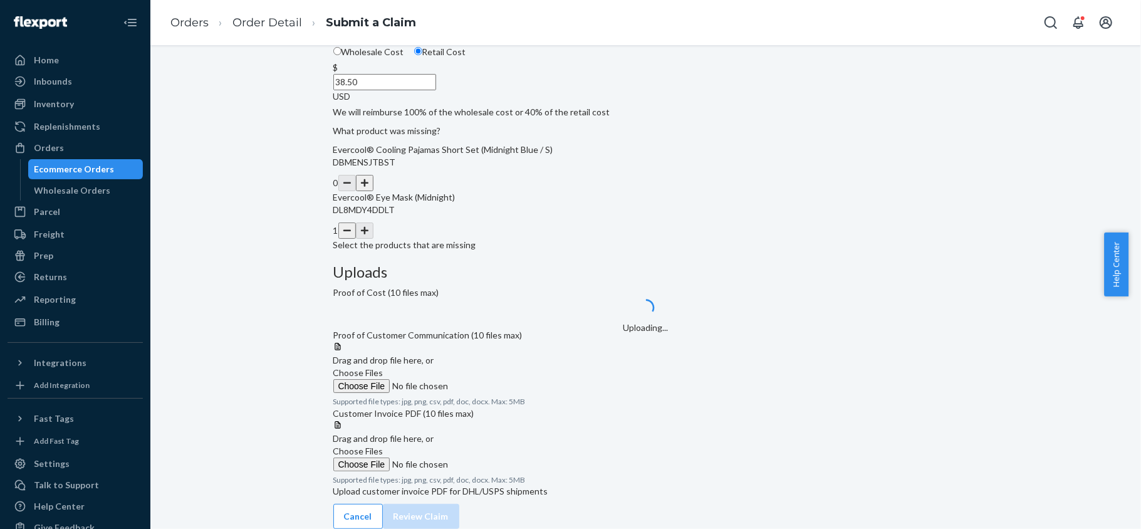
click at [733, 342] on div at bounding box center [645, 342] width 625 height 0
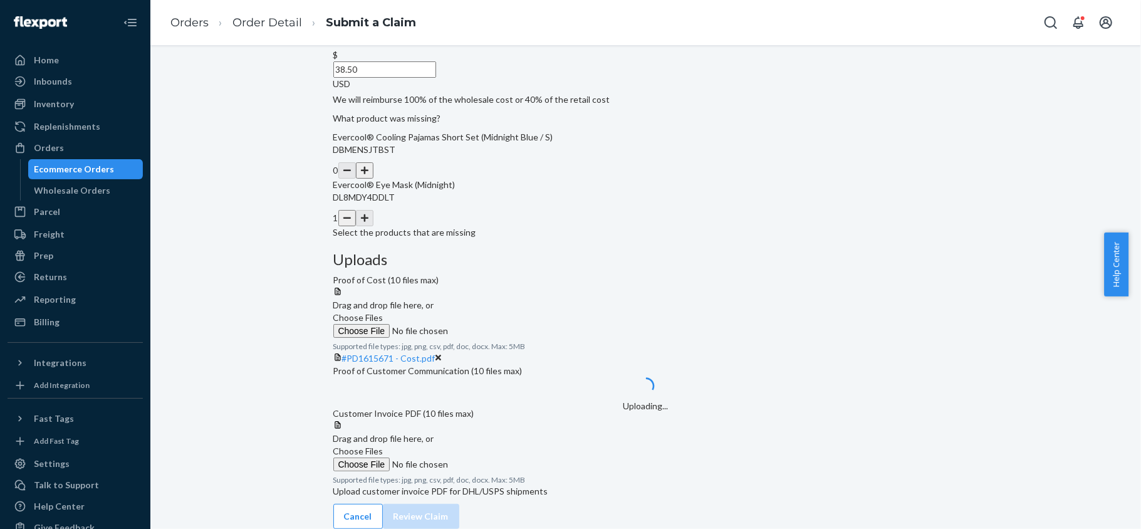
click at [765, 420] on div at bounding box center [645, 420] width 625 height 0
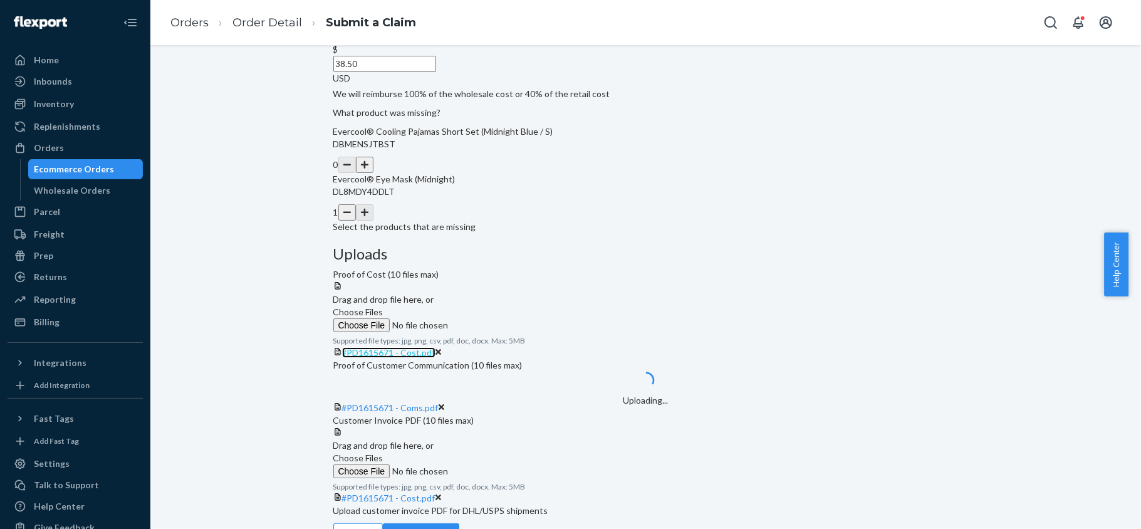
click at [436, 347] on span "#PD1615671 - Cost.pdf" at bounding box center [388, 352] width 93 height 11
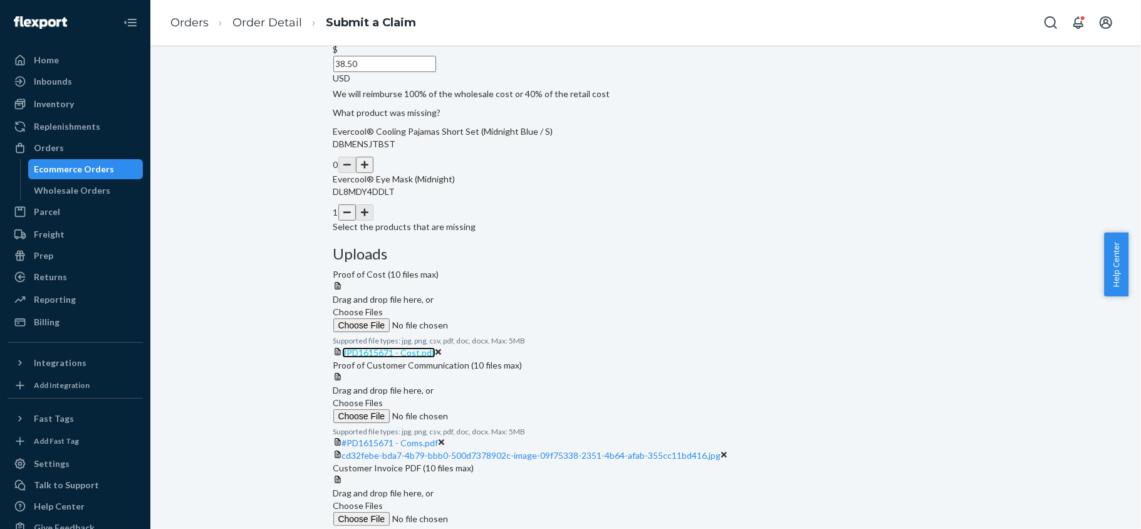
scroll to position [449, 0]
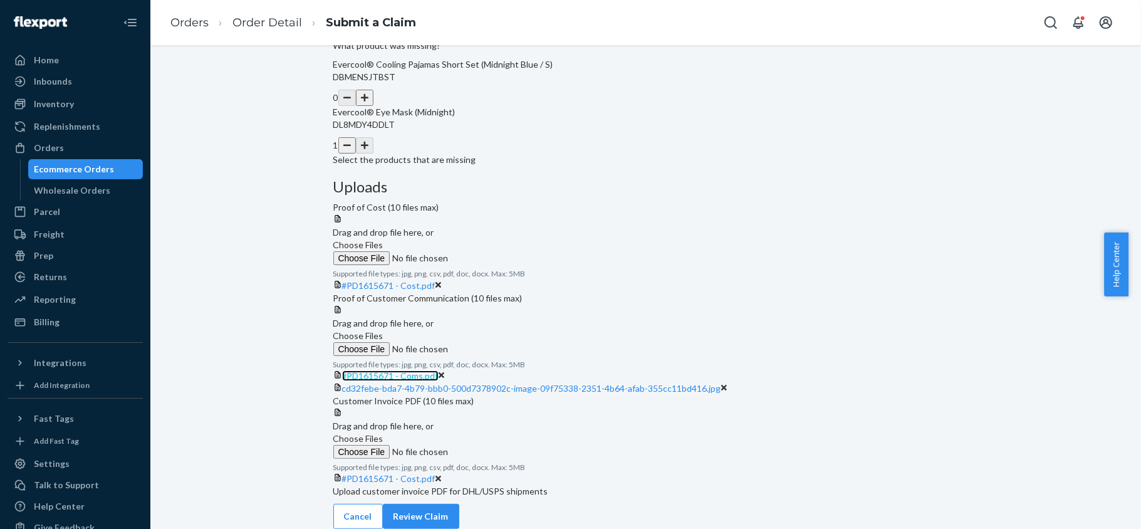
click at [439, 370] on span "#PD1615671 - Coms.pdf" at bounding box center [390, 375] width 97 height 11
click at [436, 473] on span "#PD1615671 - Cost.pdf" at bounding box center [388, 478] width 93 height 11
click at [459, 504] on button "Review Claim" at bounding box center [421, 516] width 76 height 25
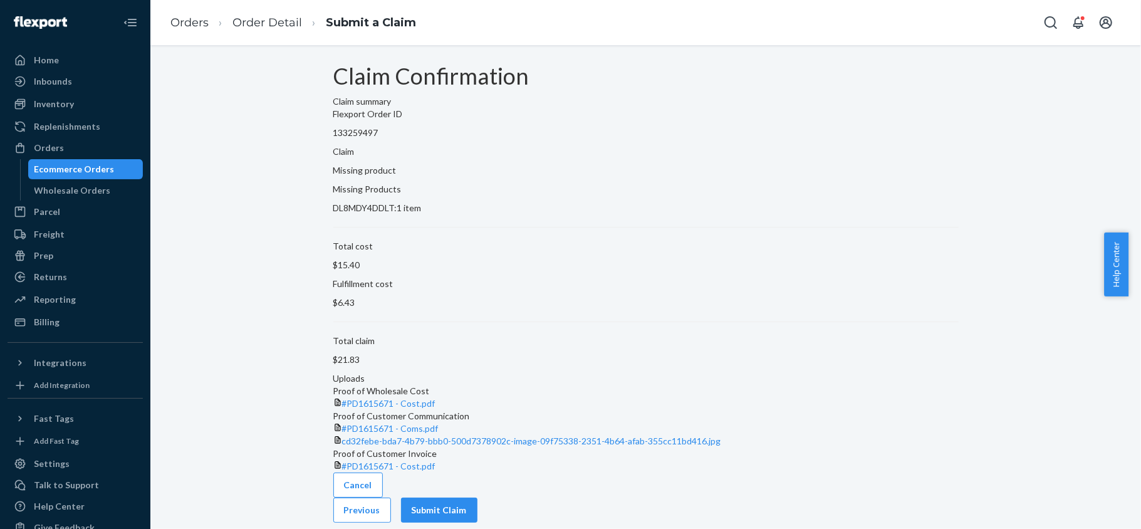
scroll to position [94, 0]
click at [478, 502] on button "Submit Claim" at bounding box center [439, 510] width 76 height 25
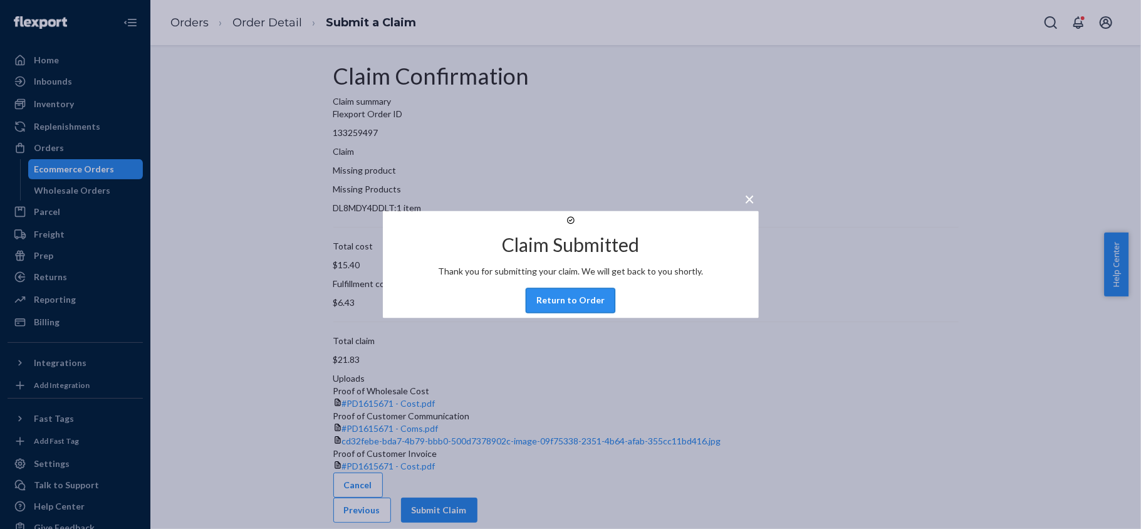
click at [570, 311] on button "Return to Order" at bounding box center [571, 300] width 90 height 25
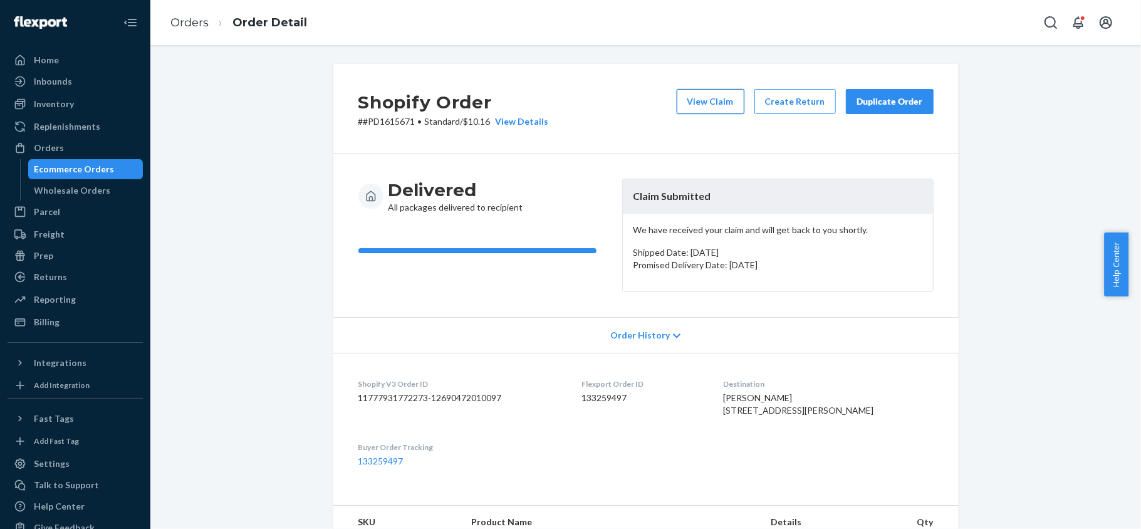
click at [710, 103] on button "View Claim" at bounding box center [711, 101] width 68 height 25
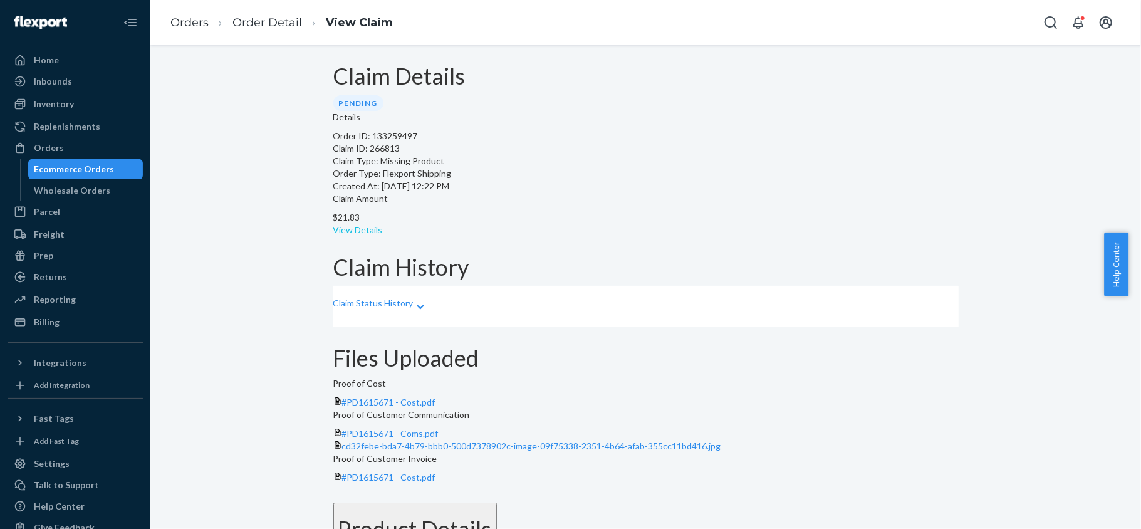
click at [383, 224] on link "View Details" at bounding box center [358, 229] width 50 height 11
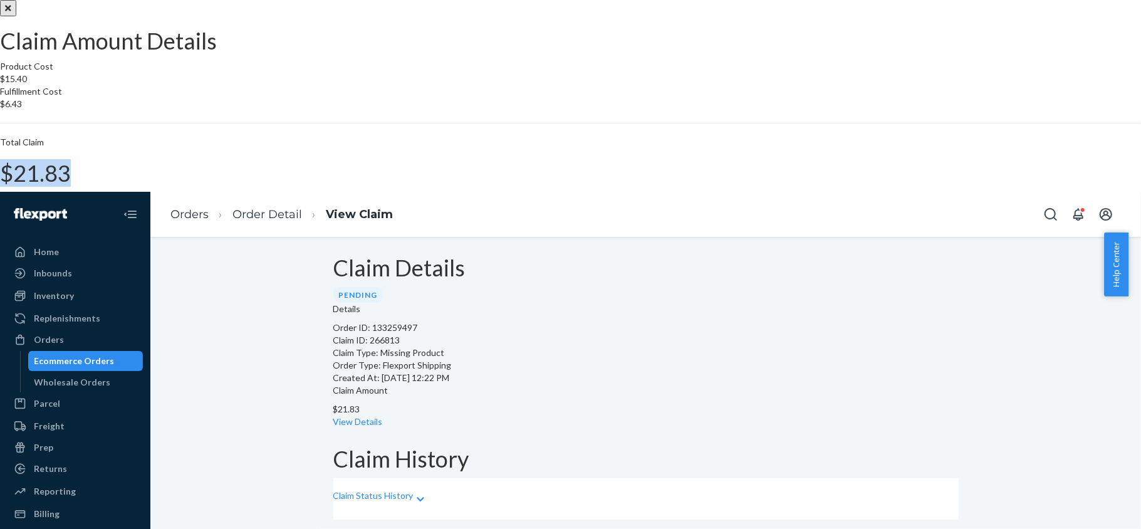
drag, startPoint x: 640, startPoint y: 314, endPoint x: 687, endPoint y: 322, distance: 47.7
click at [687, 186] on div "Total Claim $21.83" at bounding box center [570, 161] width 1141 height 50
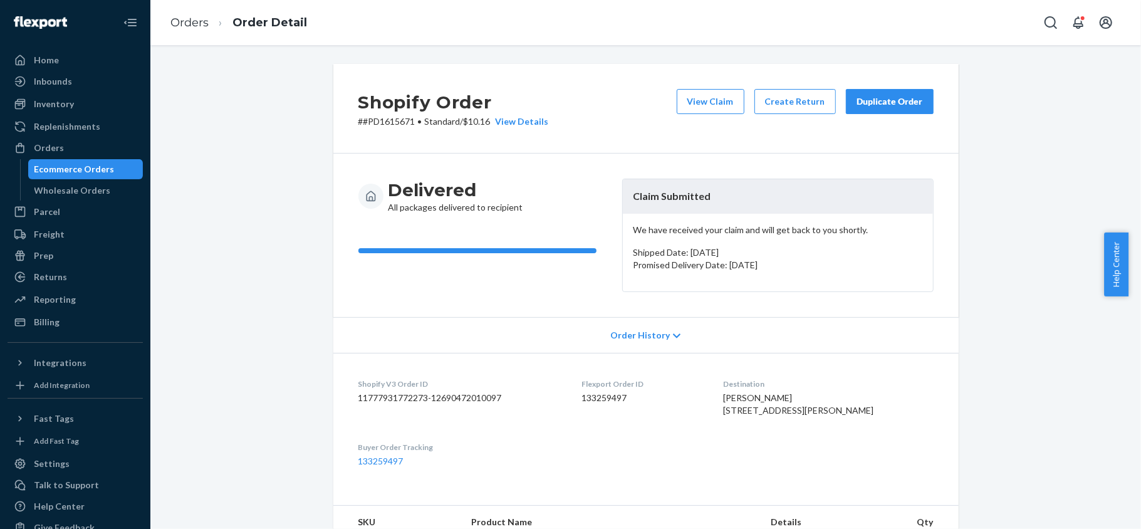
click at [610, 402] on dd "133259497" at bounding box center [643, 398] width 122 height 13
drag, startPoint x: 410, startPoint y: 127, endPoint x: 359, endPoint y: 128, distance: 50.8
click at [359, 128] on div "Shopify Order # #PD1615671 • Standard / $10.16 View Details View Claim Create R…" at bounding box center [645, 109] width 625 height 90
click at [416, 135] on div "Shopify Order # #PD1615671 • Standard / $10.16 View Details View Claim Create R…" at bounding box center [645, 109] width 625 height 90
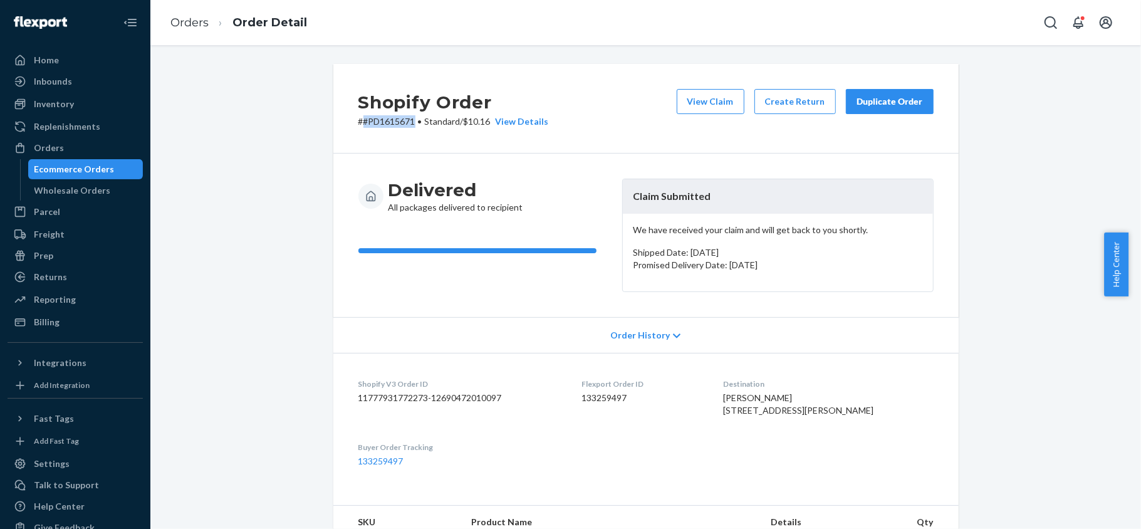
drag, startPoint x: 409, startPoint y: 125, endPoint x: 357, endPoint y: 126, distance: 52.0
click at [358, 126] on p "# #PD1615671 • Standard / $10.16 View Details" at bounding box center [453, 121] width 191 height 13
click at [392, 125] on p "# #PD1615671 • Standard / $10.16 View Details" at bounding box center [453, 121] width 191 height 13
drag, startPoint x: 412, startPoint y: 126, endPoint x: 363, endPoint y: 124, distance: 48.3
click at [363, 124] on p "# #PD1615671 • Standard / $10.16 View Details" at bounding box center [453, 121] width 191 height 13
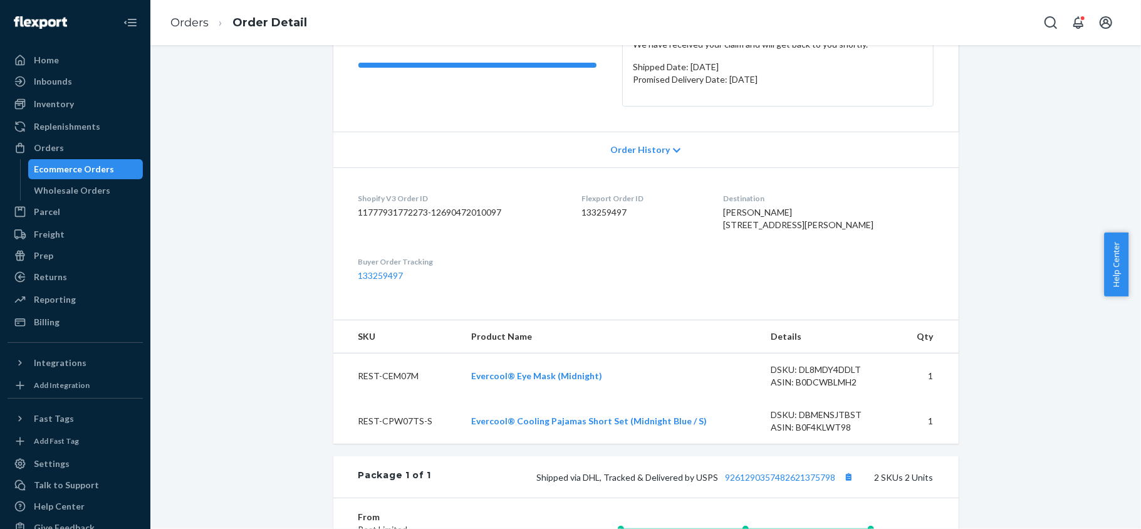
scroll to position [251, 0]
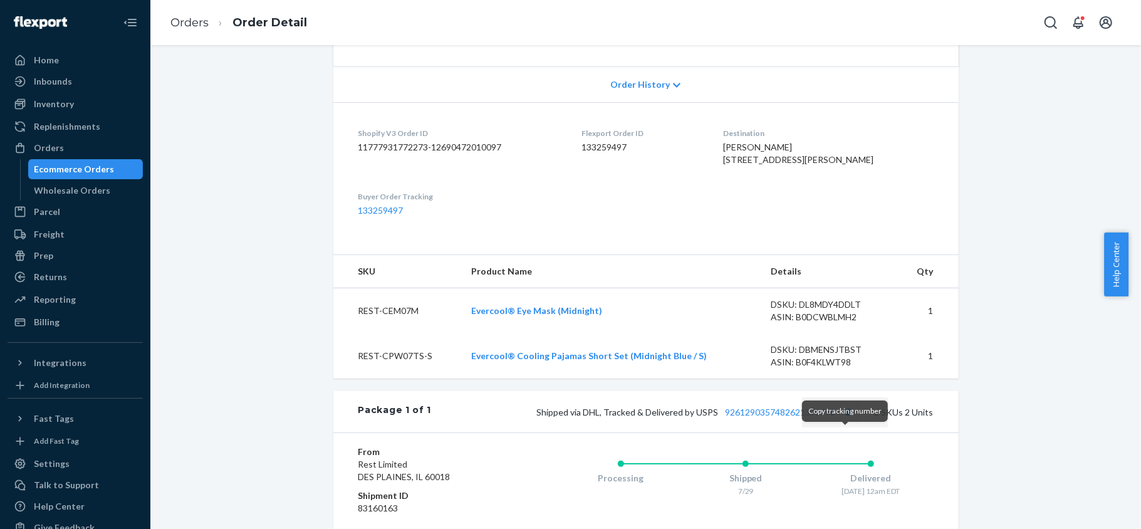
click at [845, 420] on button "Copy tracking number" at bounding box center [849, 412] width 16 height 16
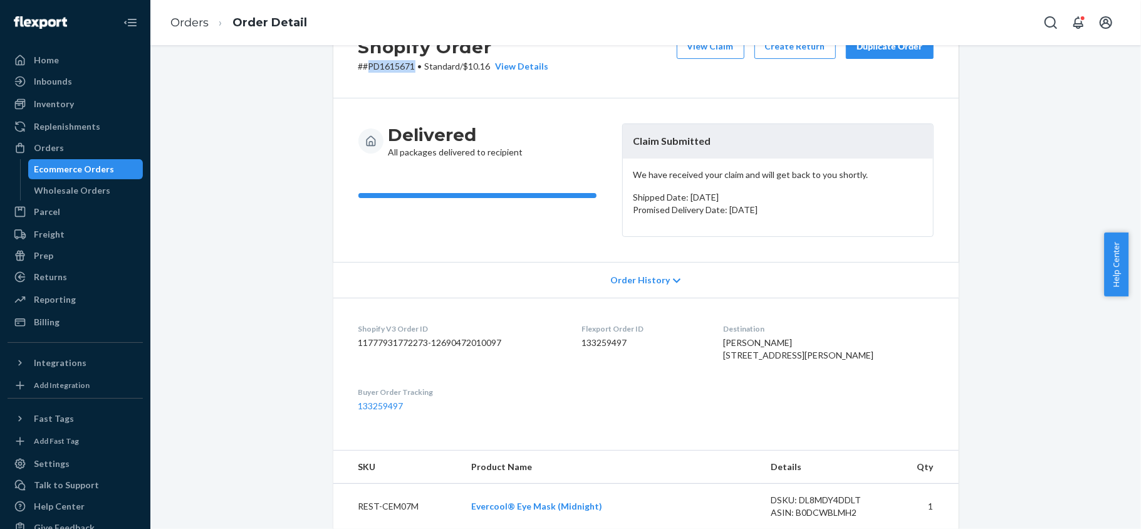
scroll to position [0, 0]
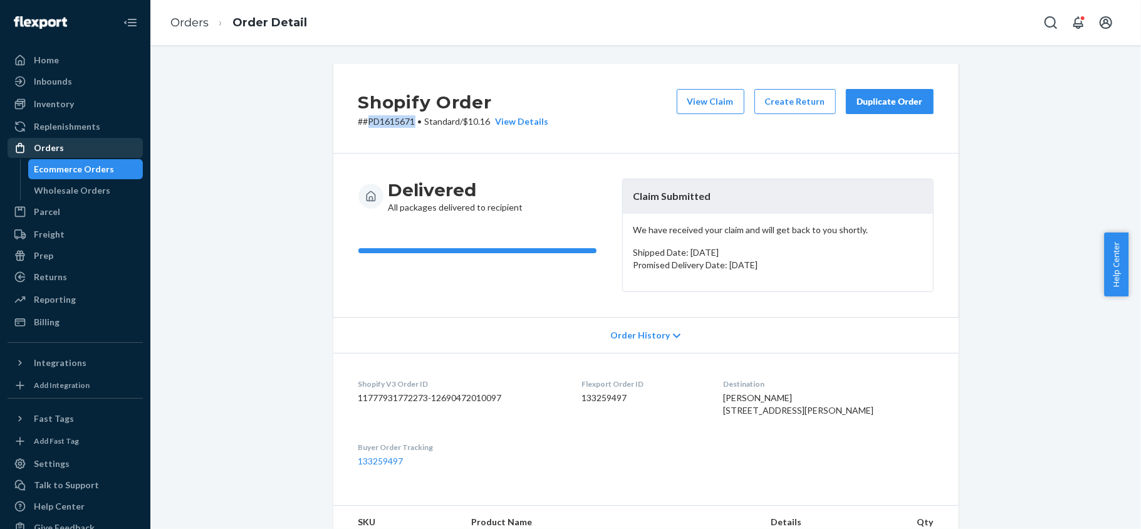
click at [69, 149] on div "Orders" at bounding box center [75, 148] width 133 height 18
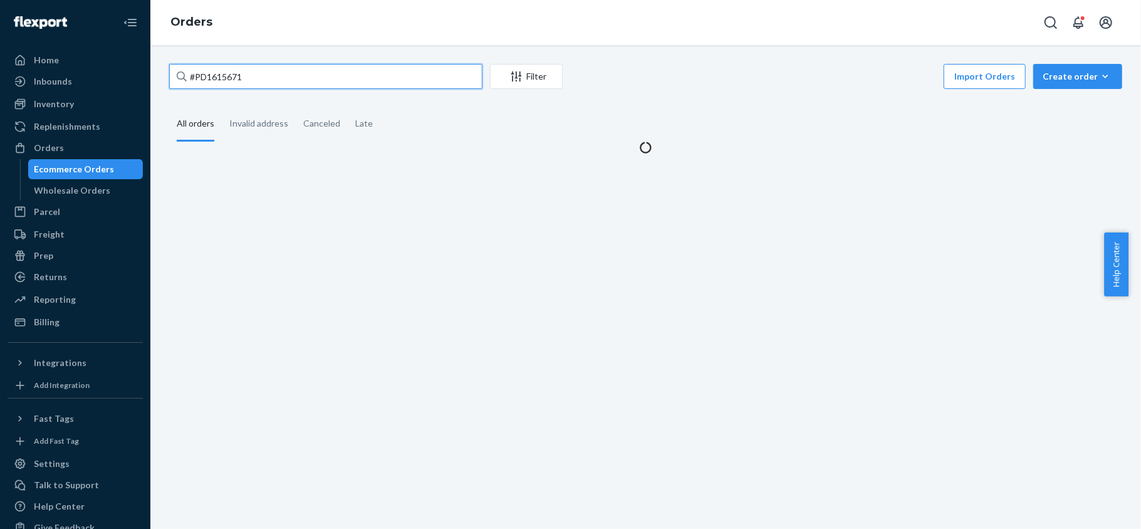
click at [256, 68] on input "#PD1615671" at bounding box center [325, 76] width 313 height 25
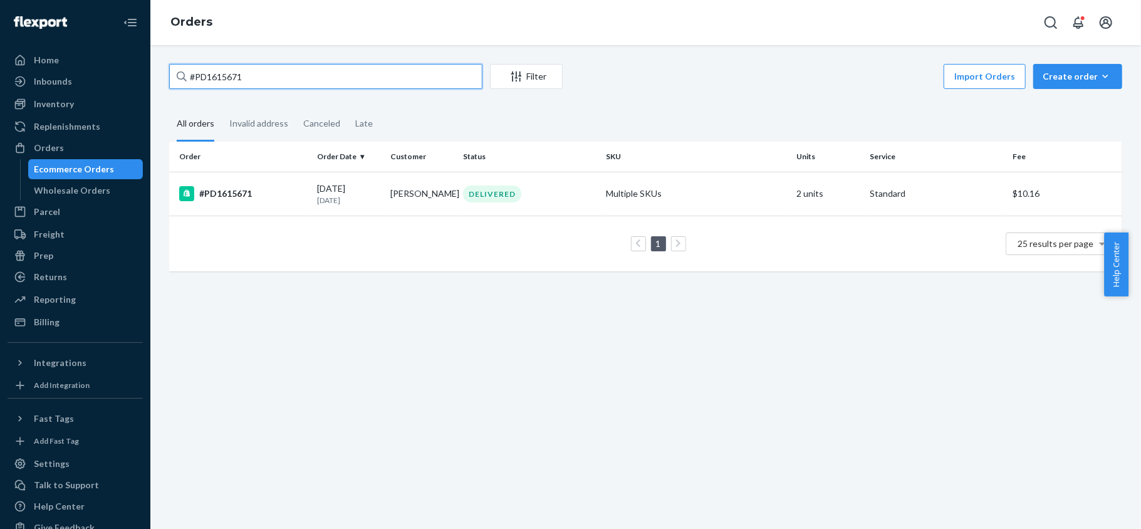
type input "#"
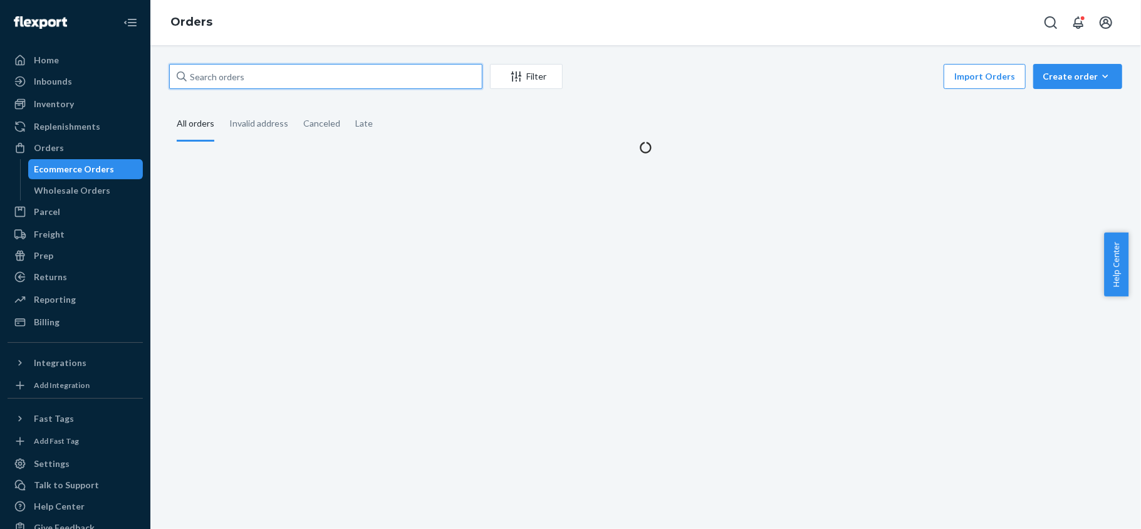
paste input "#US25312546"
type input "#US25312546"
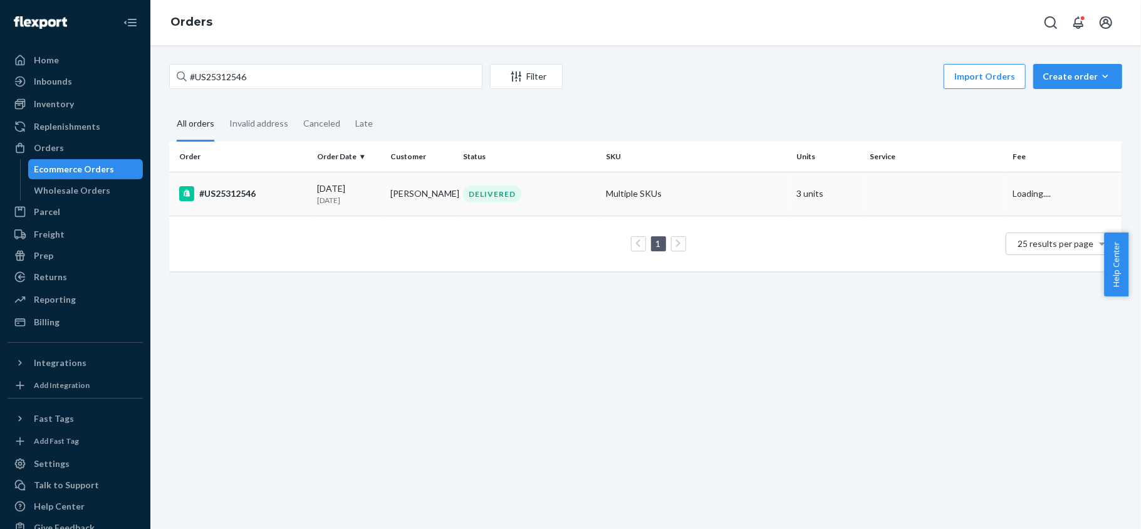
click at [286, 194] on div "#US25312546" at bounding box center [243, 193] width 128 height 15
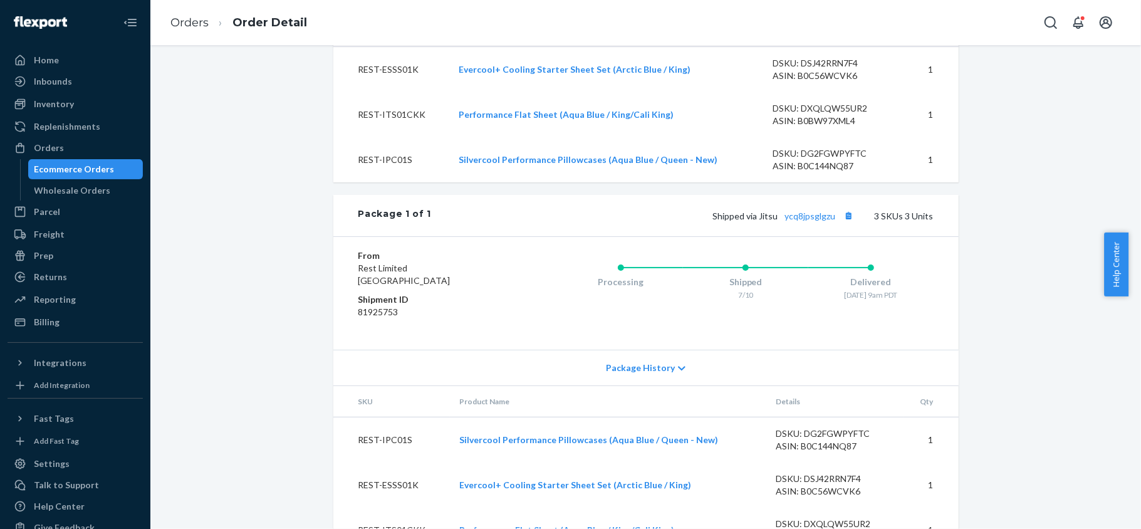
scroll to position [555, 0]
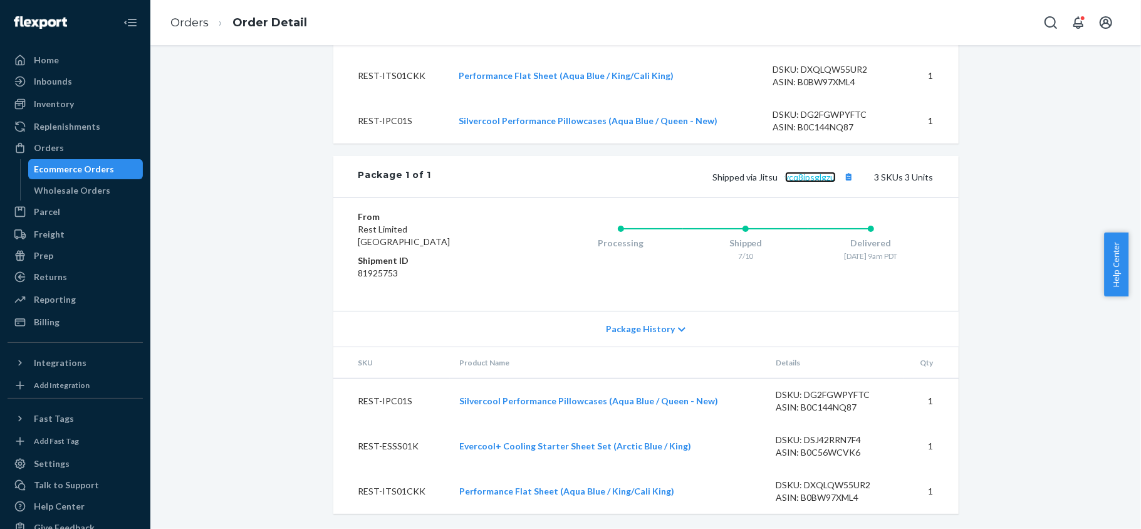
click at [805, 176] on link "ycq8jpsglgzu" at bounding box center [810, 177] width 51 height 11
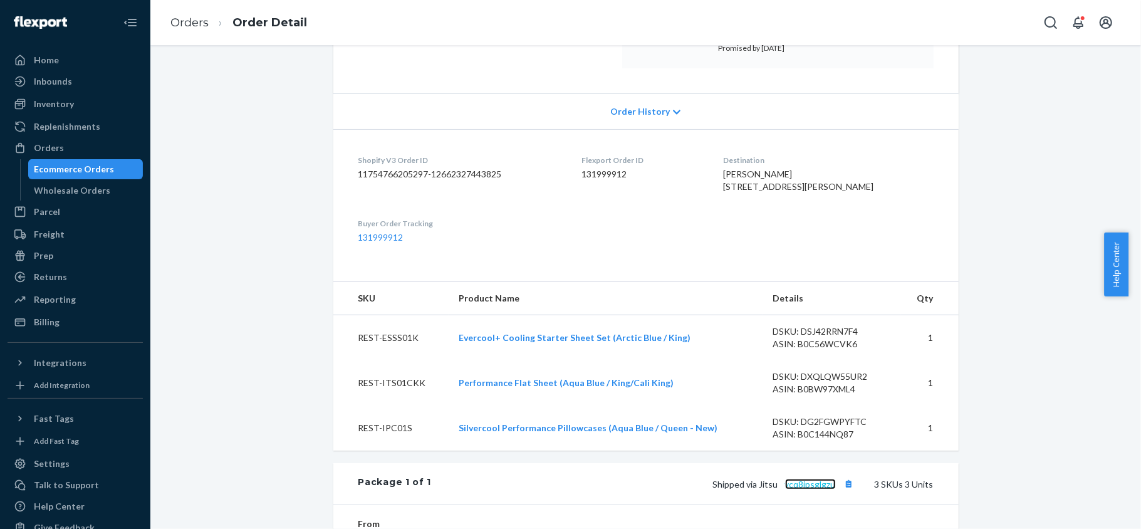
scroll to position [0, 0]
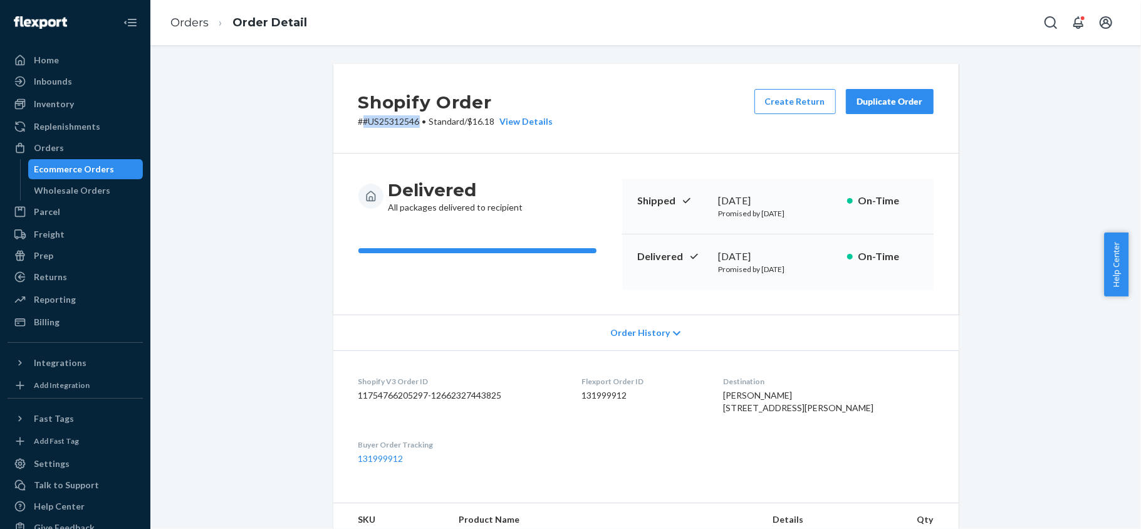
drag, startPoint x: 414, startPoint y: 123, endPoint x: 357, endPoint y: 128, distance: 57.3
click at [357, 128] on div "Shopify Order # #US25312546 • Standard / $16.18 View Details Create Return Dupl…" at bounding box center [645, 109] width 625 height 90
click at [892, 229] on div "Shipped July 9, 2025 Promised by July 9, 2025 On-Time" at bounding box center [777, 207] width 311 height 56
click at [58, 147] on div "Orders" at bounding box center [49, 148] width 30 height 13
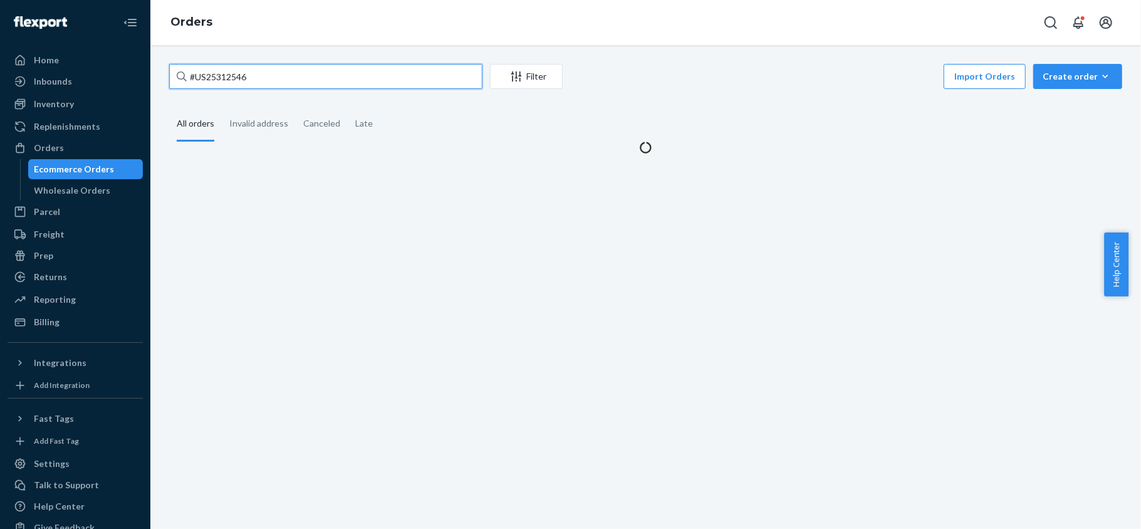
click at [249, 68] on input "#US25312546" at bounding box center [325, 76] width 313 height 25
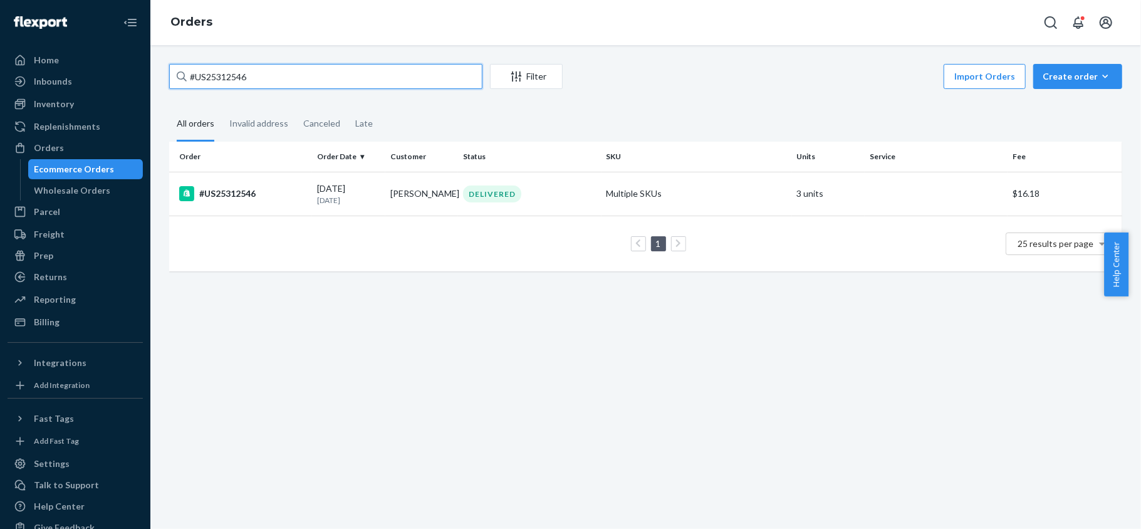
type input "#"
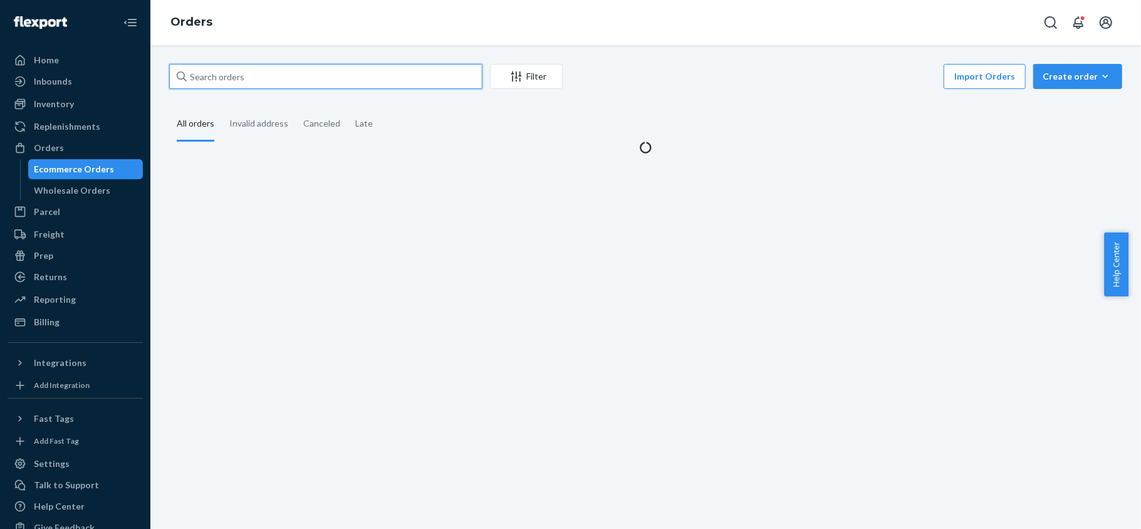
paste input "US25331455"
type input "US25331455"
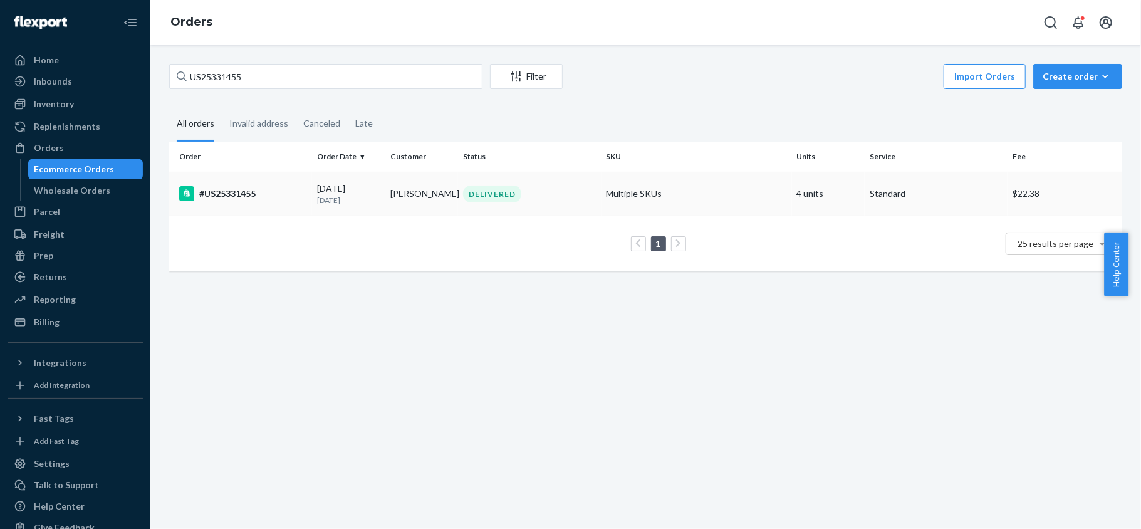
click at [302, 196] on div "#US25331455" at bounding box center [243, 193] width 128 height 15
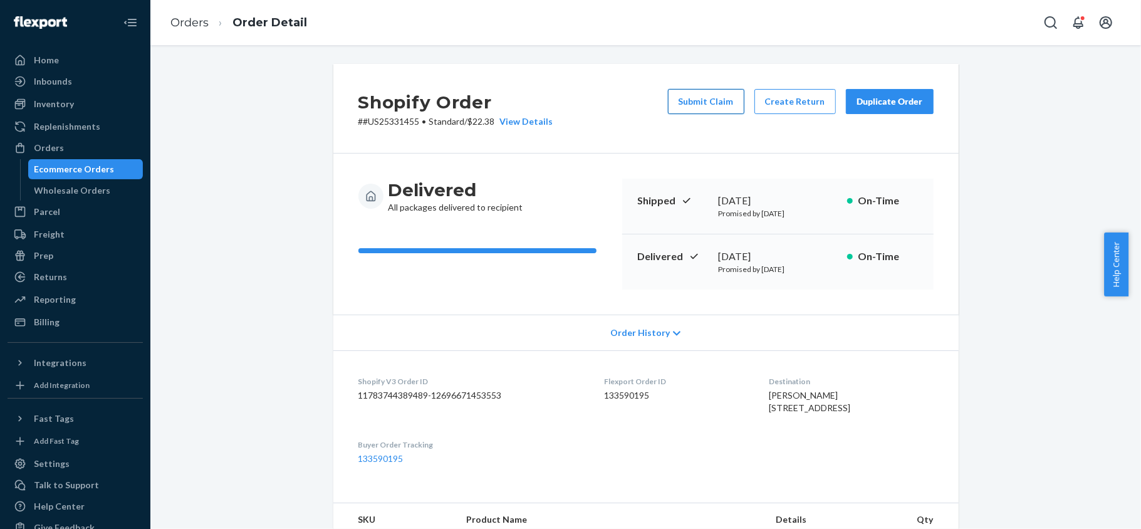
click at [719, 103] on button "Submit Claim" at bounding box center [706, 101] width 76 height 25
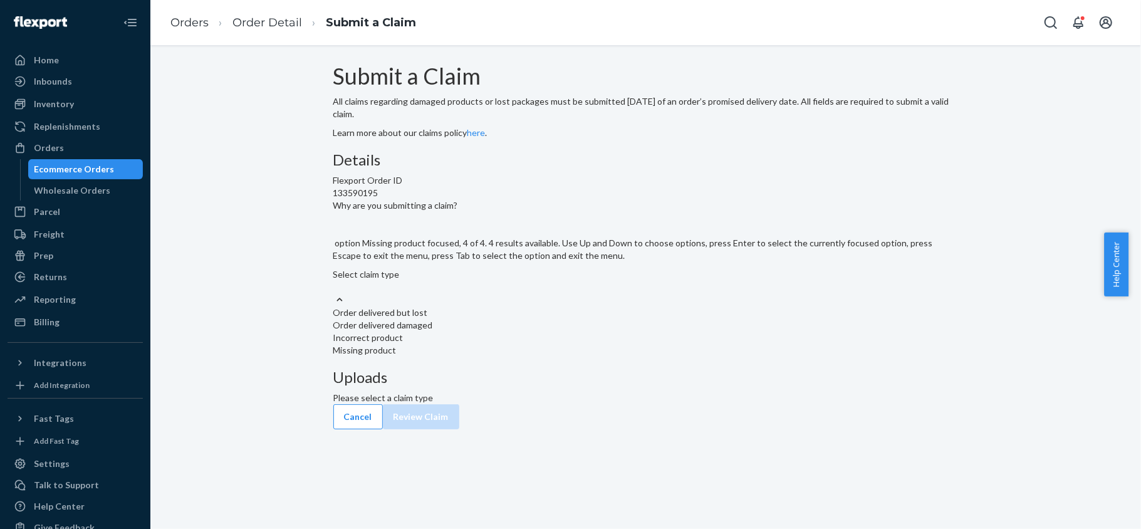
click at [537, 357] on div "Missing product" at bounding box center [645, 350] width 625 height 13
click at [335, 293] on input "Why are you submitting a claim? option Missing product focused, 4 of 4. 4 resul…" at bounding box center [333, 287] width 1 height 13
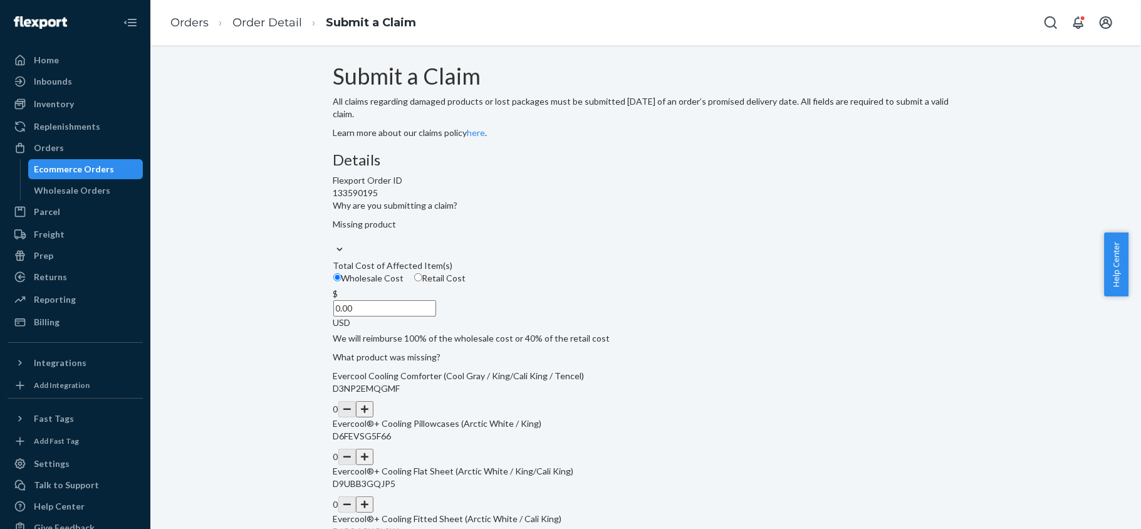
drag, startPoint x: 511, startPoint y: 391, endPoint x: 582, endPoint y: 396, distance: 71.0
click at [582, 329] on div "$ 0.00 USD" at bounding box center [645, 308] width 625 height 41
paste input "238"
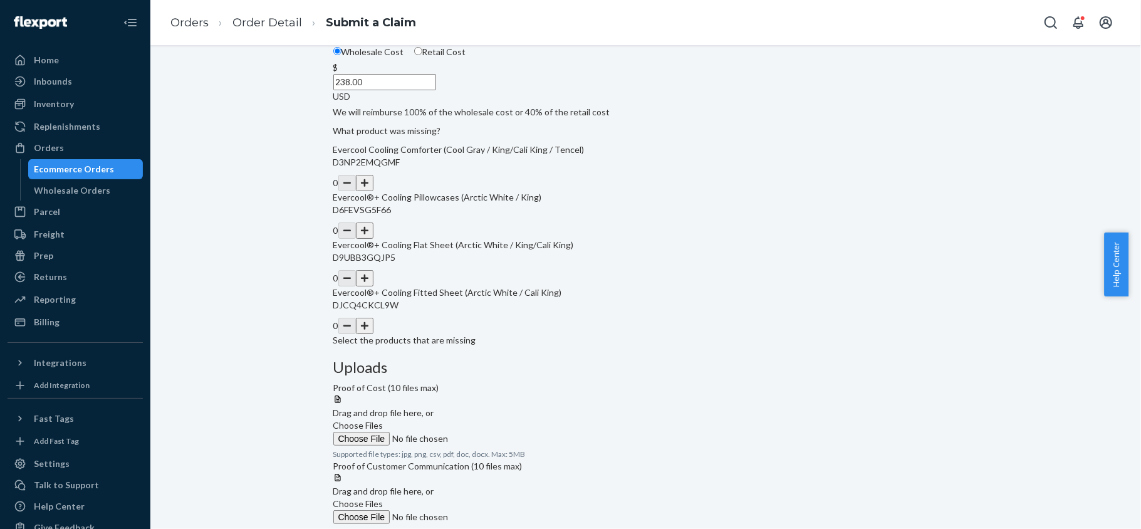
scroll to position [232, 0]
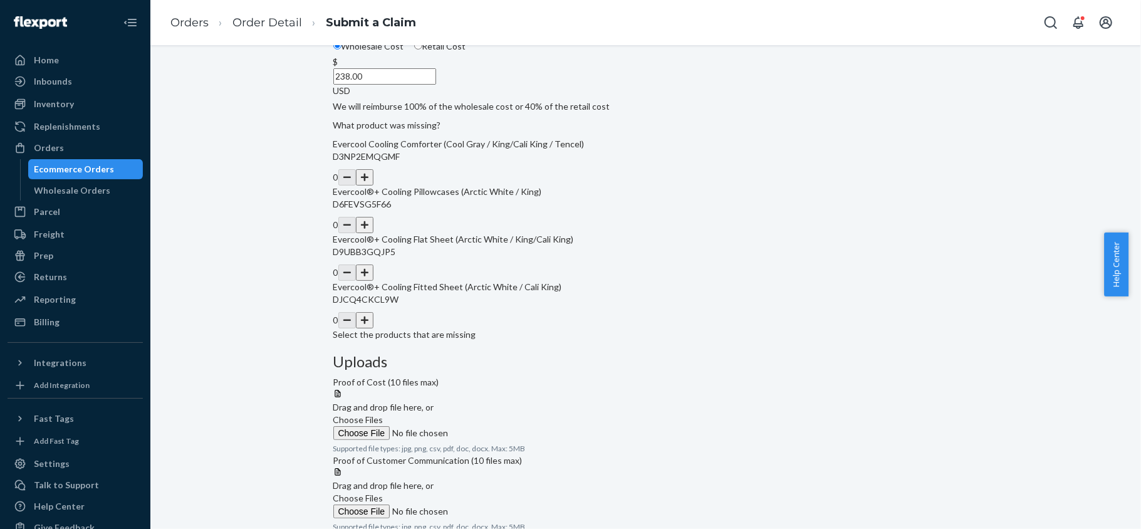
type input "238.00"
click at [466, 51] on span "Retail Cost" at bounding box center [444, 46] width 44 height 11
click at [422, 50] on input "Retail Cost" at bounding box center [418, 45] width 8 height 8
radio input "true"
radio input "false"
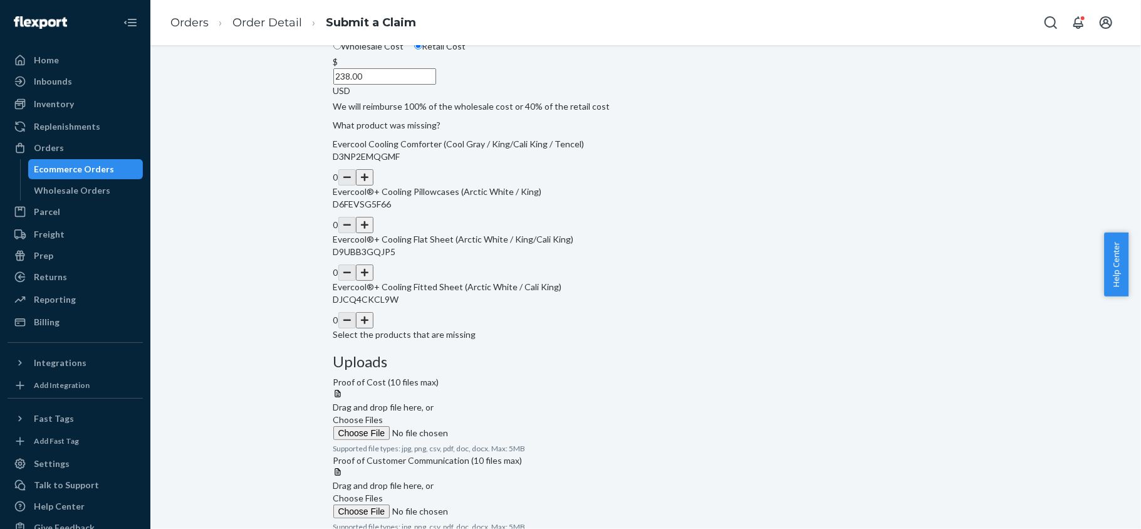
click at [373, 281] on button "button" at bounding box center [365, 272] width 18 height 16
click at [373, 328] on button "button" at bounding box center [365, 320] width 18 height 16
click at [384, 414] on span "Choose Files" at bounding box center [358, 419] width 50 height 11
click at [504, 426] on input "Choose Files" at bounding box center [418, 433] width 170 height 14
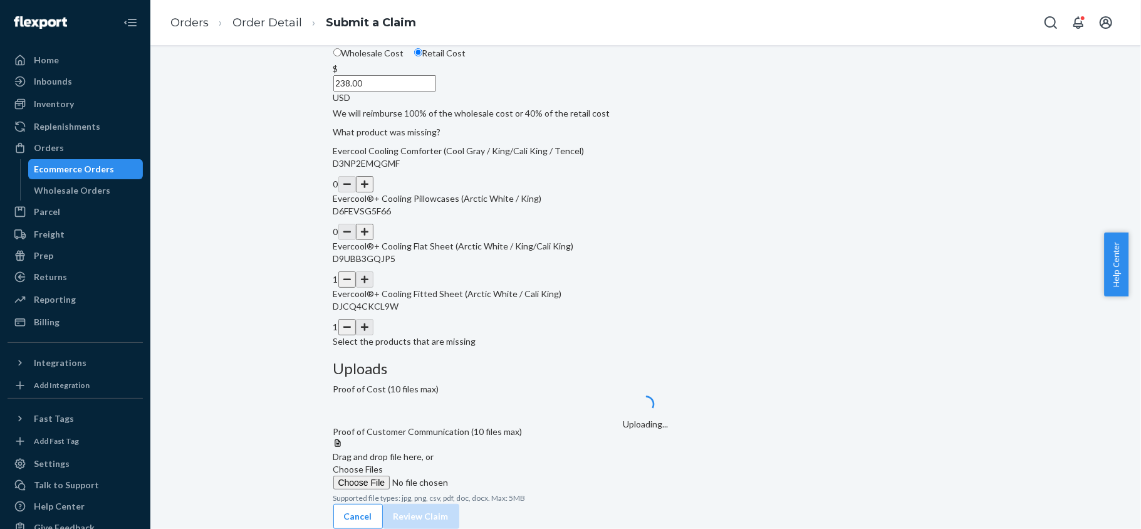
click at [384, 464] on span "Choose Files" at bounding box center [358, 469] width 50 height 11
click at [504, 476] on input "Choose Files" at bounding box center [418, 483] width 170 height 14
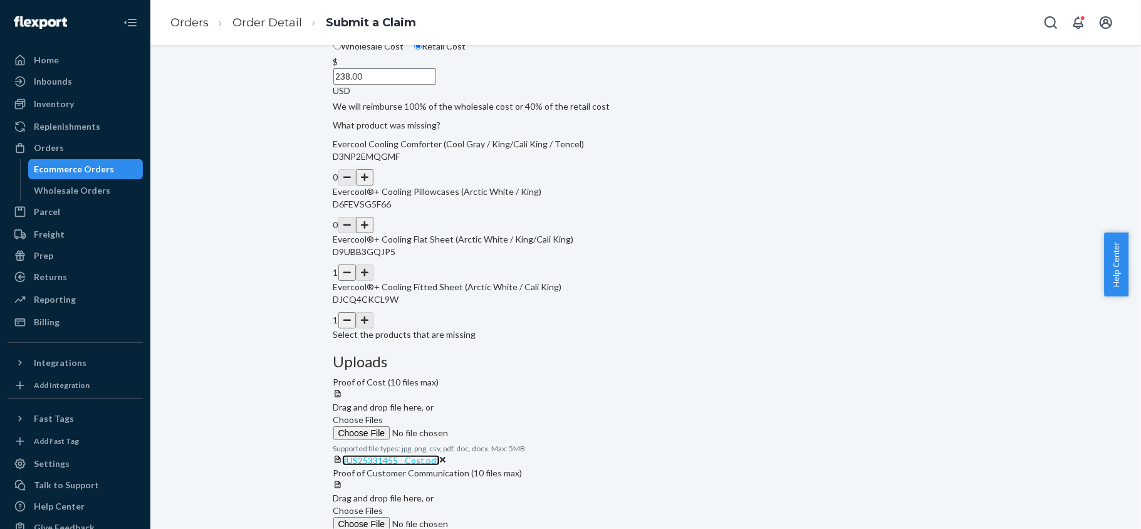
click at [440, 455] on span "#US25331455 - Cost.pdf" at bounding box center [391, 460] width 98 height 11
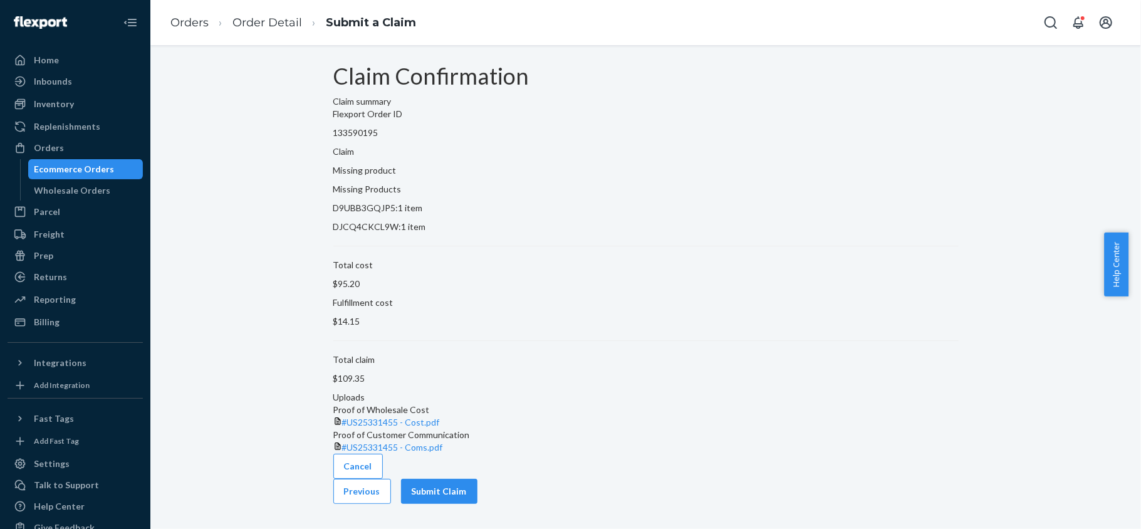
scroll to position [14, 0]
click at [478, 504] on button "Submit Claim" at bounding box center [439, 491] width 76 height 25
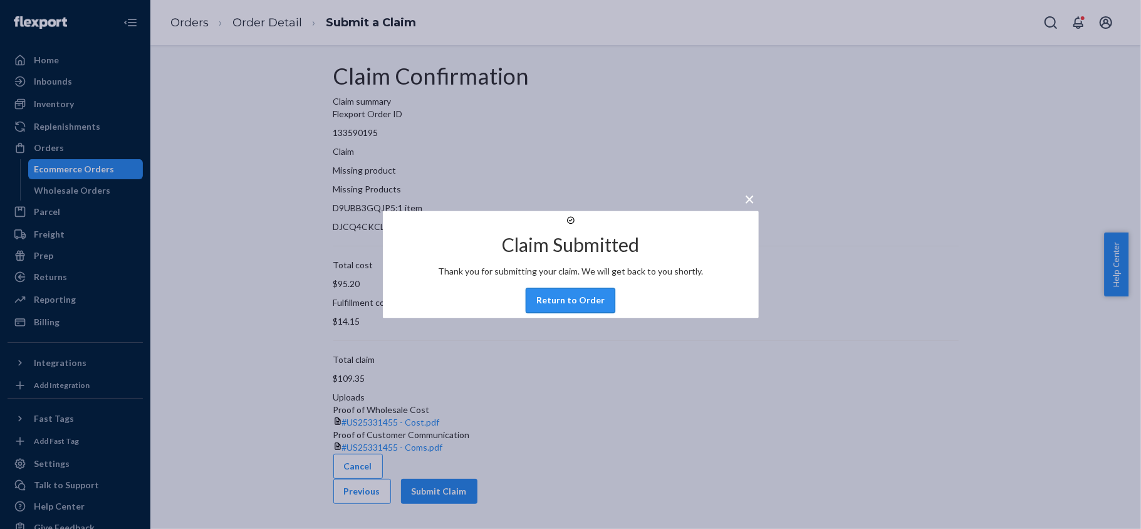
click at [597, 313] on button "Return to Order" at bounding box center [571, 300] width 90 height 25
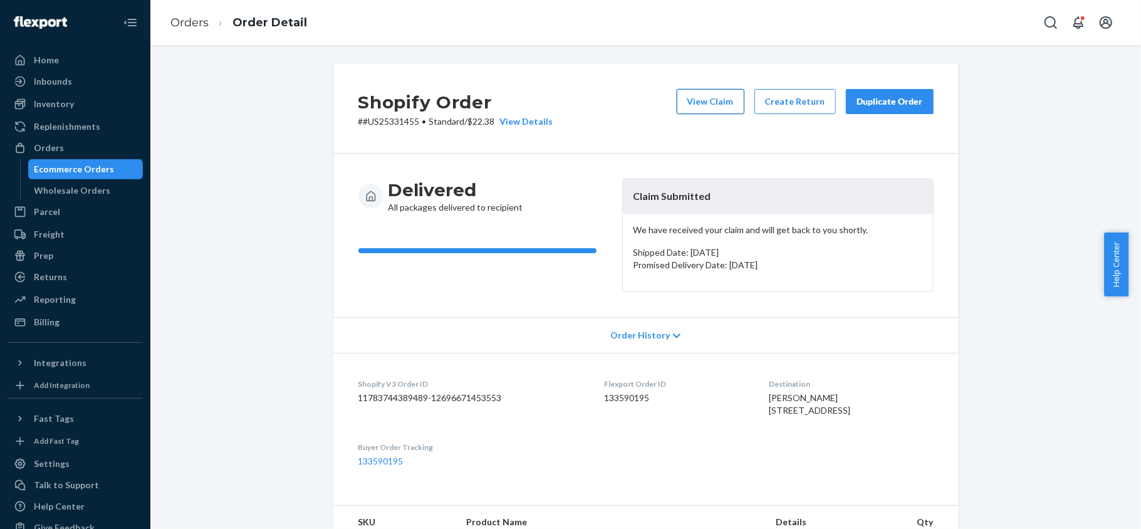
click at [718, 105] on button "View Claim" at bounding box center [711, 101] width 68 height 25
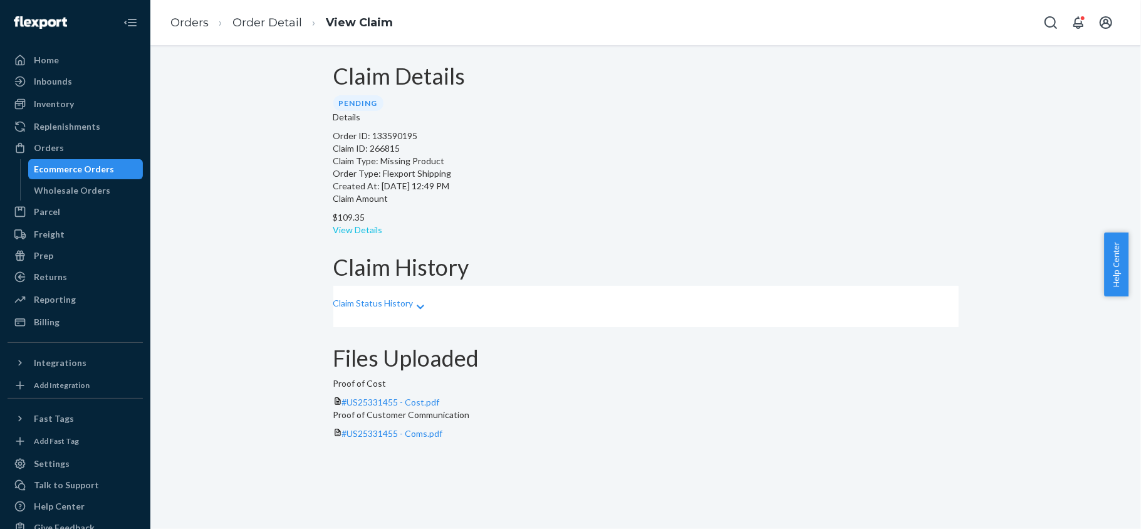
click at [383, 224] on link "View Details" at bounding box center [358, 229] width 50 height 11
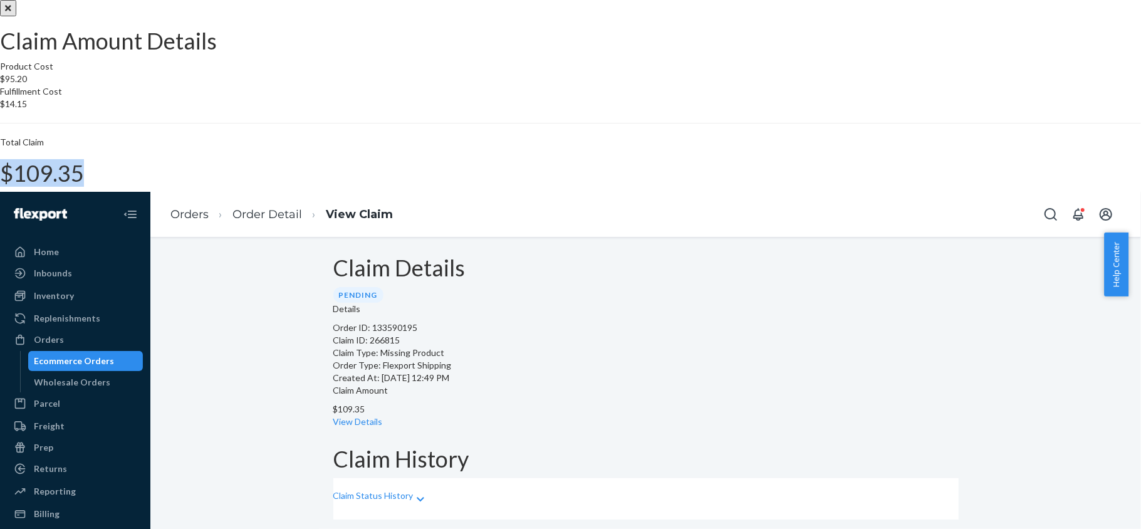
drag, startPoint x: 637, startPoint y: 317, endPoint x: 721, endPoint y: 326, distance: 83.8
click at [721, 185] on div "Claim Amount Details Product Cost $95.20 Fulfillment Cost $14.15 Total Claim $1…" at bounding box center [570, 92] width 1141 height 185
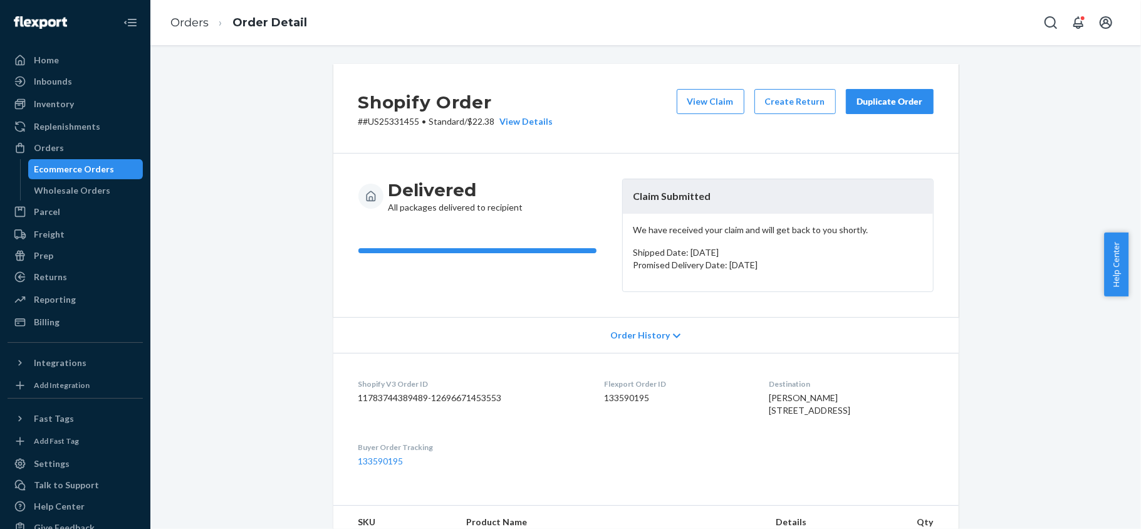
click at [622, 404] on dd "133590195" at bounding box center [677, 398] width 145 height 13
drag, startPoint x: 414, startPoint y: 118, endPoint x: 357, endPoint y: 131, distance: 58.4
click at [357, 131] on div "Shopify Order # #US25331455 • Standard / $22.38 View Details View Claim Create …" at bounding box center [645, 109] width 625 height 90
click at [58, 139] on div "Orders" at bounding box center [75, 148] width 133 height 18
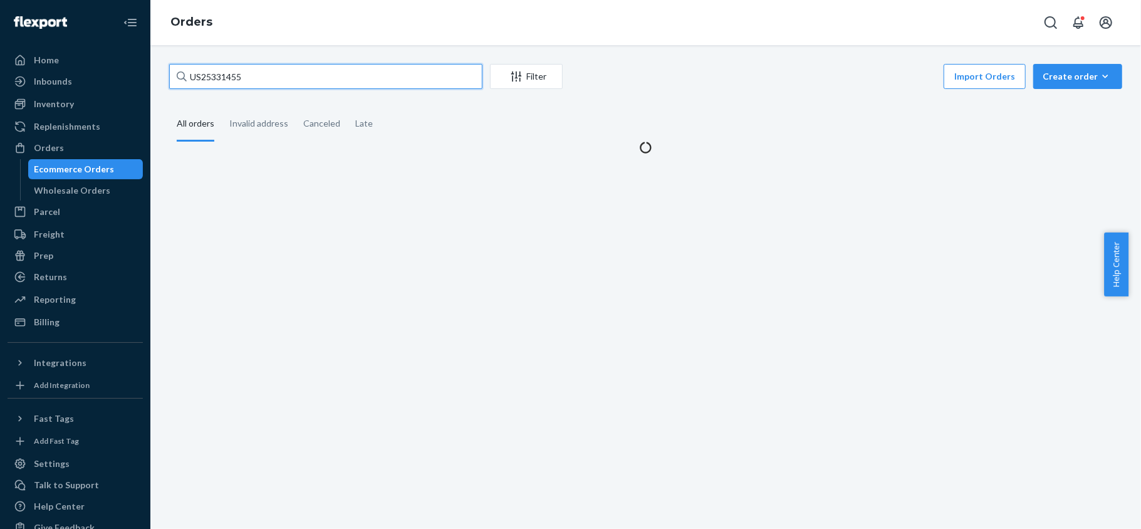
click at [257, 78] on input "US25331455" at bounding box center [325, 76] width 313 height 25
paste input "#PD2175443"
type input "#PD2175443"
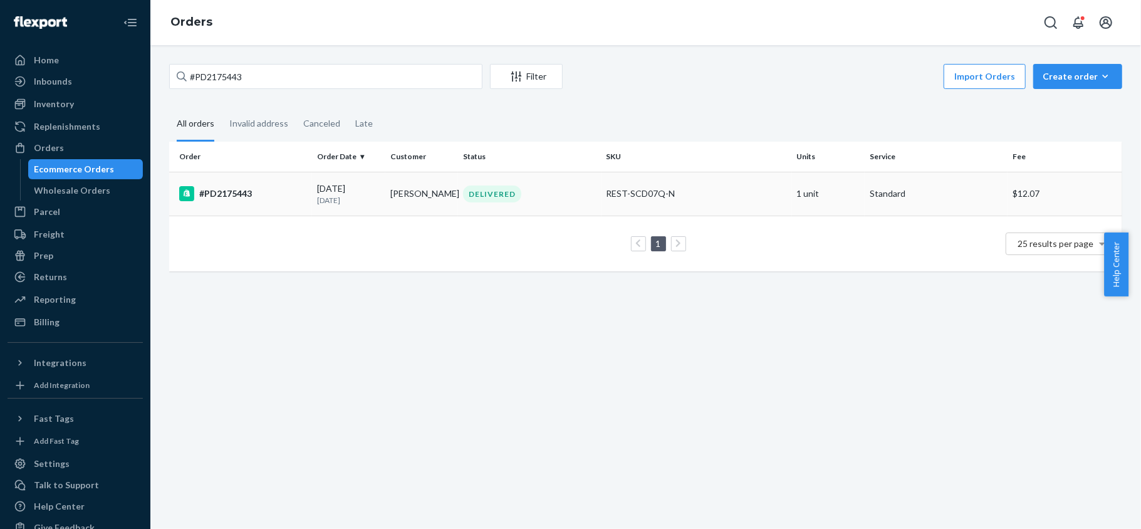
click at [266, 186] on div "#PD2175443" at bounding box center [243, 193] width 128 height 15
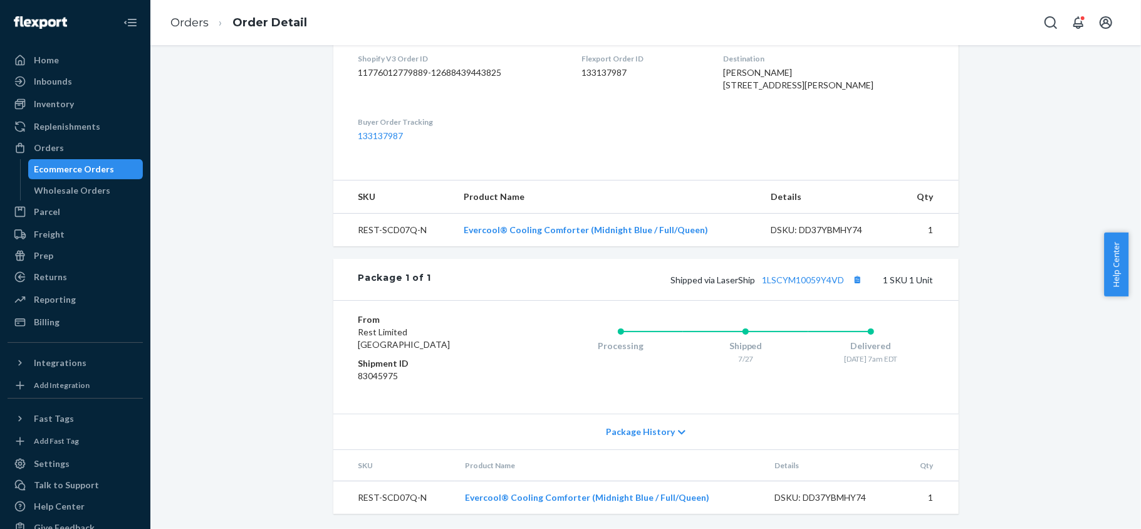
scroll to position [350, 0]
click at [802, 273] on div "Shipped via LaserShip 1LSCYM10059Y4VD 1 SKU 1 Unit" at bounding box center [682, 279] width 502 height 16
click at [802, 279] on link "1LSCYM10059Y4VD" at bounding box center [804, 279] width 82 height 11
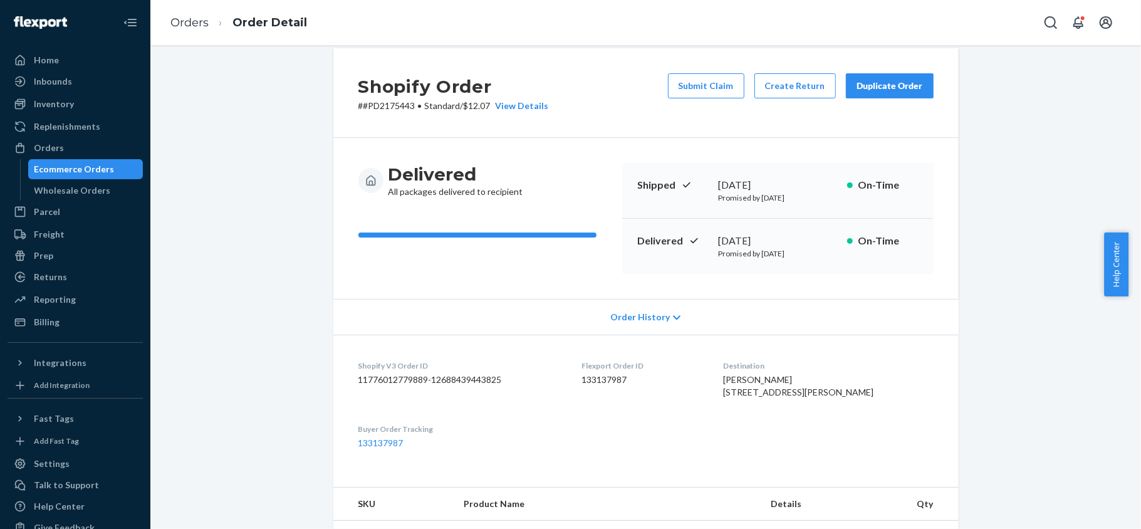
scroll to position [0, 0]
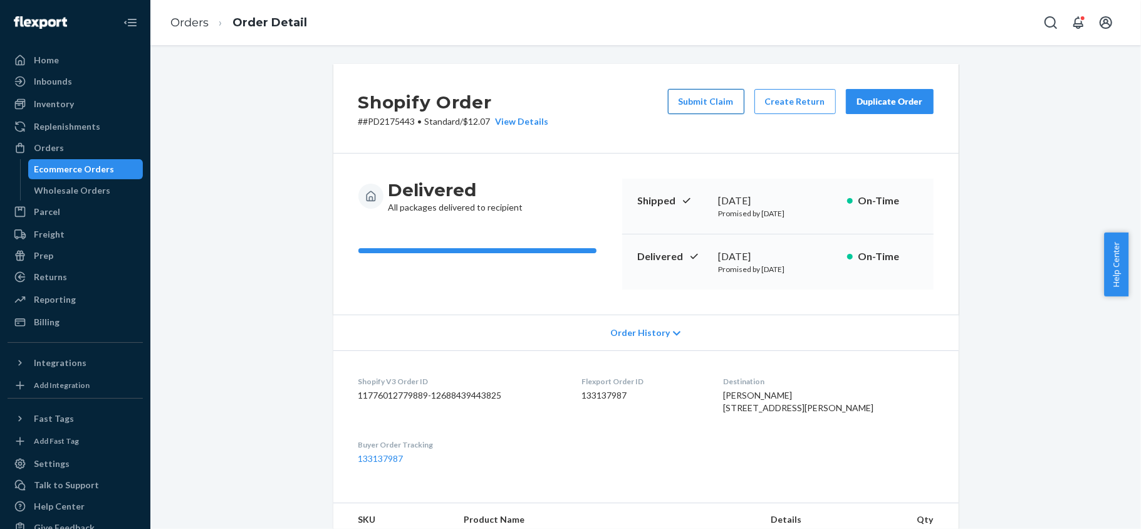
click at [688, 91] on button "Submit Claim" at bounding box center [706, 101] width 76 height 25
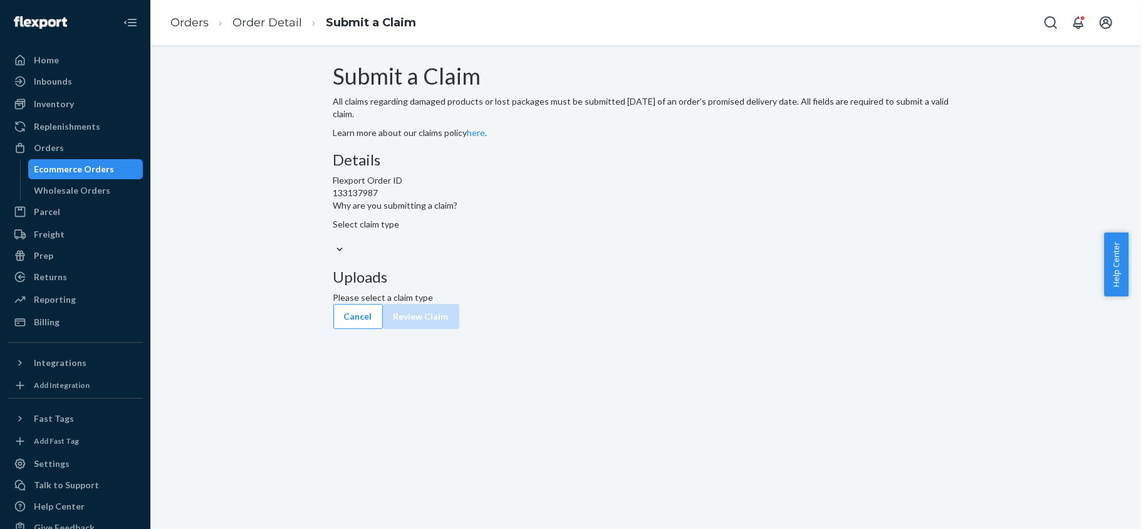
click at [568, 256] on div at bounding box center [645, 249] width 625 height 13
click at [335, 243] on input "Why are you submitting a claim? Select claim type" at bounding box center [333, 237] width 1 height 13
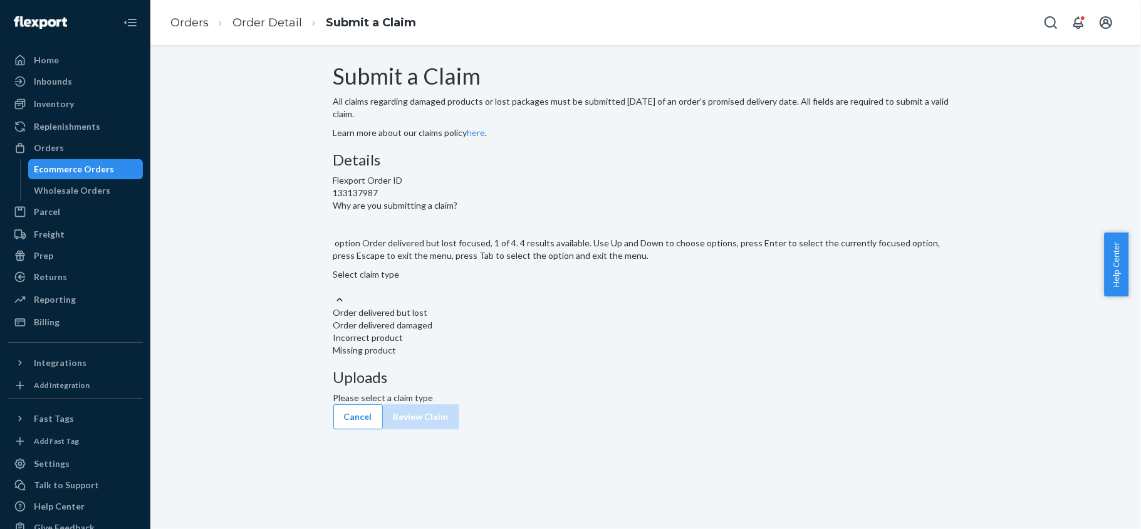
click at [558, 319] on div "Order delivered but lost" at bounding box center [645, 312] width 625 height 13
click at [335, 293] on input "Why are you submitting a claim? option Order delivered but lost focused, 1 of 4…" at bounding box center [333, 287] width 1 height 13
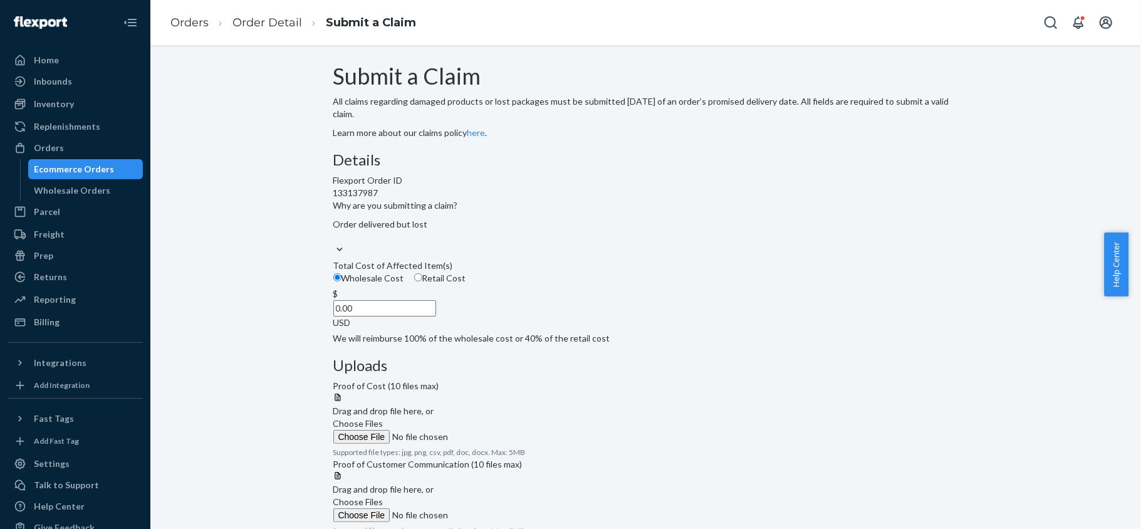
click at [466, 283] on span "Retail Cost" at bounding box center [444, 278] width 44 height 11
click at [422, 281] on input "Retail Cost" at bounding box center [418, 277] width 8 height 8
radio input "true"
radio input "false"
drag, startPoint x: 524, startPoint y: 387, endPoint x: 588, endPoint y: 386, distance: 63.9
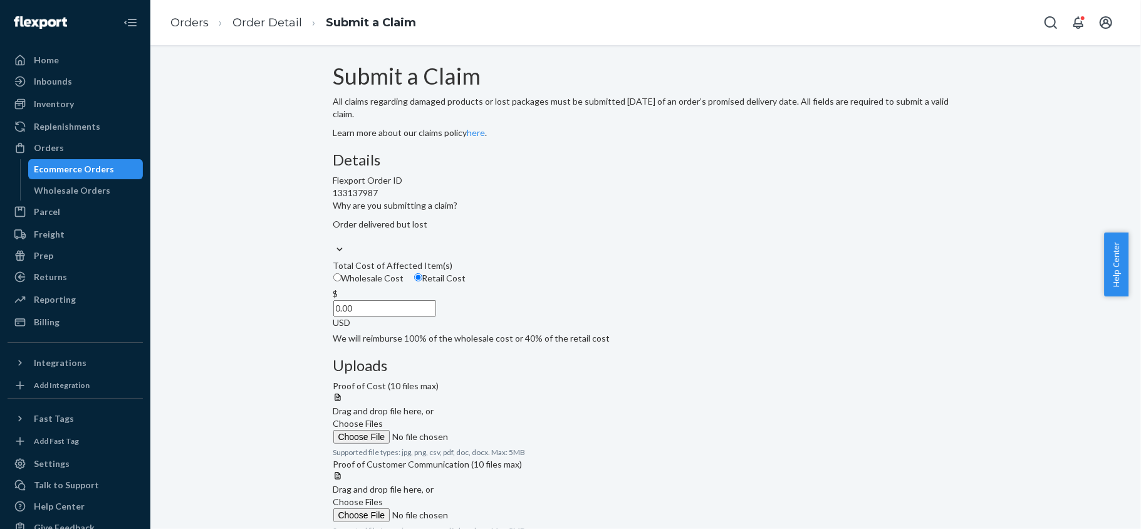
click at [587, 329] on div "$ 0.00 USD" at bounding box center [645, 308] width 625 height 41
paste input "16"
type input "160.00"
click at [504, 417] on label "Choose Files" at bounding box center [418, 430] width 170 height 26
click at [504, 430] on input "Choose Files" at bounding box center [418, 437] width 170 height 14
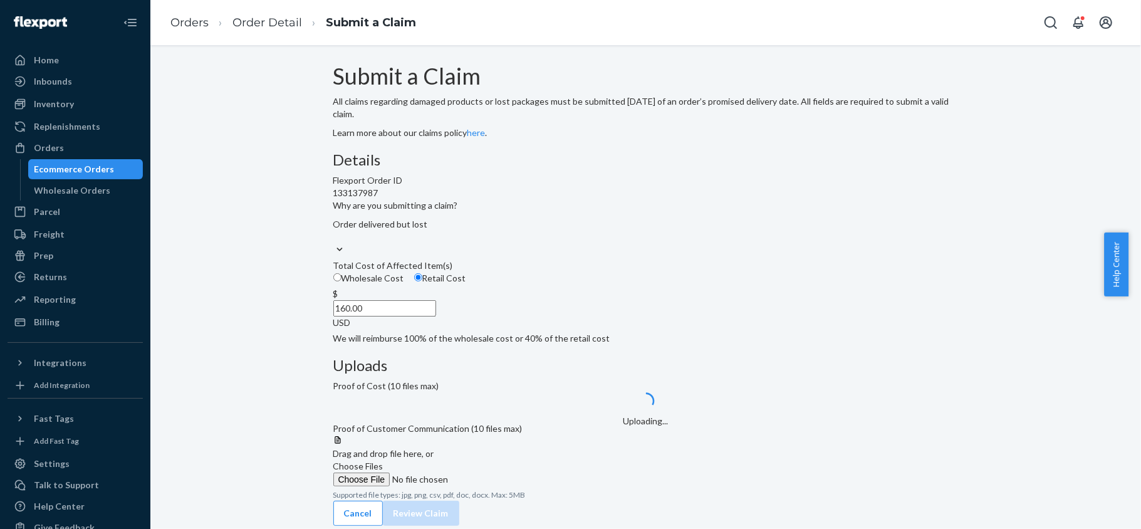
scroll to position [76, 0]
click at [384, 461] on span "Choose Files" at bounding box center [358, 466] width 50 height 11
click at [504, 472] on input "Choose Files" at bounding box center [418, 479] width 170 height 14
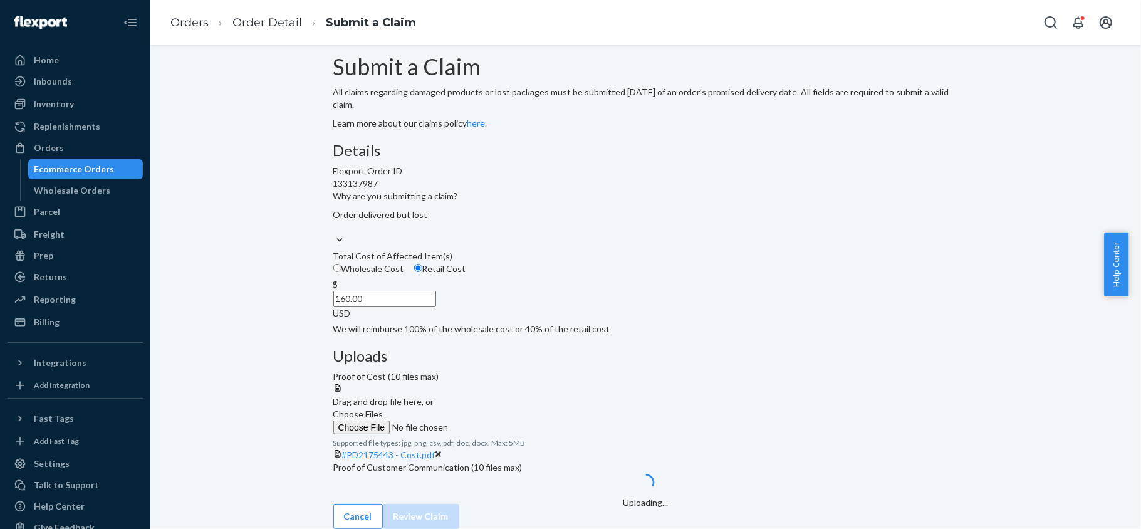
click at [772, 449] on div "#PD2175443 - Cost.pdf" at bounding box center [645, 455] width 625 height 13
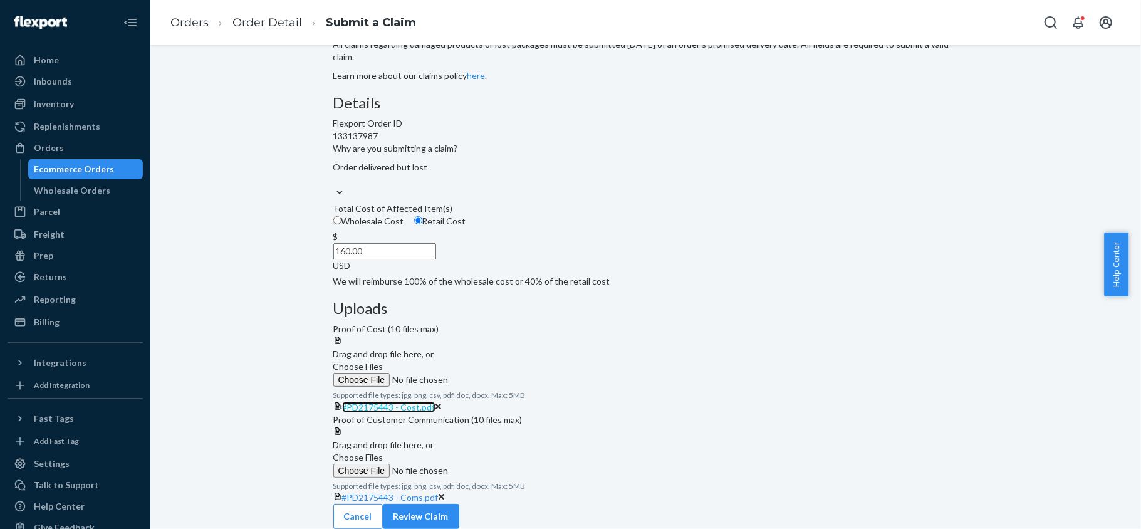
click at [436, 402] on span "#PD2175443 - Cost.pdf" at bounding box center [388, 407] width 93 height 11
click at [439, 492] on span "#PD2175443 - Coms.pdf" at bounding box center [390, 497] width 97 height 11
click at [459, 504] on button "Review Claim" at bounding box center [421, 516] width 76 height 25
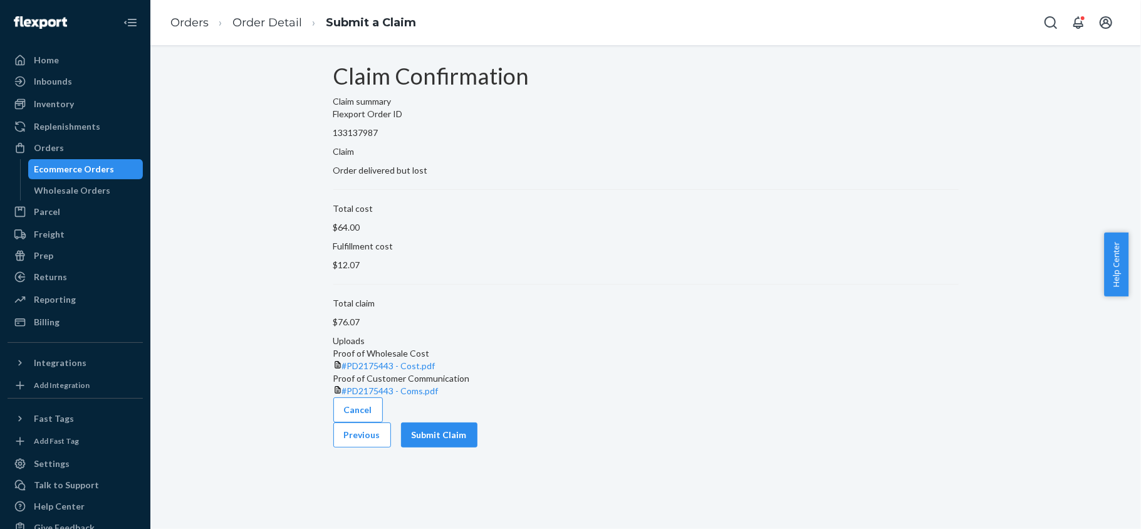
scroll to position [0, 0]
click at [478, 447] on button "Submit Claim" at bounding box center [439, 434] width 76 height 25
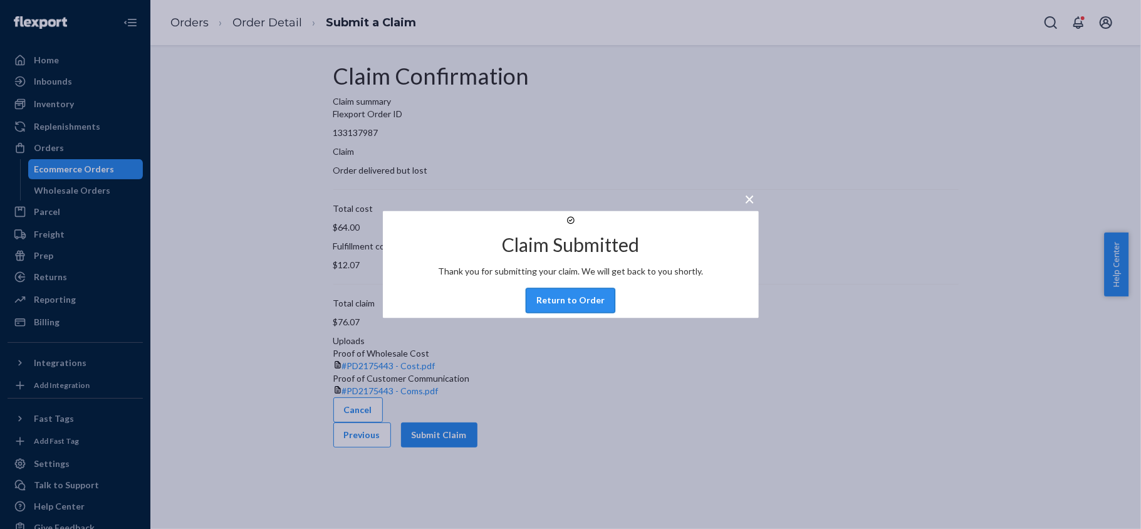
click at [590, 308] on button "Return to Order" at bounding box center [571, 300] width 90 height 25
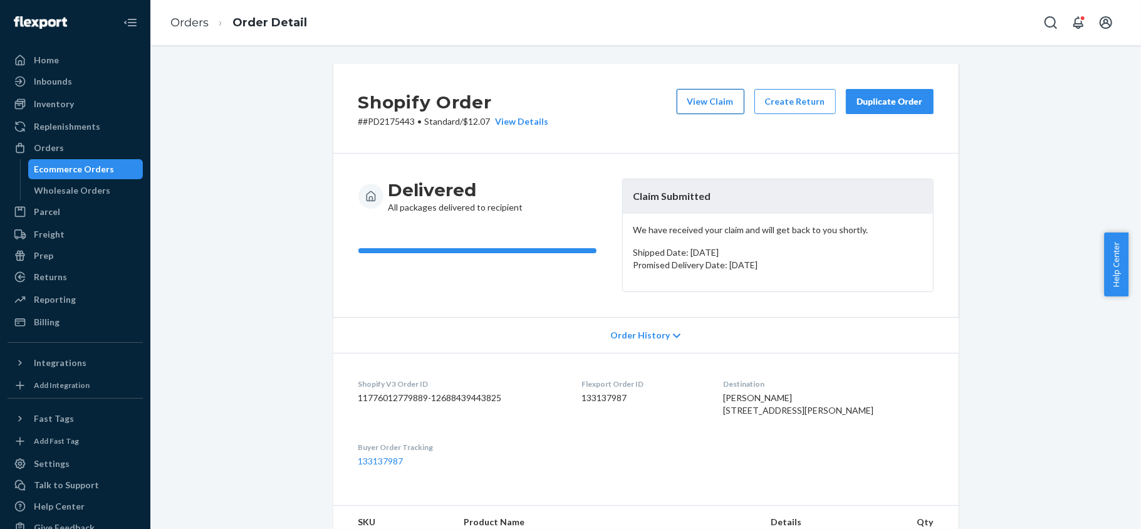
click at [694, 105] on button "View Claim" at bounding box center [711, 101] width 68 height 25
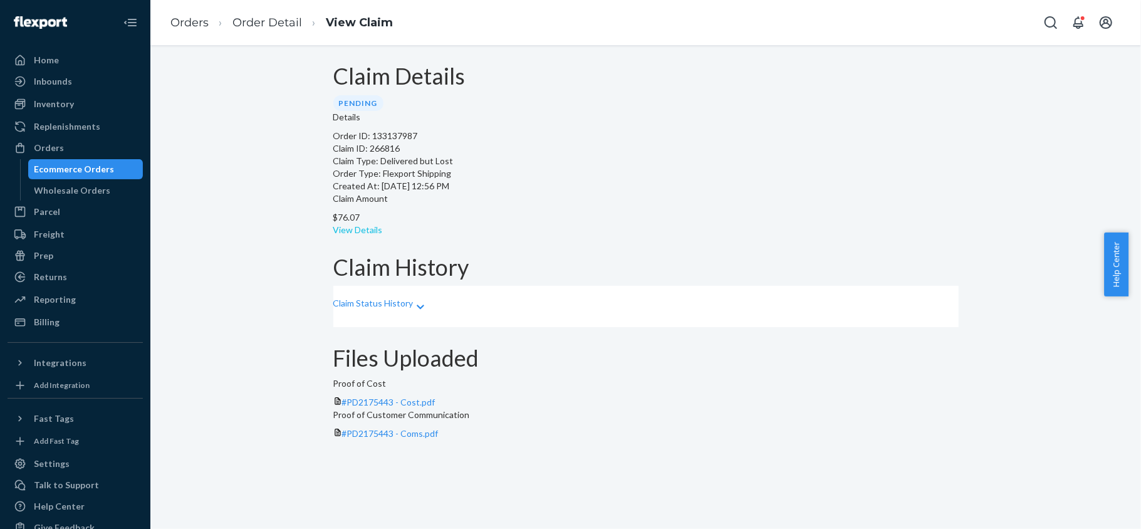
drag, startPoint x: 590, startPoint y: 179, endPoint x: 589, endPoint y: 185, distance: 7.0
click at [590, 211] on p "$76.07" at bounding box center [645, 217] width 625 height 13
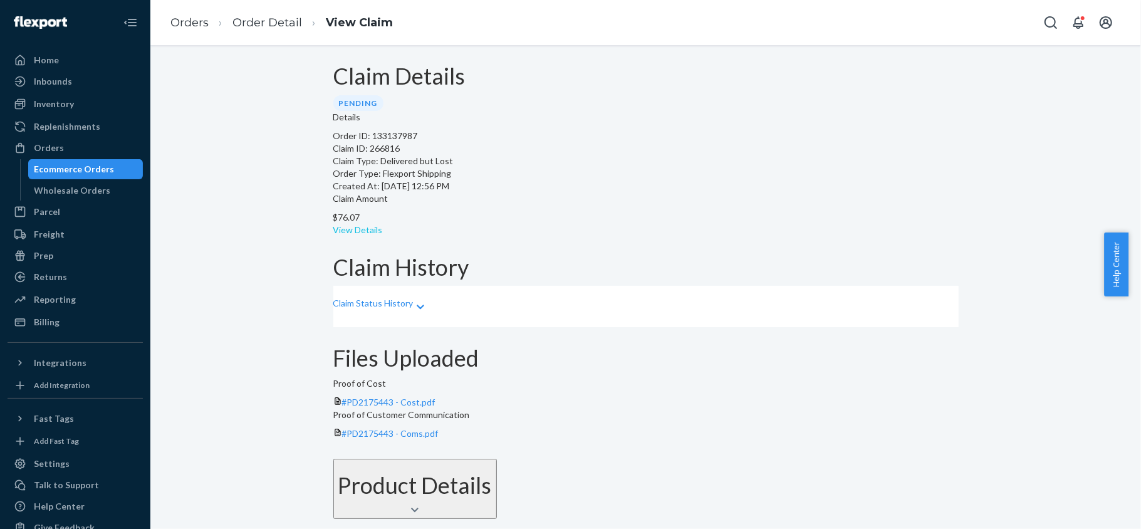
click at [383, 224] on link "View Details" at bounding box center [358, 229] width 50 height 11
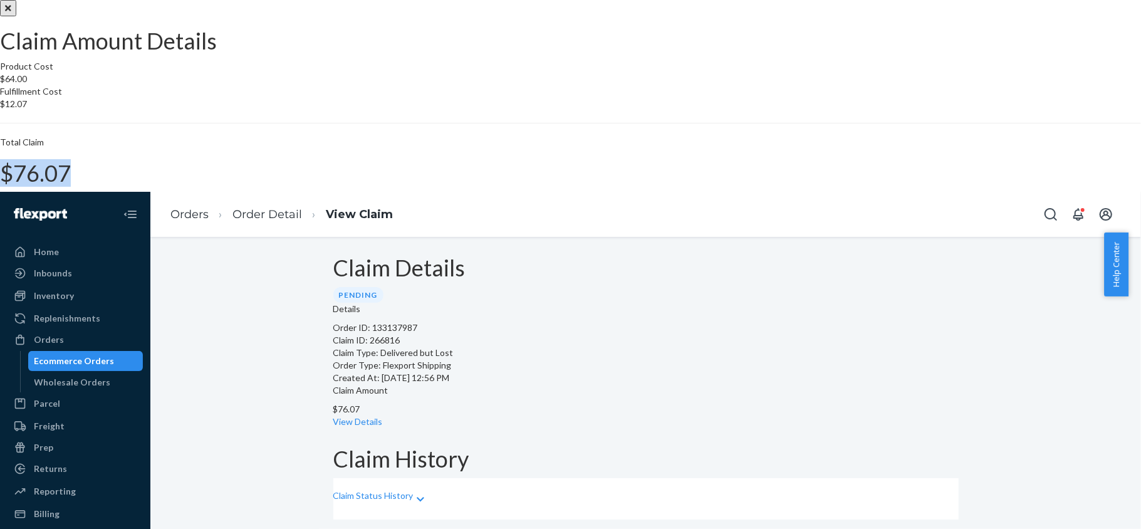
drag, startPoint x: 634, startPoint y: 317, endPoint x: 692, endPoint y: 317, distance: 58.3
click at [692, 186] on div "Total Claim $76.07" at bounding box center [570, 161] width 1141 height 50
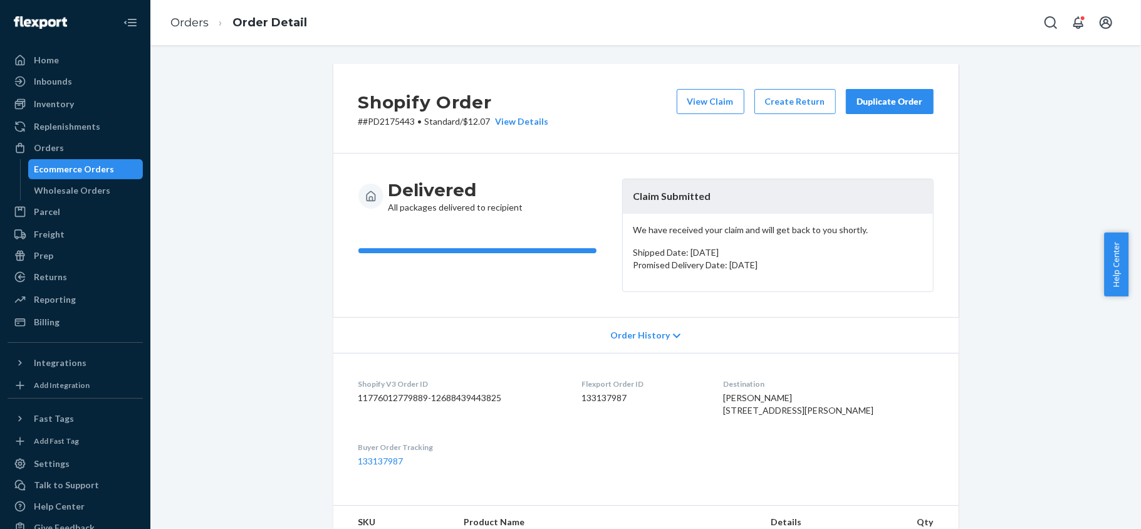
click at [622, 396] on dd "133137987" at bounding box center [643, 398] width 122 height 13
drag, startPoint x: 412, startPoint y: 123, endPoint x: 389, endPoint y: 126, distance: 22.8
click at [389, 126] on p "# #PD2175443 • Standard / $12.07 View Details" at bounding box center [453, 121] width 191 height 13
drag, startPoint x: 394, startPoint y: 138, endPoint x: 397, endPoint y: 129, distance: 9.7
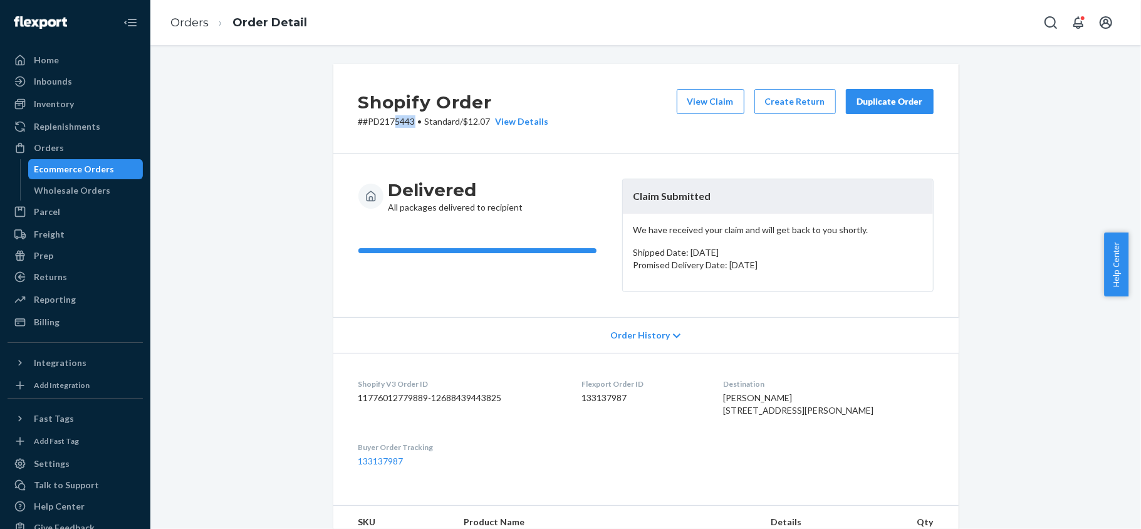
click at [395, 138] on div "Shopify Order # #PD2175443 • Standard / $12.07 View Details View Claim Create R…" at bounding box center [645, 109] width 625 height 90
click at [409, 121] on p "# #PD2175443 • Standard / $12.07 View Details" at bounding box center [453, 121] width 191 height 13
drag, startPoint x: 407, startPoint y: 122, endPoint x: 357, endPoint y: 125, distance: 50.3
click at [358, 125] on p "# #PD2175443 • Standard / $12.07 View Details" at bounding box center [453, 121] width 191 height 13
click at [56, 150] on div "Orders" at bounding box center [49, 148] width 30 height 13
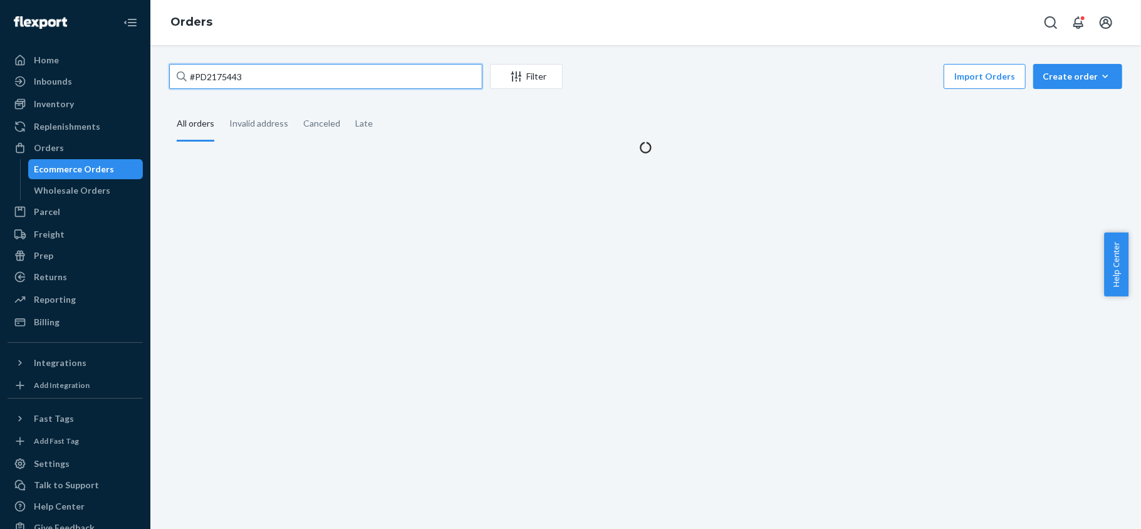
click at [259, 78] on input "#PD2175443" at bounding box center [325, 76] width 313 height 25
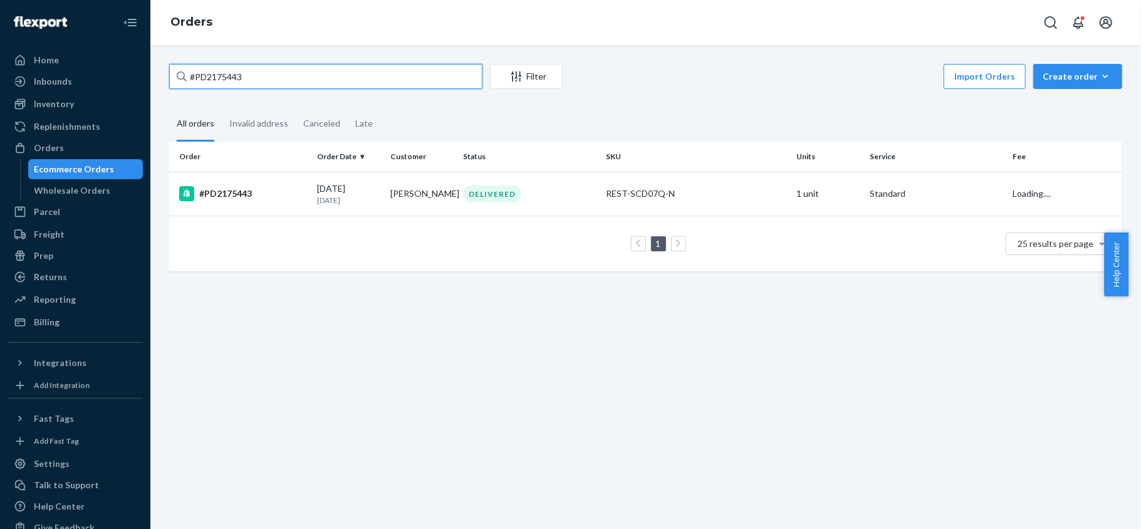
click at [259, 78] on input "#PD2175443" at bounding box center [325, 76] width 313 height 25
type input "#"
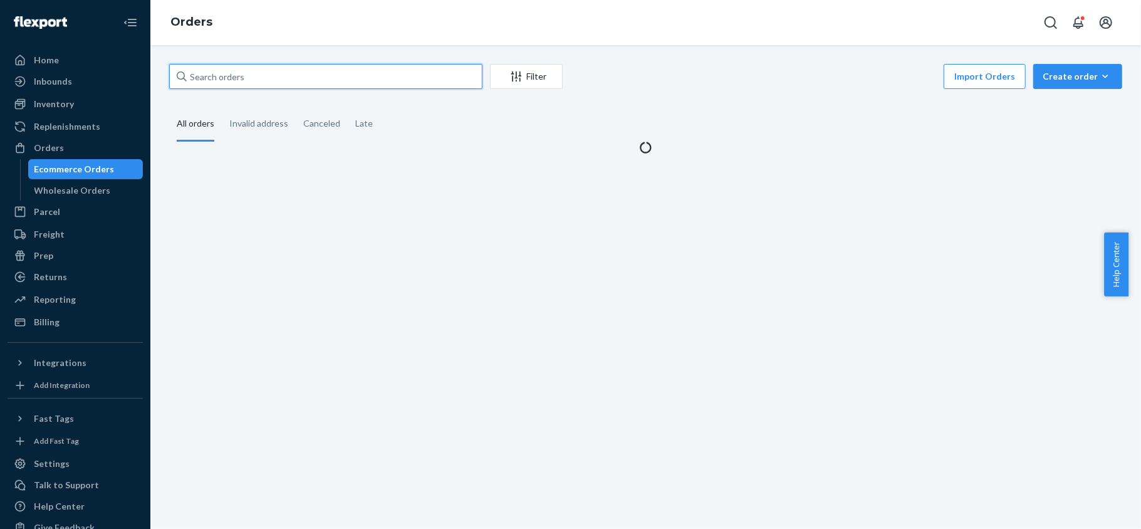
paste input "US25330693"
type input "US25330693"
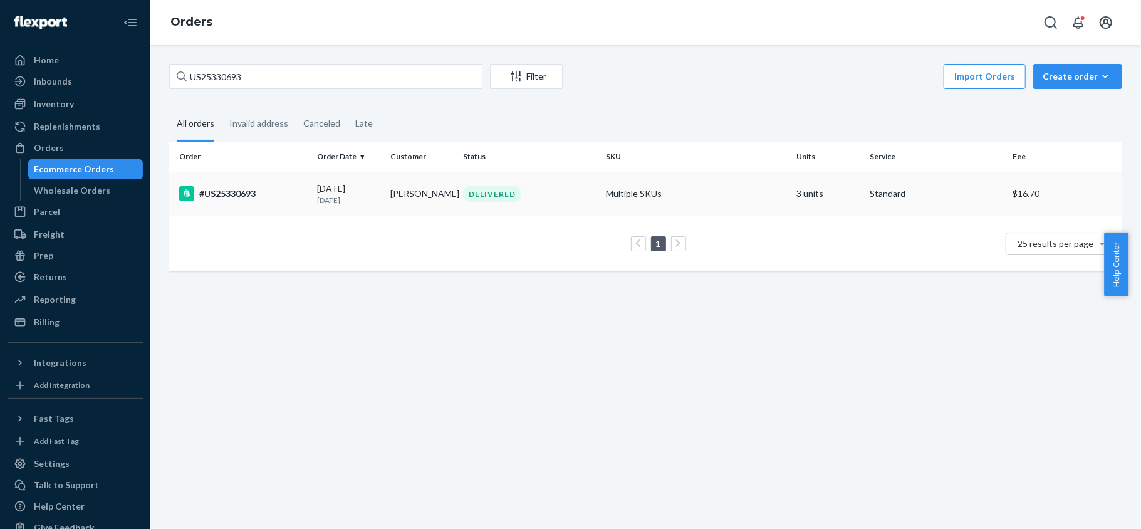
click at [342, 202] on p "[DATE]" at bounding box center [348, 200] width 63 height 11
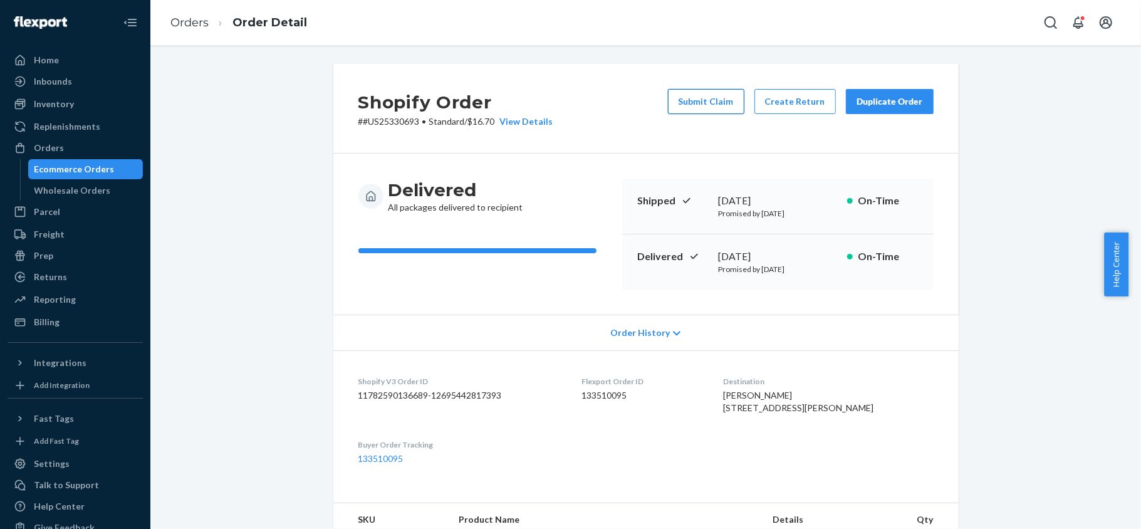
click at [706, 102] on button "Submit Claim" at bounding box center [706, 101] width 76 height 25
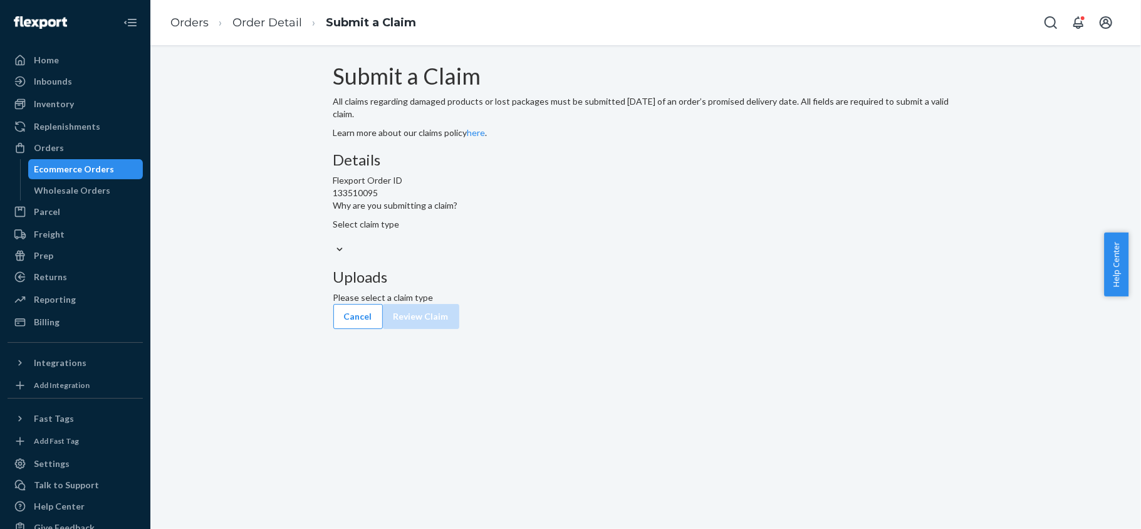
click at [585, 256] on div at bounding box center [645, 249] width 625 height 13
click at [335, 243] on input "Why are you submitting a claim? Select claim type" at bounding box center [333, 237] width 1 height 13
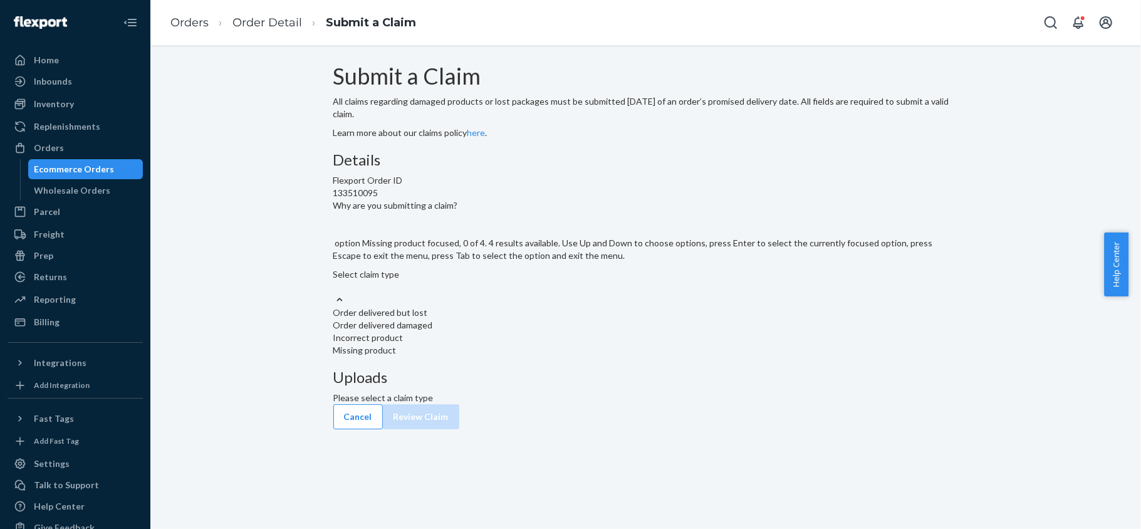
click at [541, 357] on div "Missing product" at bounding box center [645, 350] width 625 height 13
click at [335, 293] on input "Why are you submitting a claim? option Missing product focused, 0 of 4. 4 resul…" at bounding box center [333, 287] width 1 height 13
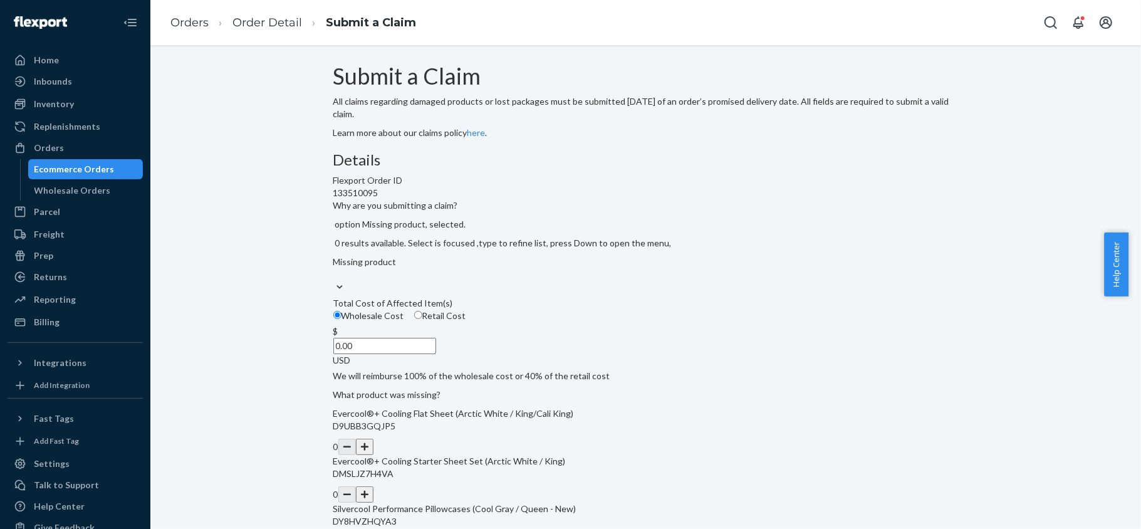
click at [466, 322] on label "Retail Cost" at bounding box center [440, 316] width 52 height 13
click at [422, 319] on input "Retail Cost" at bounding box center [418, 315] width 8 height 8
radio input "true"
radio input "false"
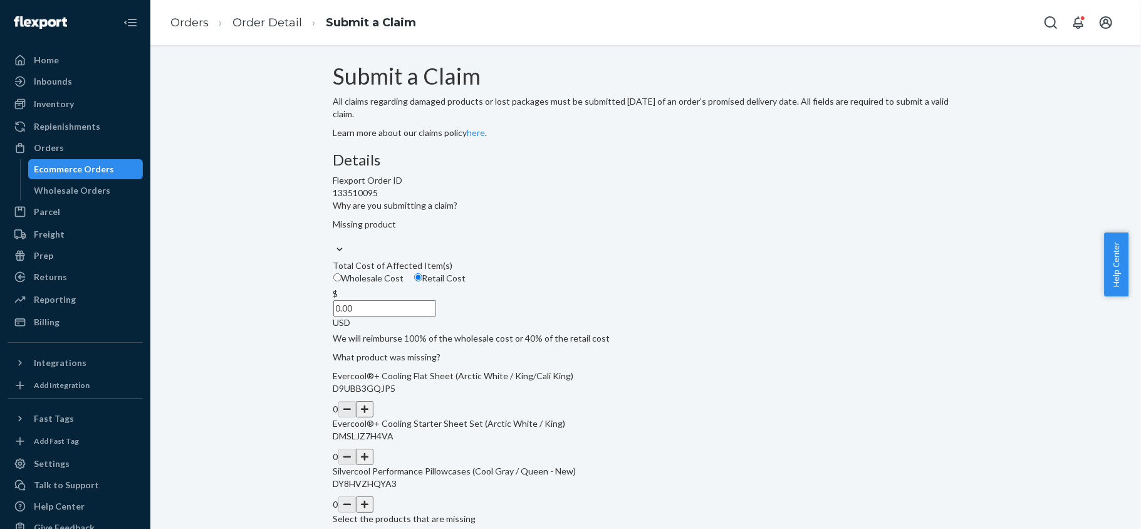
drag, startPoint x: 530, startPoint y: 389, endPoint x: 597, endPoint y: 389, distance: 67.1
click at [597, 389] on div "Details Flexport Order ID 133510095 Why are you submitting a claim? Missing pro…" at bounding box center [645, 338] width 625 height 373
paste input "166.08"
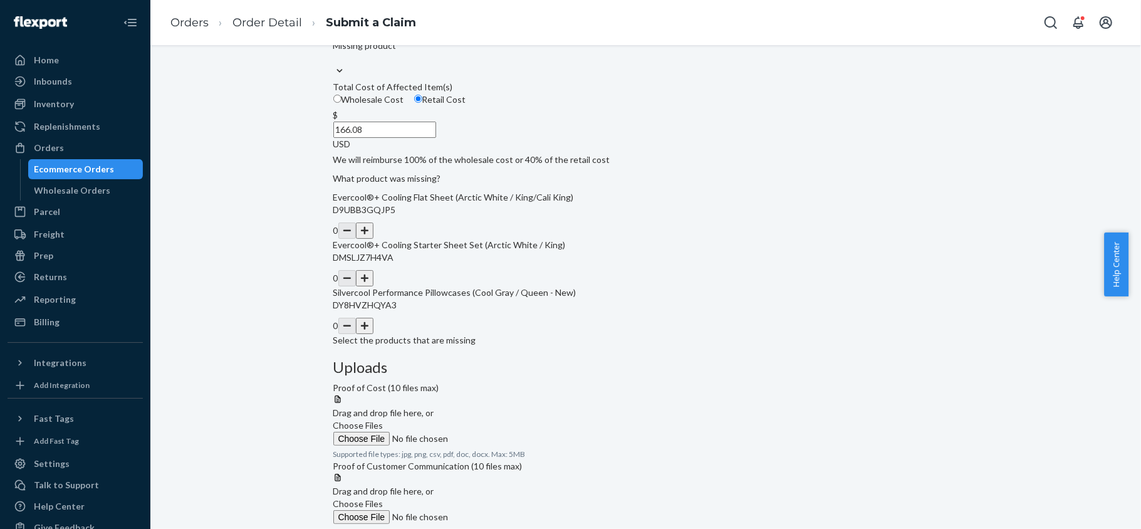
scroll to position [179, 0]
type input "166.08"
click at [575, 238] on div "0" at bounding box center [645, 230] width 625 height 16
click at [373, 238] on button "button" at bounding box center [365, 230] width 18 height 16
click at [384, 419] on span "Choose Files" at bounding box center [358, 424] width 50 height 11
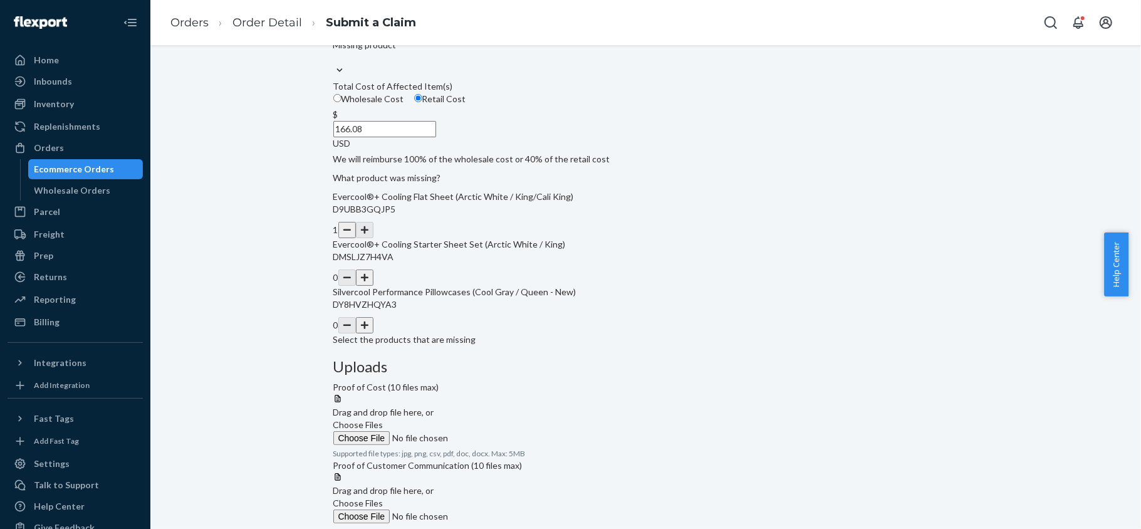
click at [504, 431] on input "Choose Files" at bounding box center [418, 438] width 170 height 14
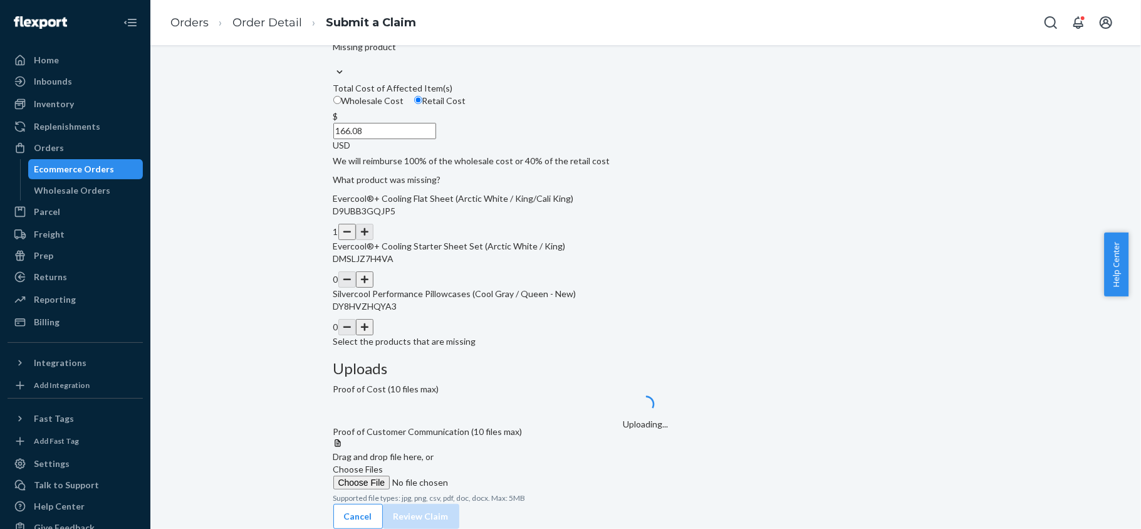
click at [384, 464] on span "Choose Files" at bounding box center [358, 469] width 50 height 11
click at [504, 476] on input "Choose Files" at bounding box center [418, 483] width 170 height 14
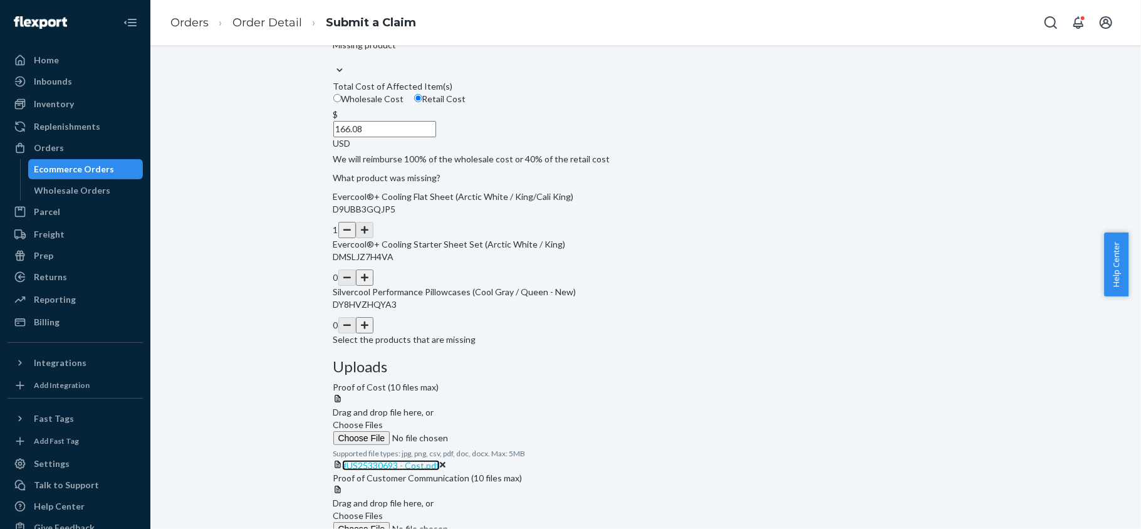
click at [440, 460] on span "#US25330693 - Cost.pdf" at bounding box center [391, 465] width 98 height 11
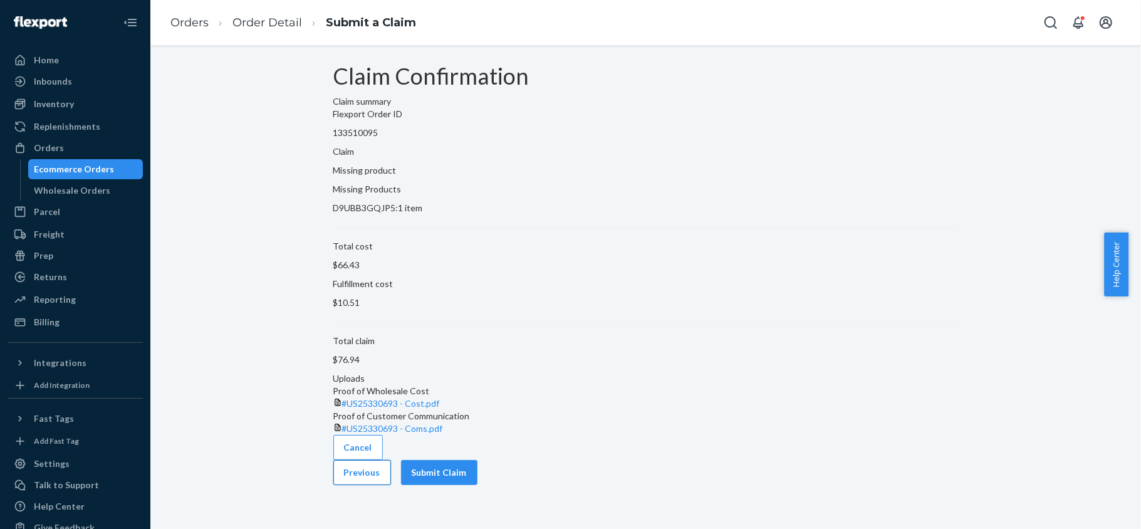
click at [391, 485] on button "Previous" at bounding box center [362, 472] width 58 height 25
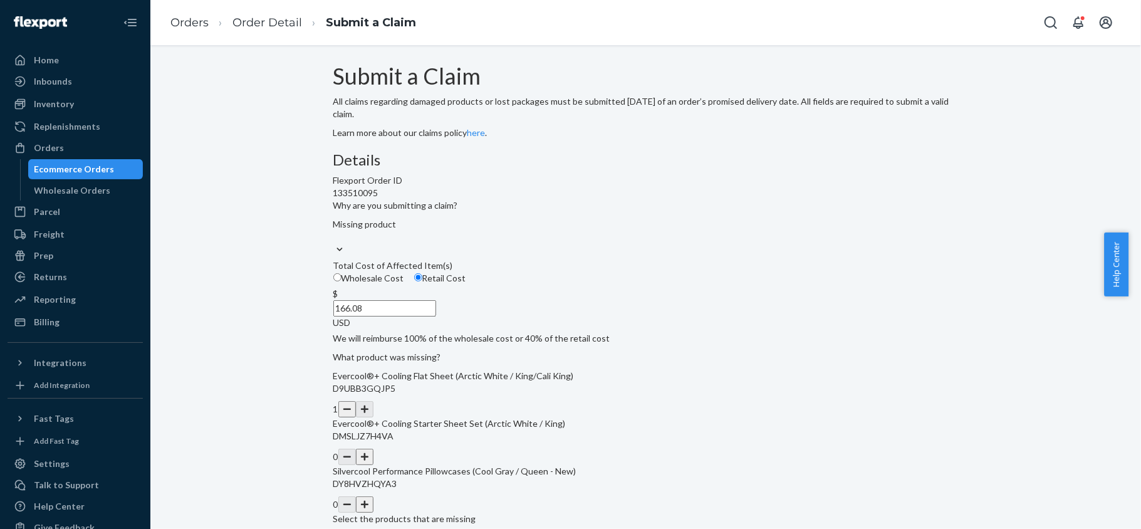
scroll to position [179, 0]
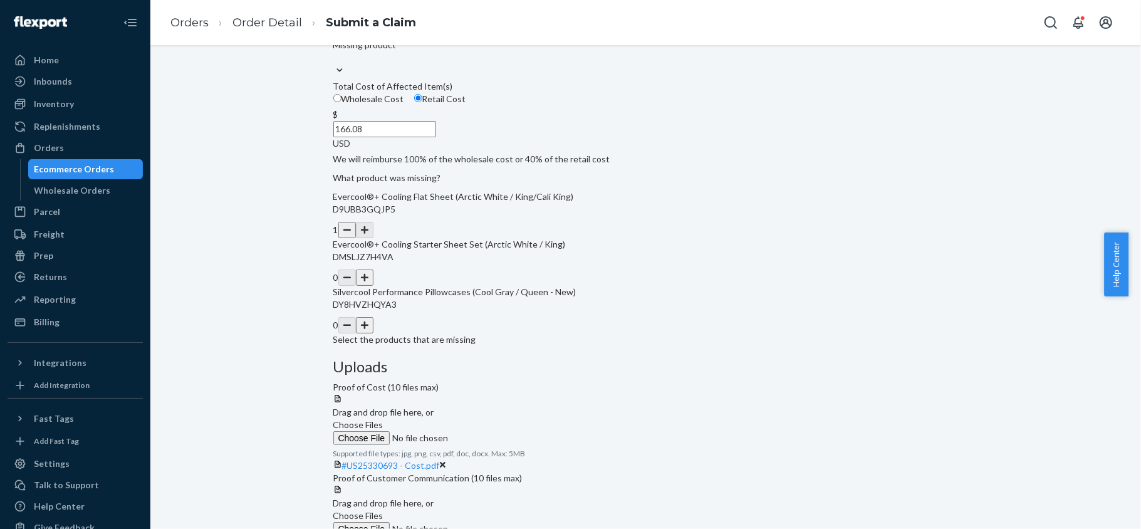
click at [373, 286] on button "button" at bounding box center [365, 277] width 18 height 16
click at [356, 238] on button "button" at bounding box center [347, 230] width 18 height 16
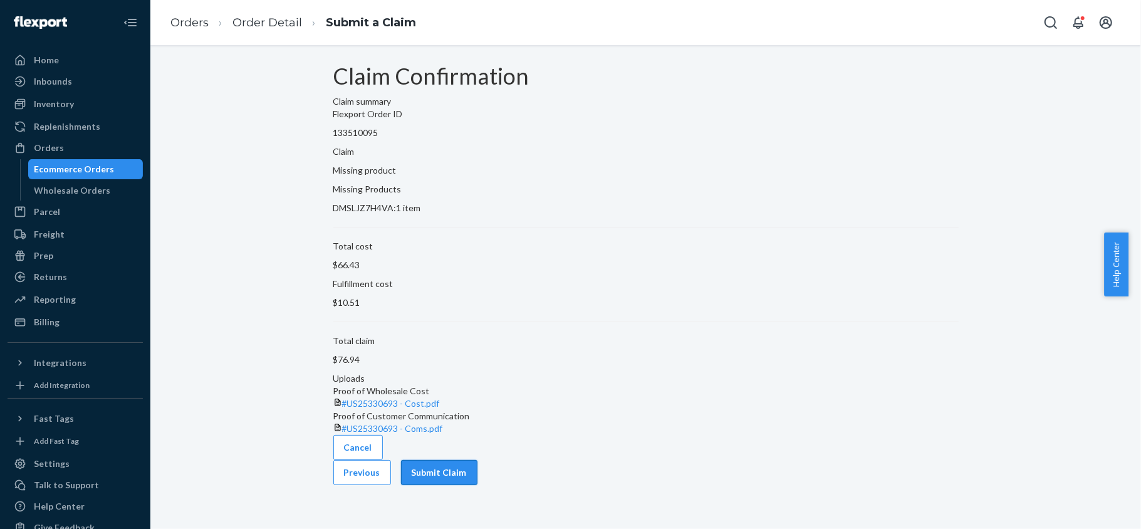
click at [478, 485] on button "Submit Claim" at bounding box center [439, 472] width 76 height 25
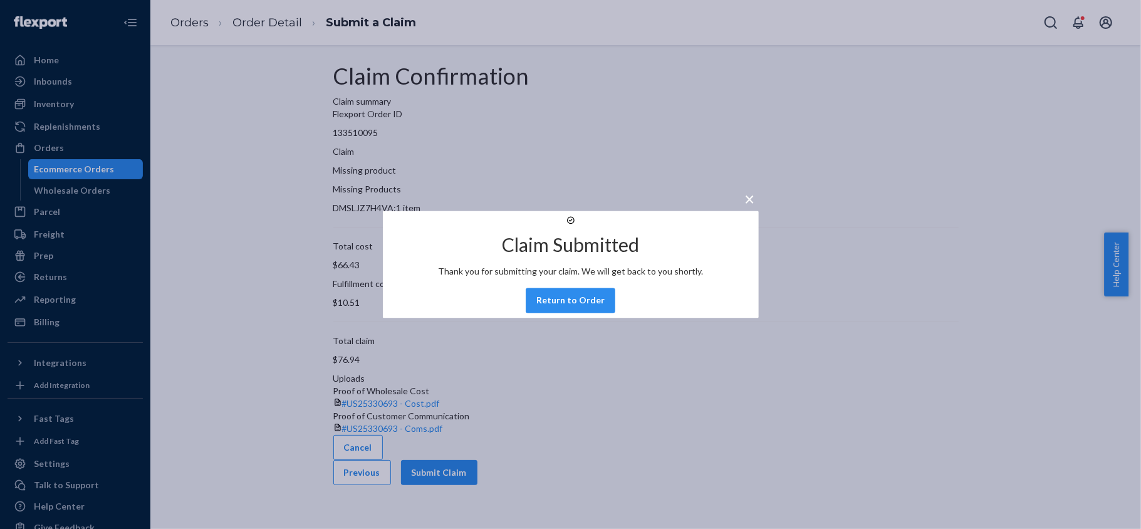
drag, startPoint x: 593, startPoint y: 313, endPoint x: 429, endPoint y: 107, distance: 264.0
click at [592, 313] on button "Return to Order" at bounding box center [571, 300] width 90 height 25
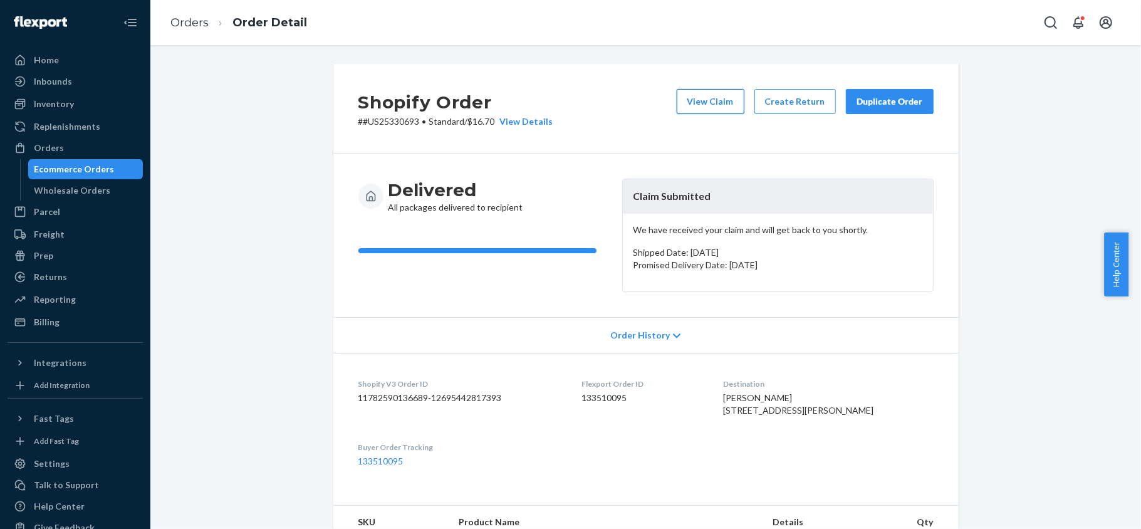
click at [710, 98] on button "View Claim" at bounding box center [711, 101] width 68 height 25
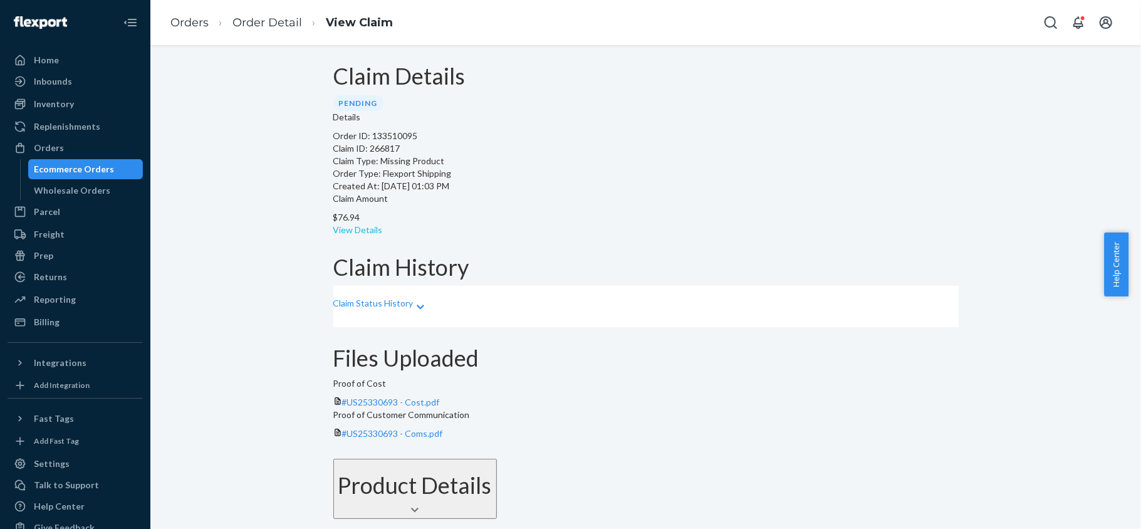
click at [383, 224] on link "View Details" at bounding box center [358, 229] width 50 height 11
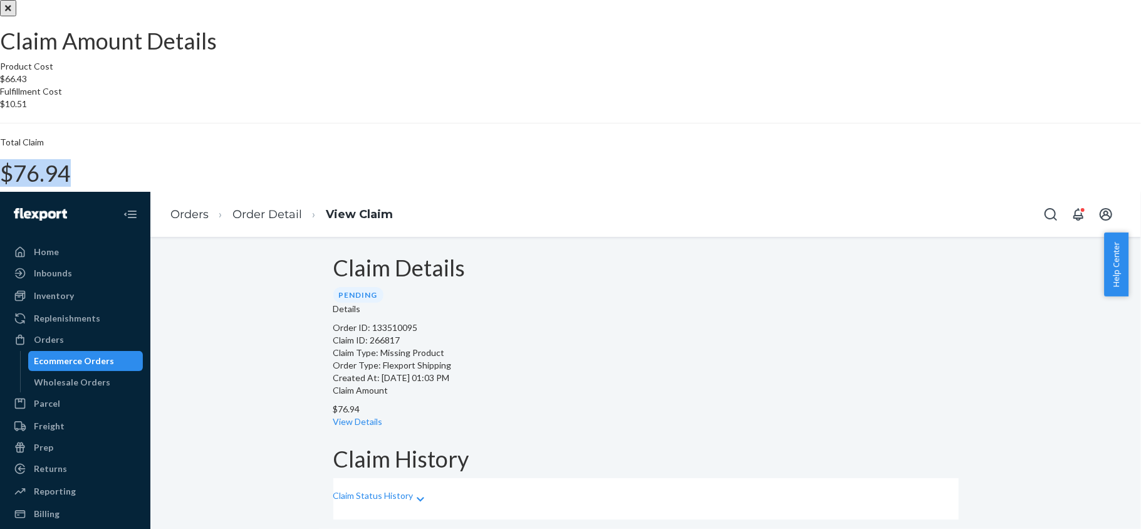
drag, startPoint x: 640, startPoint y: 322, endPoint x: 687, endPoint y: 321, distance: 47.6
click at [687, 186] on div "Total Claim $76.94" at bounding box center [570, 161] width 1141 height 50
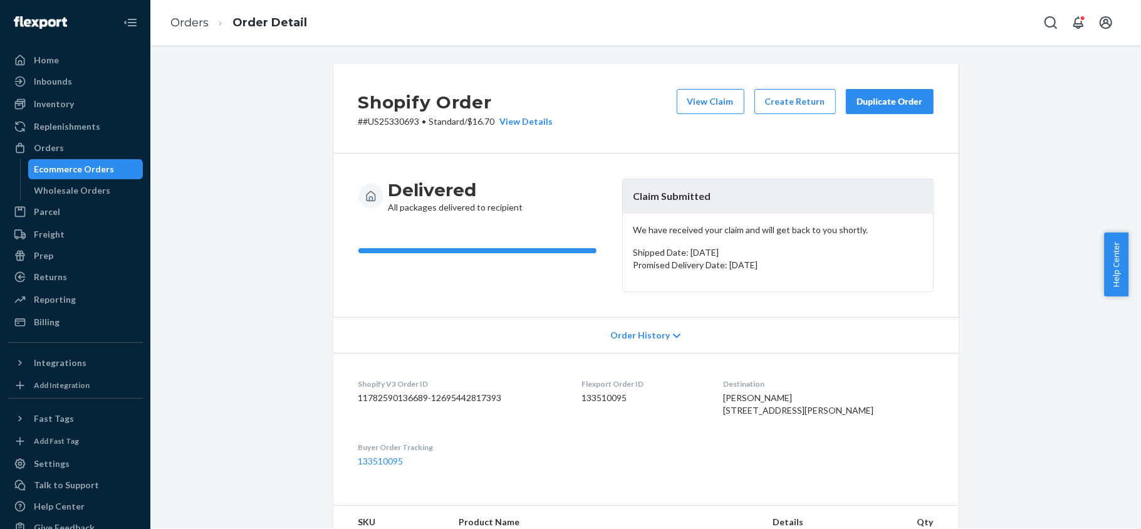
click at [608, 389] on dt "Flexport Order ID" at bounding box center [643, 383] width 122 height 11
click at [608, 399] on dd "133510095" at bounding box center [643, 398] width 122 height 13
drag, startPoint x: 417, startPoint y: 121, endPoint x: 399, endPoint y: 122, distance: 17.6
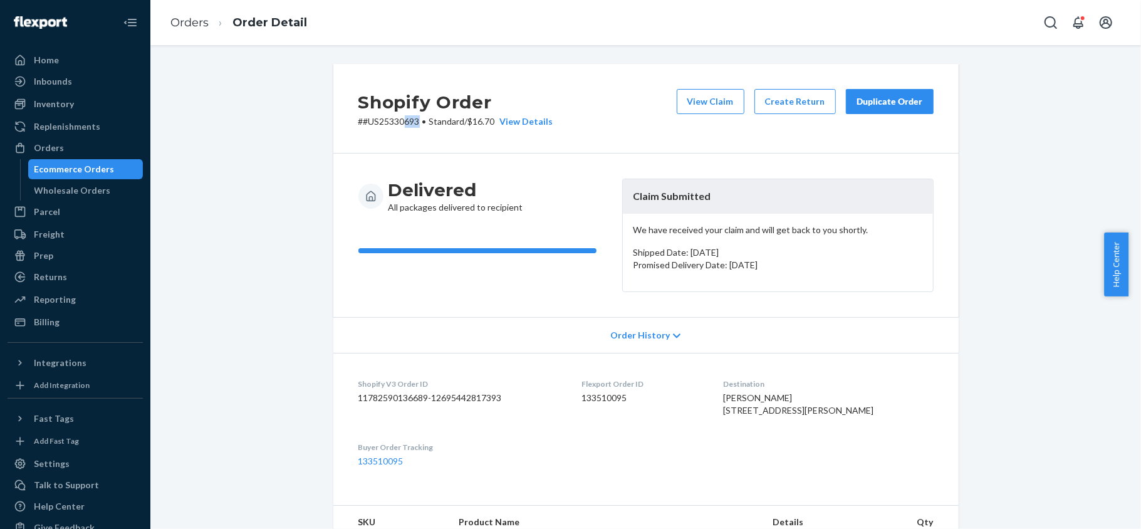
click at [399, 122] on p "# #US25330693 • Standard / $16.70 View Details" at bounding box center [455, 121] width 195 height 13
drag, startPoint x: 400, startPoint y: 134, endPoint x: 406, endPoint y: 132, distance: 6.7
click at [401, 134] on div "Shopify Order # #US25330693 • Standard / $16.70 View Details View Claim Create …" at bounding box center [645, 109] width 625 height 90
click at [415, 122] on p "# #US25330693 • Standard / $16.70 View Details" at bounding box center [455, 121] width 195 height 13
drag, startPoint x: 414, startPoint y: 118, endPoint x: 358, endPoint y: 123, distance: 55.4
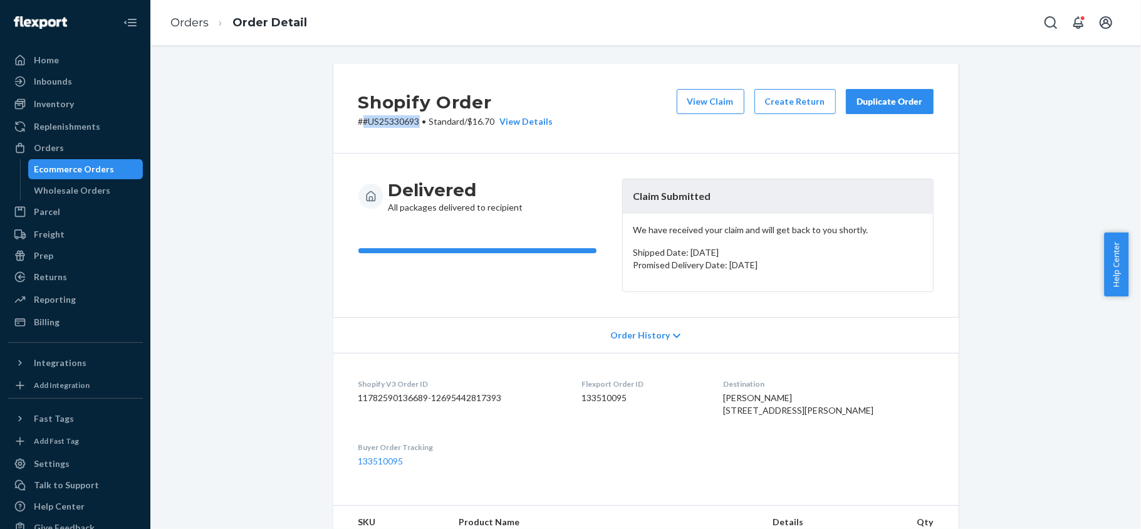
click at [358, 123] on p "# #US25330693 • Standard / $16.70 View Details" at bounding box center [455, 121] width 195 height 13
drag, startPoint x: 69, startPoint y: 144, endPoint x: 148, endPoint y: 119, distance: 82.7
click at [69, 144] on div "Orders" at bounding box center [75, 148] width 133 height 18
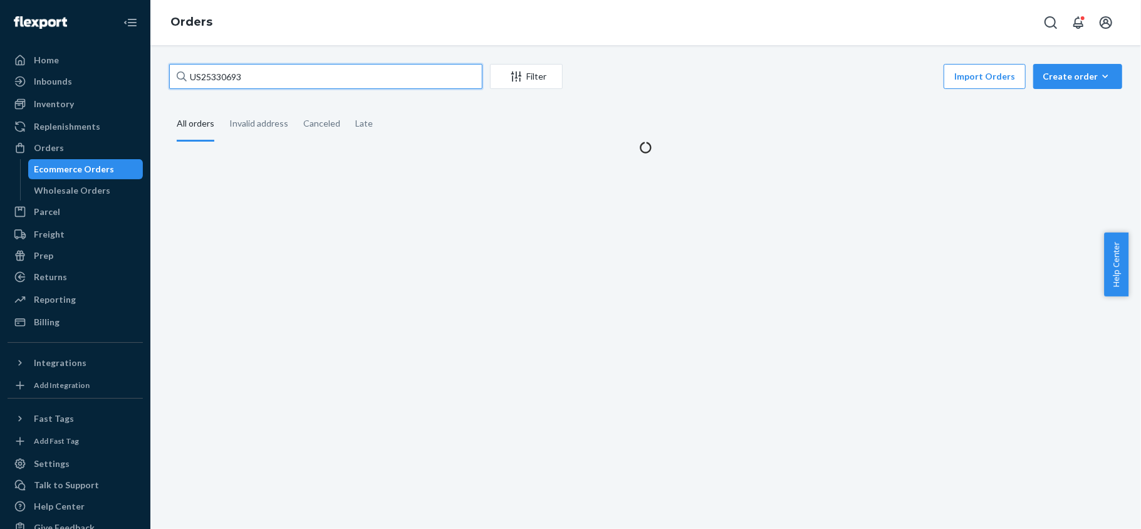
click at [264, 73] on input "US25330693" at bounding box center [325, 76] width 313 height 25
paste input "US25315032"
type input "US25315032"
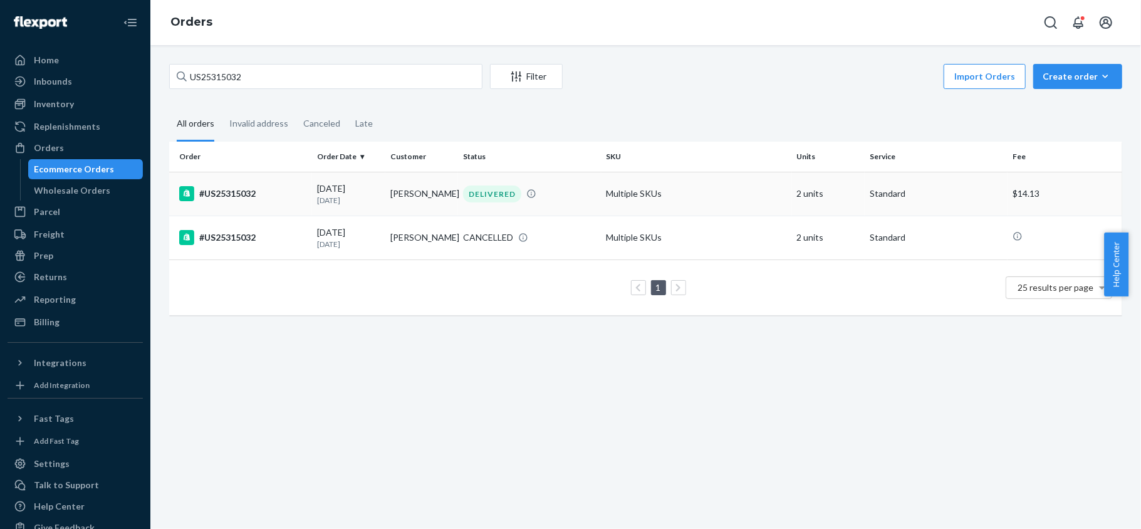
click at [296, 187] on div "#US25315032" at bounding box center [243, 193] width 128 height 15
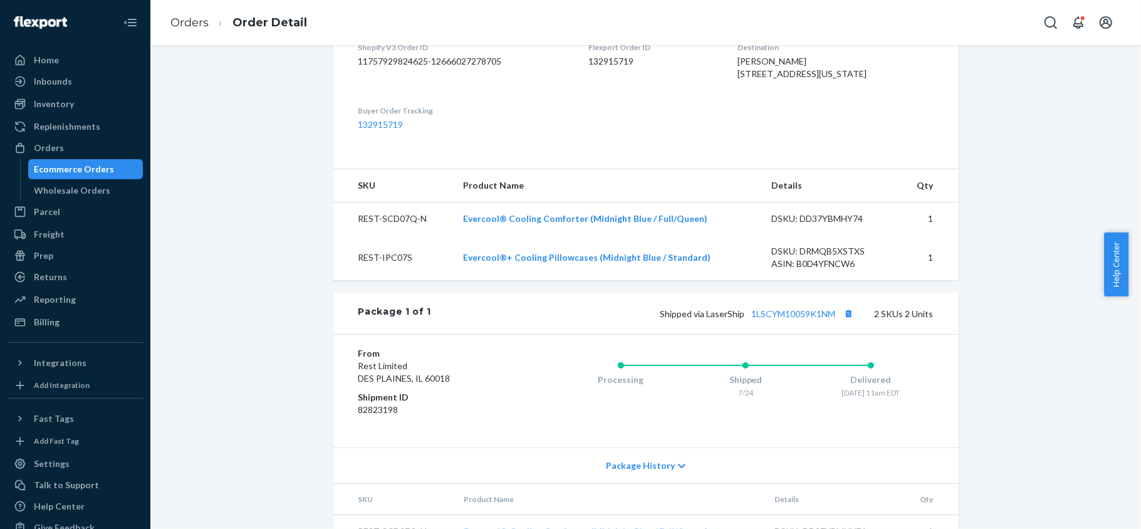
scroll to position [440, 0]
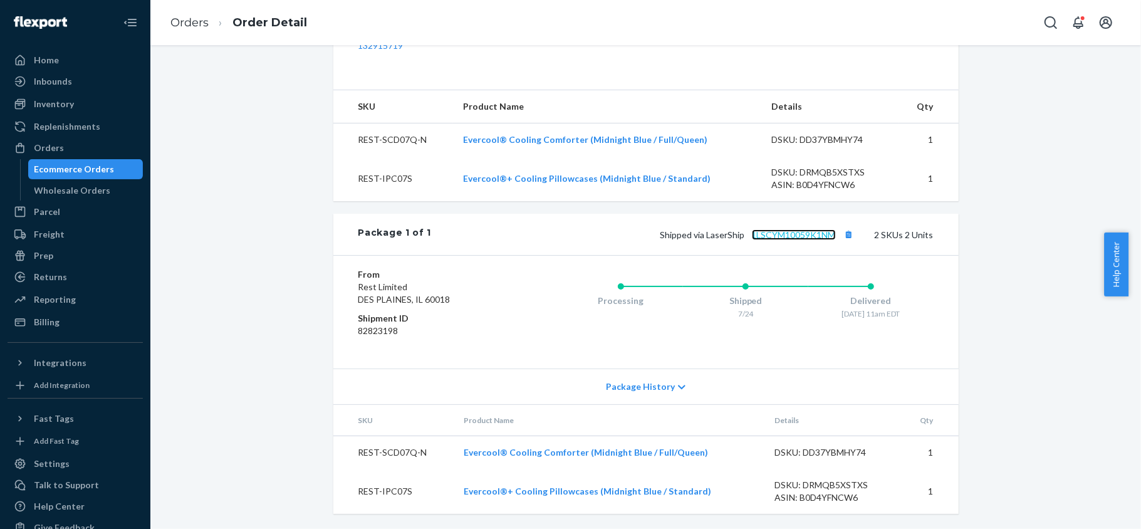
click at [800, 236] on link "1LSCYM10059K1NM" at bounding box center [794, 234] width 84 height 11
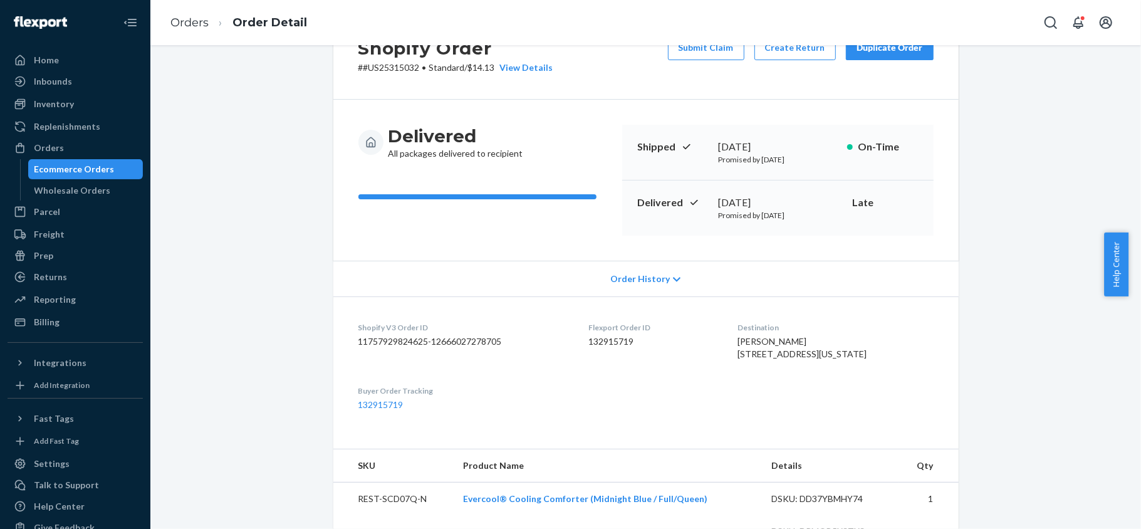
scroll to position [0, 0]
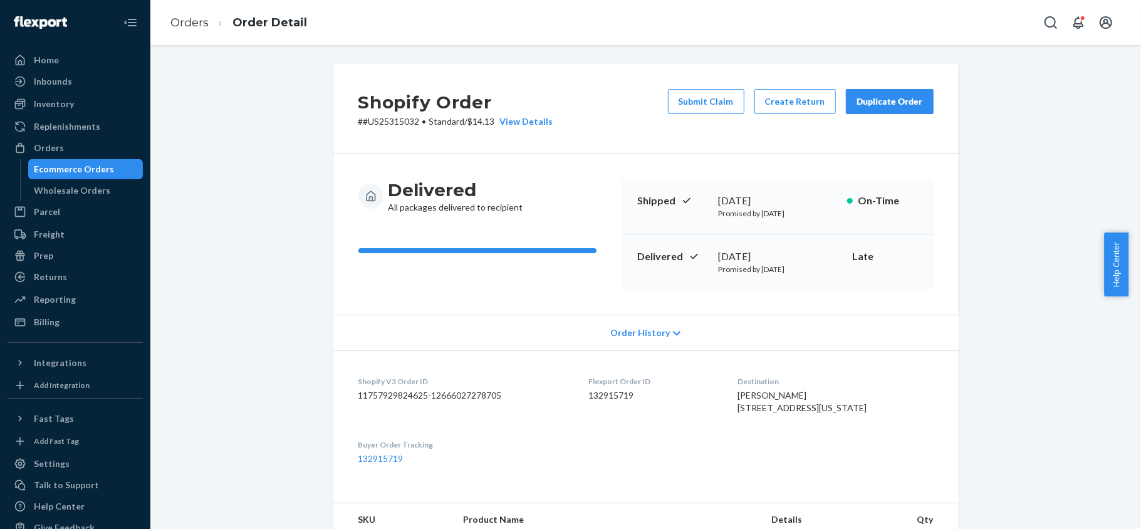
click at [701, 101] on button "Submit Claim" at bounding box center [706, 101] width 76 height 25
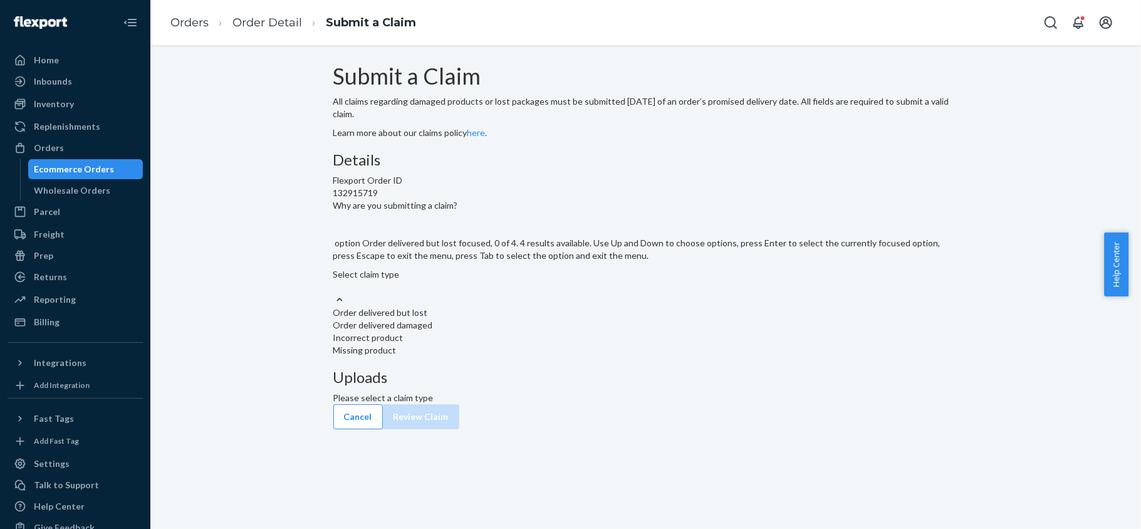
click at [549, 293] on div "Select claim type" at bounding box center [645, 280] width 625 height 25
click at [335, 293] on input "Why are you submitting a claim? option Order delivered but lost focused, 0 of 4…" at bounding box center [333, 287] width 1 height 13
click at [555, 319] on div "Order delivered but lost" at bounding box center [645, 312] width 625 height 13
click at [335, 293] on input "Why are you submitting a claim? option Order delivered but lost focused, 0 of 4…" at bounding box center [333, 287] width 1 height 13
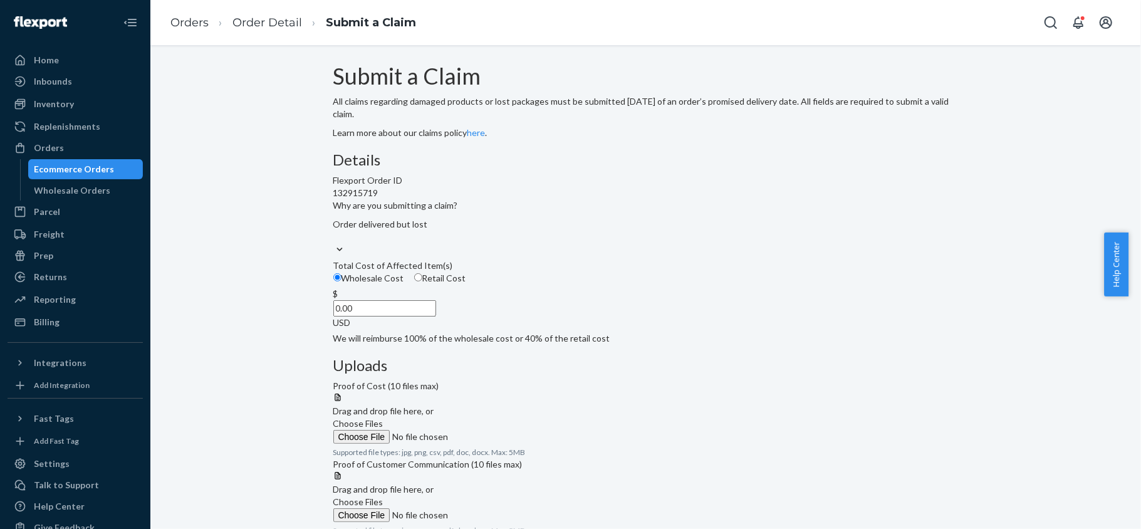
click at [466, 285] on label "Retail Cost" at bounding box center [440, 278] width 52 height 13
click at [422, 281] on input "Retail Cost" at bounding box center [418, 277] width 8 height 8
radio input "true"
radio input "false"
drag, startPoint x: 523, startPoint y: 381, endPoint x: 567, endPoint y: 391, distance: 45.6
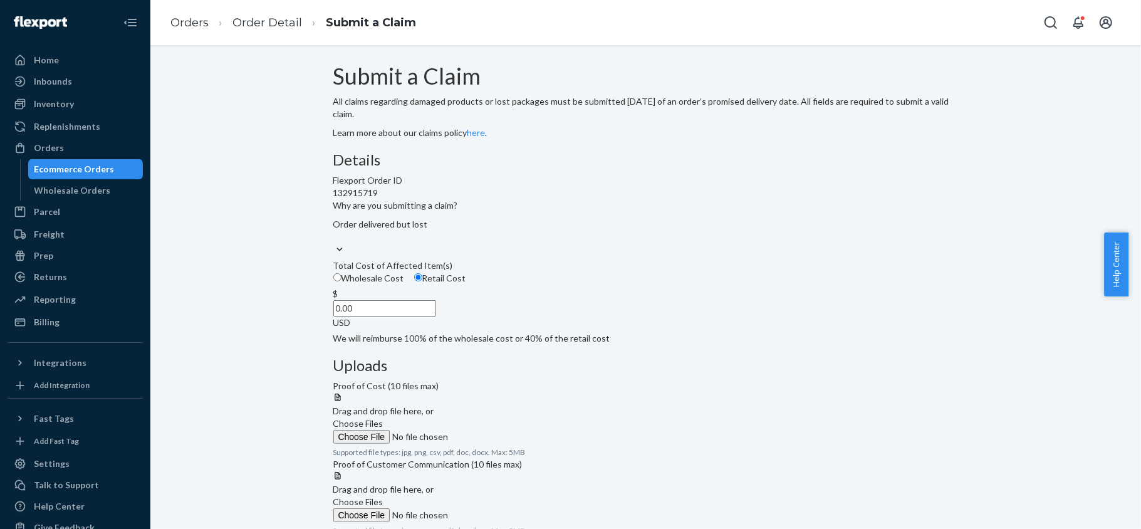
click at [436, 316] on input "0.00" at bounding box center [384, 308] width 103 height 16
paste input "223"
type input "223.00"
click at [504, 417] on label "Choose Files" at bounding box center [418, 430] width 170 height 26
click at [504, 430] on input "Choose Files" at bounding box center [418, 437] width 170 height 14
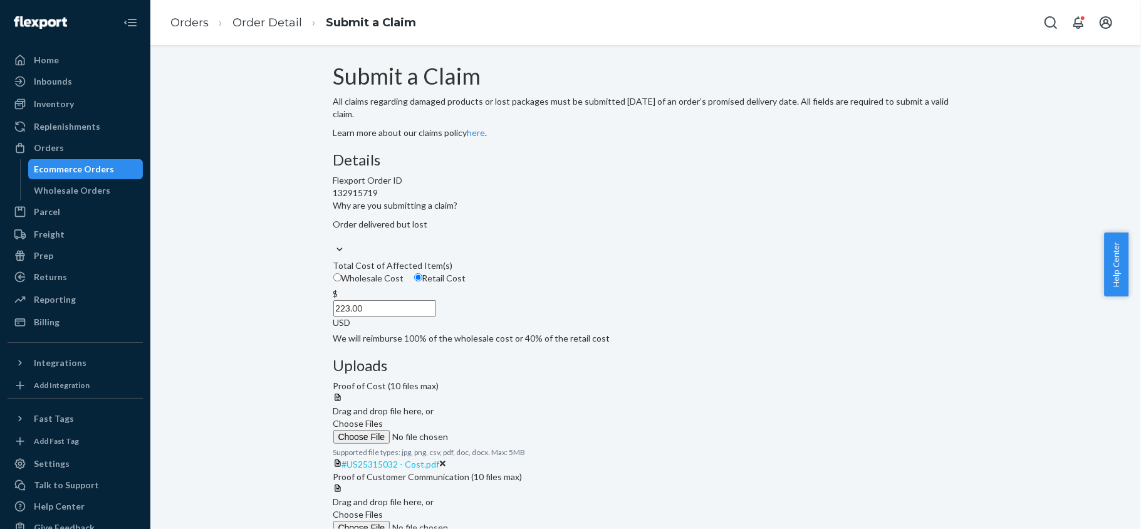
drag, startPoint x: 766, startPoint y: 389, endPoint x: 763, endPoint y: 399, distance: 10.5
click at [765, 458] on div "#US25315032 - Cost.pdf" at bounding box center [645, 464] width 625 height 13
click at [440, 459] on span "#US25315032 - Cost.pdf" at bounding box center [391, 464] width 98 height 11
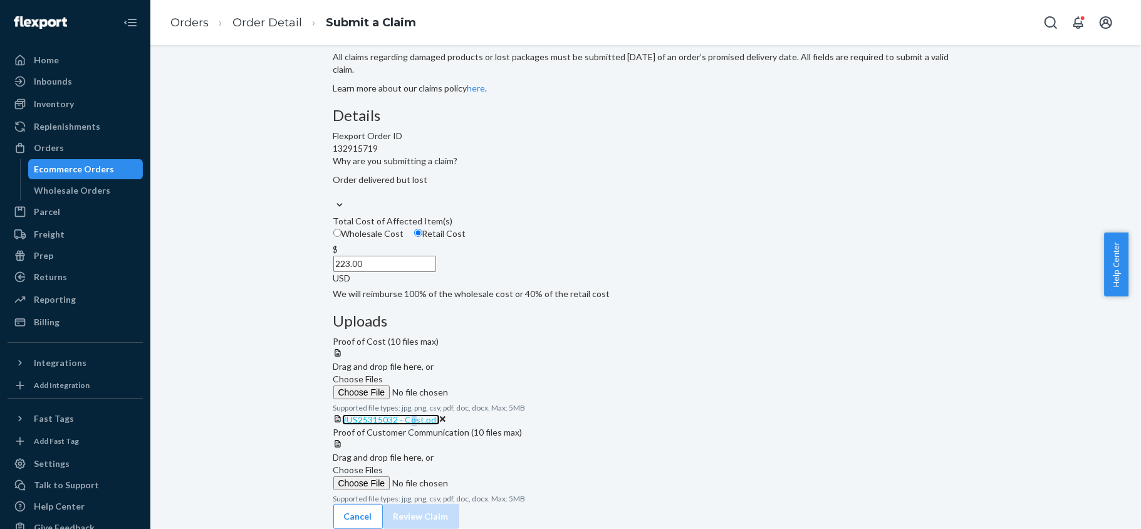
scroll to position [125, 0]
click at [504, 464] on label "Choose Files" at bounding box center [418, 477] width 170 height 26
click at [504, 476] on input "Choose Files" at bounding box center [418, 483] width 170 height 14
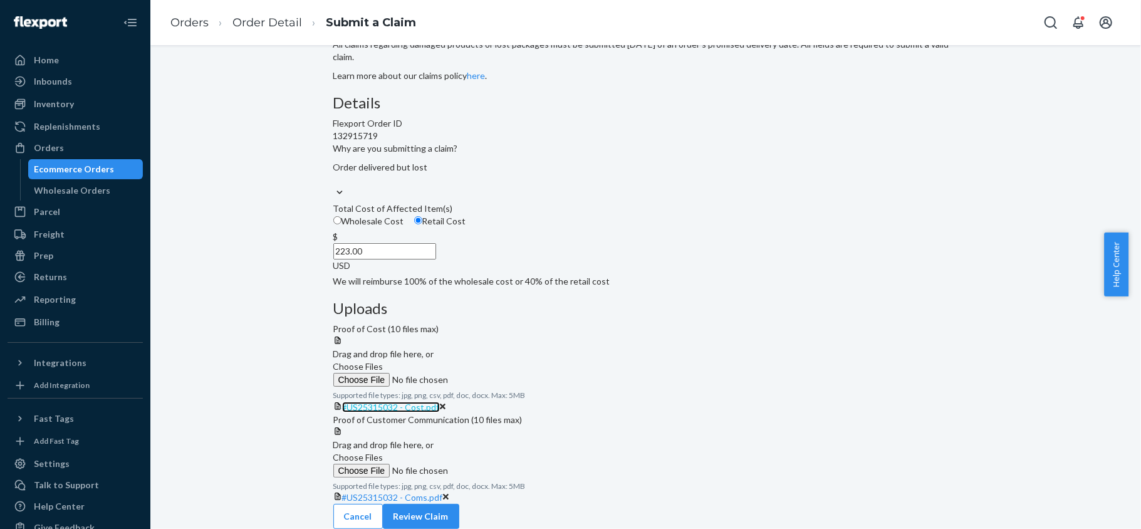
click at [440, 402] on span "#US25315032 - Cost.pdf" at bounding box center [391, 407] width 98 height 11
click at [440, 402] on link "#US25315032 - Cost.pdf" at bounding box center [391, 407] width 98 height 11
click at [446, 404] on icon at bounding box center [443, 407] width 6 height 6
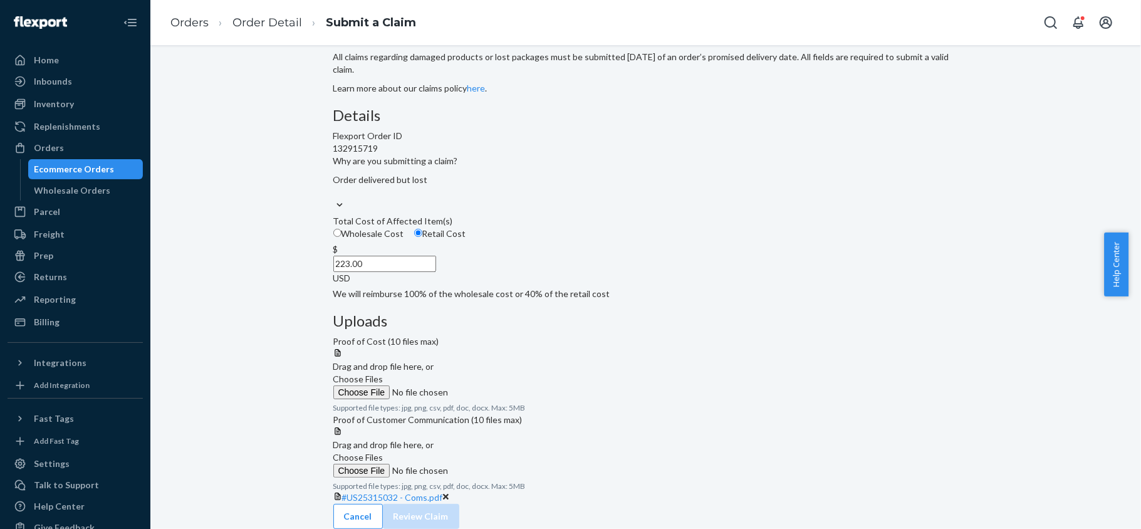
click at [449, 493] on icon at bounding box center [446, 497] width 6 height 9
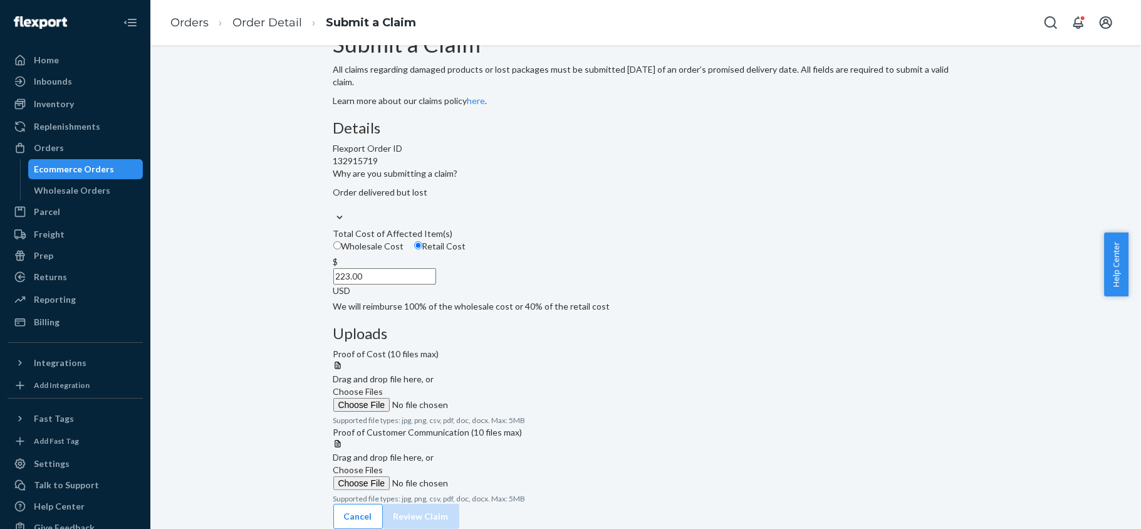
scroll to position [76, 0]
click at [93, 139] on div "Orders" at bounding box center [75, 148] width 133 height 18
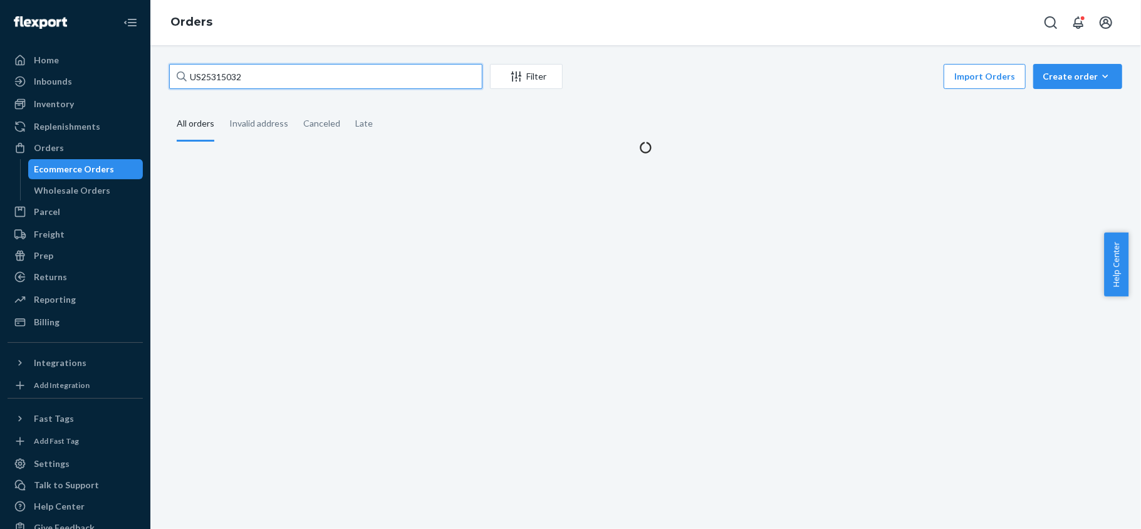
click at [276, 75] on input "US25315032" at bounding box center [325, 76] width 313 height 25
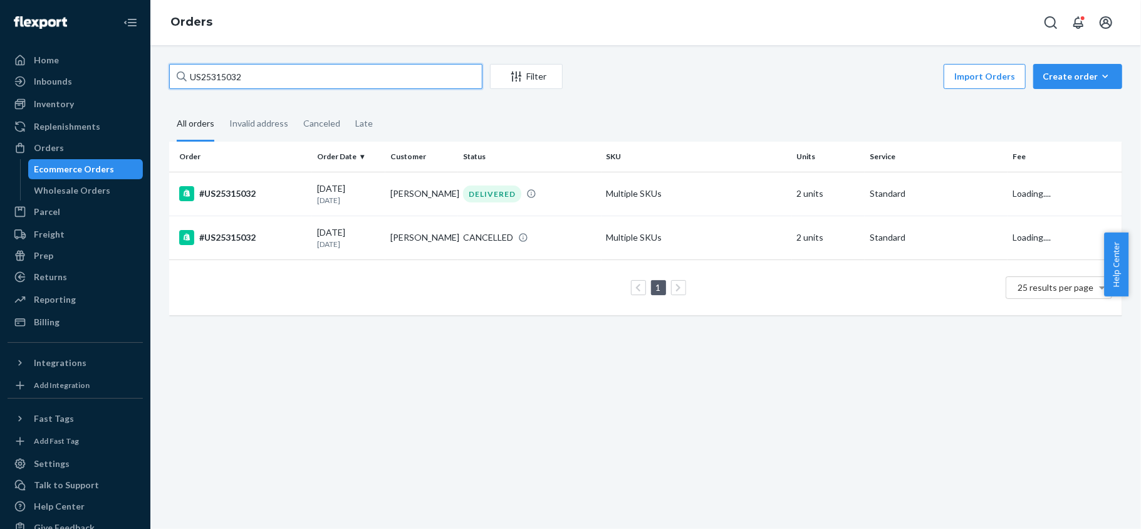
click at [276, 75] on input "US25315032" at bounding box center [325, 76] width 313 height 25
paste input "US25323459"
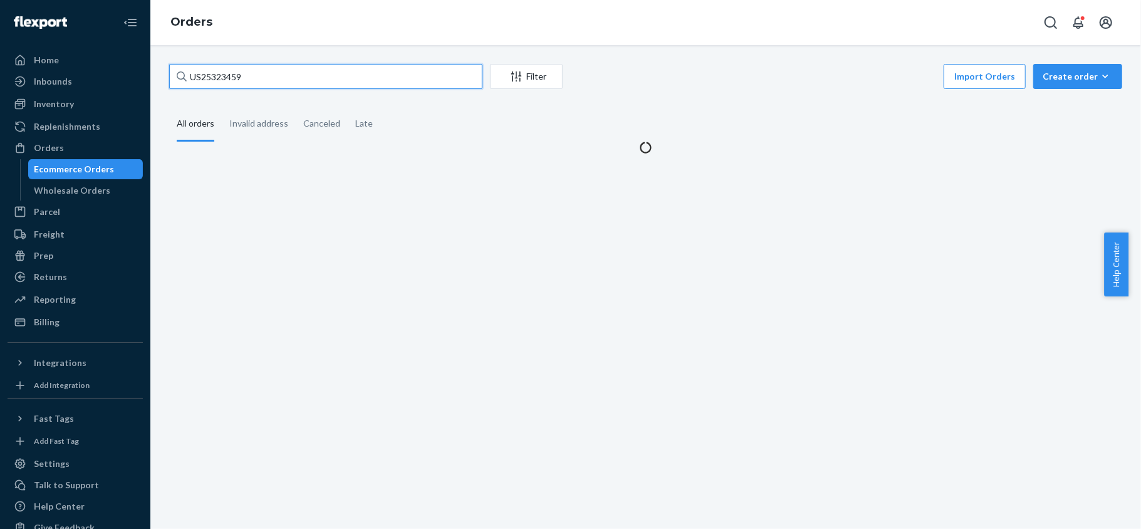
type input "US25323459"
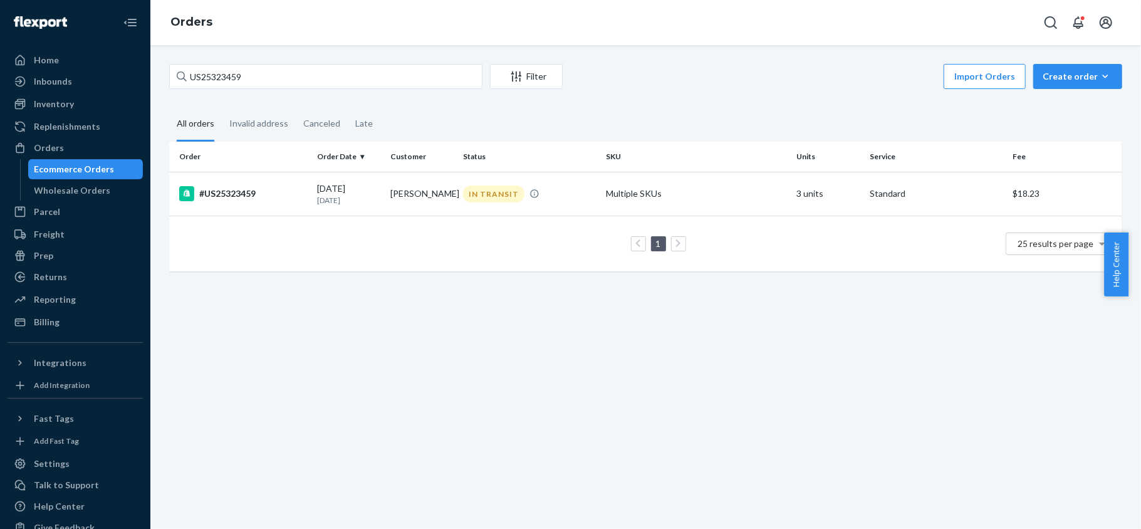
click at [306, 169] on th "Order" at bounding box center [240, 157] width 143 height 30
click at [306, 191] on td "#US25323459" at bounding box center [240, 194] width 143 height 44
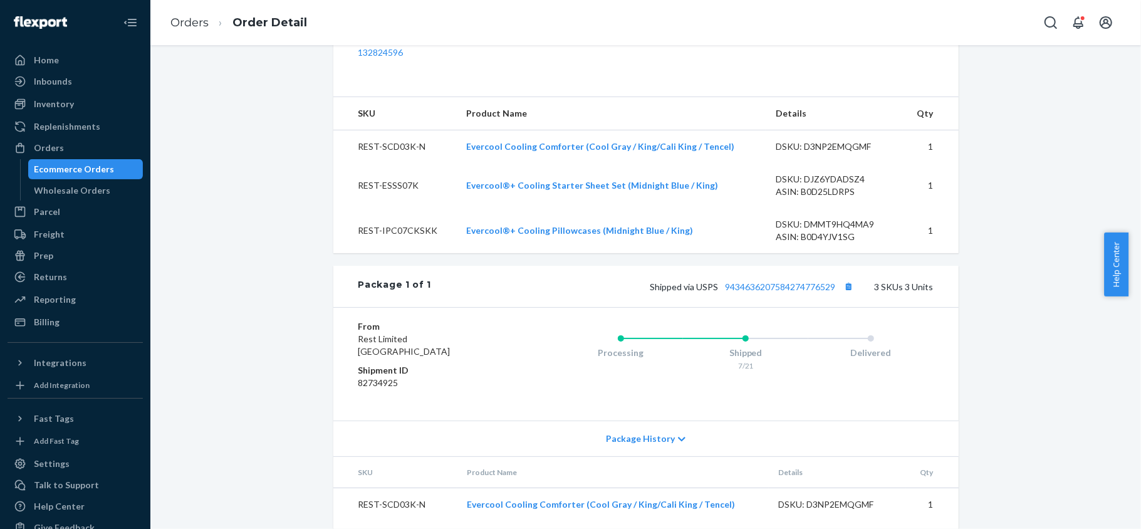
scroll to position [282, 0]
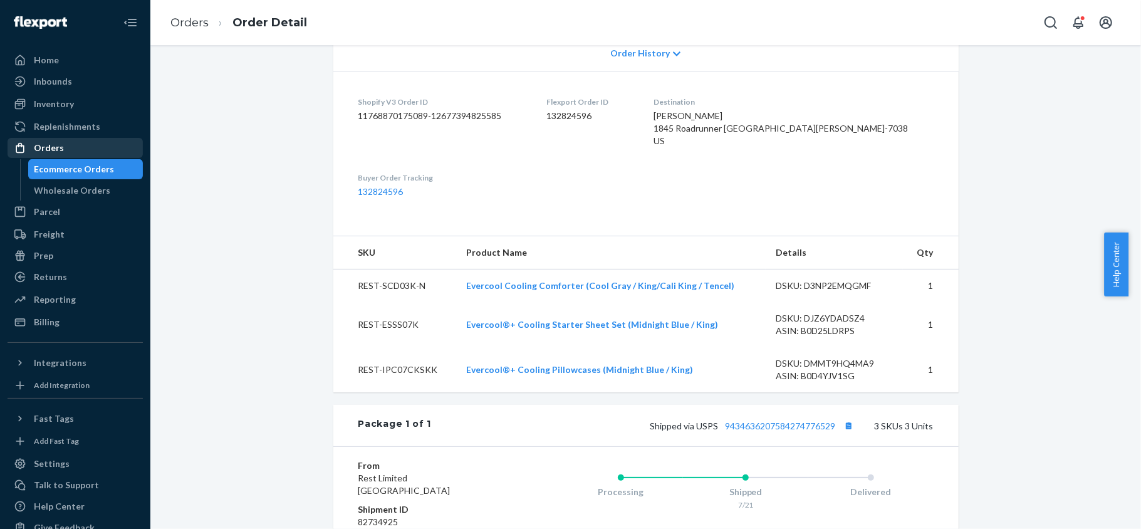
drag, startPoint x: 59, startPoint y: 141, endPoint x: 51, endPoint y: 142, distance: 8.2
click at [59, 142] on div "Orders" at bounding box center [49, 148] width 30 height 13
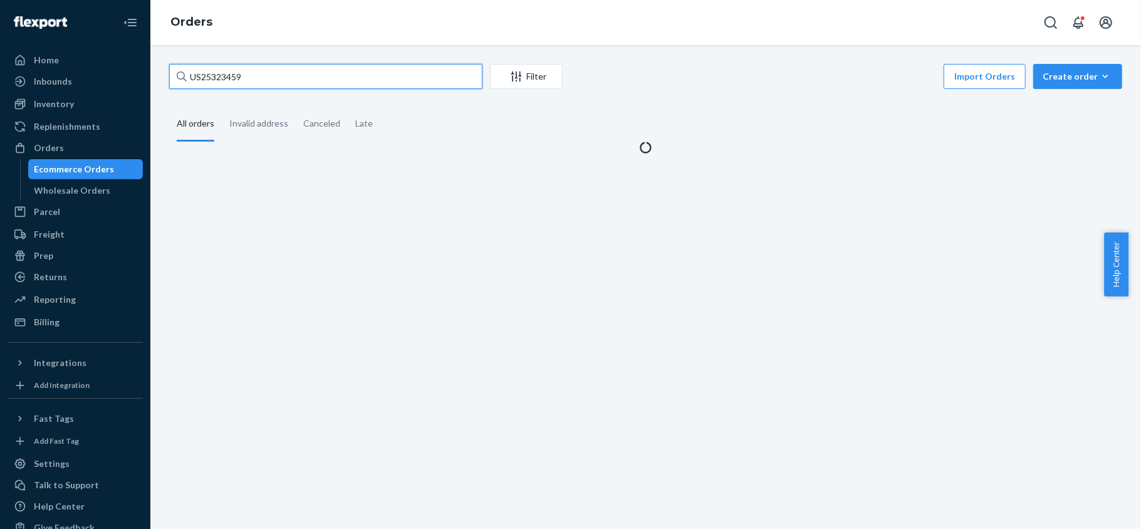
click at [228, 71] on input "US25323459" at bounding box center [325, 76] width 313 height 25
paste input "#US25328466"
type input "#US25328466"
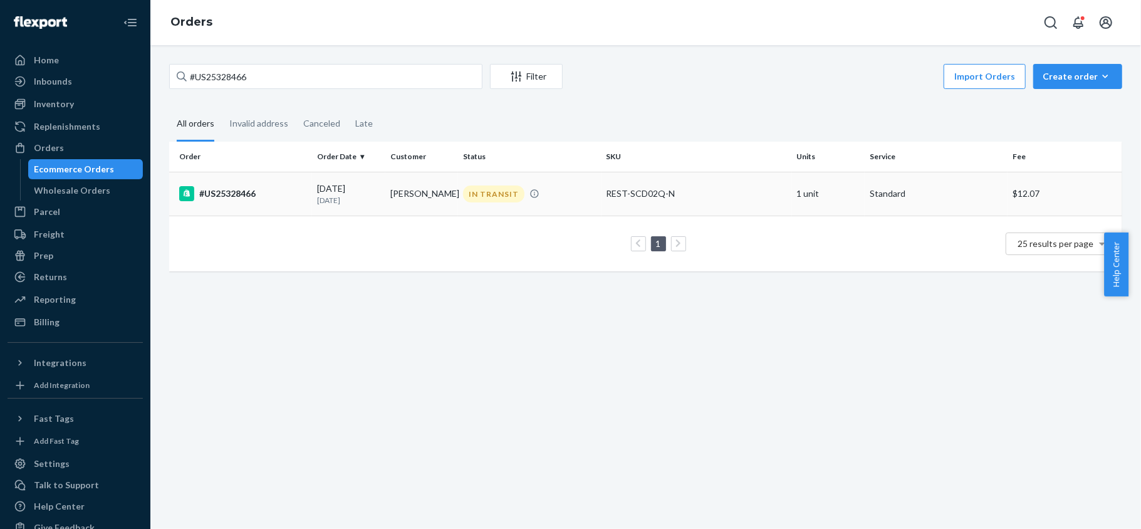
click at [268, 178] on td "#US25328466" at bounding box center [240, 194] width 143 height 44
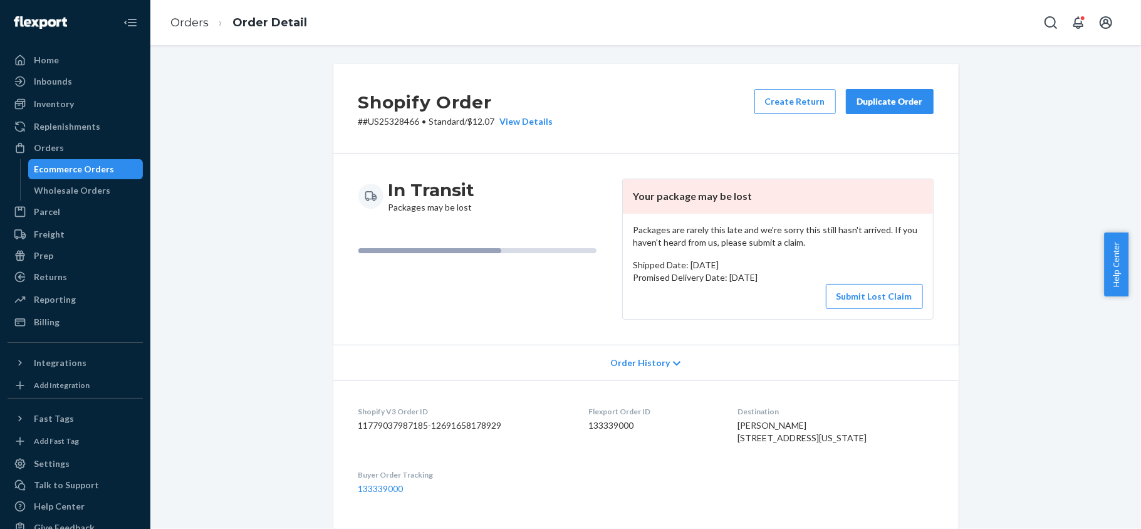
click at [852, 291] on button "Submit Lost Claim" at bounding box center [874, 296] width 97 height 25
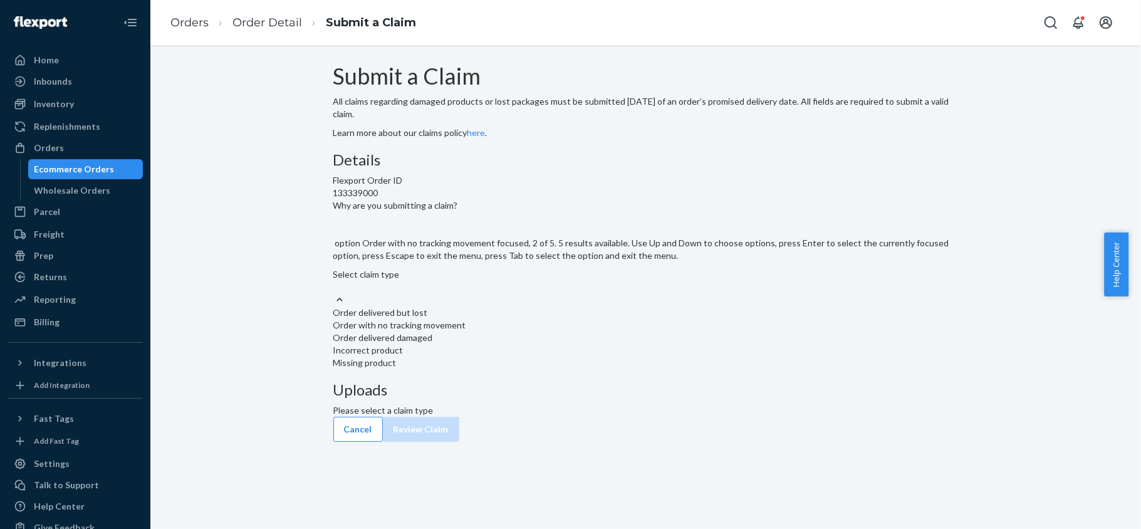
click at [555, 331] on div "Order with no tracking movement" at bounding box center [645, 325] width 625 height 13
click at [335, 293] on input "Why are you submitting a claim? option Order with no tracking movement focused,…" at bounding box center [333, 287] width 1 height 13
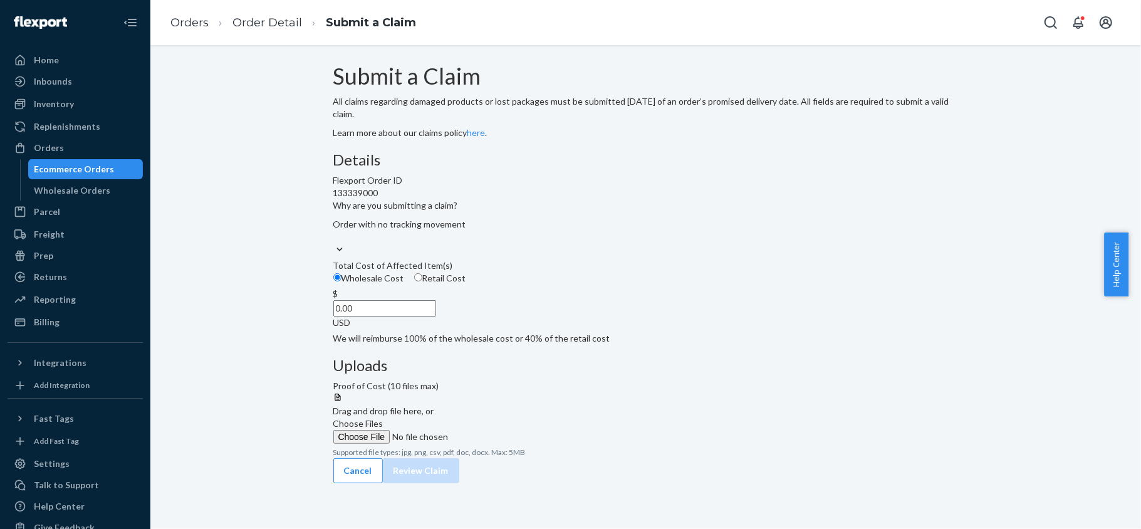
click at [466, 283] on span "Retail Cost" at bounding box center [444, 278] width 44 height 11
click at [422, 281] on input "Retail Cost" at bounding box center [418, 277] width 8 height 8
radio input "true"
drag, startPoint x: 527, startPoint y: 382, endPoint x: 583, endPoint y: 387, distance: 56.0
click at [583, 329] on div "$ 0.00 USD" at bounding box center [645, 308] width 625 height 41
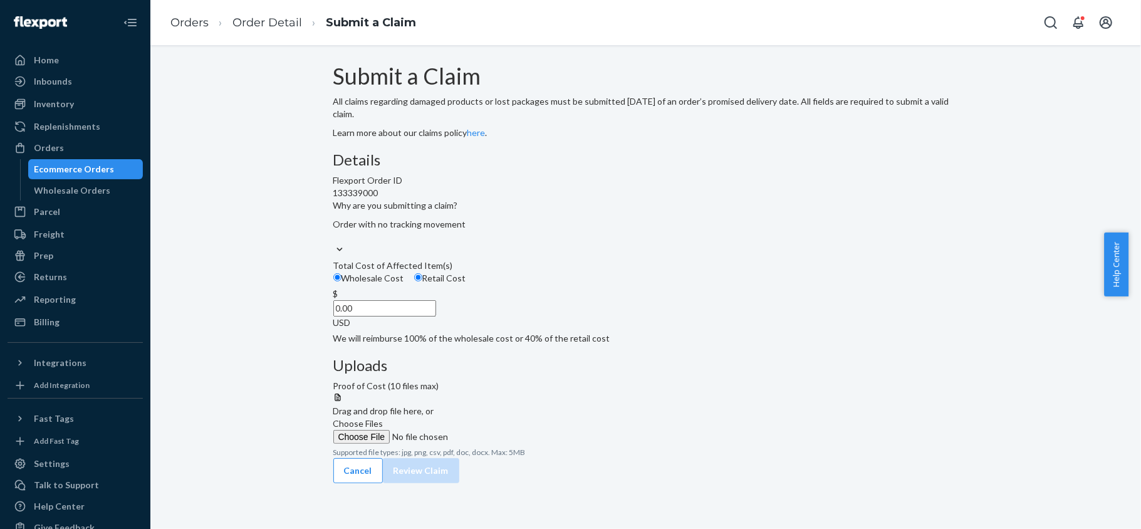
paste input "144"
type input "144.00"
click at [504, 417] on label "Choose Files" at bounding box center [418, 430] width 170 height 26
click at [504, 430] on input "Choose Files" at bounding box center [418, 437] width 170 height 14
click at [459, 488] on button "Review Claim" at bounding box center [421, 483] width 76 height 25
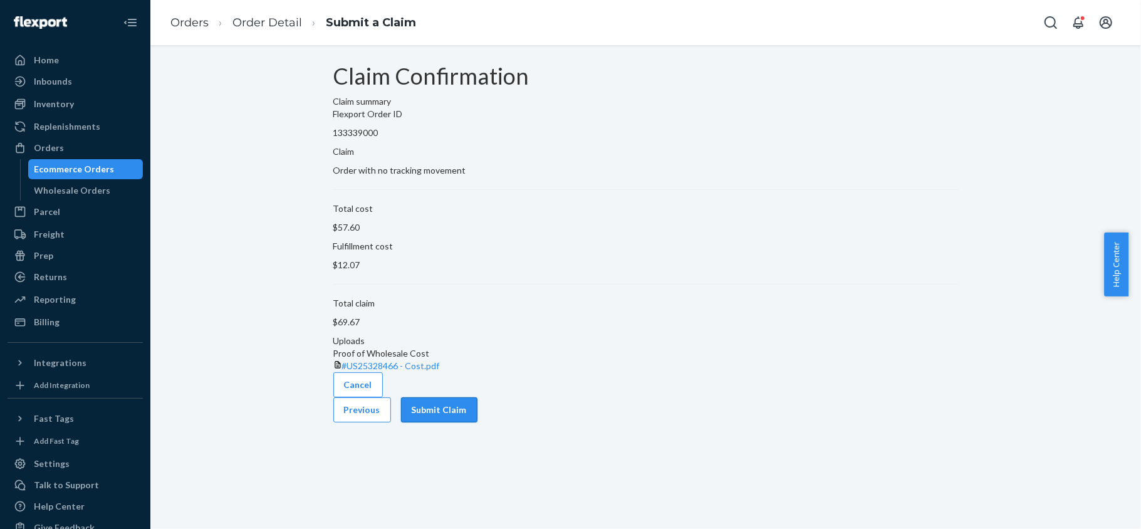
click at [478, 422] on button "Submit Claim" at bounding box center [439, 409] width 76 height 25
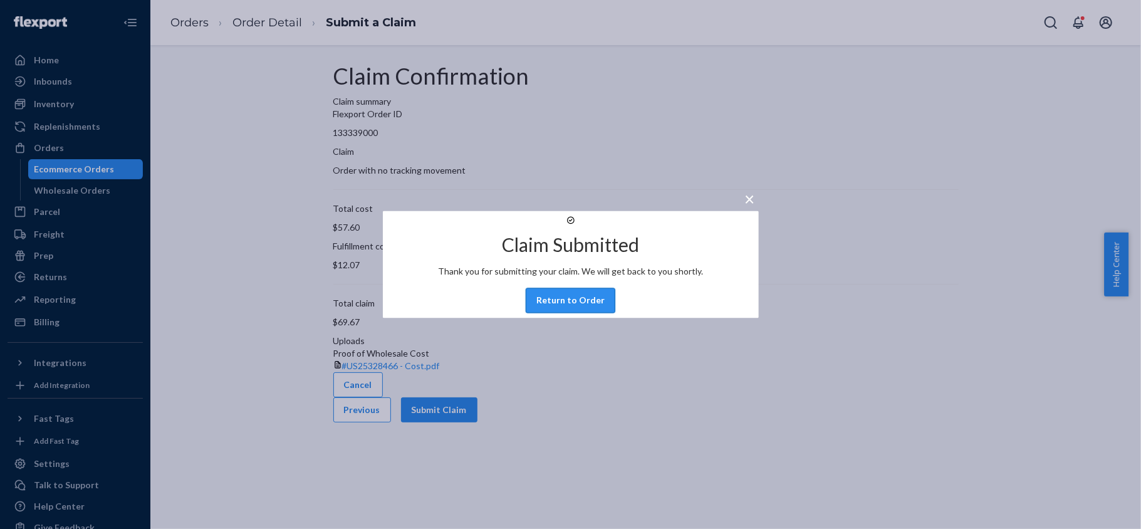
click at [559, 313] on button "Return to Order" at bounding box center [571, 300] width 90 height 25
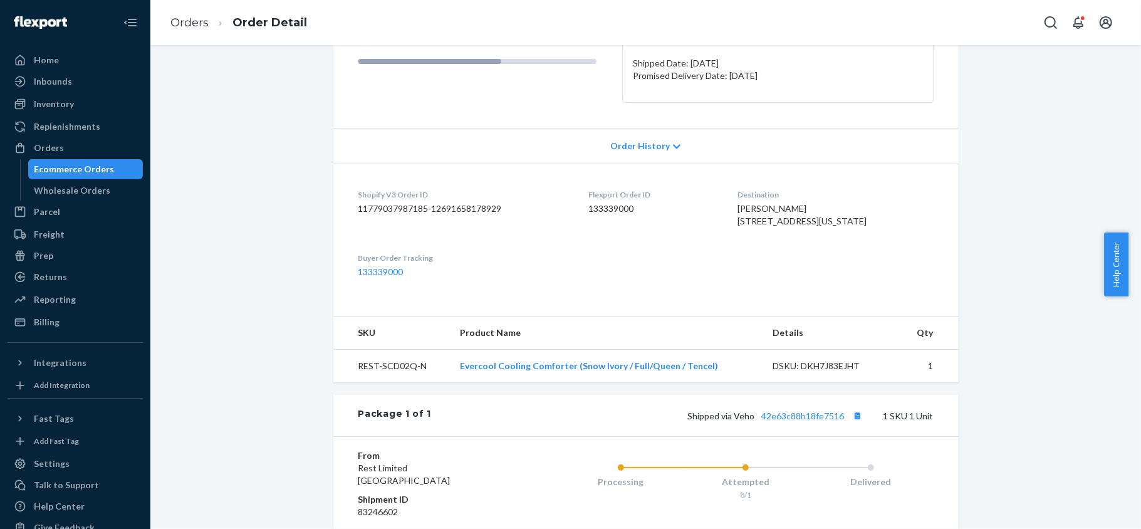
scroll to position [334, 0]
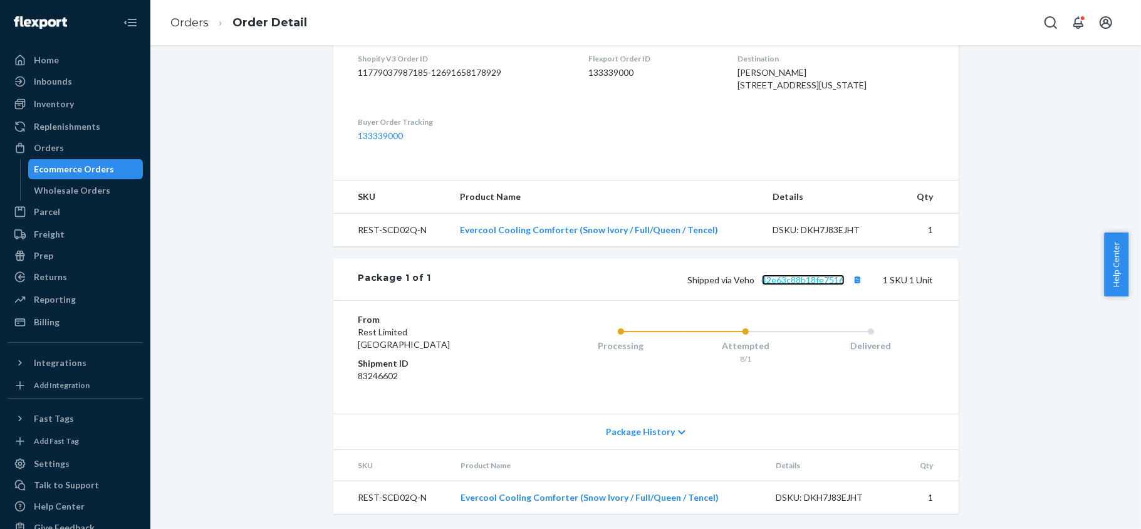
click at [785, 285] on link "42e63c88b18fe7516" at bounding box center [803, 279] width 83 height 11
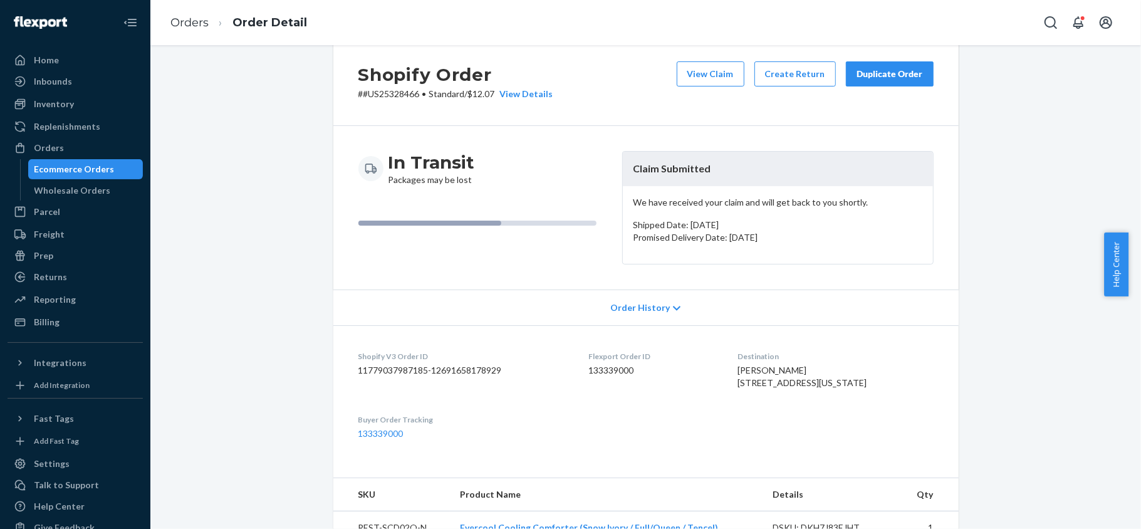
scroll to position [0, 0]
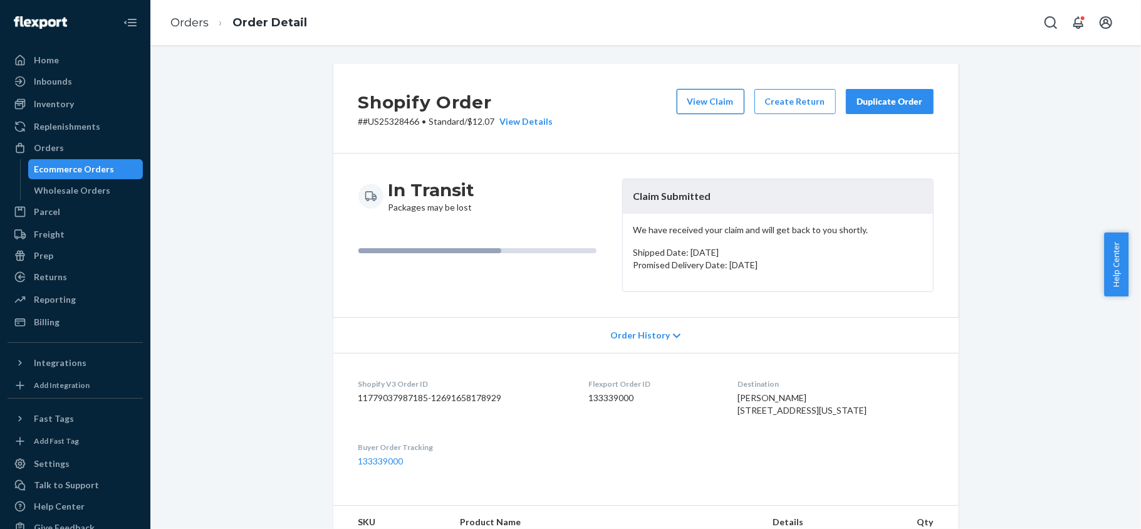
click at [694, 112] on button "View Claim" at bounding box center [711, 101] width 68 height 25
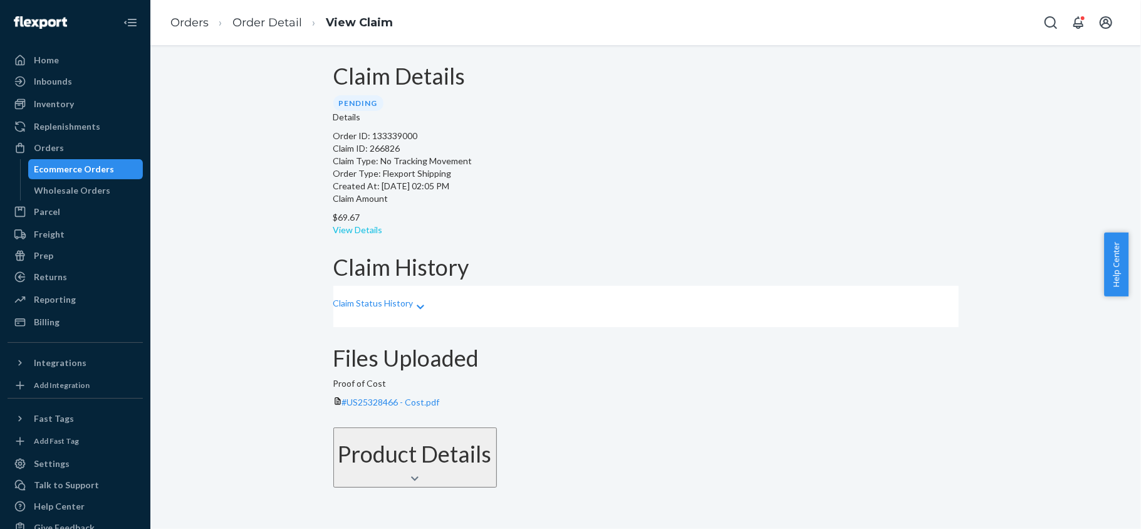
click at [383, 224] on link "View Details" at bounding box center [358, 229] width 50 height 11
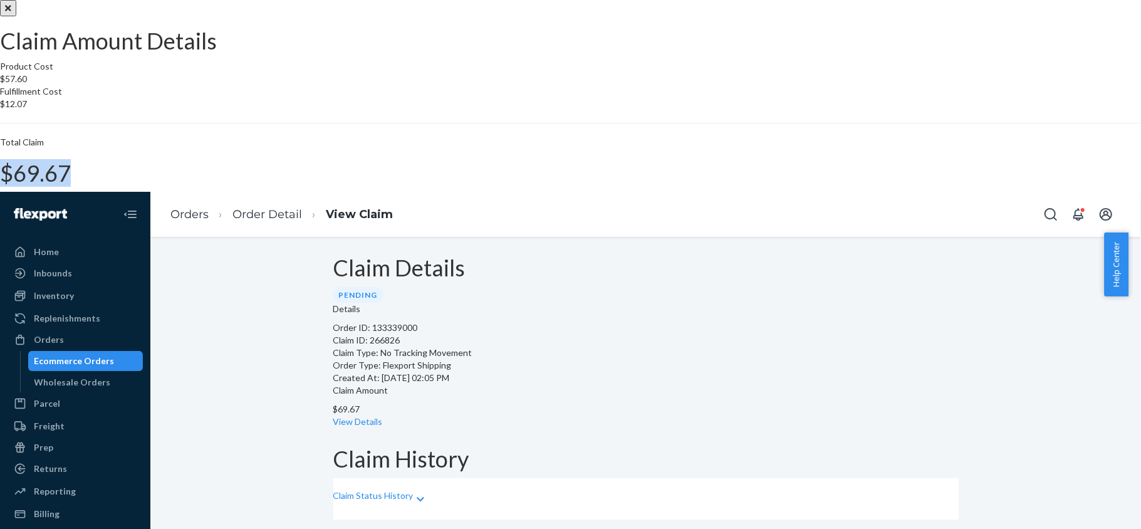
drag, startPoint x: 650, startPoint y: 311, endPoint x: 689, endPoint y: 316, distance: 39.8
click at [689, 186] on div "Total Claim $69.67" at bounding box center [570, 161] width 1141 height 50
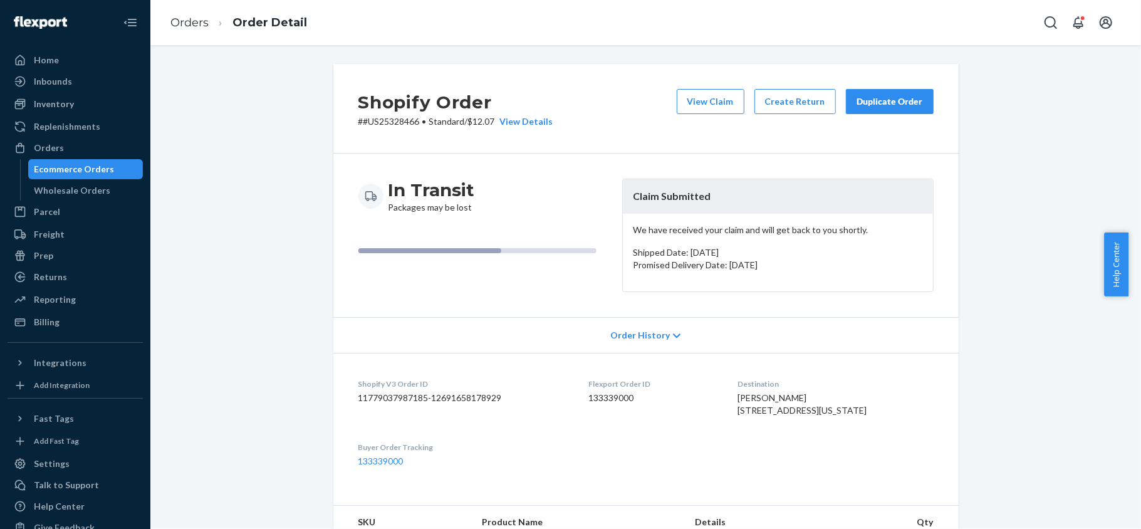
click at [618, 392] on dd "133339000" at bounding box center [652, 398] width 129 height 13
click at [617, 394] on dd "133339000" at bounding box center [652, 398] width 129 height 13
drag, startPoint x: 414, startPoint y: 122, endPoint x: 359, endPoint y: 131, distance: 55.3
click at [359, 131] on div "Shopify Order # #US25328466 • Standard / $12.07 View Details View Claim Create …" at bounding box center [645, 109] width 625 height 90
click at [55, 146] on div "Orders" at bounding box center [49, 148] width 30 height 13
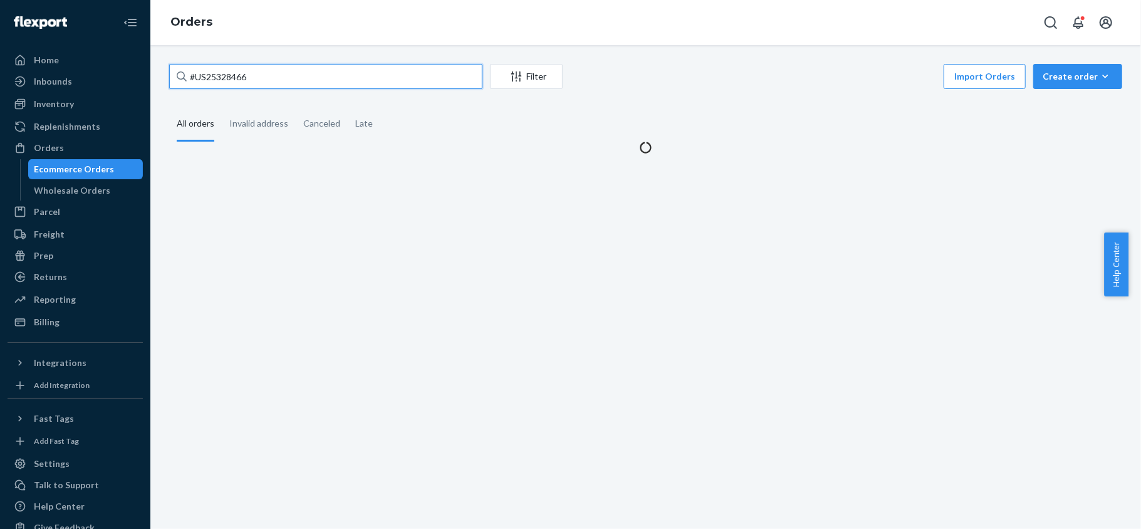
click at [271, 69] on input "#US25328466" at bounding box center [325, 76] width 313 height 25
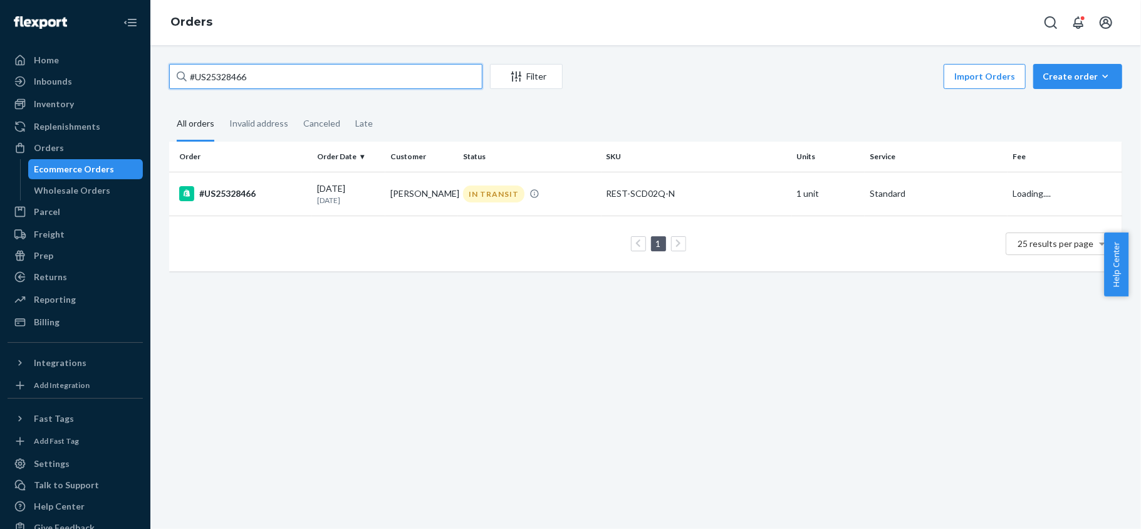
click at [271, 68] on input "#US25328466" at bounding box center [325, 76] width 313 height 25
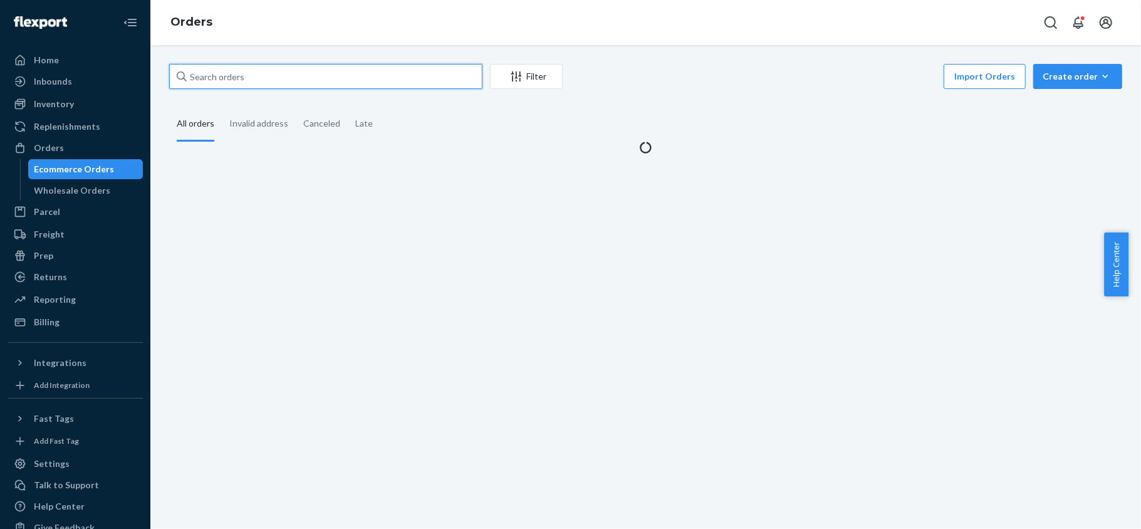
paste input "#US25330179"
type input "#US25330179"
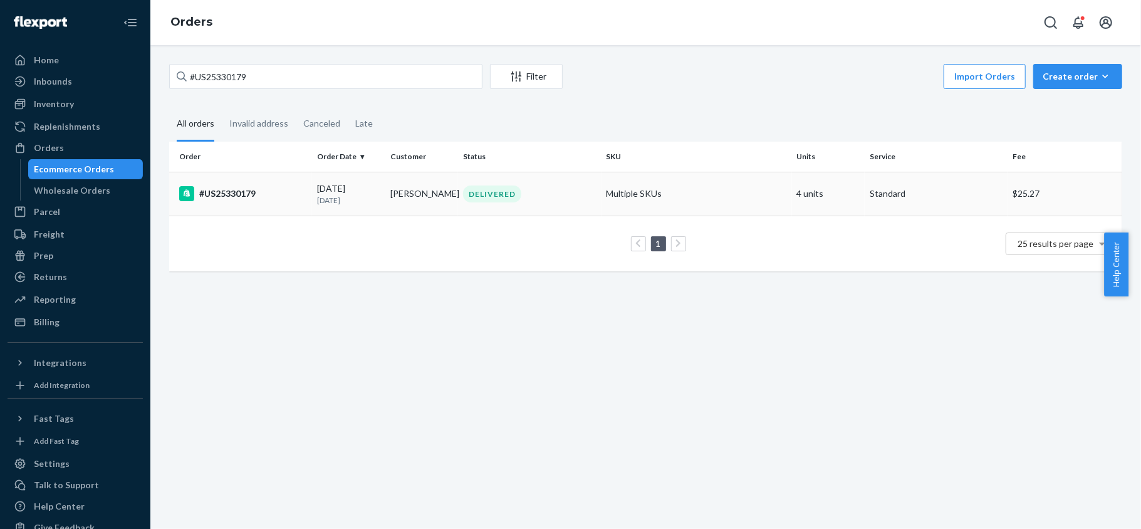
click at [294, 191] on div "#US25330179" at bounding box center [243, 193] width 128 height 15
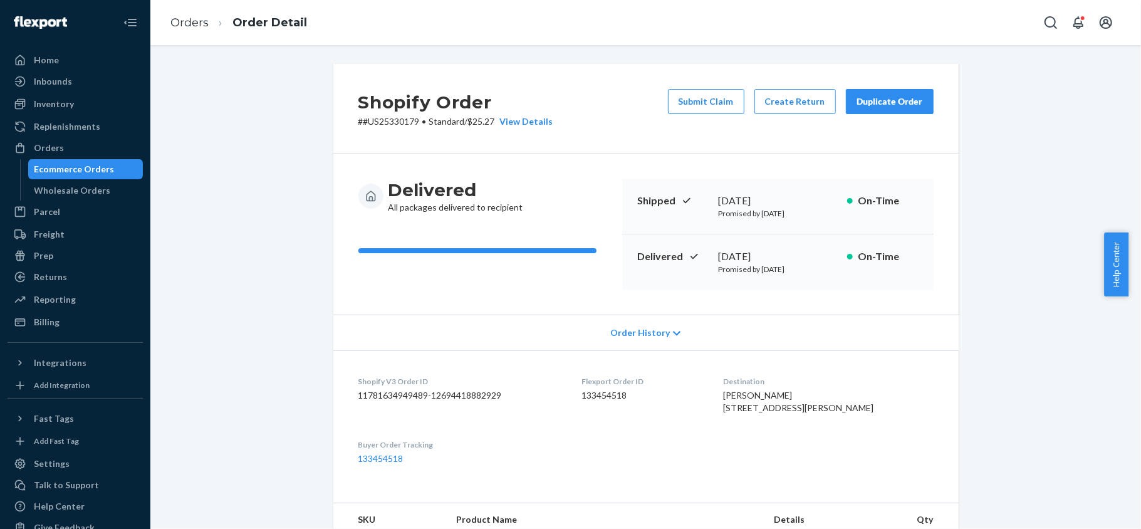
click at [309, 84] on div "Shopify Order # #US25330179 • Standard / $25.27 View Details Submit Claim Creat…" at bounding box center [646, 535] width 972 height 943
click at [689, 98] on button "Submit Claim" at bounding box center [706, 101] width 76 height 25
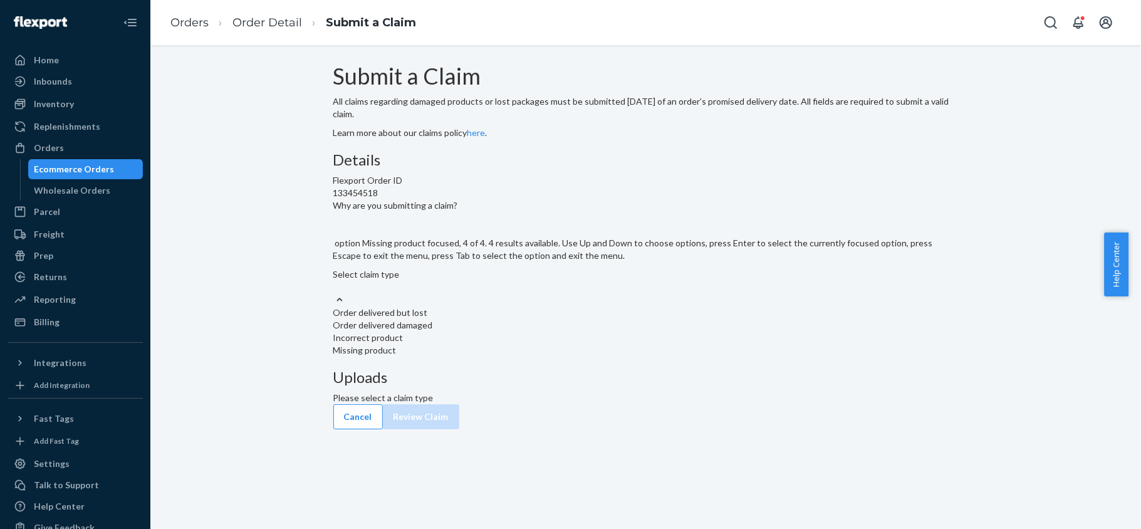
click at [545, 357] on div "Missing product" at bounding box center [645, 350] width 625 height 13
click at [335, 293] on input "Why are you submitting a claim? option Missing product focused, 4 of 4. 4 resul…" at bounding box center [333, 287] width 1 height 13
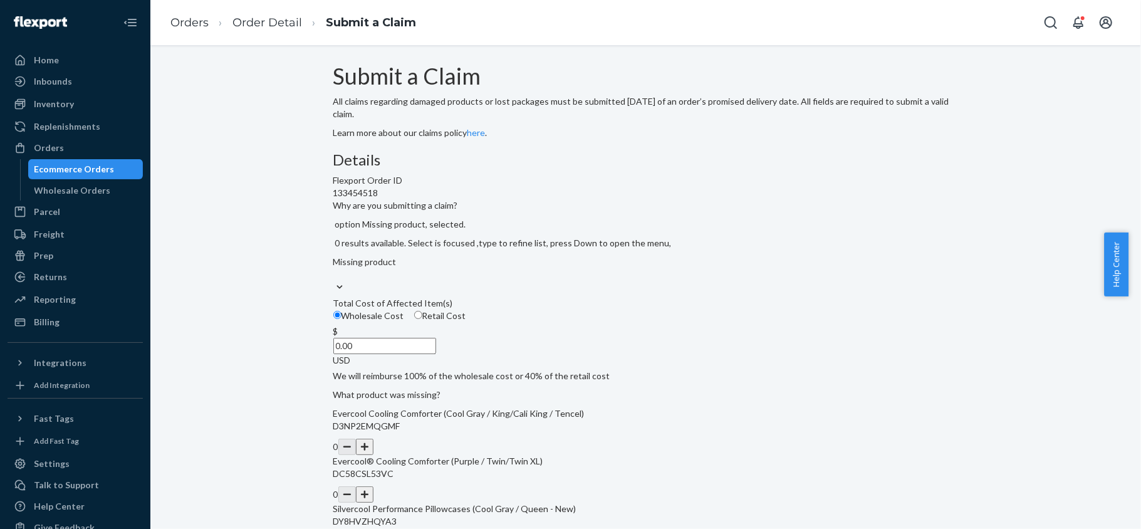
click at [466, 321] on span "Retail Cost" at bounding box center [444, 315] width 44 height 11
click at [422, 319] on input "Retail Cost" at bounding box center [418, 315] width 8 height 8
radio input "true"
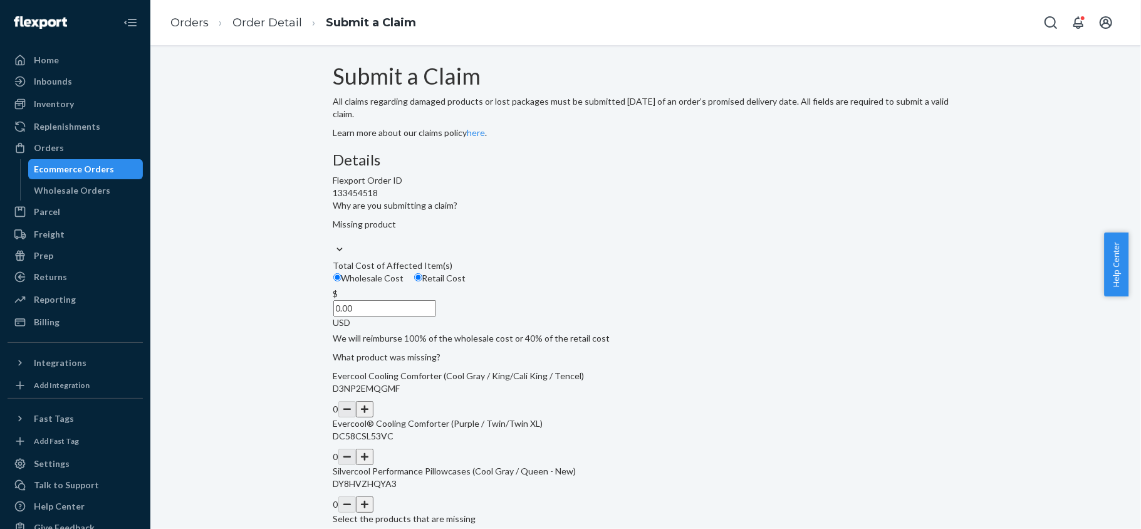
drag, startPoint x: 529, startPoint y: 385, endPoint x: 584, endPoint y: 387, distance: 55.2
click at [584, 329] on div "$ 0.00 USD" at bounding box center [645, 308] width 625 height 41
paste input "174"
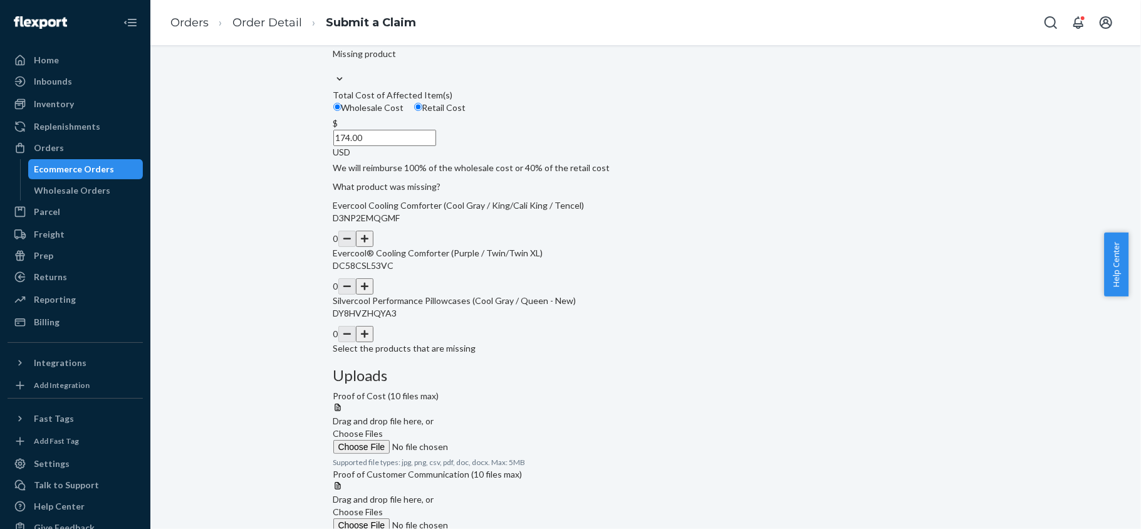
scroll to position [179, 0]
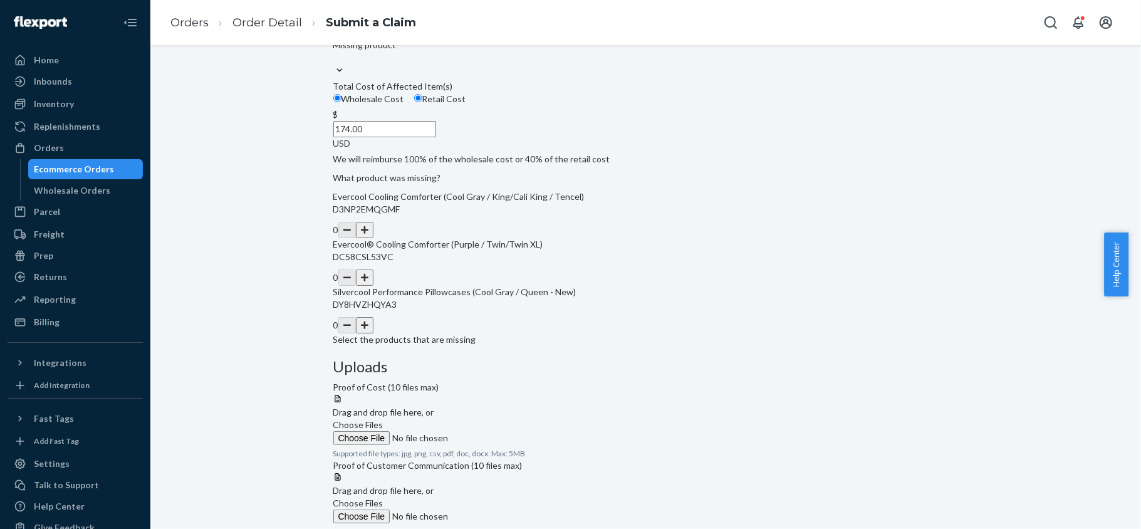
type input "174.00"
click at [373, 238] on button "button" at bounding box center [365, 230] width 18 height 16
click at [384, 419] on span "Choose Files" at bounding box center [358, 424] width 50 height 11
click at [504, 431] on input "Choose Files" at bounding box center [418, 438] width 170 height 14
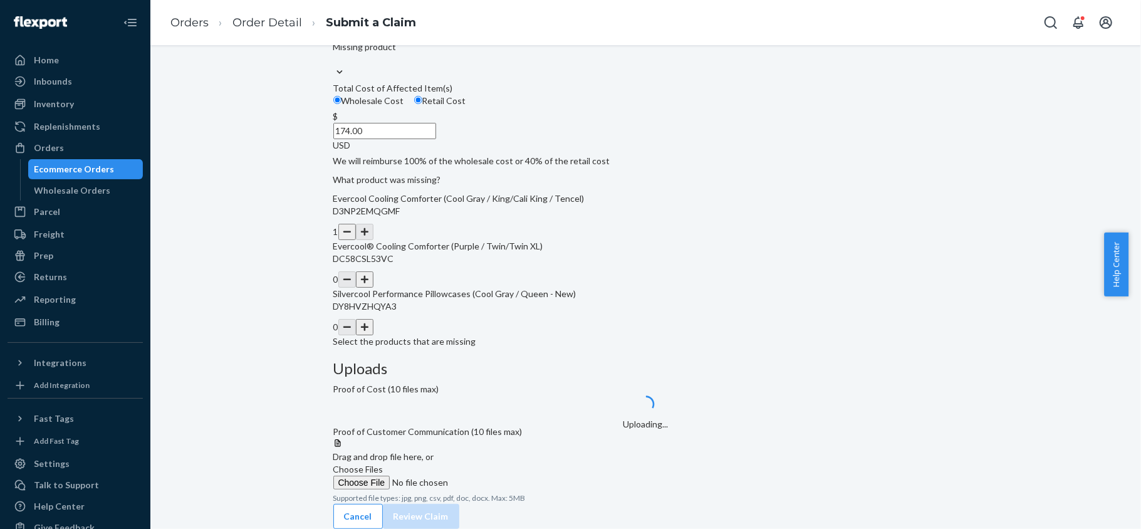
click at [384, 464] on span "Choose Files" at bounding box center [358, 469] width 50 height 11
click at [504, 476] on input "Choose Files" at bounding box center [418, 483] width 170 height 14
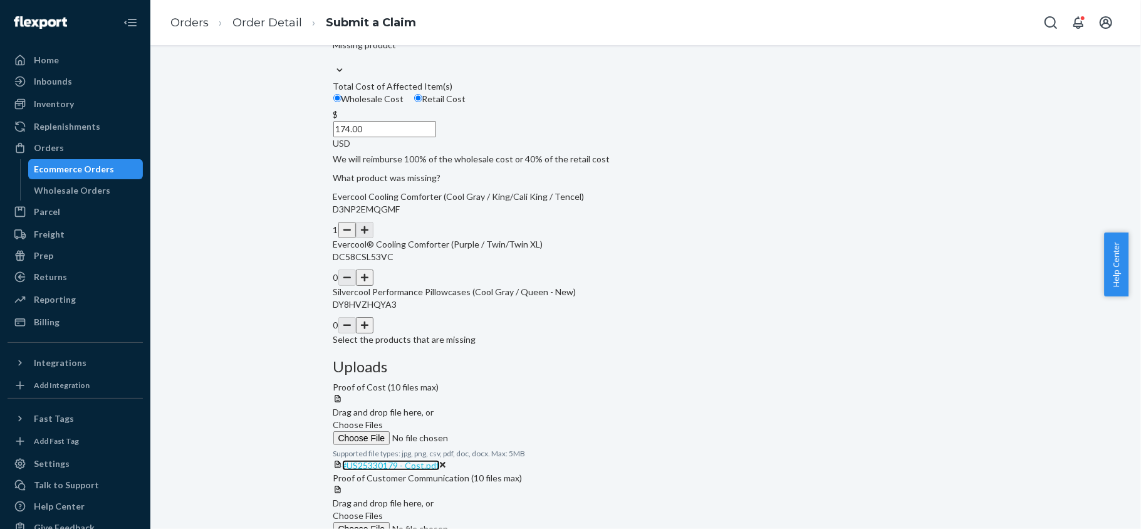
click at [440, 460] on span "#US25330179 - Cost.pdf" at bounding box center [391, 465] width 98 height 11
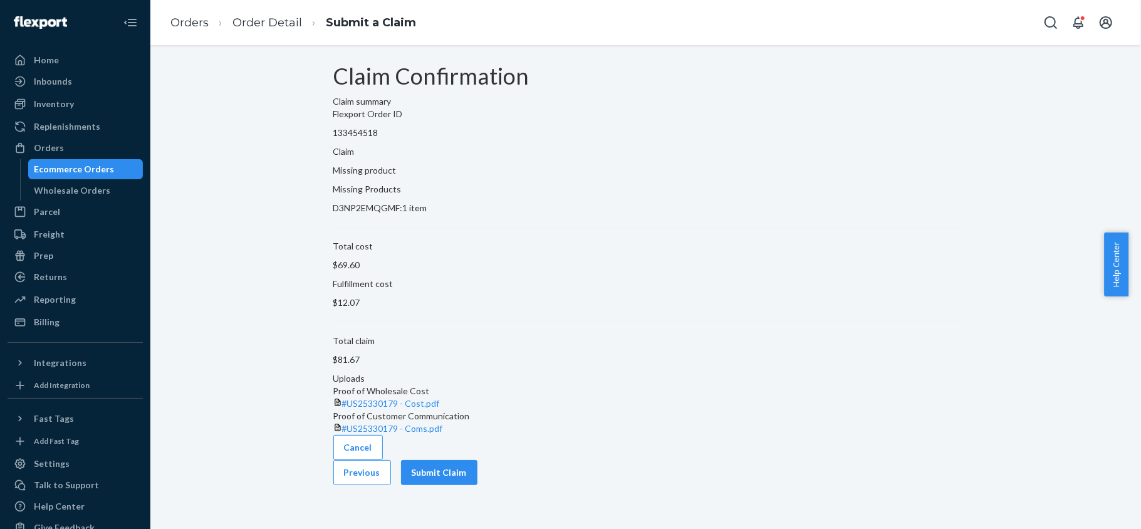
click at [478, 485] on button "Submit Claim" at bounding box center [439, 472] width 76 height 25
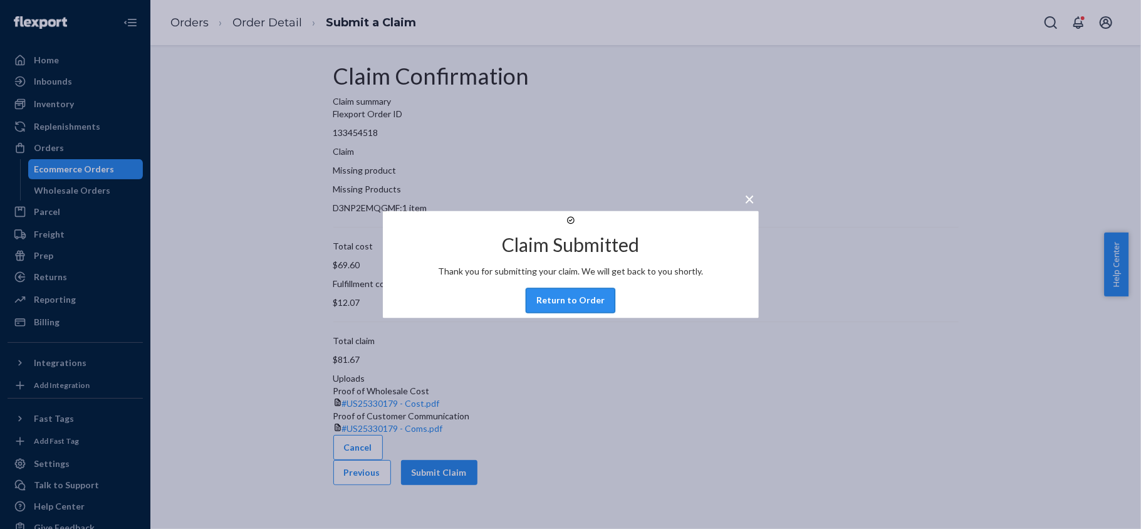
click at [572, 313] on button "Return to Order" at bounding box center [571, 300] width 90 height 25
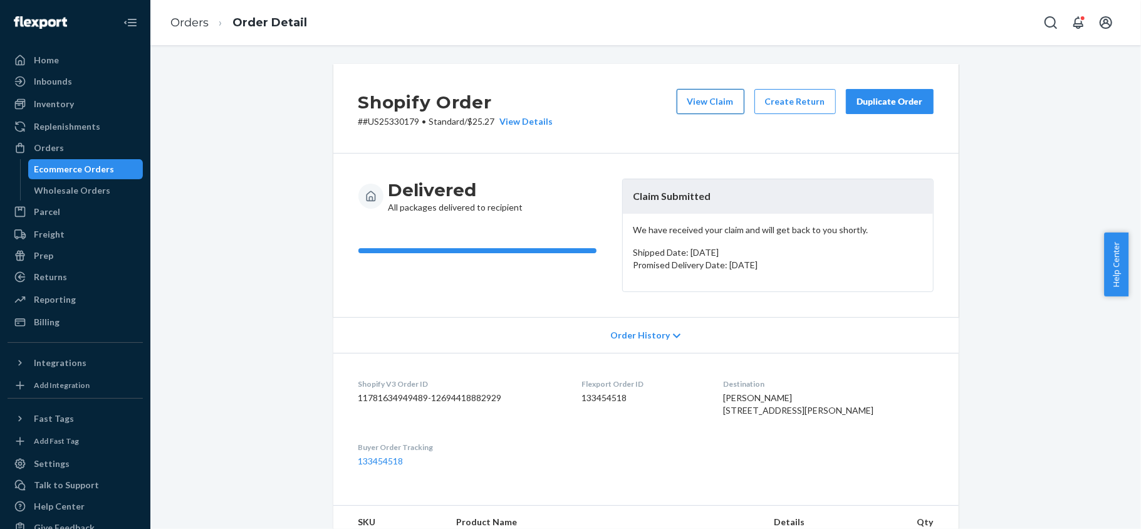
click at [702, 111] on button "View Claim" at bounding box center [711, 101] width 68 height 25
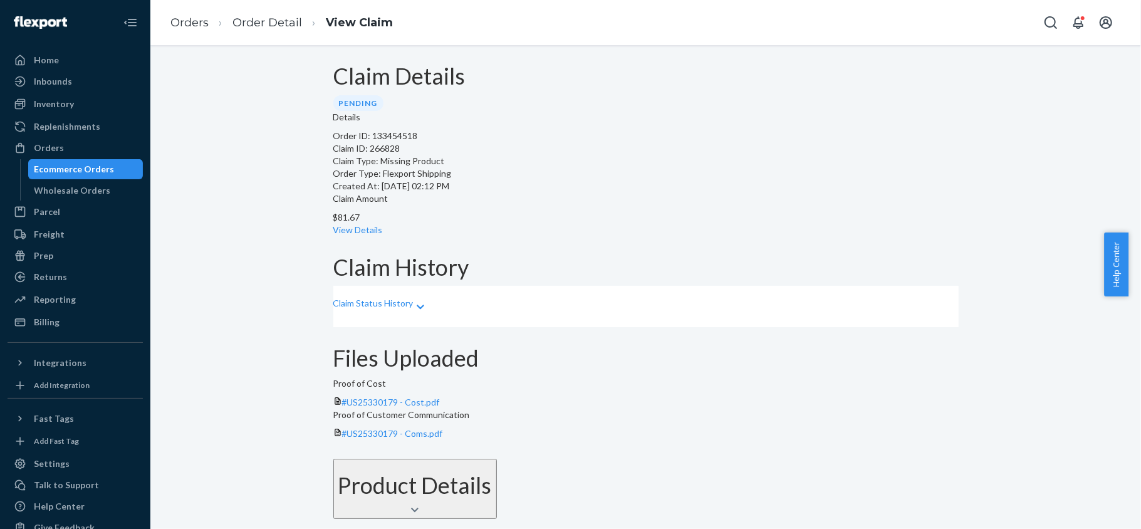
click at [620, 211] on div "$81.67 View Details" at bounding box center [645, 223] width 625 height 25
click at [383, 224] on link "View Details" at bounding box center [358, 229] width 50 height 11
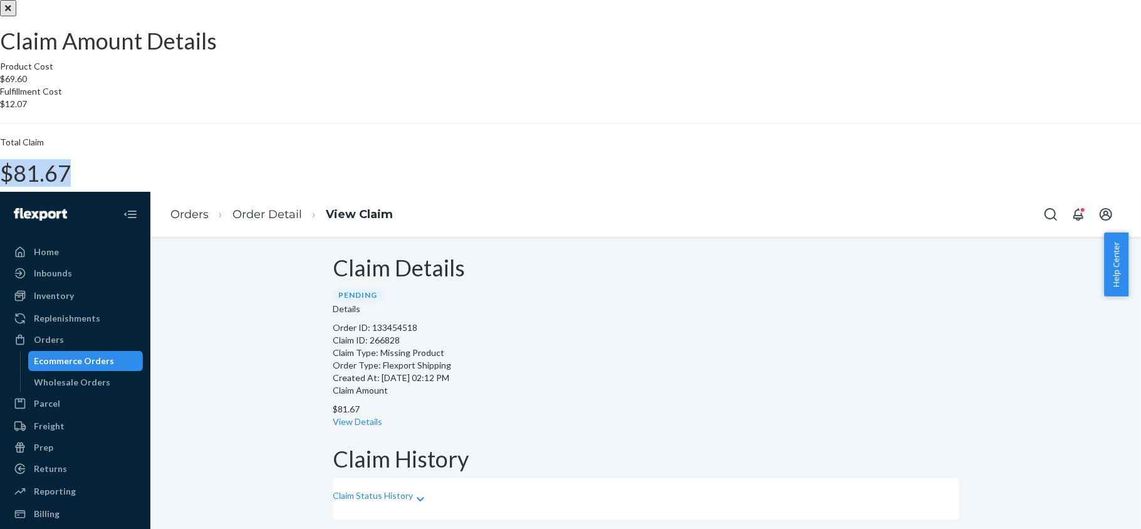
drag, startPoint x: 639, startPoint y: 308, endPoint x: 697, endPoint y: 322, distance: 59.3
click at [697, 186] on section "Product Cost $69.60 Fulfillment Cost $12.07 Total Claim $81.67" at bounding box center [570, 123] width 1141 height 126
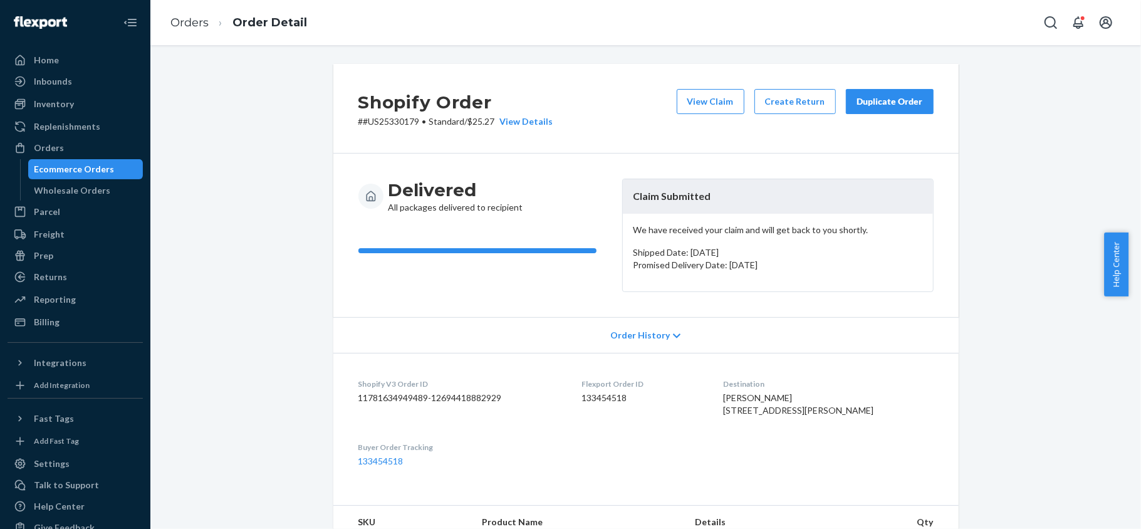
click at [605, 406] on div "Flexport Order ID 133454518" at bounding box center [643, 399] width 122 height 43
drag, startPoint x: 412, startPoint y: 118, endPoint x: 356, endPoint y: 127, distance: 56.4
click at [358, 127] on p "# #US25330179 • Standard / $25.27 View Details" at bounding box center [455, 121] width 195 height 13
click at [98, 149] on div "Orders" at bounding box center [75, 148] width 133 height 18
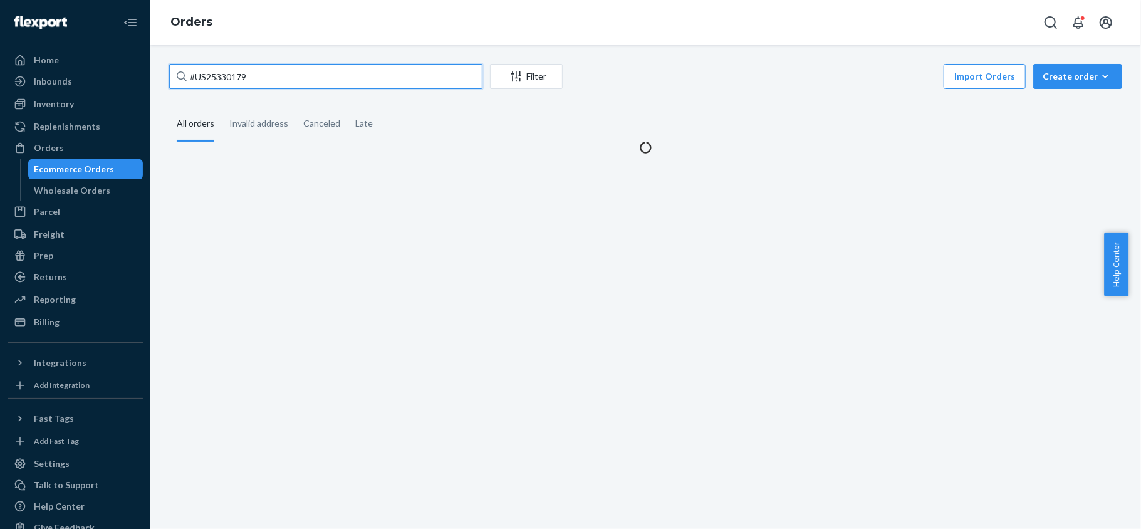
click at [290, 66] on input "#US25330179" at bounding box center [325, 76] width 313 height 25
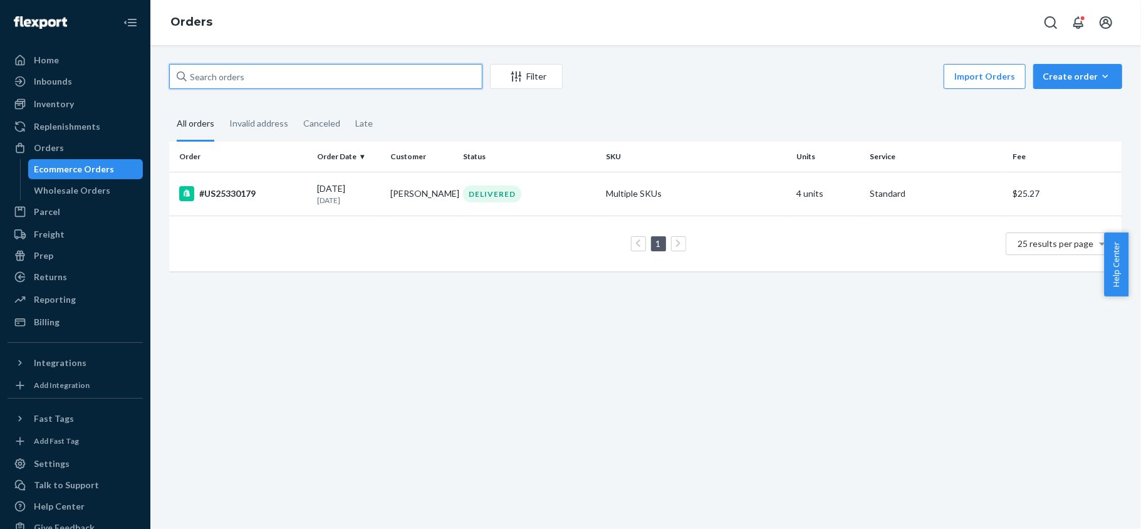
paste input "US25312315"
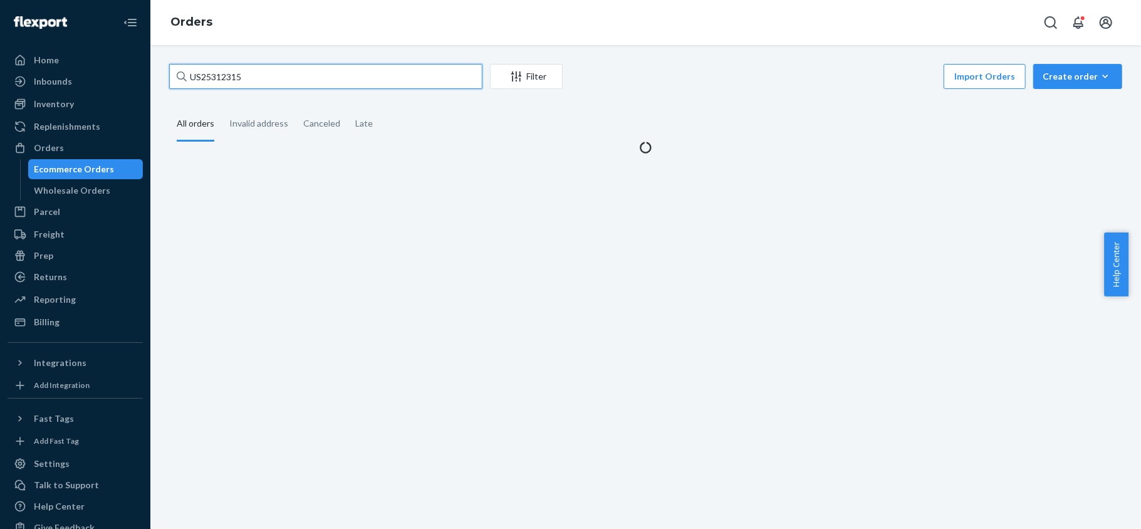
type input "US25312315"
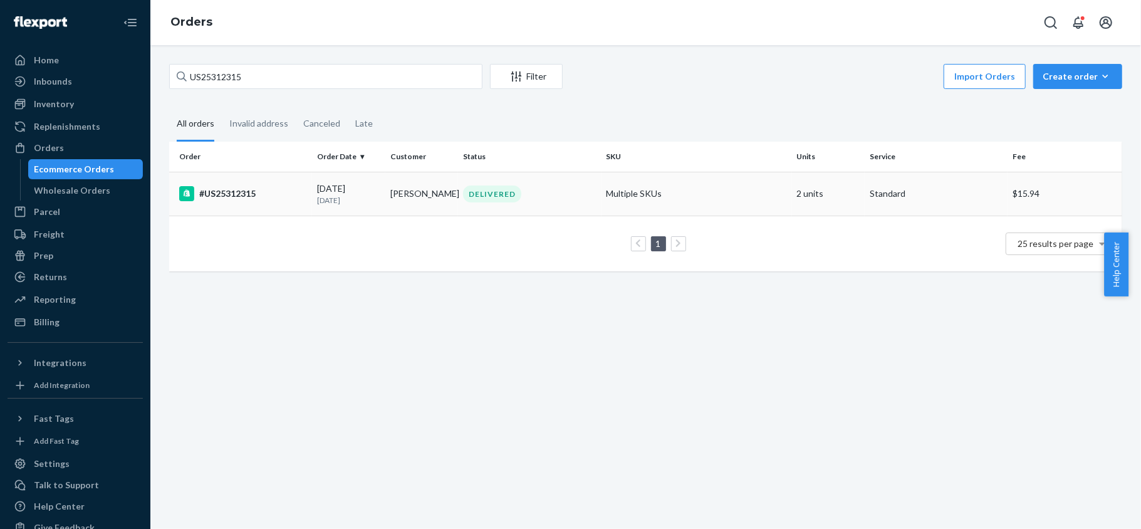
click at [352, 188] on div "07/08/2025 1 month ago" at bounding box center [348, 193] width 63 height 23
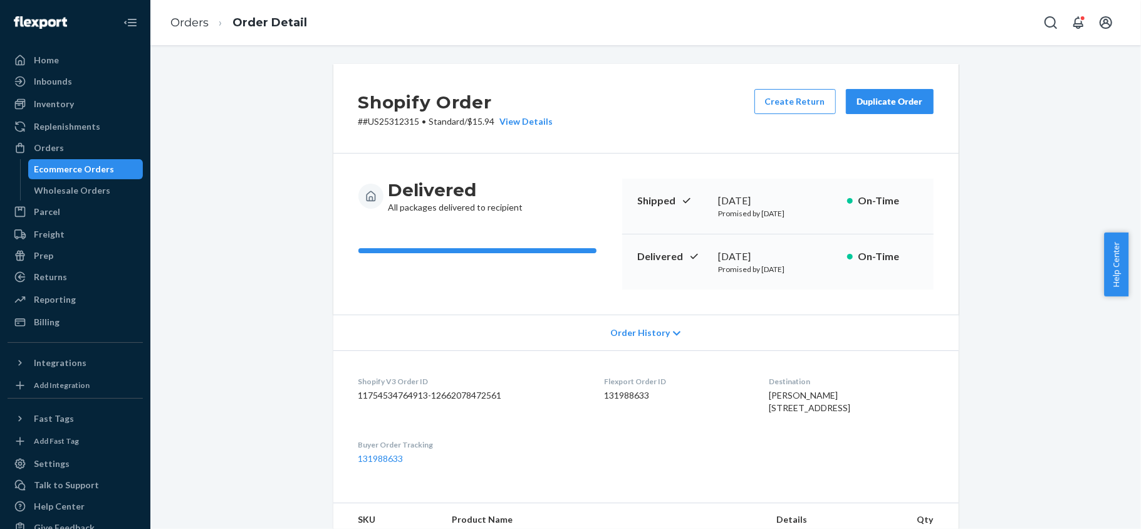
click at [1006, 101] on div "Shopify Order # #US25312315 • Standard / $15.94 View Details Create Return Dupl…" at bounding box center [646, 503] width 972 height 878
drag, startPoint x: 56, startPoint y: 149, endPoint x: 141, endPoint y: 109, distance: 93.4
click at [56, 149] on div "Orders" at bounding box center [49, 148] width 30 height 13
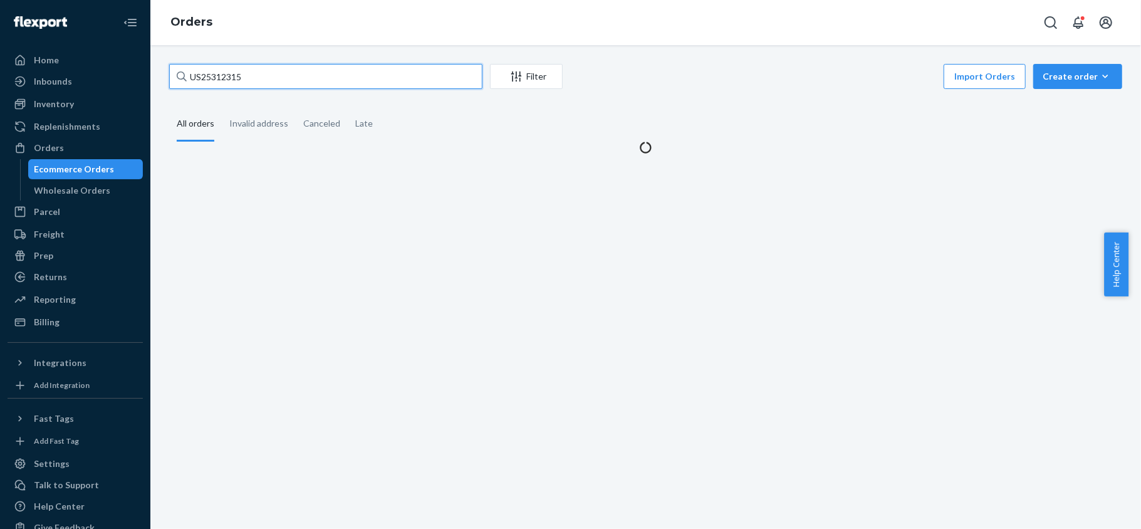
click at [237, 68] on input "US25312315" at bounding box center [325, 76] width 313 height 25
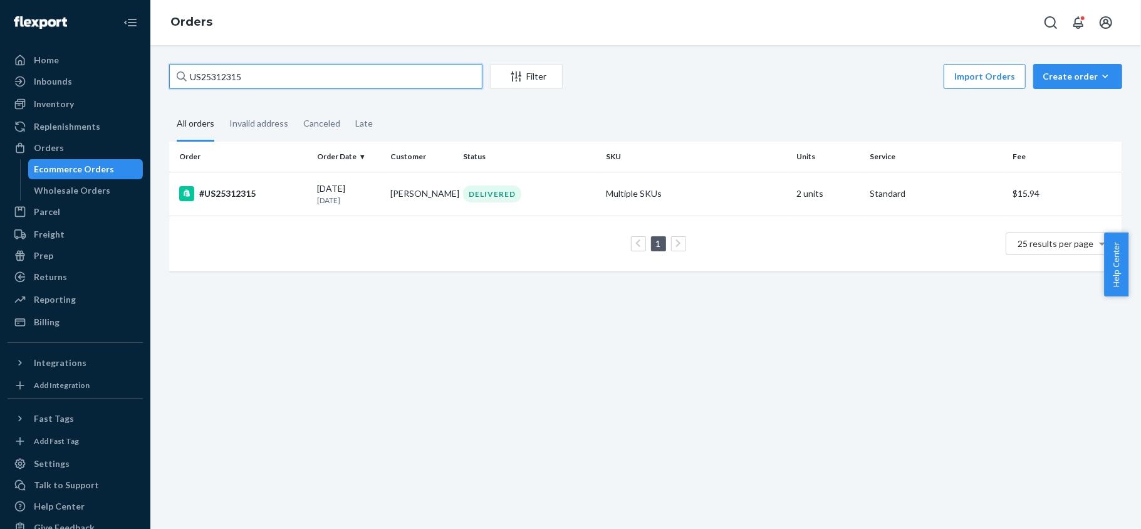
click at [237, 68] on input "US25312315" at bounding box center [325, 76] width 313 height 25
paste input "US25332549"
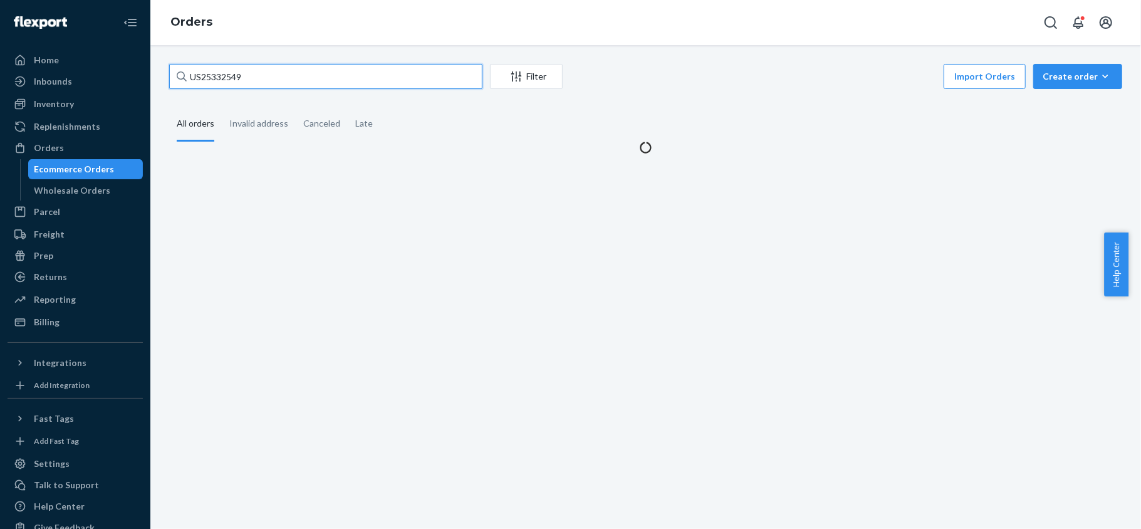
type input "US25332549"
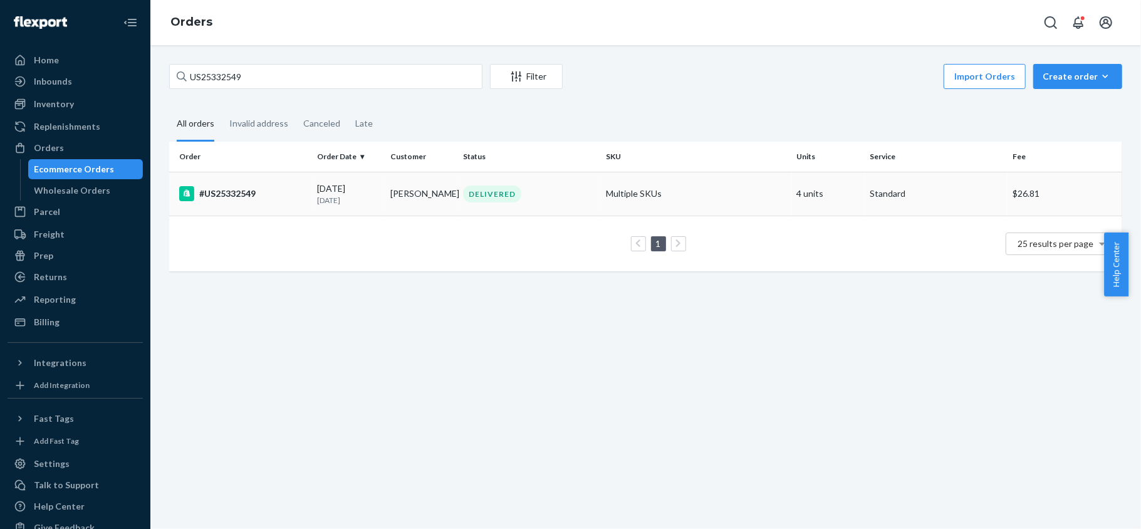
click at [271, 197] on div "#US25332549" at bounding box center [243, 193] width 128 height 15
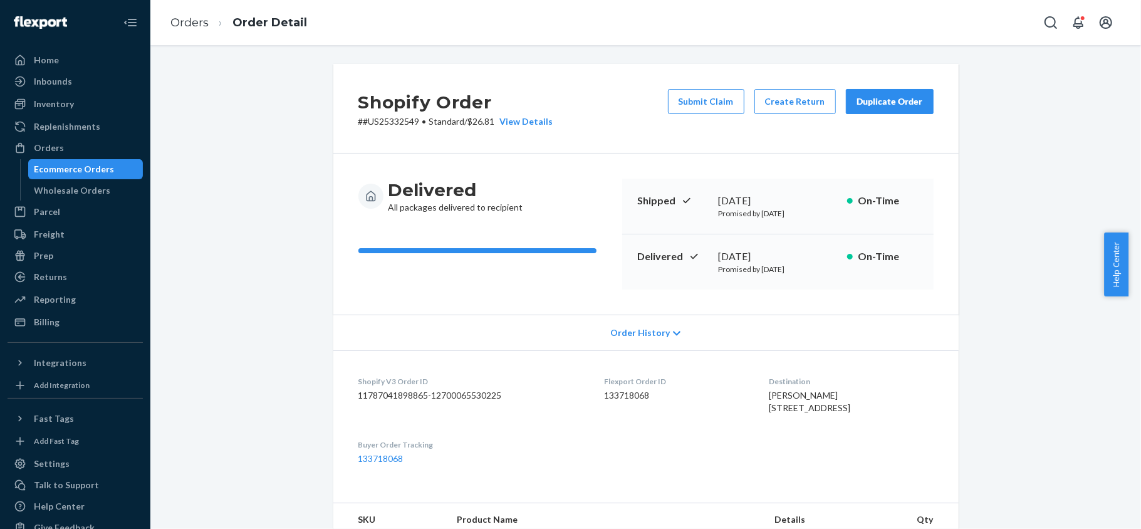
drag, startPoint x: 702, startPoint y: 101, endPoint x: 696, endPoint y: 108, distance: 9.3
click at [702, 103] on button "Submit Claim" at bounding box center [706, 101] width 76 height 25
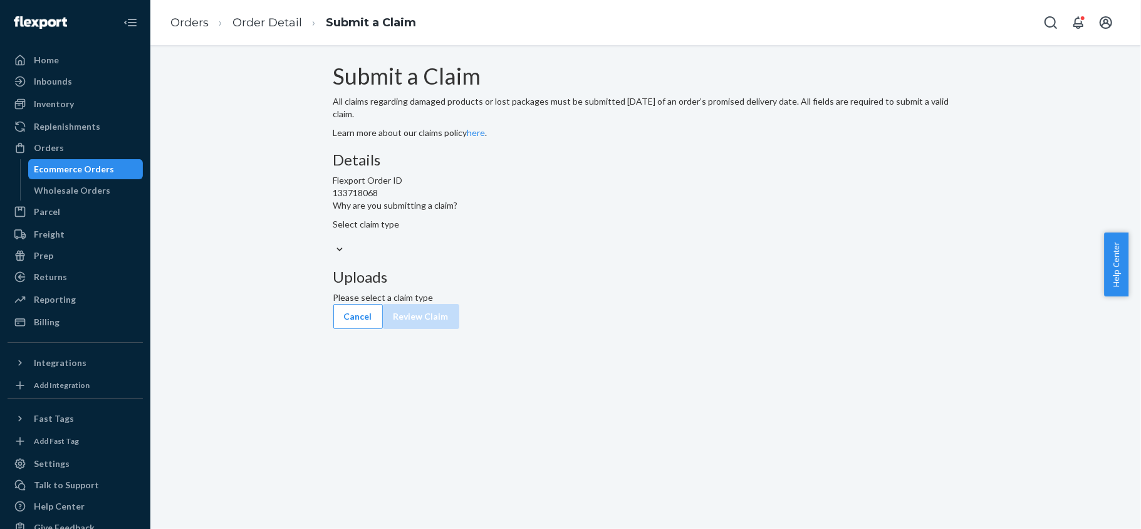
click at [577, 256] on div at bounding box center [645, 249] width 625 height 13
click at [335, 243] on input "Why are you submitting a claim? Select claim type" at bounding box center [333, 237] width 1 height 13
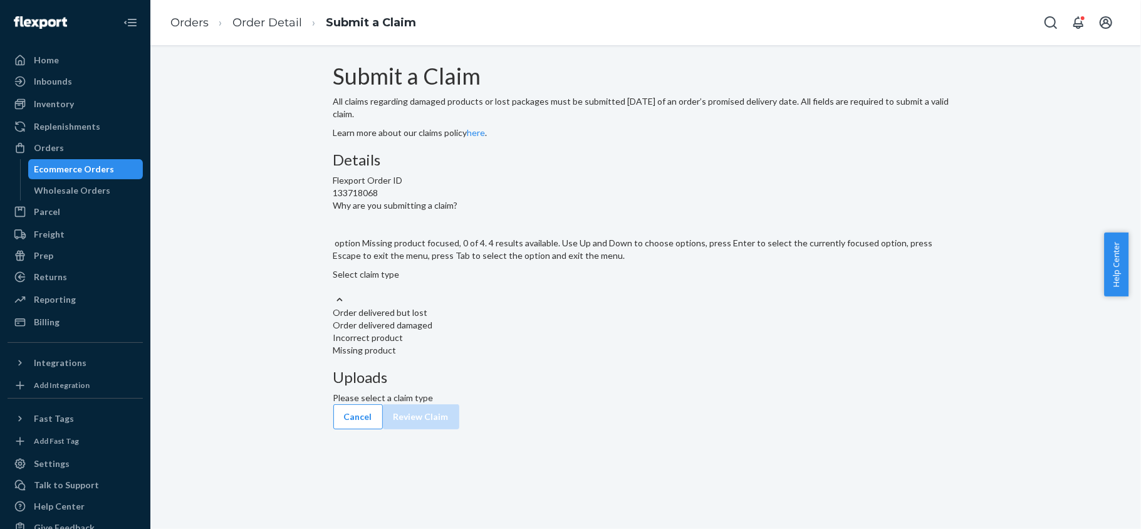
click at [548, 357] on div "Missing product" at bounding box center [645, 350] width 625 height 13
click at [335, 293] on input "Why are you submitting a claim? option Missing product focused, 0 of 4. 4 resul…" at bounding box center [333, 287] width 1 height 13
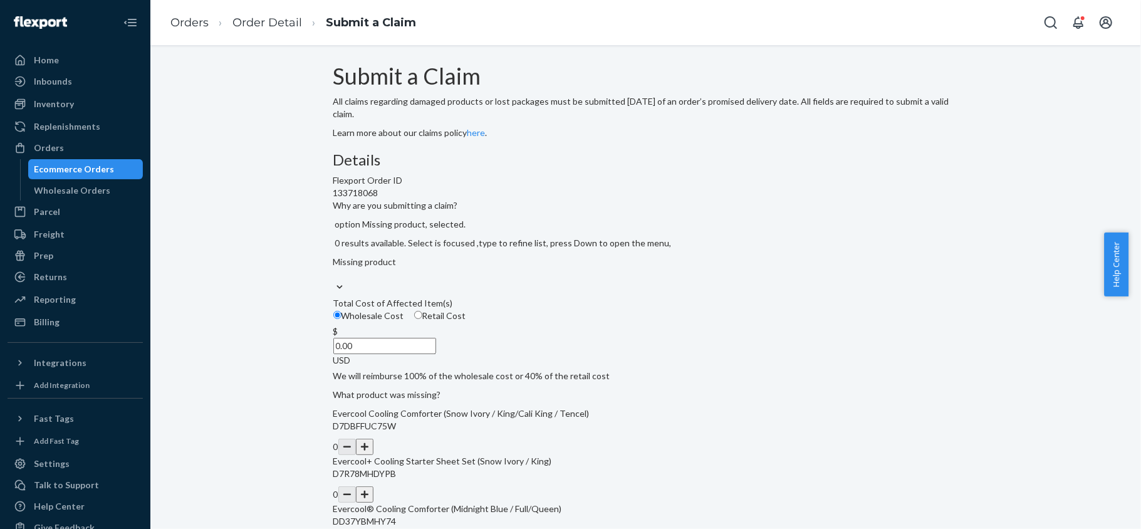
click at [466, 321] on span "Retail Cost" at bounding box center [444, 315] width 44 height 11
click at [422, 319] on input "Retail Cost" at bounding box center [418, 315] width 8 height 8
radio input "true"
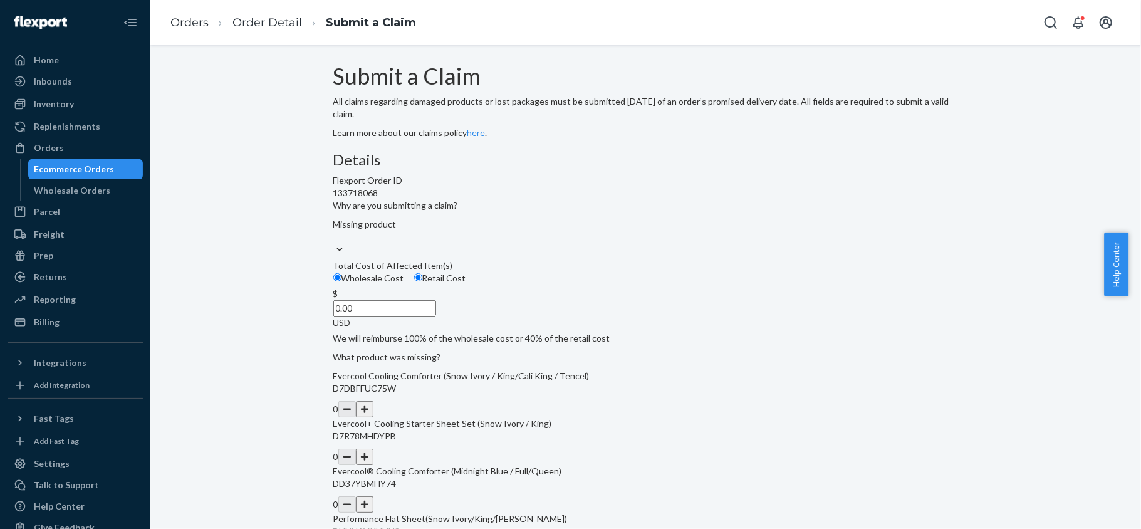
drag, startPoint x: 502, startPoint y: 392, endPoint x: 568, endPoint y: 396, distance: 65.9
click at [560, 329] on div "$ 0.00 USD" at bounding box center [645, 308] width 625 height 41
paste input "349"
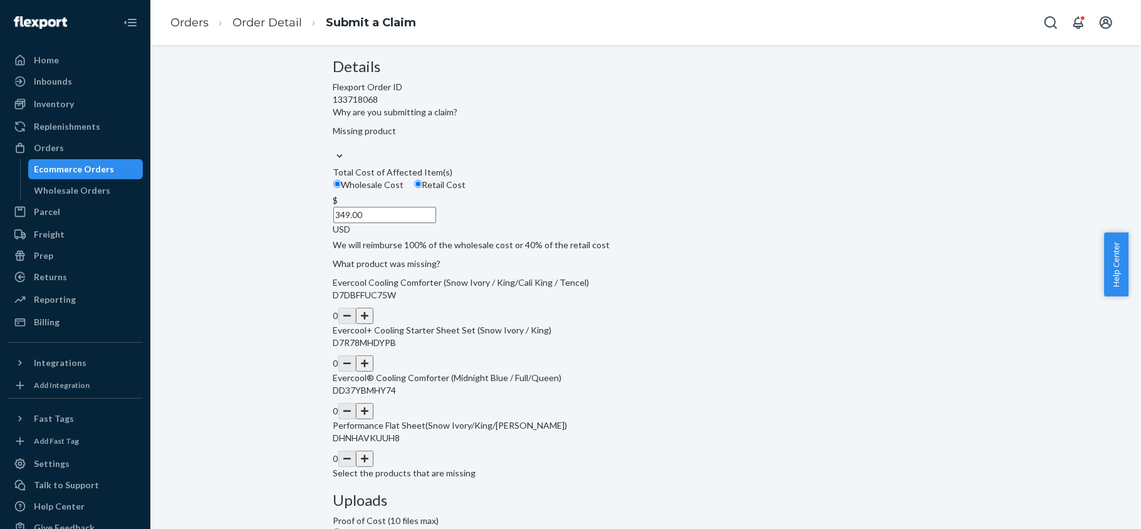
scroll to position [232, 0]
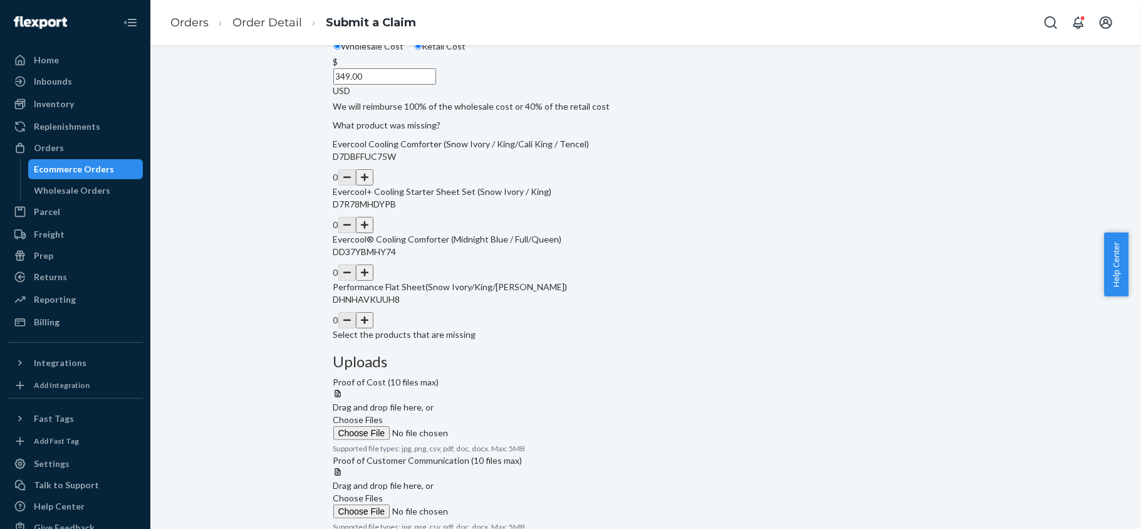
type input "349.00"
click at [373, 185] on button "button" at bounding box center [365, 177] width 18 height 16
click at [373, 233] on button "button" at bounding box center [365, 225] width 18 height 16
click at [504, 414] on label "Choose Files" at bounding box center [418, 427] width 170 height 26
click at [504, 426] on input "Choose Files" at bounding box center [418, 433] width 170 height 14
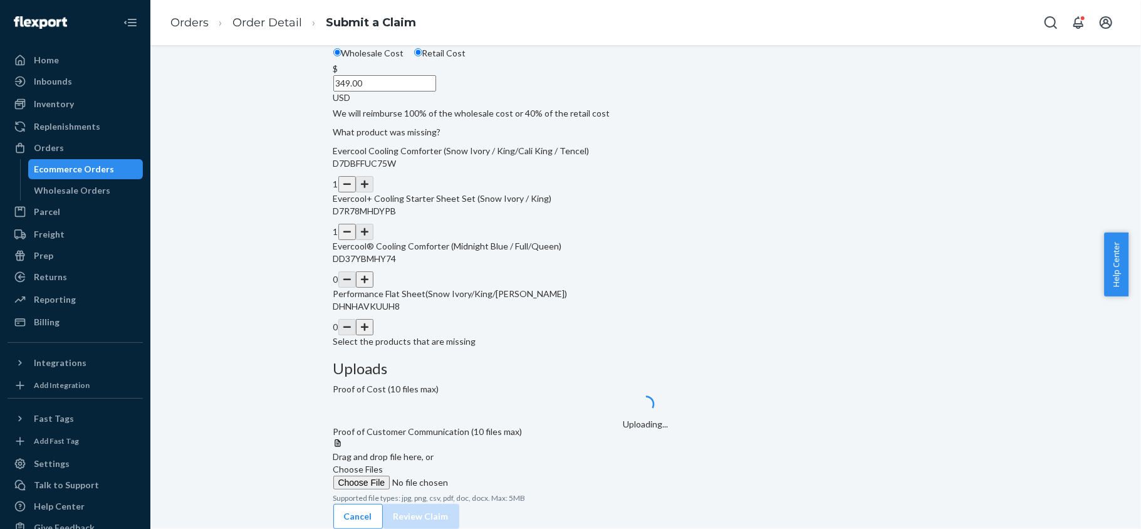
click at [384, 464] on span "Choose Files" at bounding box center [358, 469] width 50 height 11
click at [504, 476] on input "Choose Files" at bounding box center [418, 483] width 170 height 14
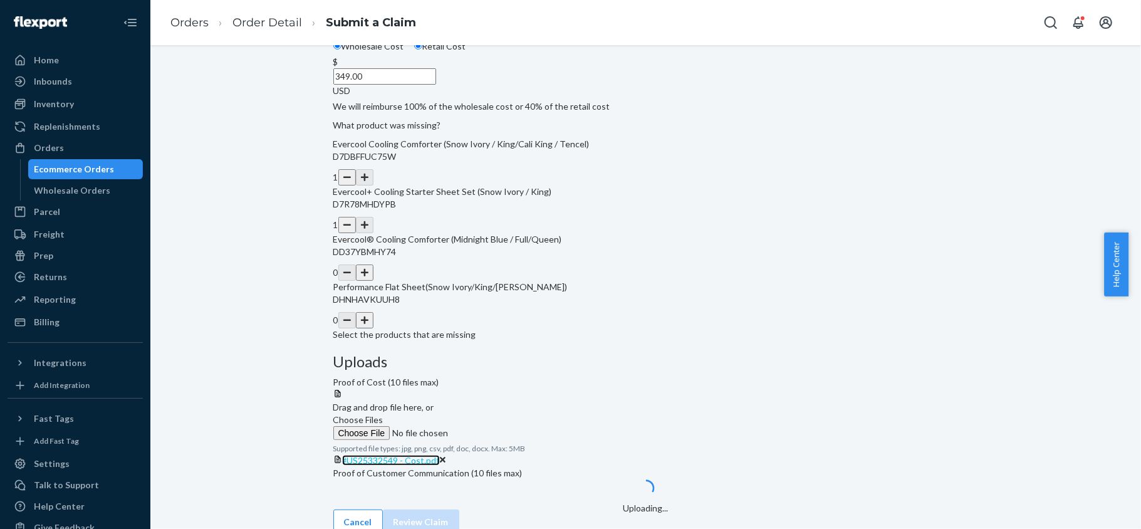
click at [440, 455] on link "#US25332549 - Cost.pdf" at bounding box center [391, 460] width 98 height 11
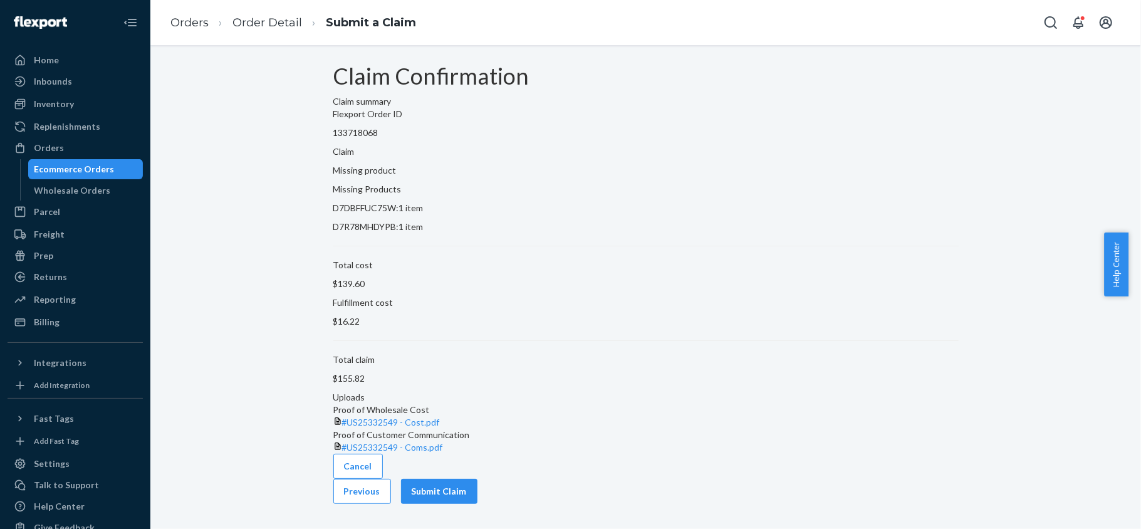
scroll to position [14, 0]
click at [901, 486] on div "Cancel Previous Submit Claim" at bounding box center [645, 479] width 625 height 50
click at [478, 497] on button "Submit Claim" at bounding box center [439, 491] width 76 height 25
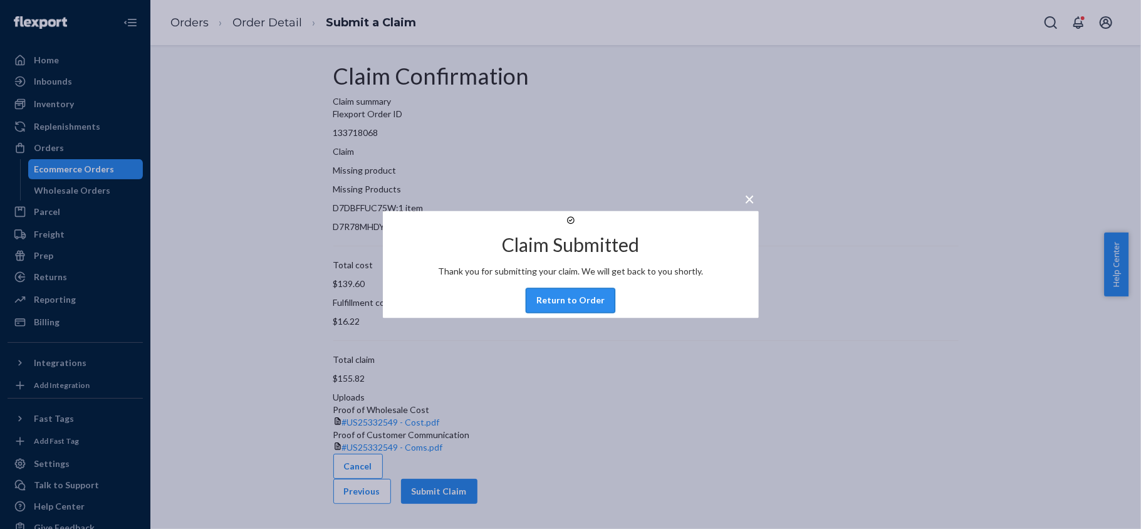
click at [568, 313] on button "Return to Order" at bounding box center [571, 300] width 90 height 25
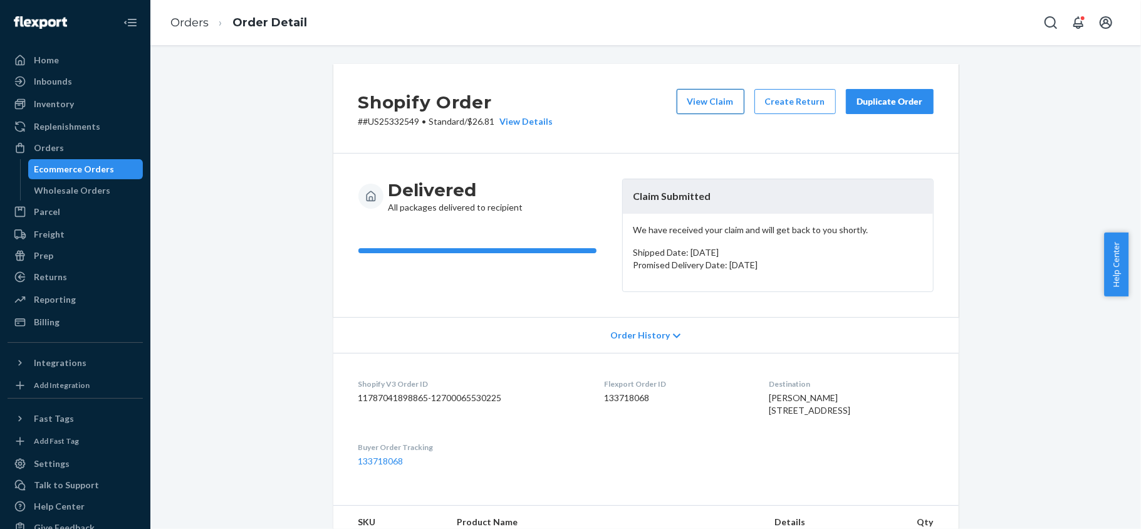
click at [707, 99] on button "View Claim" at bounding box center [711, 101] width 68 height 25
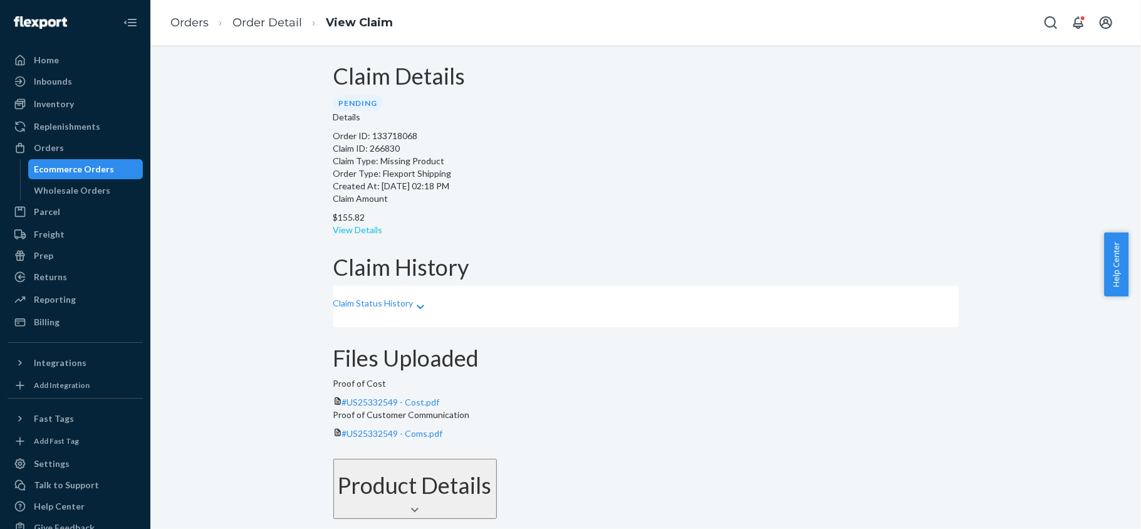
click at [383, 224] on link "View Details" at bounding box center [358, 229] width 50 height 11
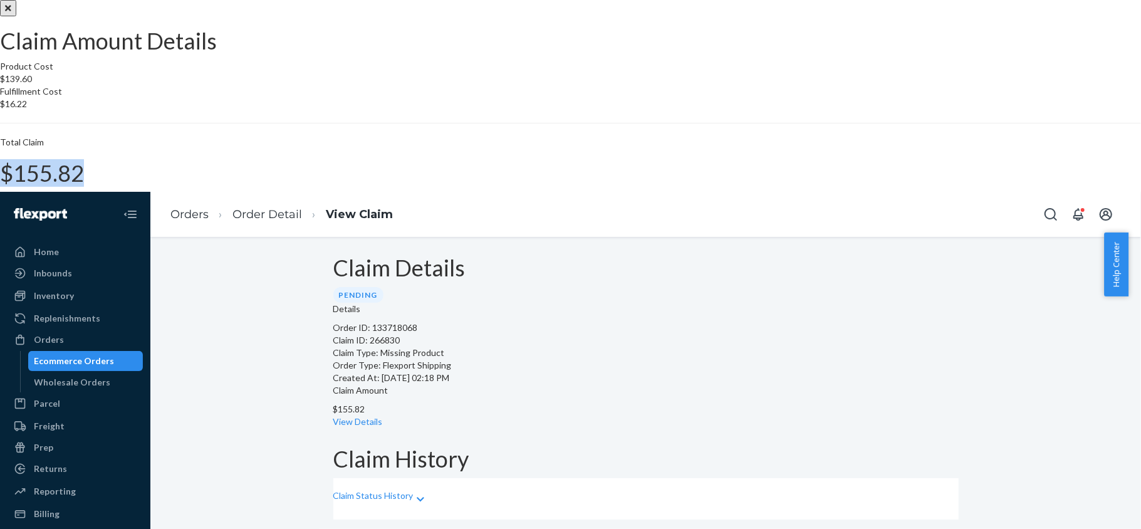
drag, startPoint x: 633, startPoint y: 311, endPoint x: 688, endPoint y: 317, distance: 55.4
click at [688, 186] on div "Total Claim $155.82" at bounding box center [570, 161] width 1141 height 50
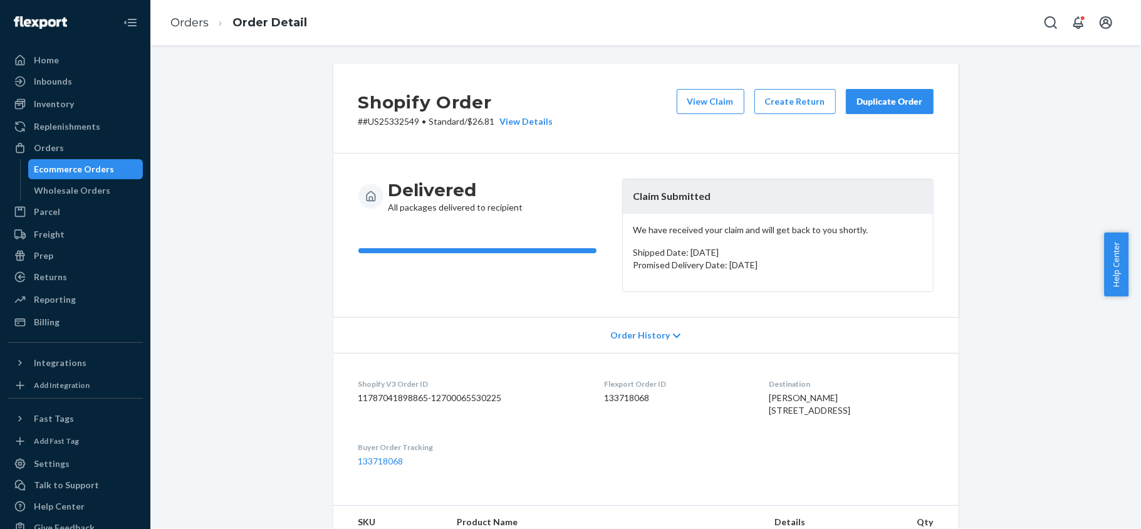
click at [607, 405] on div "Flexport Order ID 133718068" at bounding box center [677, 399] width 145 height 43
drag, startPoint x: 412, startPoint y: 121, endPoint x: 355, endPoint y: 131, distance: 58.5
click at [355, 131] on div "Shopify Order # #US25332549 • Standard / $26.81 View Details View Claim Create …" at bounding box center [645, 109] width 625 height 90
click at [93, 143] on div "Orders" at bounding box center [75, 148] width 133 height 18
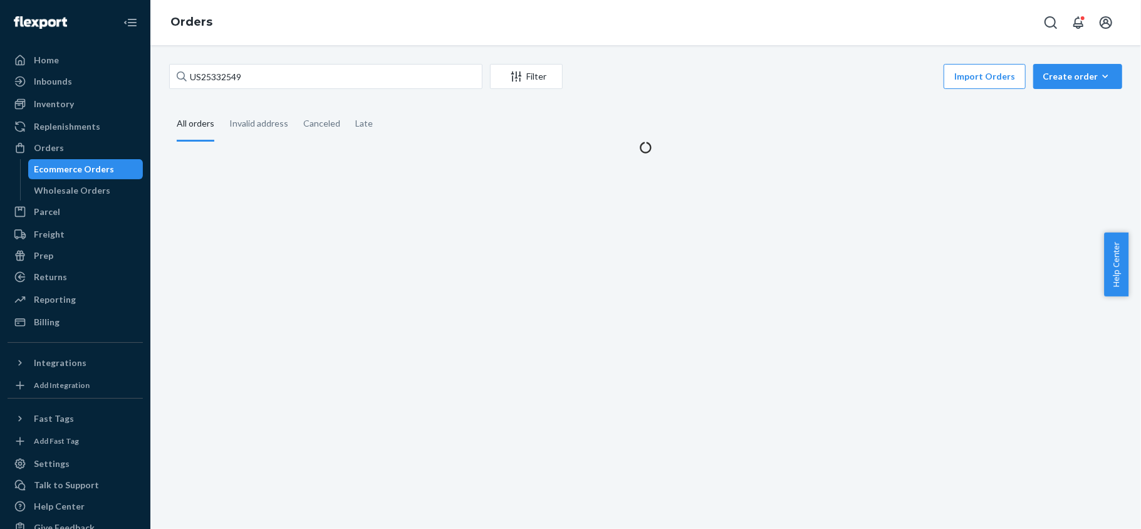
click at [261, 55] on div "US25332549 Filter Import Orders Create order Ecommerce order Removal order All …" at bounding box center [645, 287] width 991 height 484
click at [261, 69] on input "US25332549" at bounding box center [325, 76] width 313 height 25
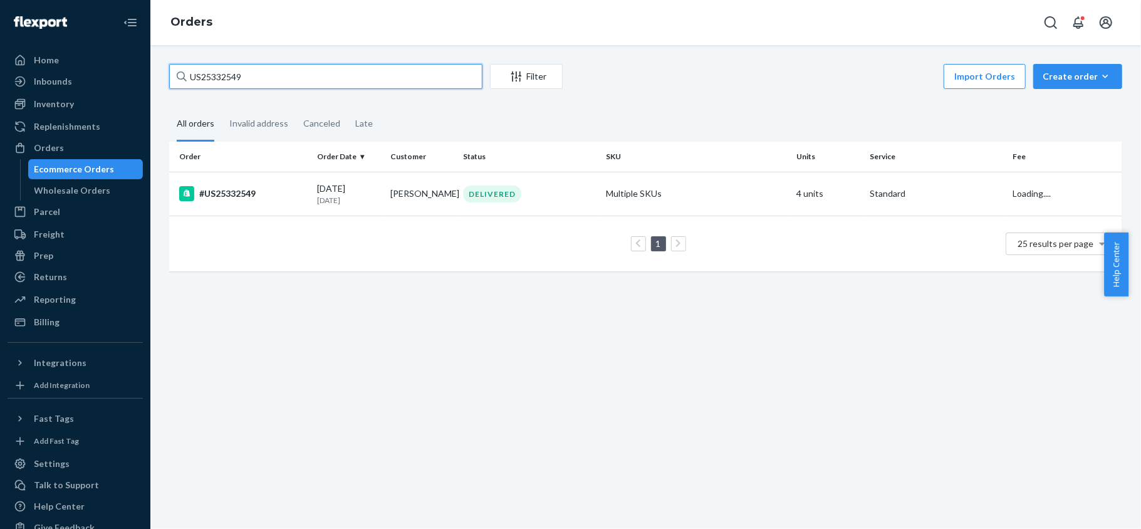
click at [261, 69] on input "US25332549" at bounding box center [325, 76] width 313 height 25
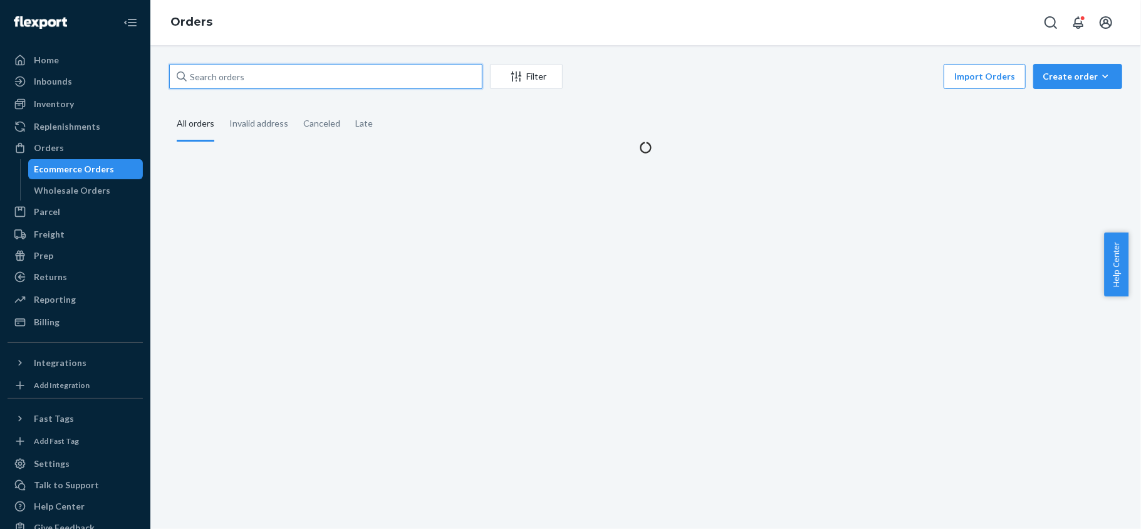
paste input "US25331911"
type input "US25331911"
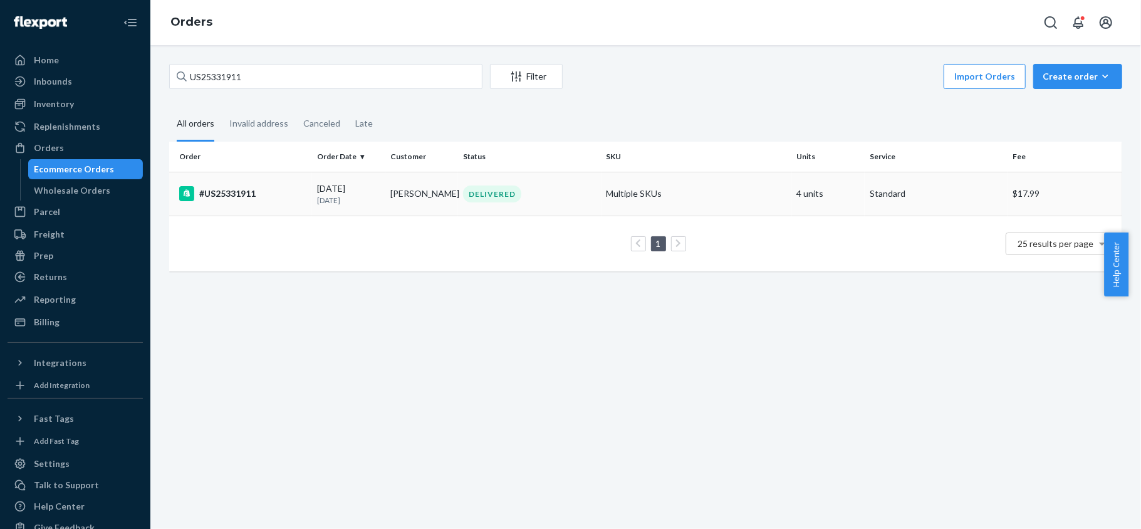
click at [263, 204] on td "#US25331911" at bounding box center [240, 194] width 143 height 44
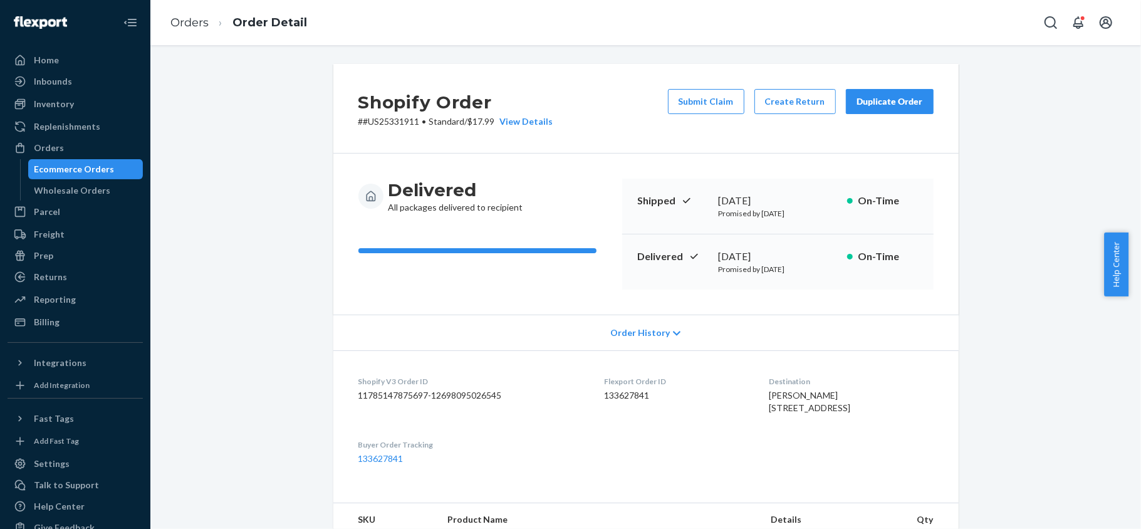
click at [697, 117] on div "Submit Claim Create Return Duplicate Order" at bounding box center [801, 108] width 276 height 39
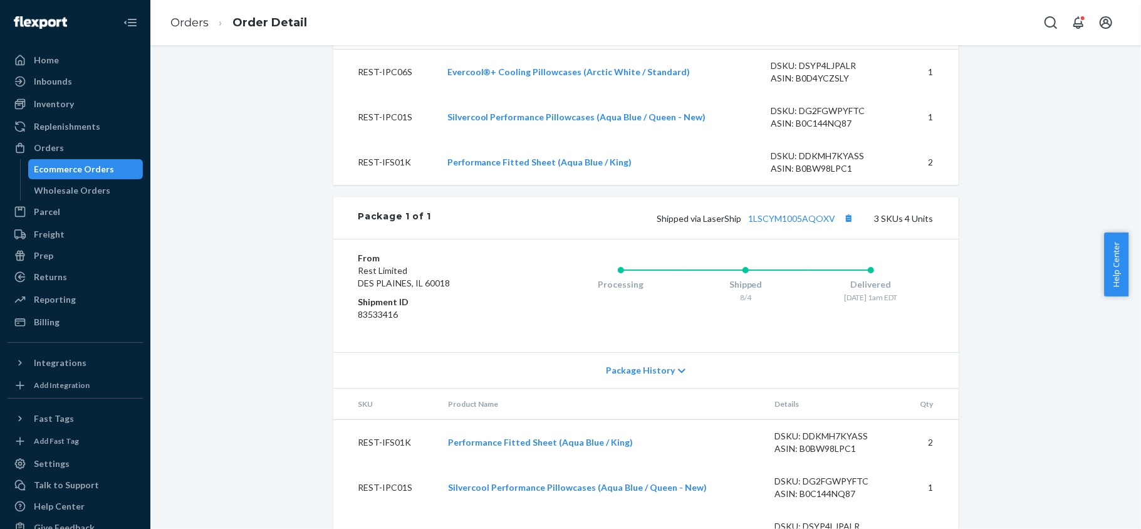
scroll to position [555, 0]
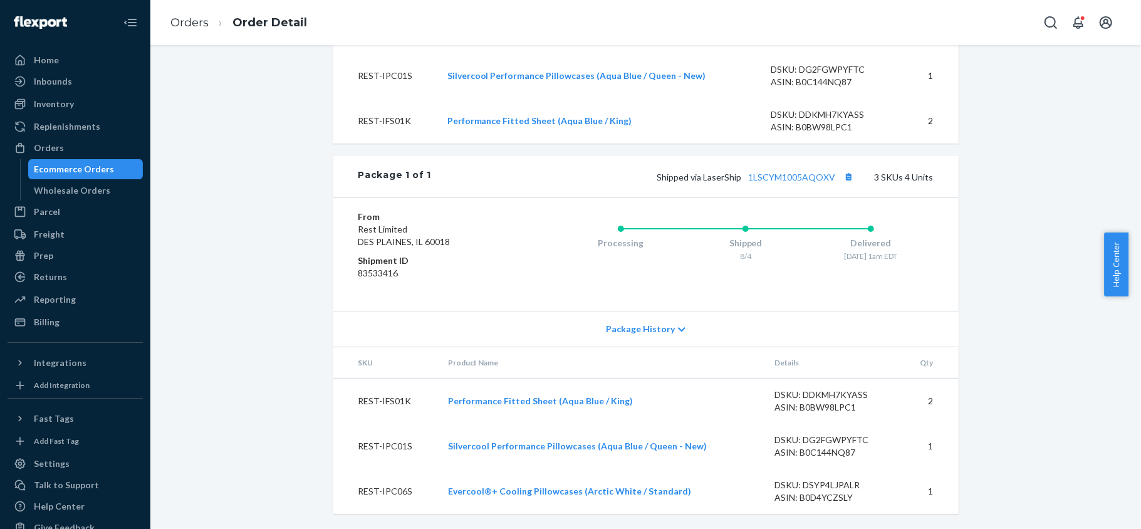
click at [793, 182] on div "Shipped via LaserShip 1LSCYM1005AQOXV 3 SKUs 4 Units" at bounding box center [682, 177] width 502 height 16
click at [791, 180] on link "1LSCYM1005AQOXV" at bounding box center [792, 177] width 87 height 11
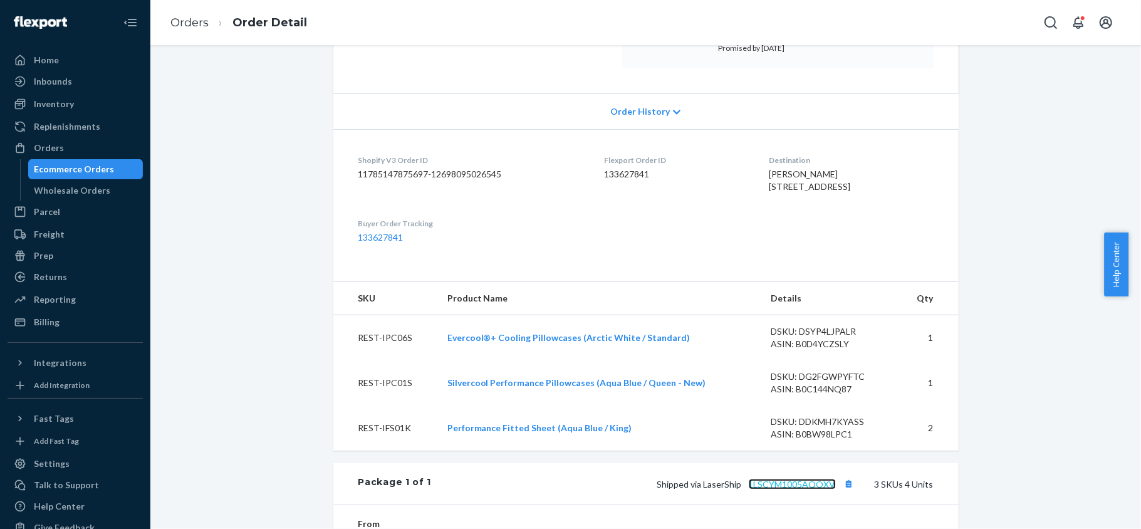
scroll to position [0, 0]
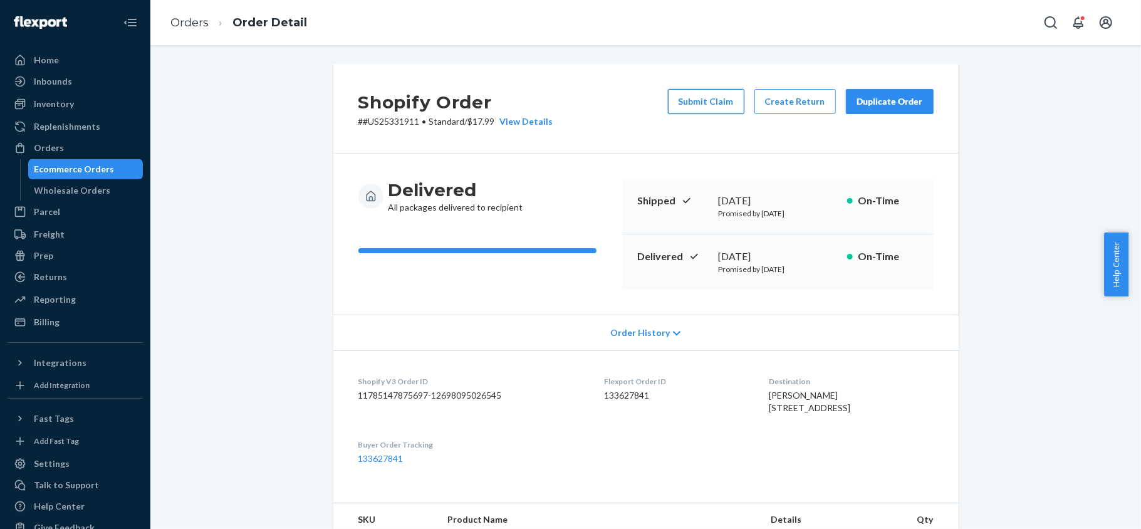
click at [697, 103] on button "Submit Claim" at bounding box center [706, 101] width 76 height 25
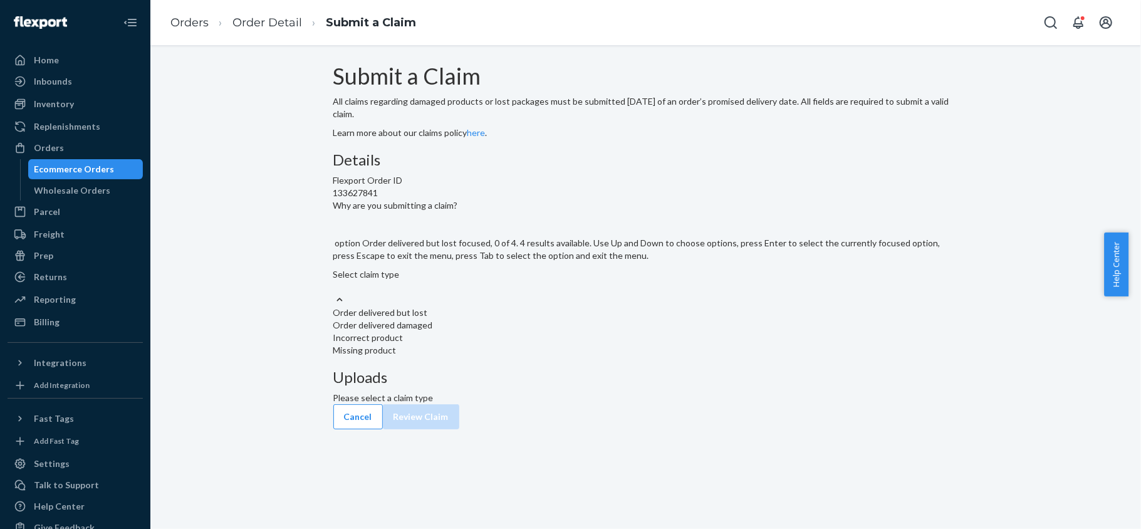
click at [582, 306] on div at bounding box center [645, 299] width 625 height 13
click at [335, 293] on input "Why are you submitting a claim? option Order delivered but lost focused, 0 of 4…" at bounding box center [333, 287] width 1 height 13
click at [541, 357] on div "Missing product" at bounding box center [645, 350] width 625 height 13
click at [335, 293] on input "Why are you submitting a claim? option Missing product focused, 0 of 4. 4 resul…" at bounding box center [333, 287] width 1 height 13
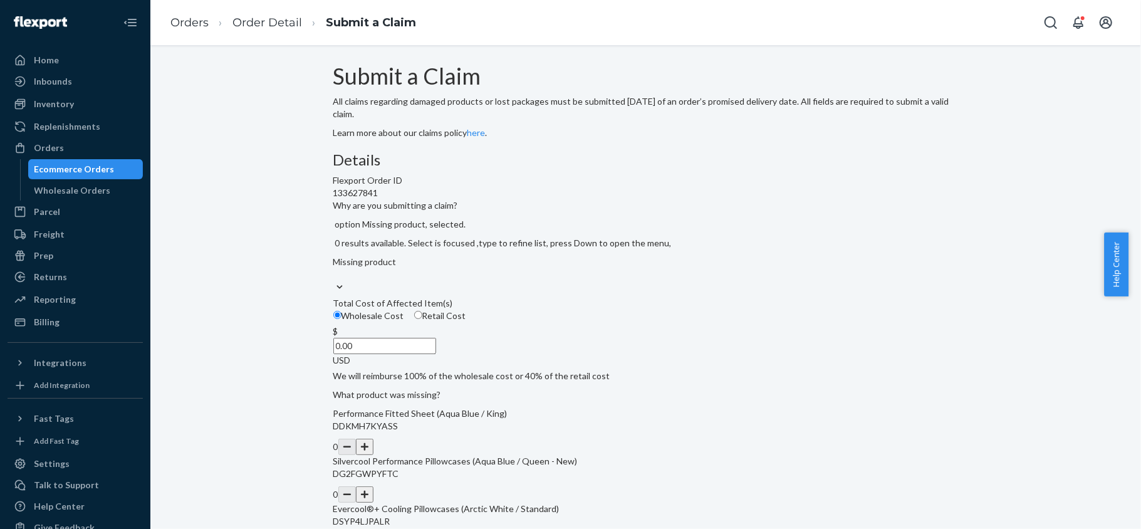
click at [466, 321] on span "Retail Cost" at bounding box center [444, 315] width 44 height 11
click at [422, 319] on input "Retail Cost" at bounding box center [418, 315] width 8 height 8
radio input "true"
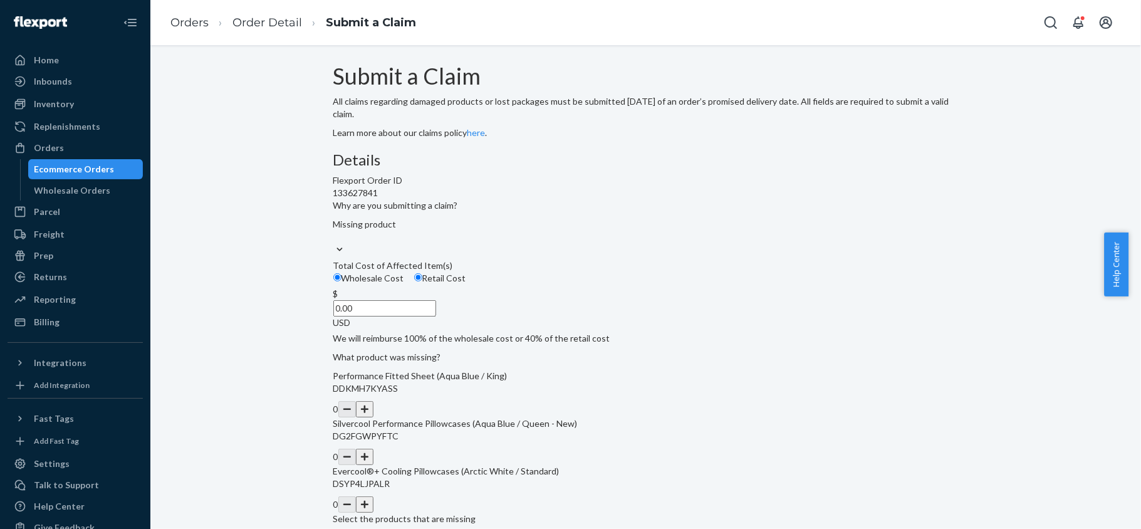
paste input "63"
drag, startPoint x: 525, startPoint y: 391, endPoint x: 575, endPoint y: 273, distance: 128.3
click at [582, 329] on div "$ 0.00 USD" at bounding box center [645, 308] width 625 height 41
click at [436, 316] on input "0.00" at bounding box center [384, 308] width 103 height 16
type input "63.00"
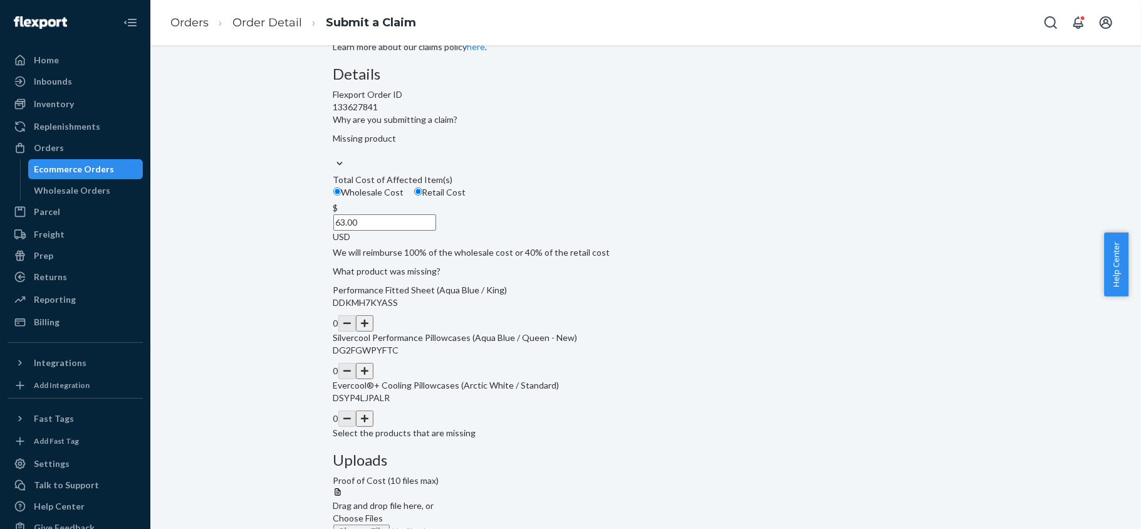
scroll to position [167, 0]
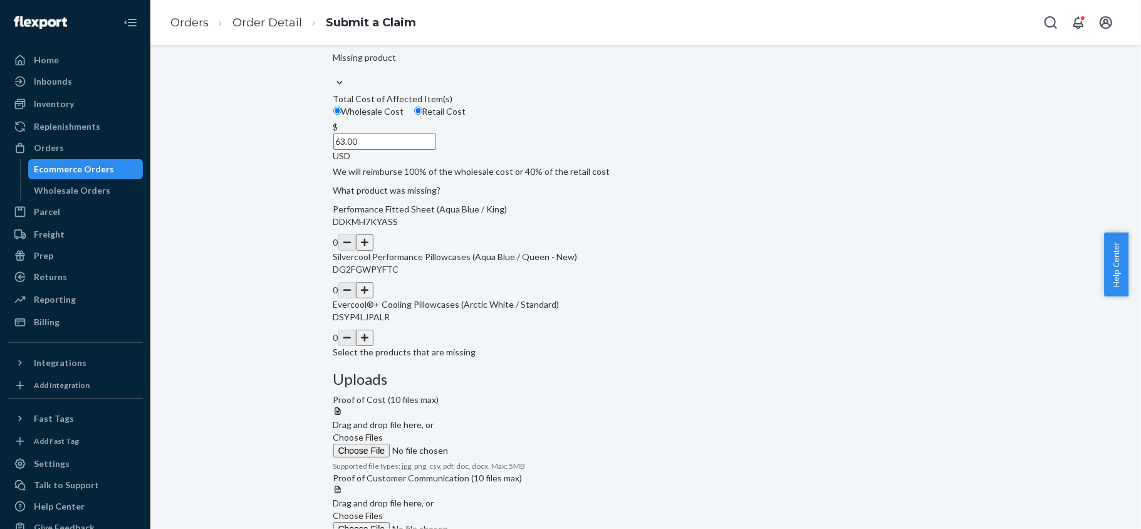
click at [373, 298] on button "button" at bounding box center [365, 290] width 18 height 16
click at [384, 432] on span "Choose Files" at bounding box center [358, 437] width 50 height 11
click at [504, 444] on input "Choose Files" at bounding box center [418, 451] width 170 height 14
click at [384, 523] on span "Choose Files" at bounding box center [358, 528] width 50 height 11
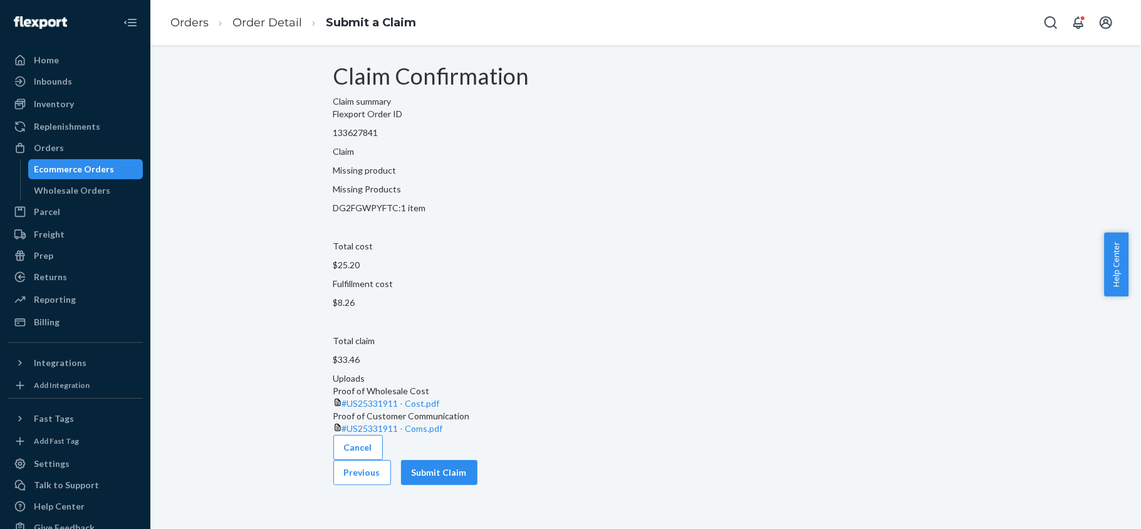
scroll to position [0, 0]
click at [478, 485] on button "Submit Claim" at bounding box center [439, 472] width 76 height 25
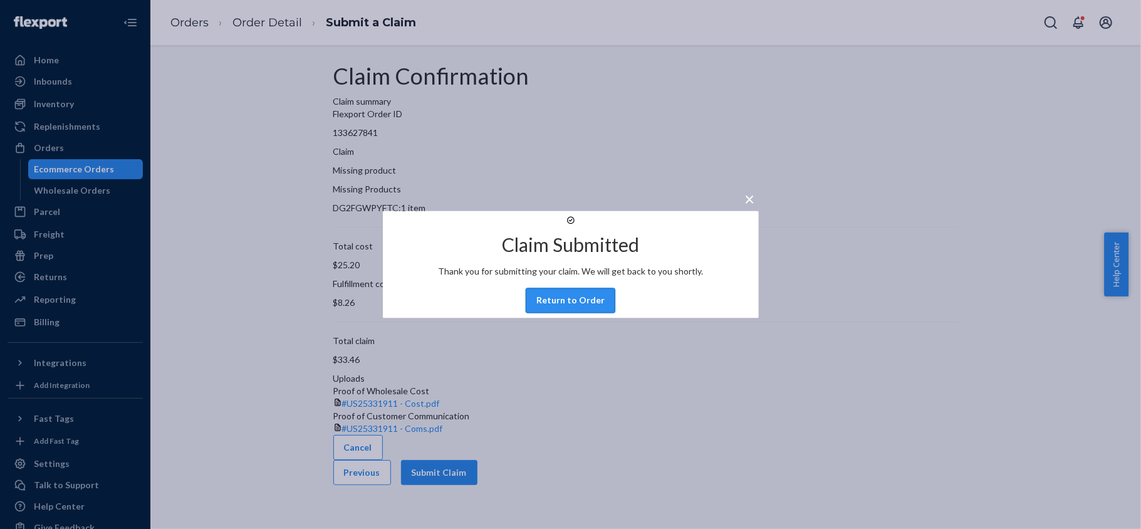
click at [590, 307] on button "Return to Order" at bounding box center [571, 300] width 90 height 25
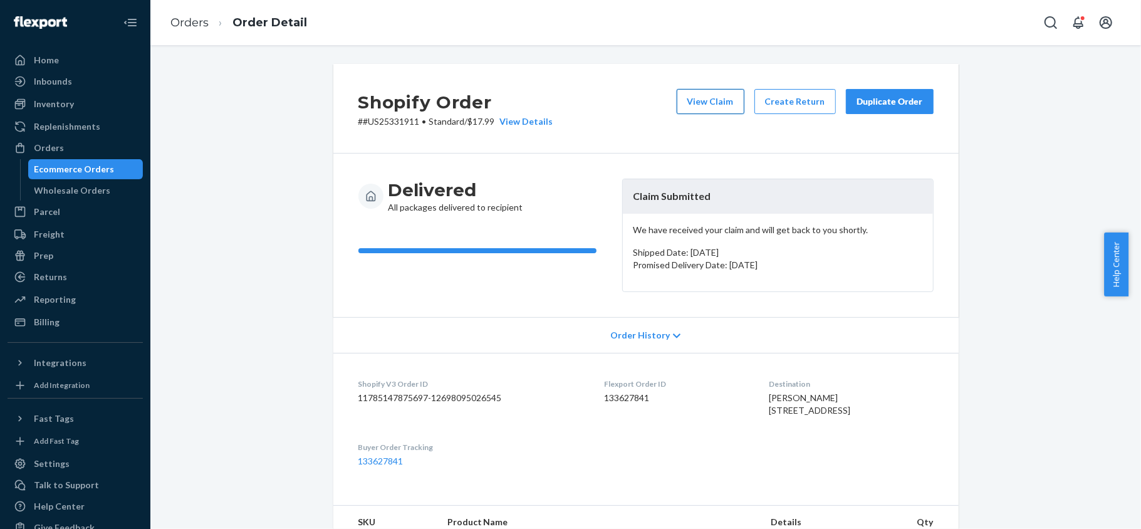
click at [692, 98] on button "View Claim" at bounding box center [711, 101] width 68 height 25
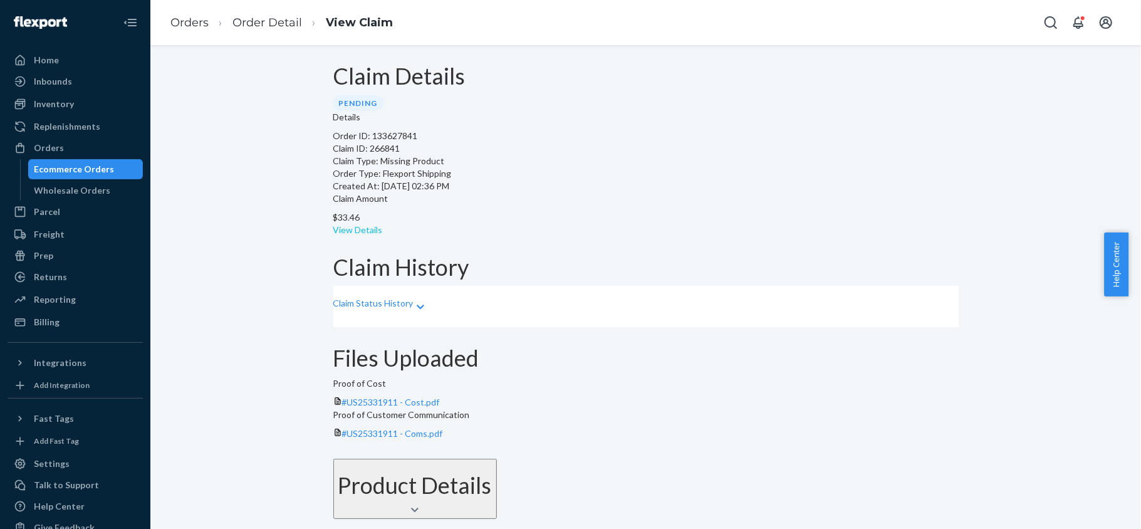
click at [383, 224] on link "View Details" at bounding box center [358, 229] width 50 height 11
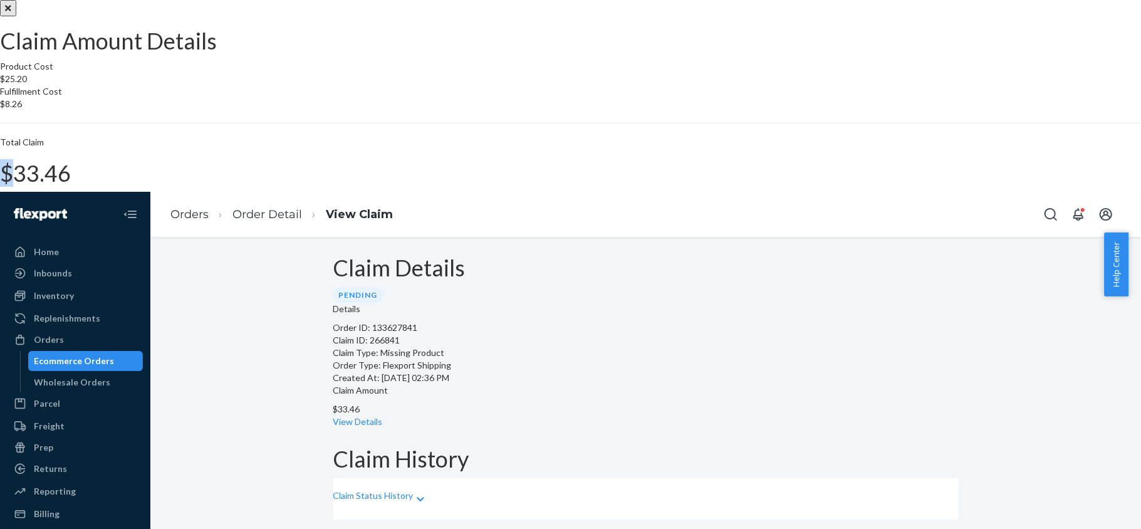
click at [649, 186] on h1 "$33.46" at bounding box center [570, 173] width 1141 height 25
click at [645, 186] on h1 "$33.46" at bounding box center [570, 173] width 1141 height 25
drag, startPoint x: 640, startPoint y: 321, endPoint x: 692, endPoint y: 322, distance: 52.7
click at [692, 186] on div "Total Claim $33.46" at bounding box center [570, 161] width 1141 height 50
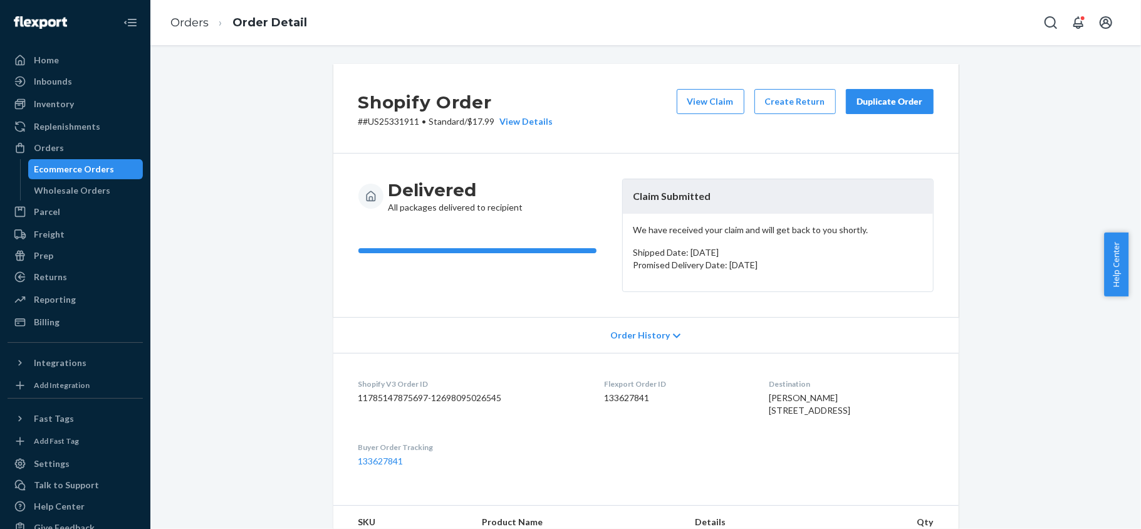
click at [617, 387] on dt "Flexport Order ID" at bounding box center [677, 383] width 145 height 11
click at [617, 399] on dd "133627841" at bounding box center [677, 398] width 145 height 13
drag, startPoint x: 412, startPoint y: 125, endPoint x: 359, endPoint y: 133, distance: 53.8
click at [359, 133] on div "Shopify Order # #US25331911 • Standard / $17.99 View Details View Claim Create …" at bounding box center [645, 109] width 625 height 90
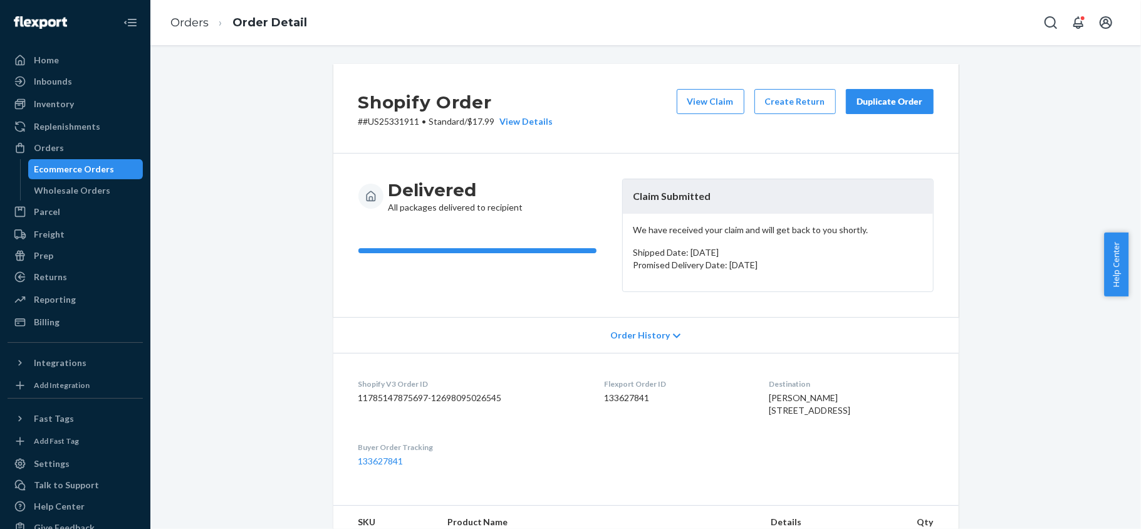
click at [605, 399] on dd "133627841" at bounding box center [677, 398] width 145 height 13
drag, startPoint x: 414, startPoint y: 122, endPoint x: 357, endPoint y: 129, distance: 57.5
click at [357, 129] on div "Shopify Order # #US25331911 • Standard / $17.99 View Details View Claim Create …" at bounding box center [645, 109] width 625 height 90
